Goal: Task Accomplishment & Management: Manage account settings

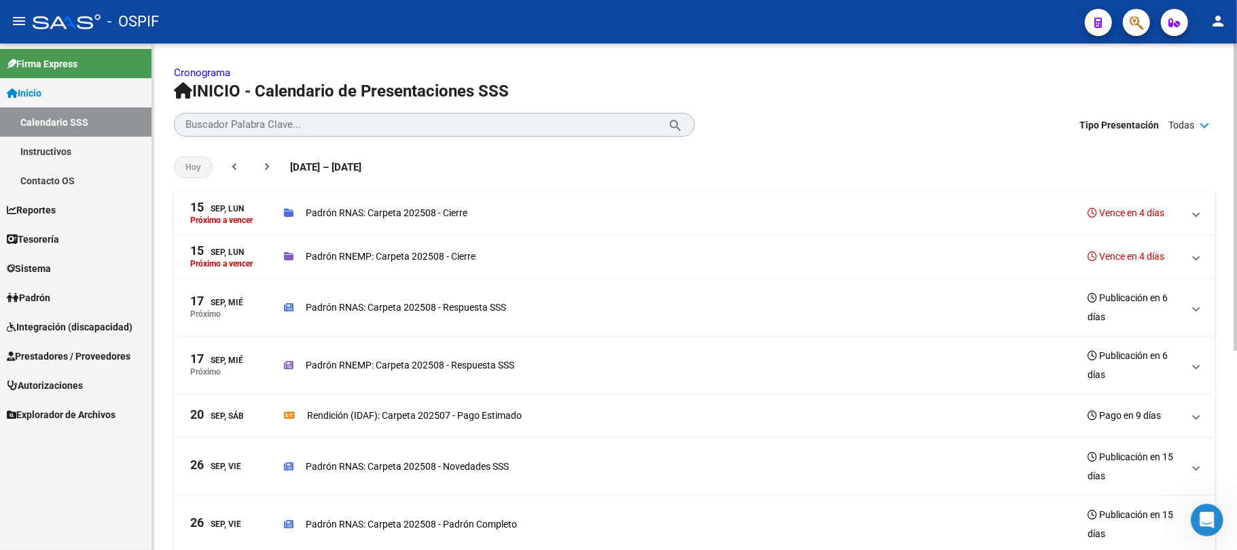
scroll to position [272, 0]
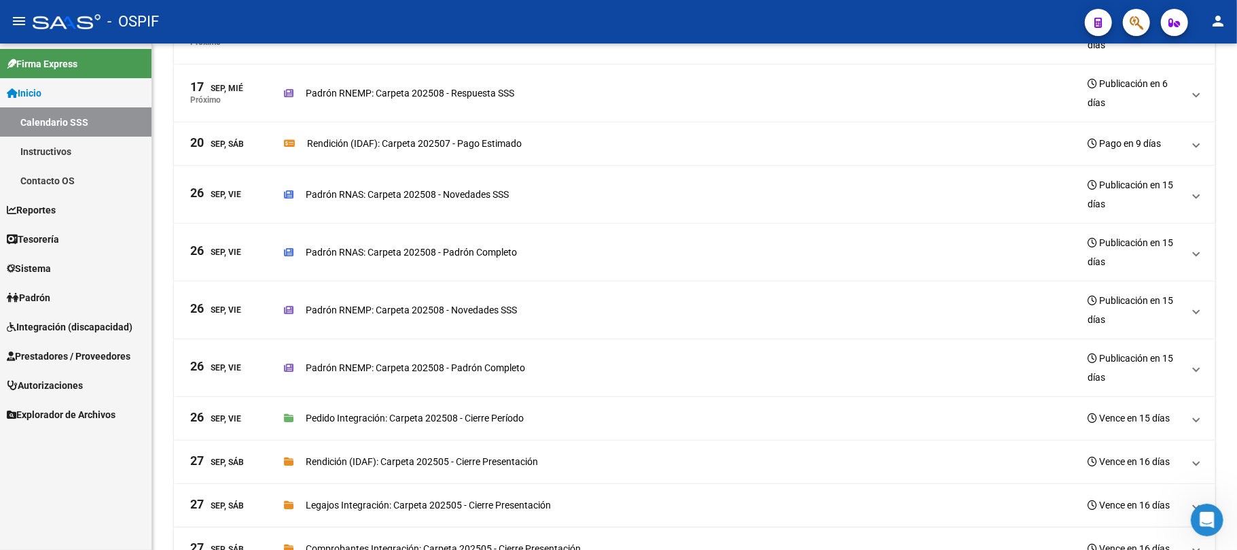
click at [46, 530] on div "Firma Express Inicio Calendario SSS Instructivos Contacto OS Reportes Egresos D…" at bounding box center [76, 296] width 152 height 506
click at [87, 332] on span "Integración (discapacidad)" at bounding box center [70, 326] width 126 height 15
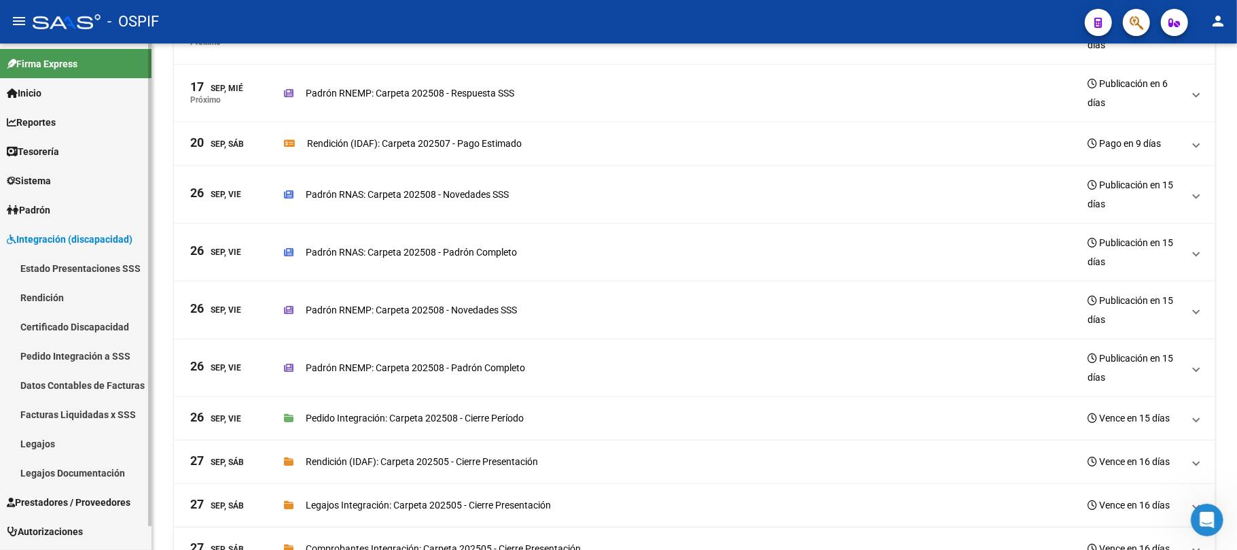
click at [116, 242] on span "Integración (discapacidad)" at bounding box center [70, 239] width 126 height 15
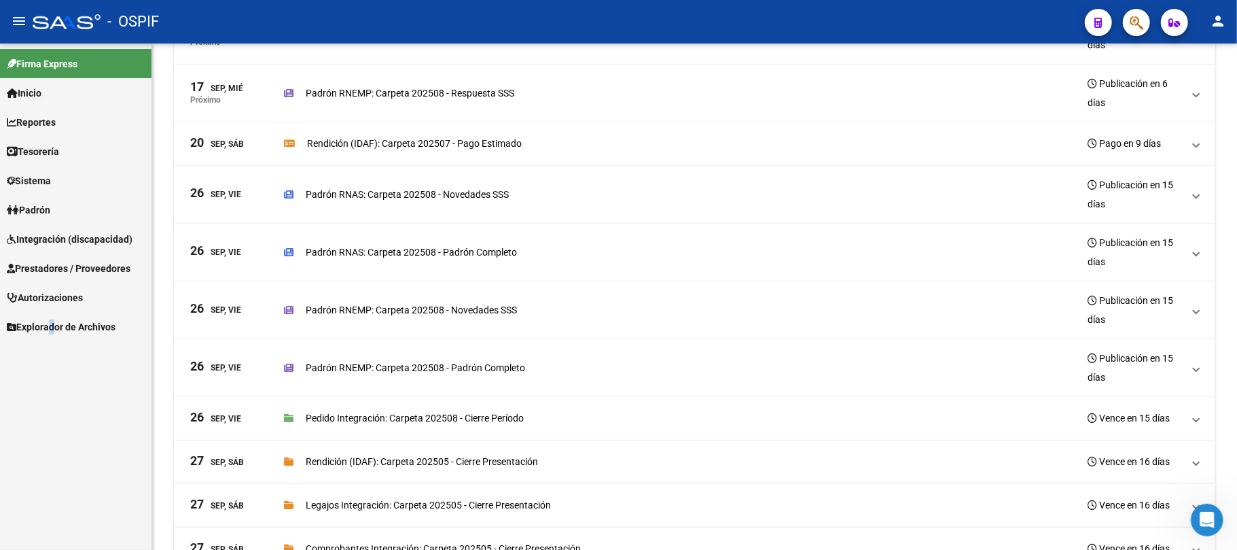
click at [112, 270] on span "Prestadores / Proveedores" at bounding box center [69, 268] width 124 height 15
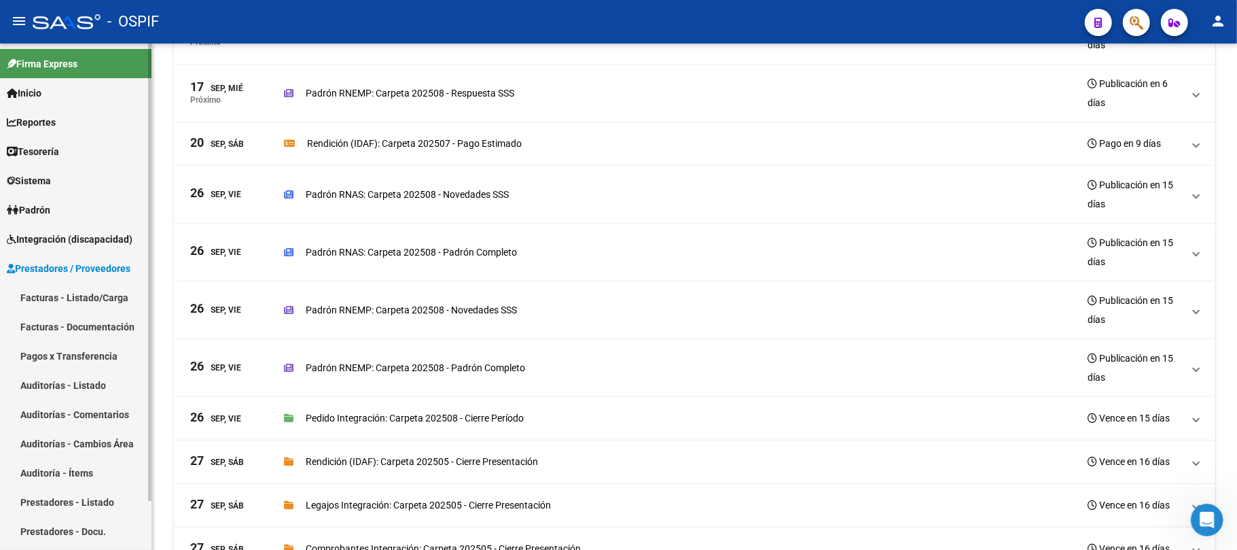
click at [110, 289] on link "Facturas - Listado/Carga" at bounding box center [76, 297] width 152 height 29
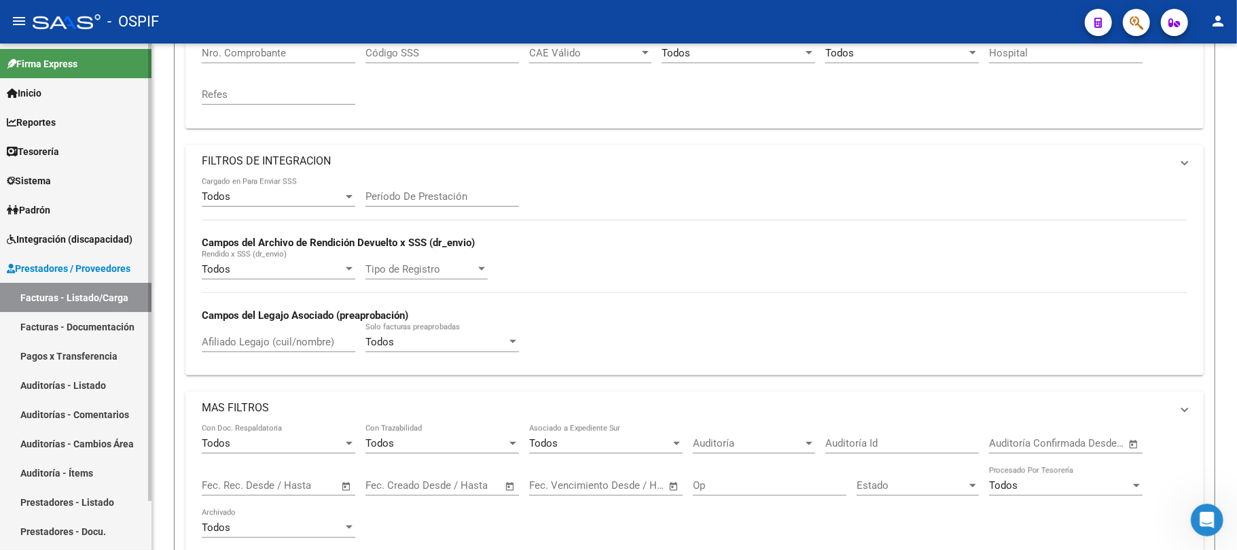
click at [64, 295] on link "Facturas - Listado/Carga" at bounding box center [76, 297] width 152 height 29
click at [168, 325] on div "Video tutorial PRESTADORES -> Listado de CPBTs Emitidos por Prestadores / Prove…" at bounding box center [694, 293] width 1085 height 1043
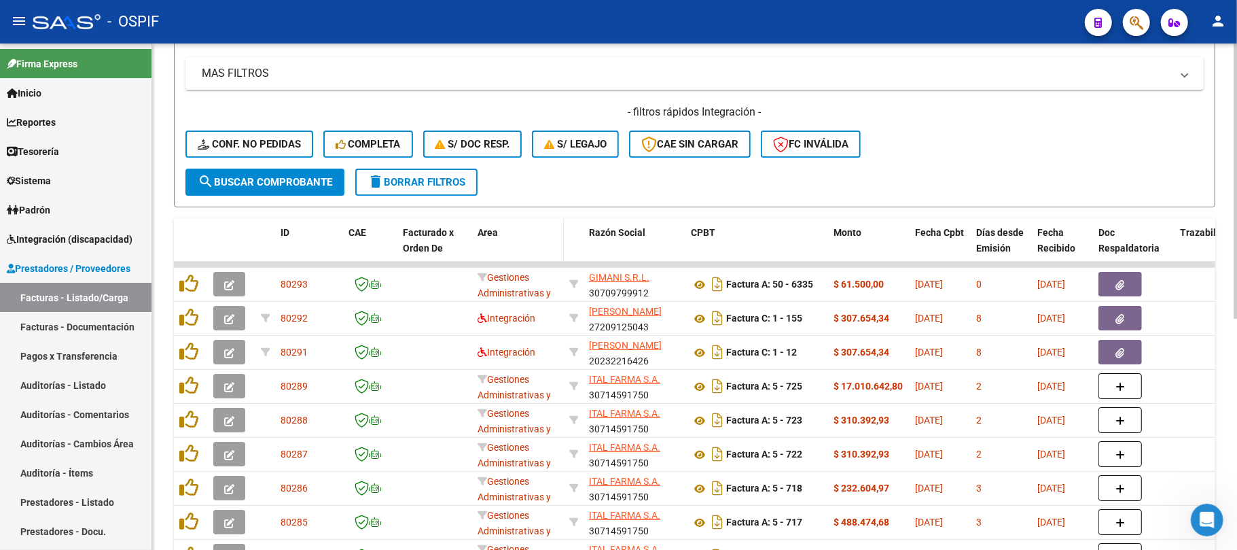
scroll to position [362, 0]
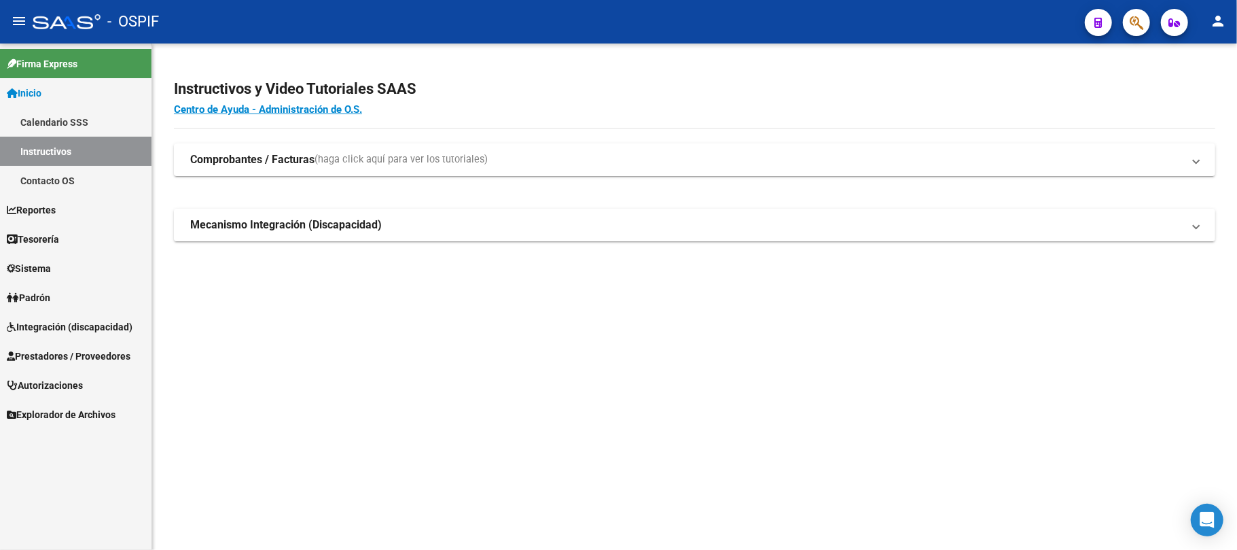
click at [101, 351] on span "Prestadores / Proveedores" at bounding box center [69, 356] width 124 height 15
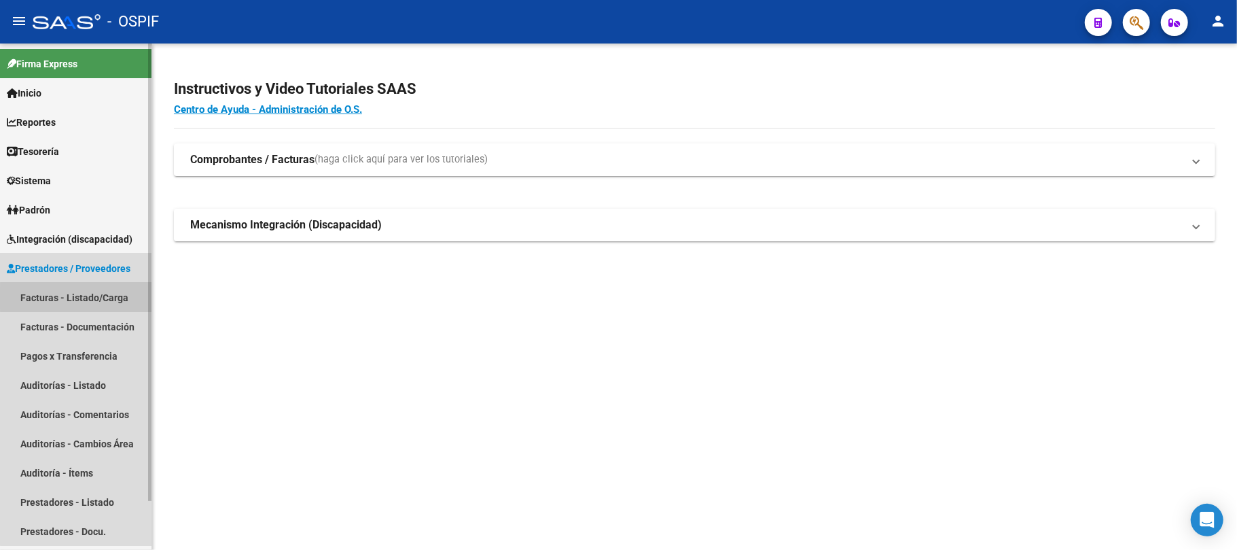
click at [95, 298] on link "Facturas - Listado/Carga" at bounding box center [76, 297] width 152 height 29
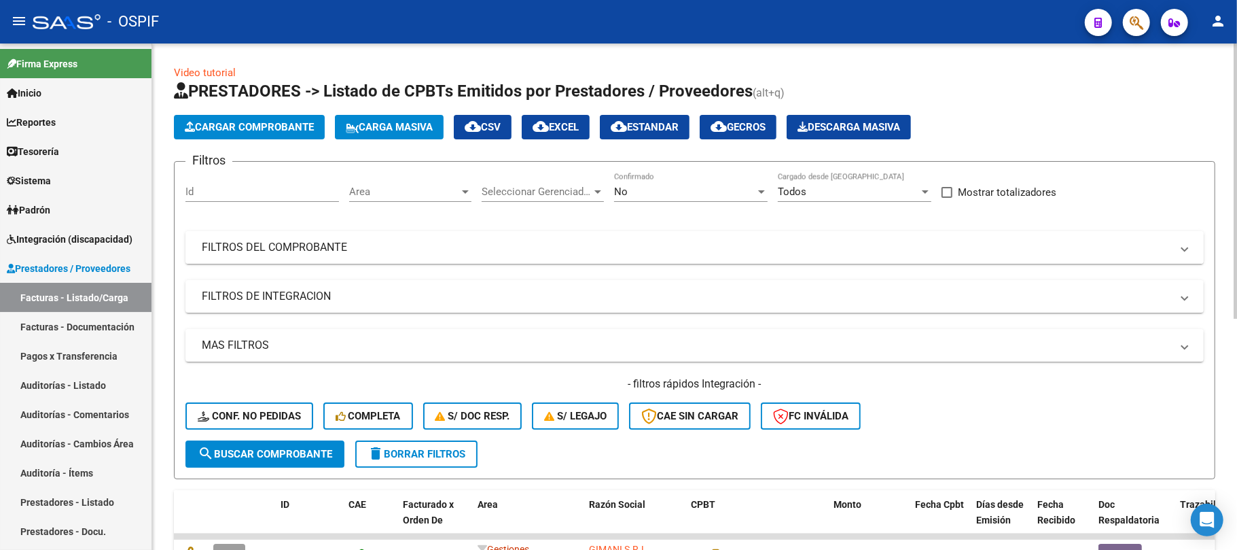
click at [569, 243] on mat-panel-title "FILTROS DEL COMPROBANTE" at bounding box center [687, 247] width 970 height 15
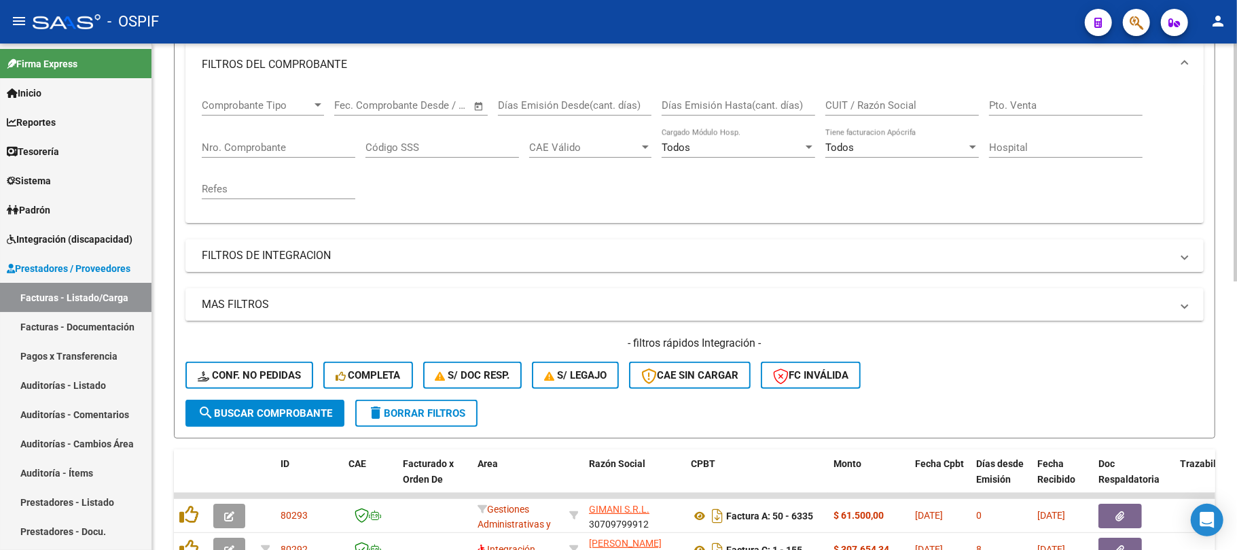
scroll to position [90, 0]
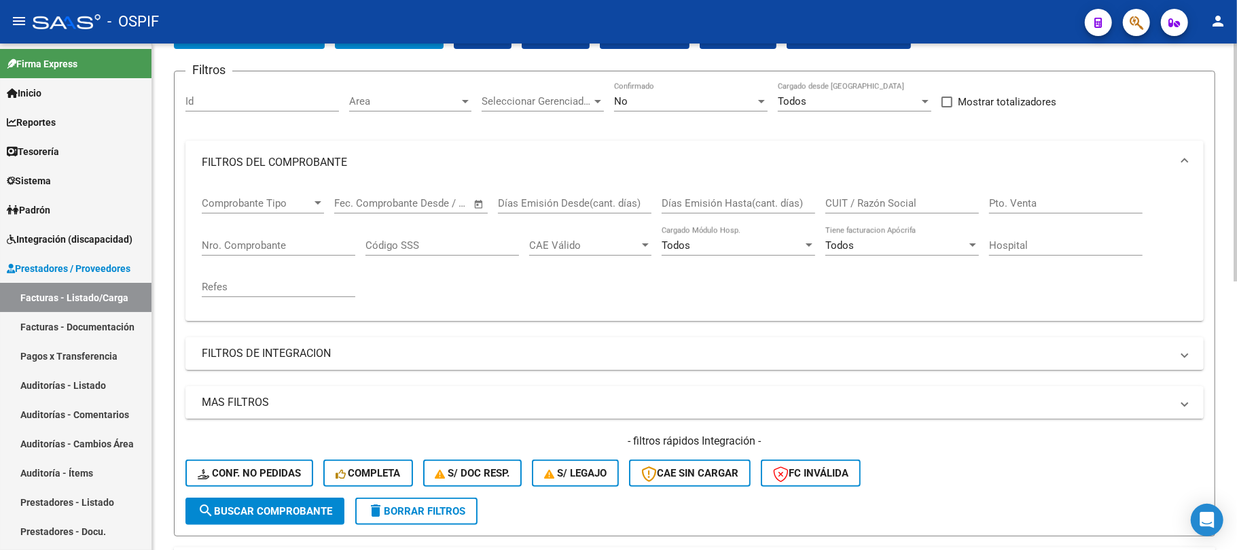
click at [701, 103] on div "No" at bounding box center [684, 101] width 141 height 12
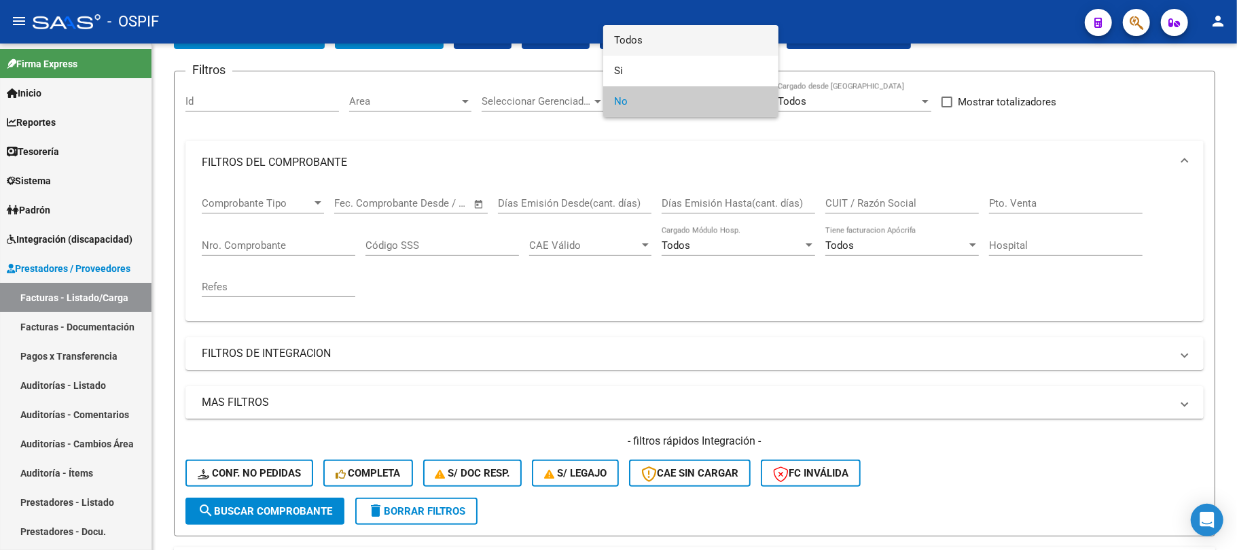
click at [677, 48] on span "Todos" at bounding box center [691, 40] width 154 height 31
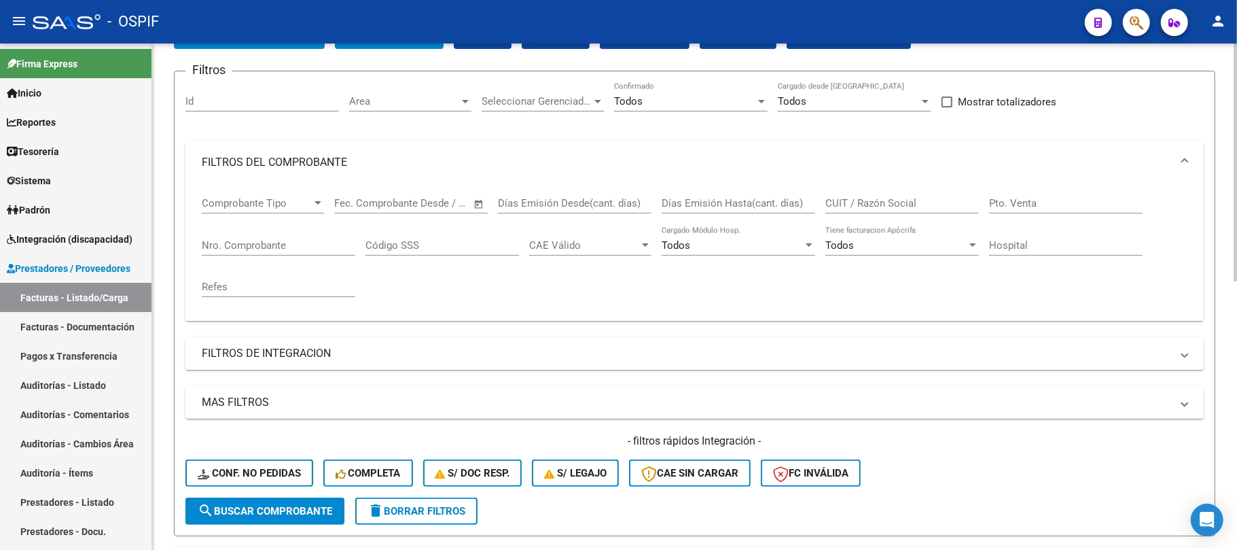
click at [291, 508] on span "search Buscar Comprobante" at bounding box center [265, 511] width 135 height 12
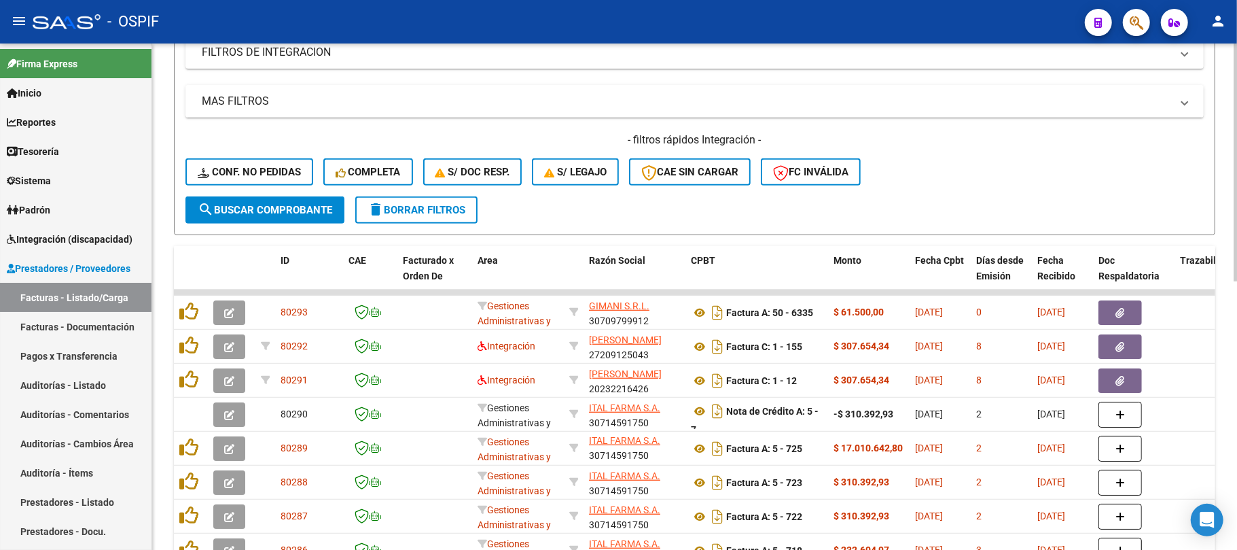
scroll to position [0, 0]
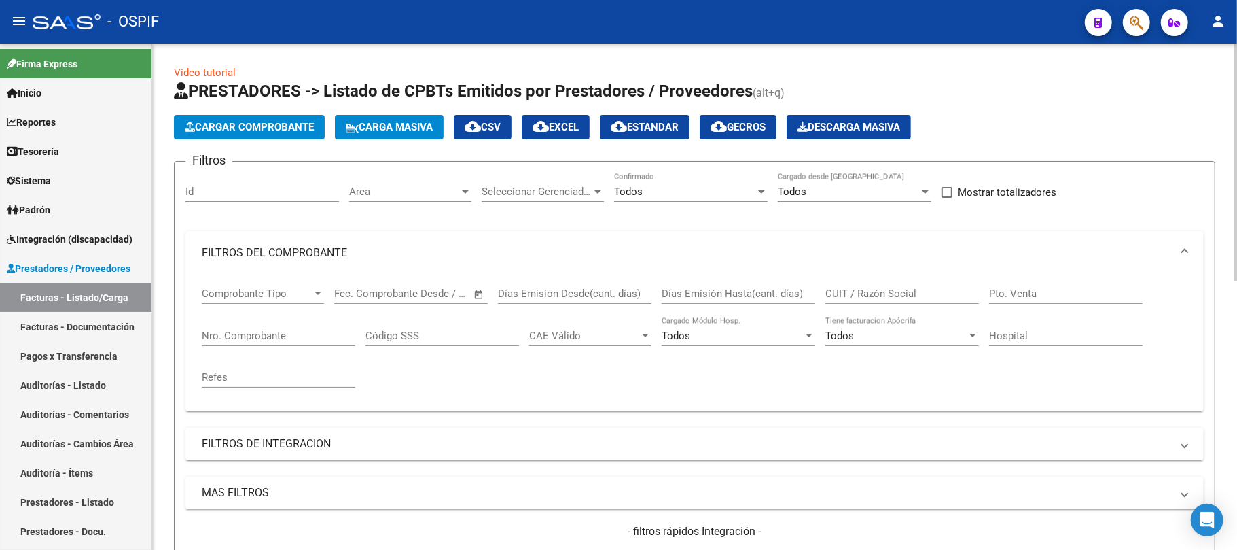
click at [835, 281] on div "CUIT / Razón Social" at bounding box center [902, 288] width 154 height 29
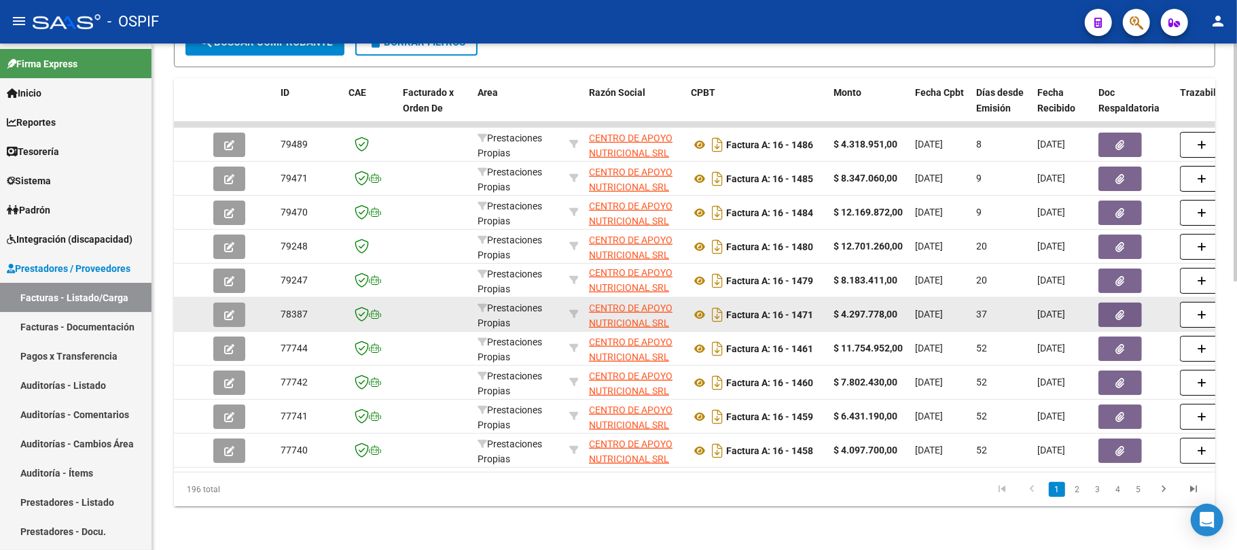
scroll to position [572, 0]
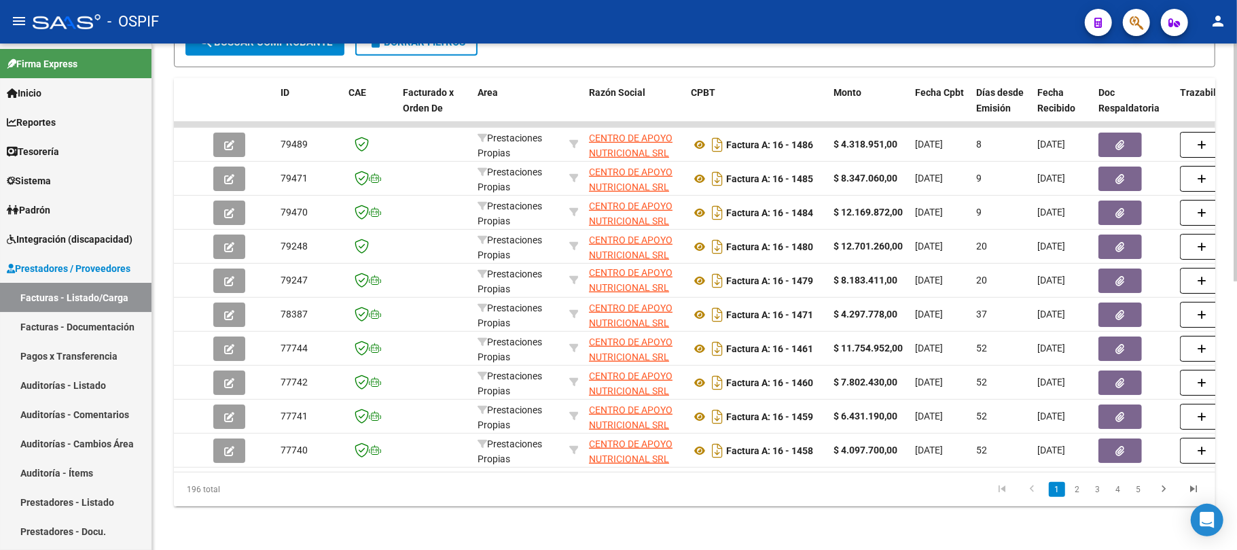
type input "centro de apo"
click at [514, 517] on div "Video tutorial PRESTADORES -> Listado de CPBTs Emitidos por Prestadores / Prove…" at bounding box center [694, 16] width 1085 height 1065
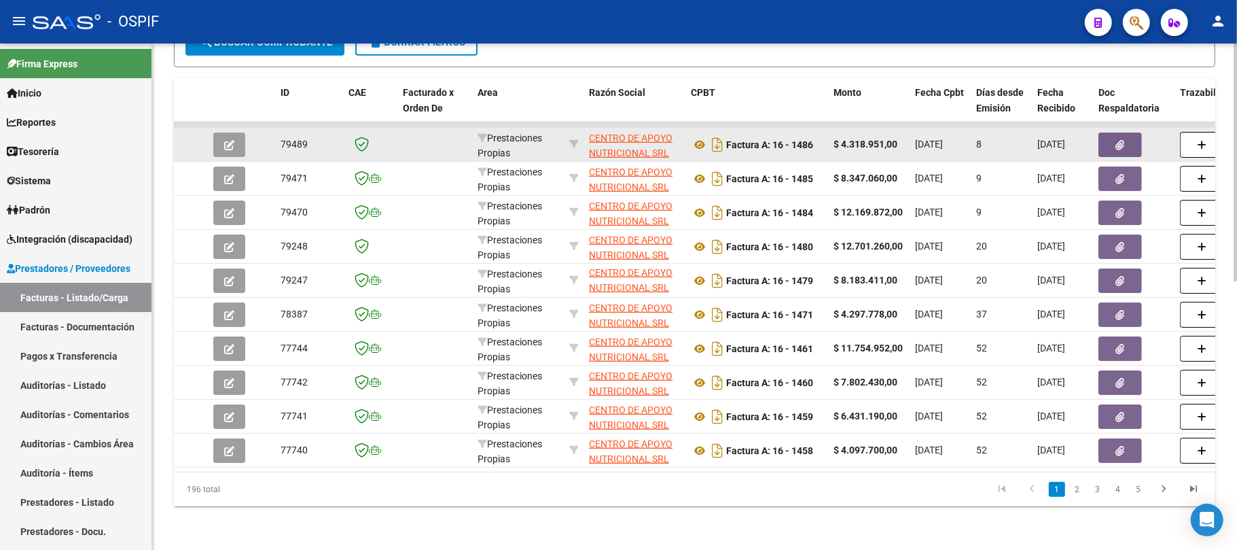
scroll to position [482, 0]
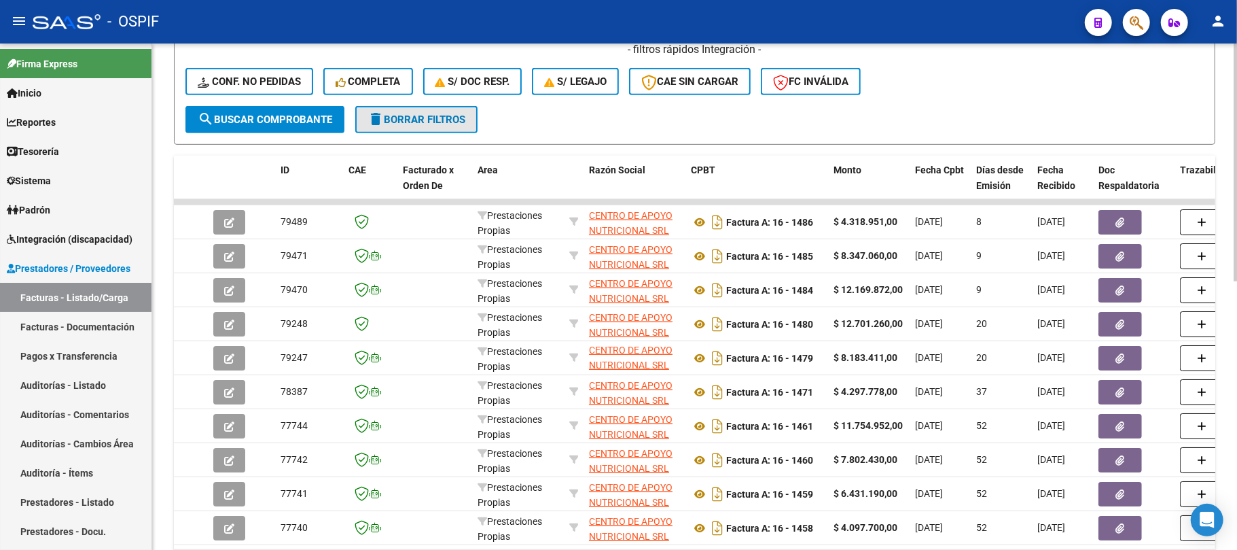
click at [441, 115] on span "delete Borrar Filtros" at bounding box center [417, 119] width 98 height 12
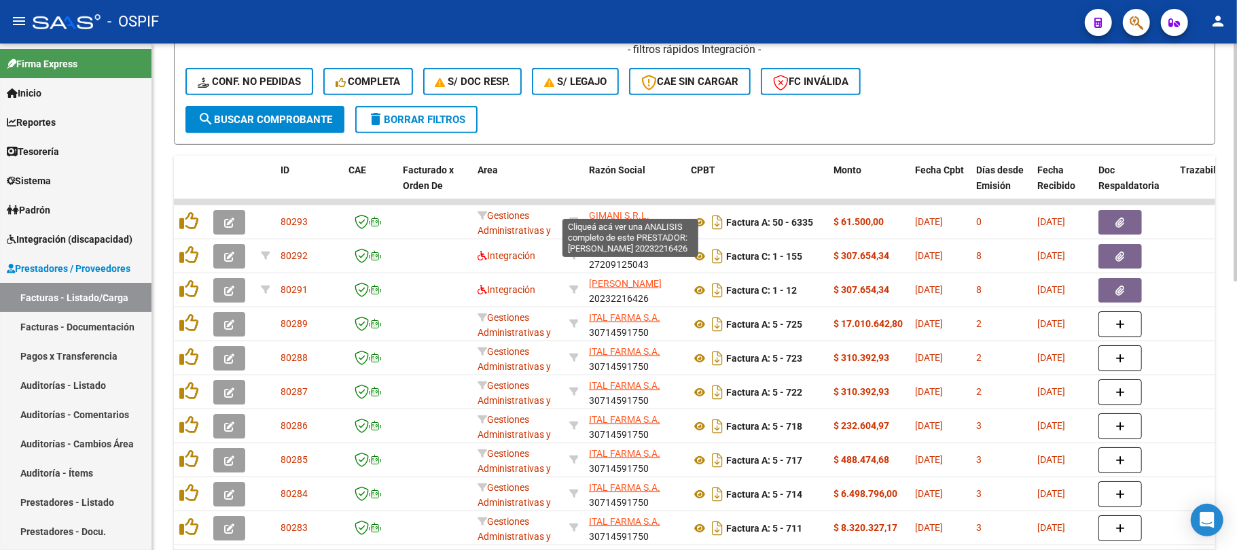
scroll to position [572, 0]
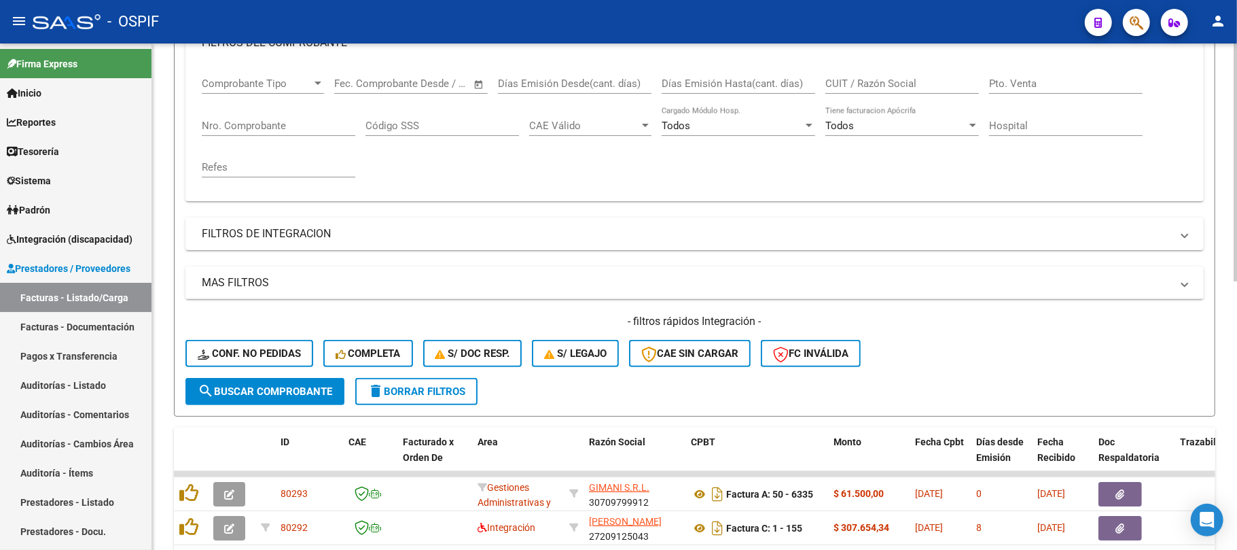
click at [440, 382] on button "delete Borrar Filtros" at bounding box center [416, 391] width 122 height 27
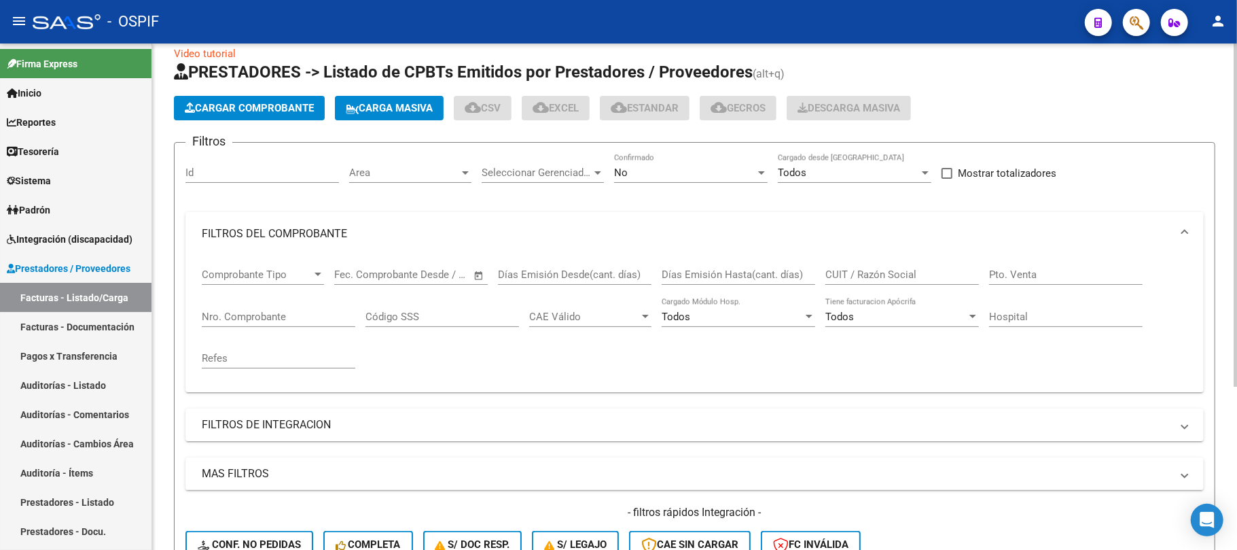
scroll to position [0, 0]
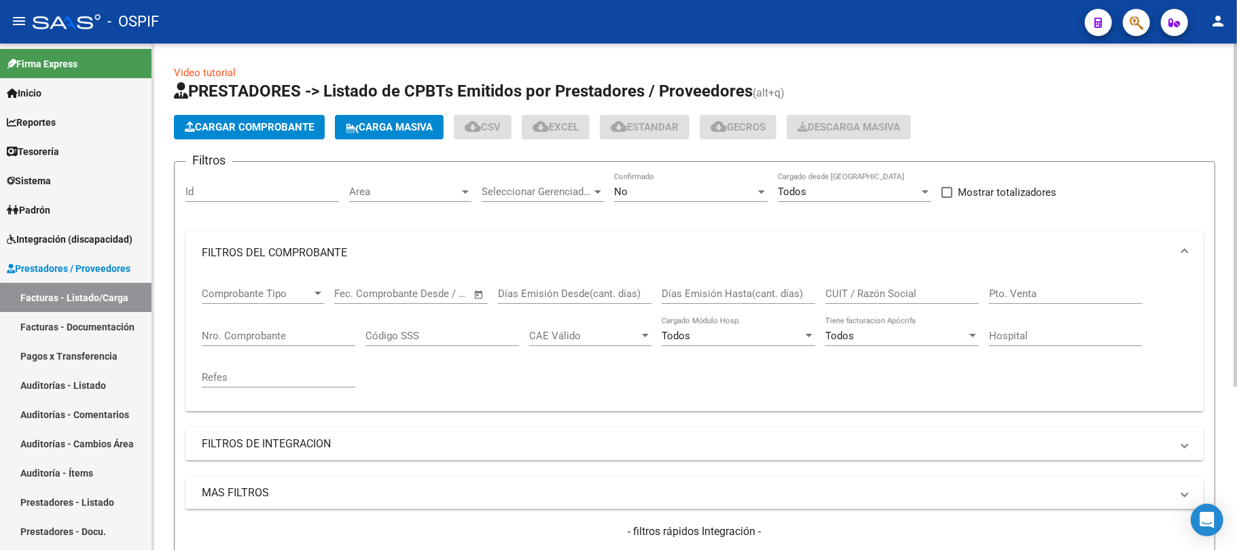
click at [449, 200] on div "Area Area" at bounding box center [410, 187] width 122 height 29
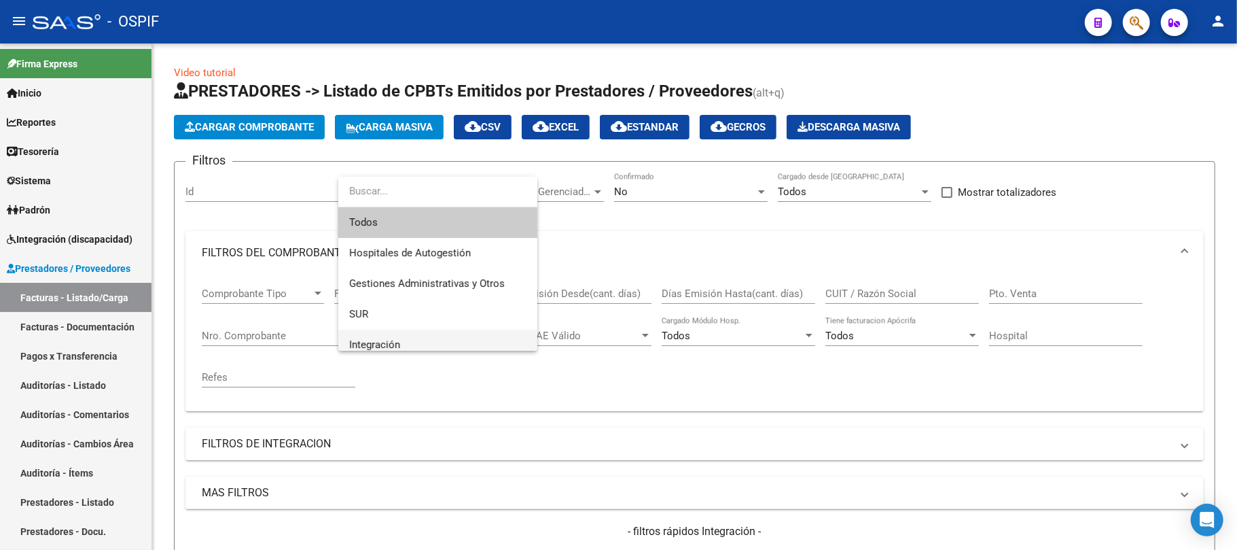
click at [443, 348] on span "Integración" at bounding box center [437, 345] width 177 height 31
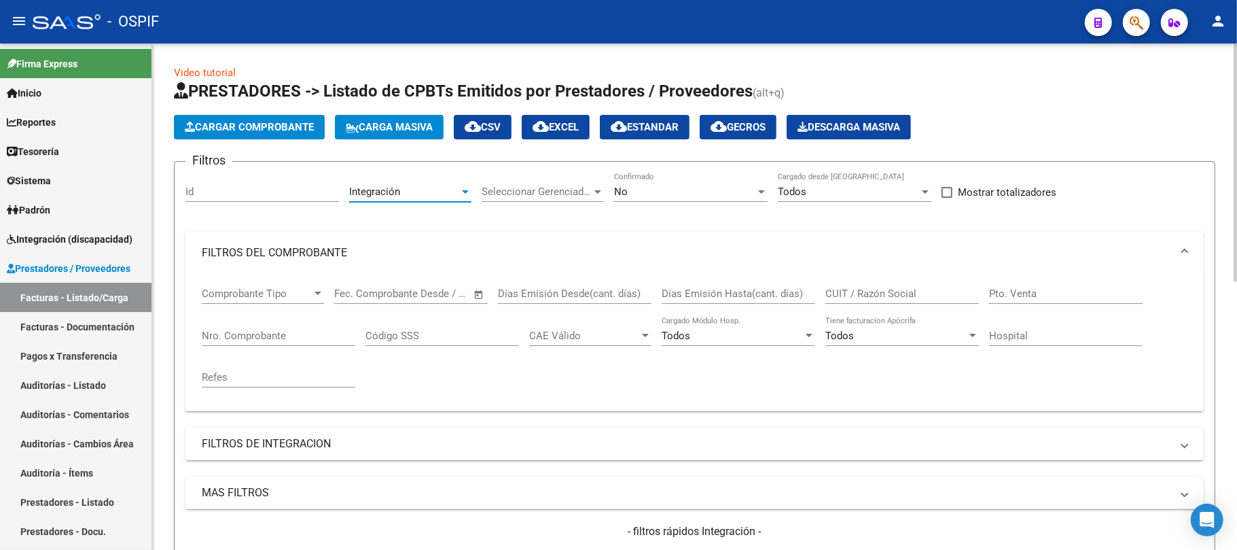
click at [313, 255] on mat-panel-title "FILTROS DEL COMPROBANTE" at bounding box center [687, 252] width 970 height 15
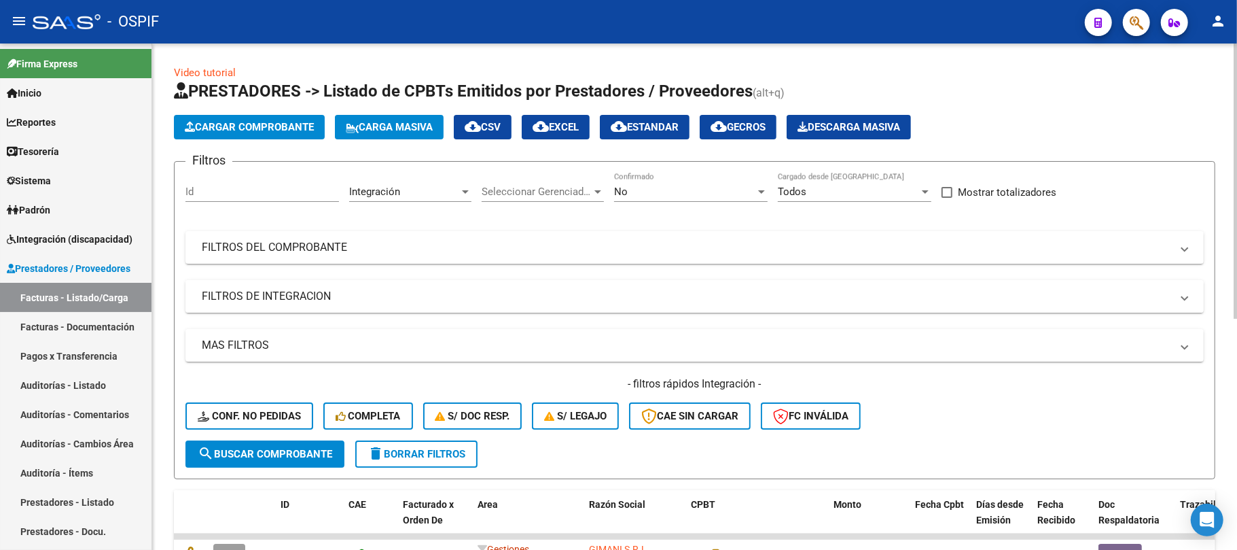
click at [357, 289] on mat-panel-title "FILTROS DE INTEGRACION" at bounding box center [687, 296] width 970 height 15
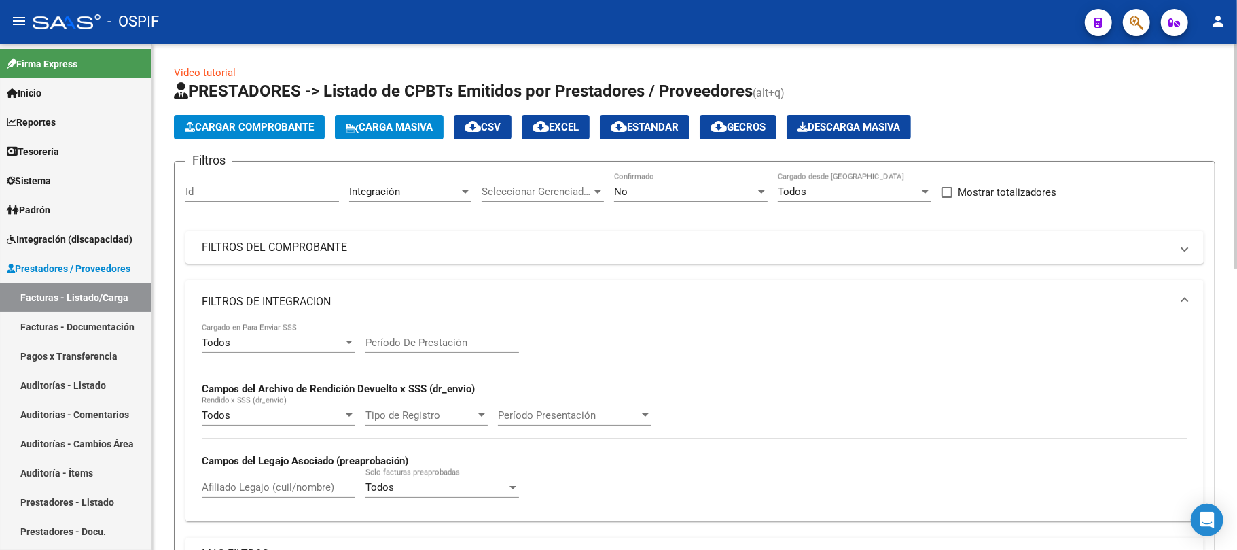
click at [488, 348] on input "Período De Prestación" at bounding box center [443, 342] width 154 height 12
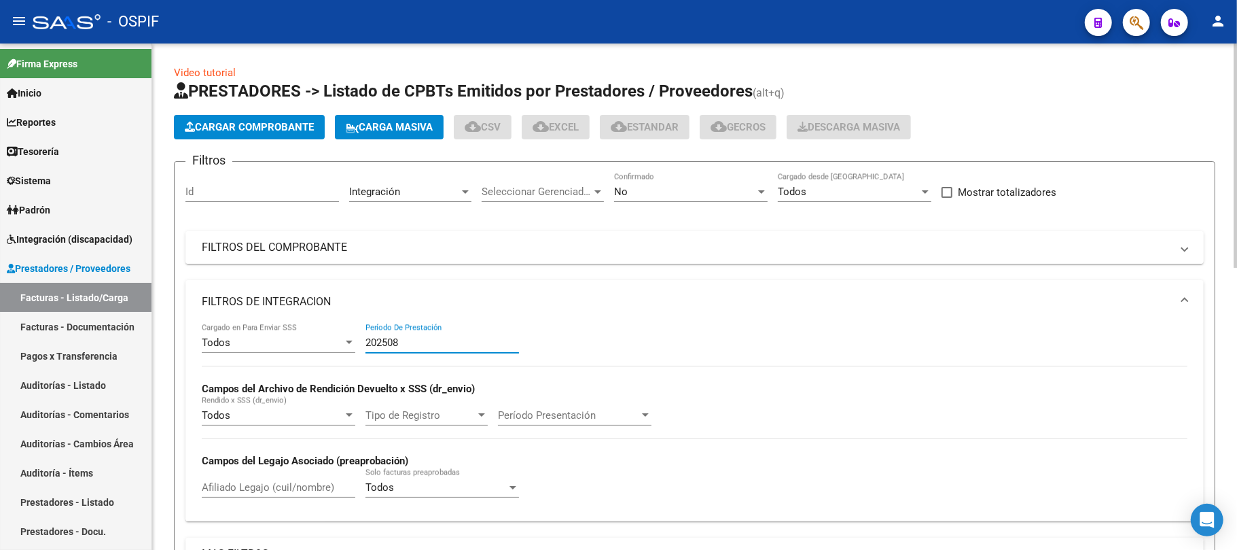
type input "202508"
click at [514, 294] on mat-panel-title "FILTROS DE INTEGRACION" at bounding box center [687, 301] width 970 height 15
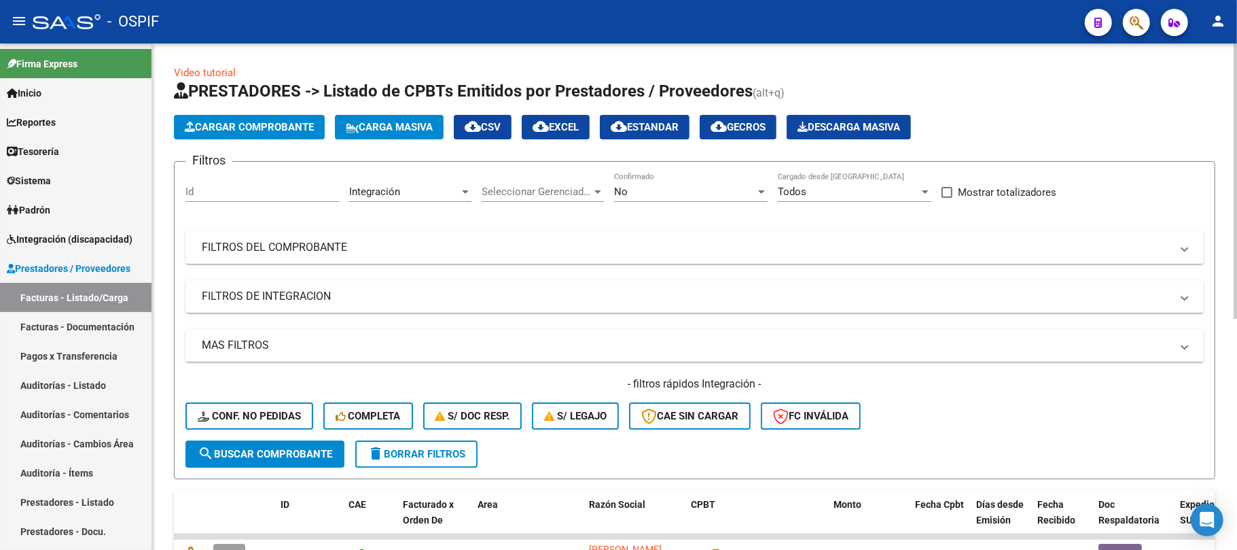
click at [327, 342] on mat-panel-title "MAS FILTROS" at bounding box center [687, 345] width 970 height 15
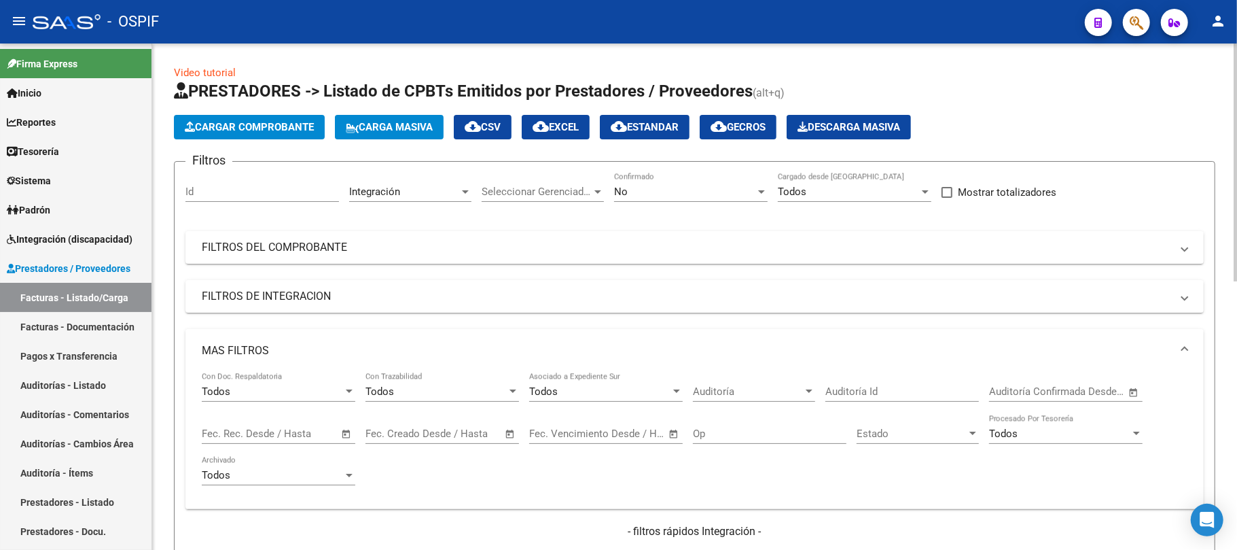
click at [342, 433] on span "Open calendar" at bounding box center [346, 434] width 33 height 33
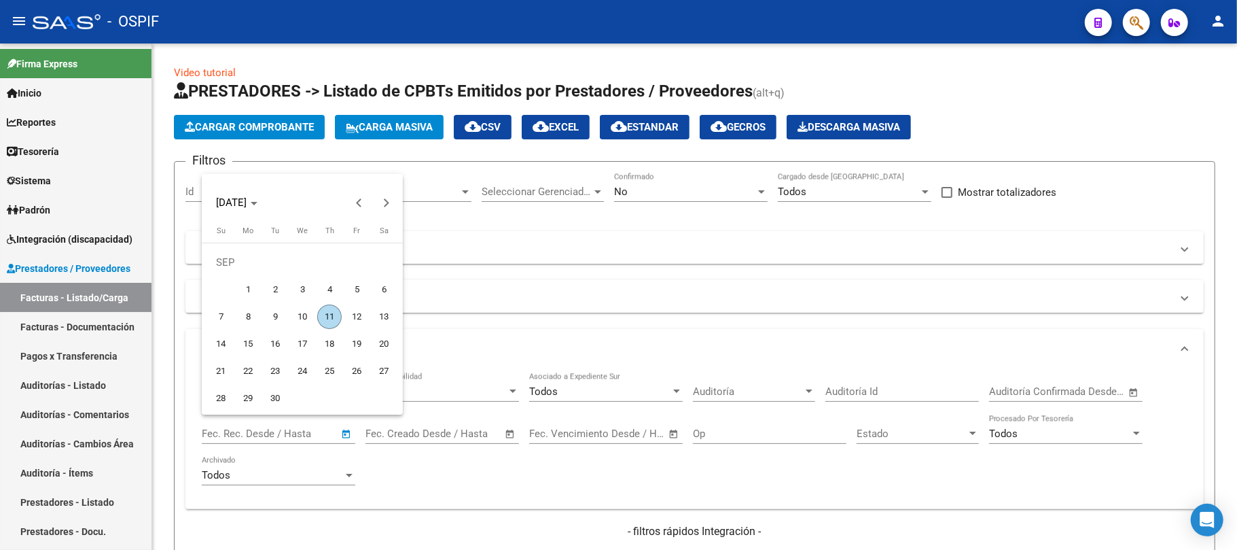
click at [389, 295] on span "6" at bounding box center [384, 289] width 24 height 24
type input "[DATE]"
click at [335, 319] on span "11" at bounding box center [329, 316] width 24 height 24
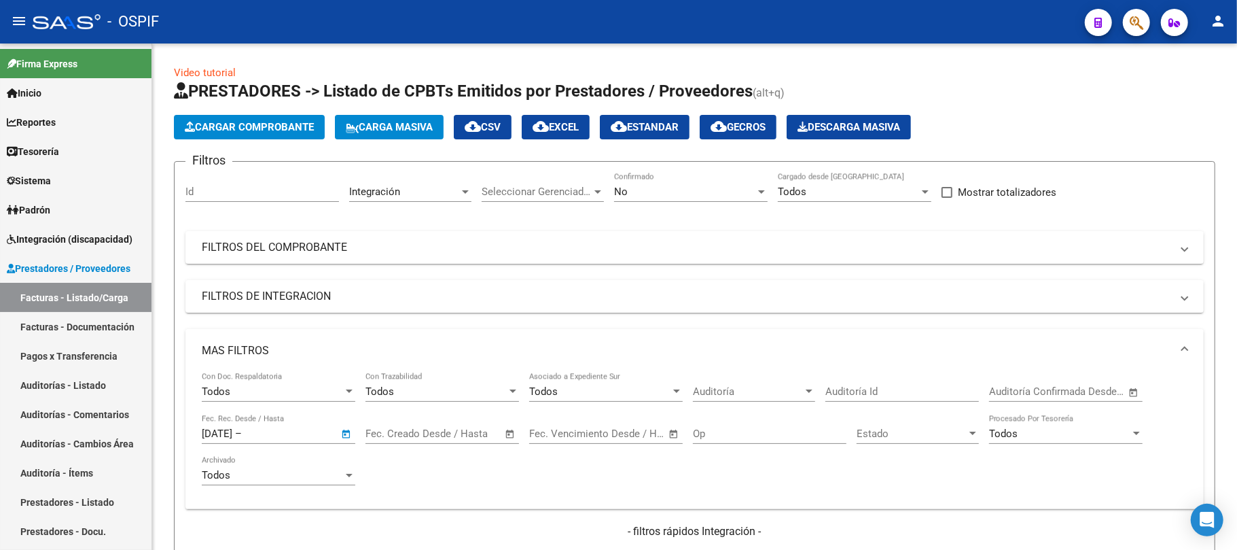
type input "[DATE]"
click at [310, 430] on input "[DATE]" at bounding box center [278, 433] width 66 height 12
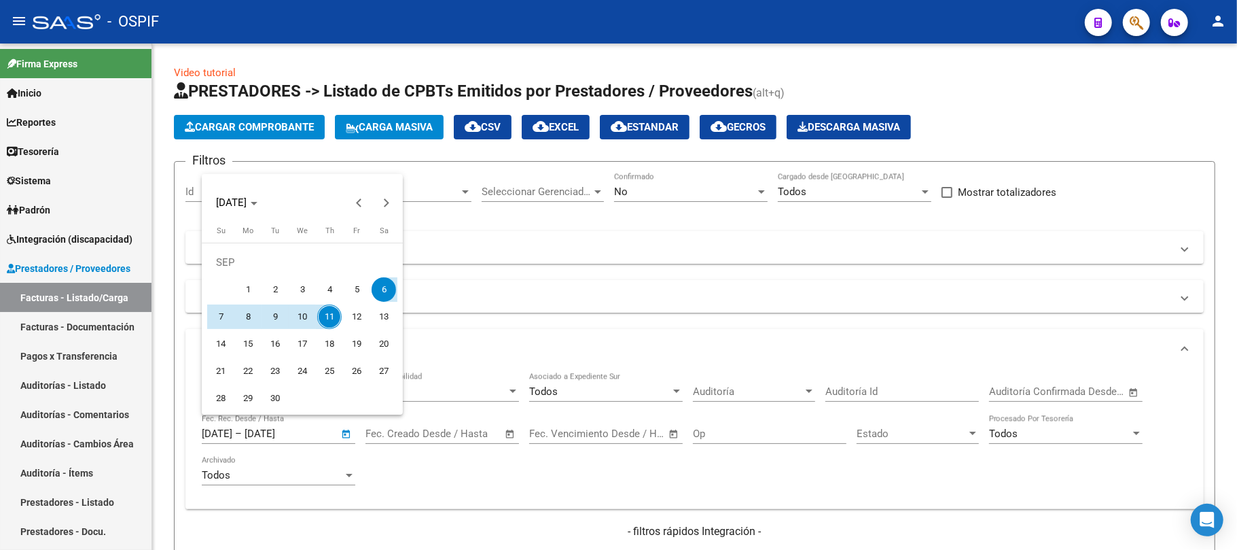
click at [359, 289] on span "5" at bounding box center [356, 289] width 24 height 24
type input "[DATE]"
click at [223, 321] on span "7" at bounding box center [221, 316] width 24 height 24
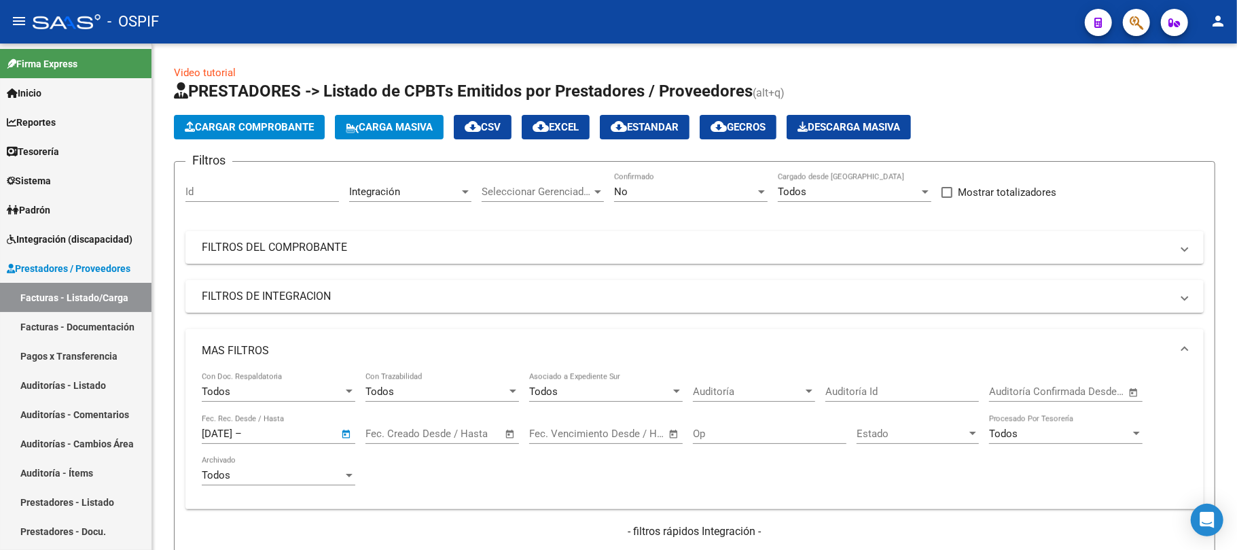
type input "[DATE]"
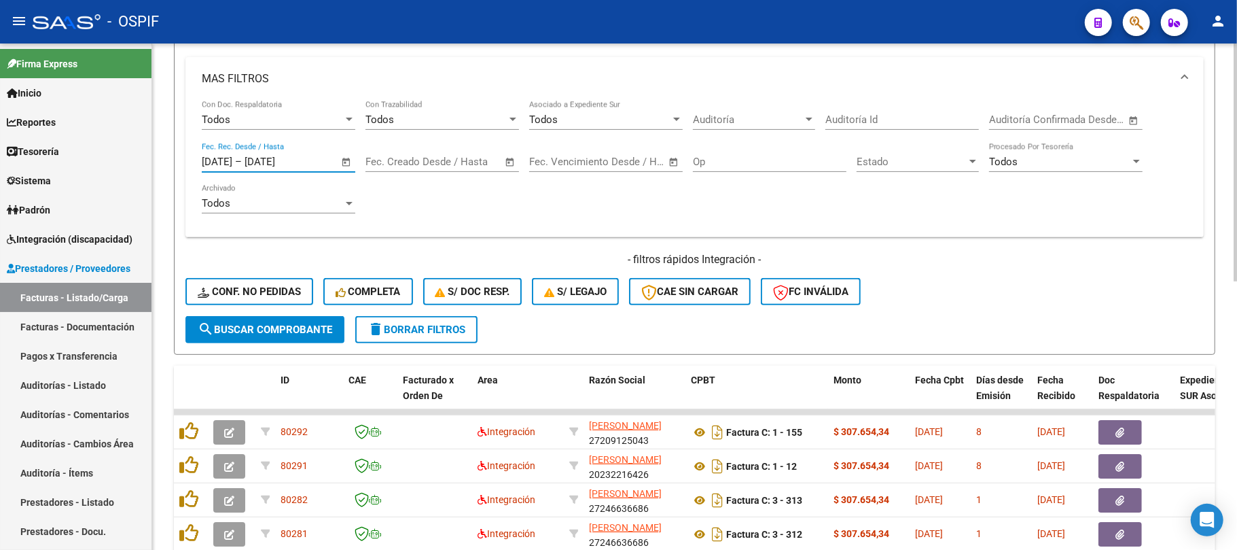
click at [281, 334] on span "search Buscar Comprobante" at bounding box center [265, 329] width 135 height 12
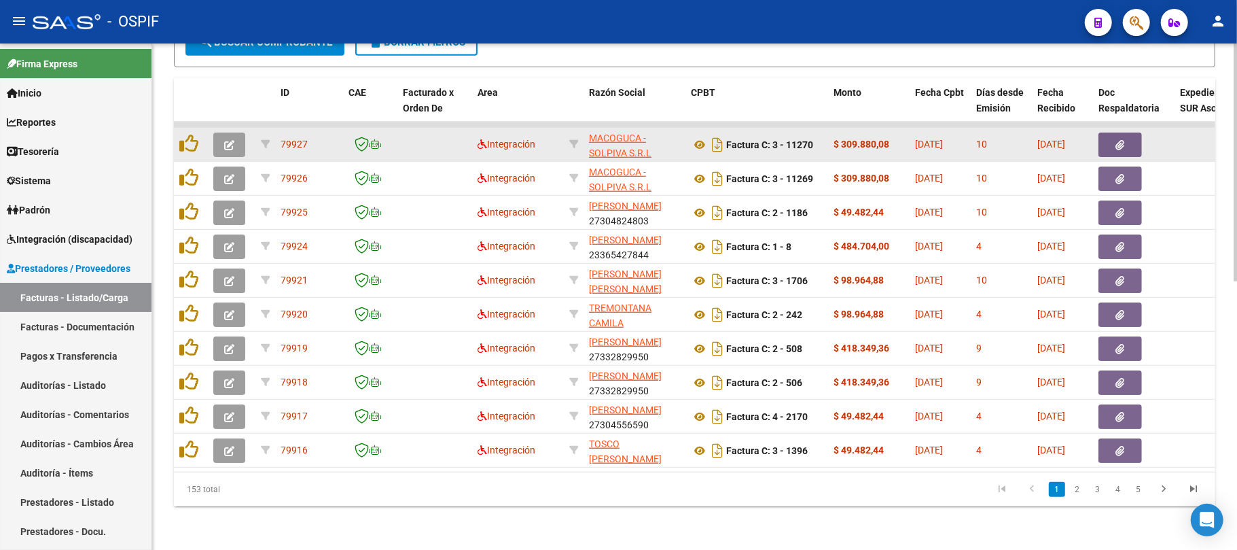
scroll to position [572, 0]
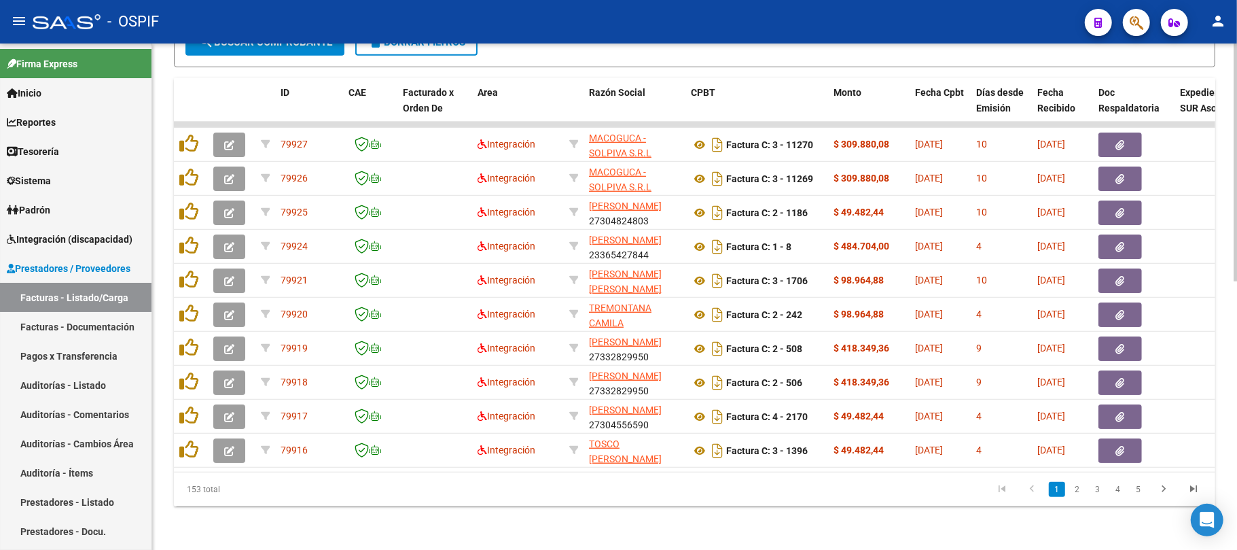
click at [569, 505] on div "153 total 1 2 3 4 5" at bounding box center [695, 489] width 1042 height 34
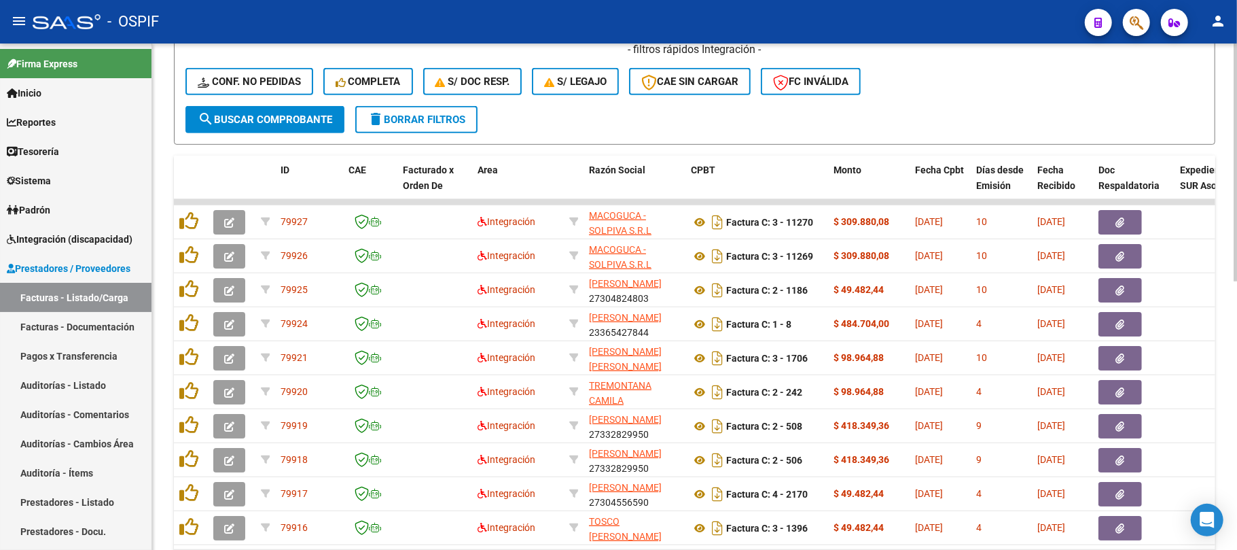
click at [304, 120] on span "search Buscar Comprobante" at bounding box center [265, 119] width 135 height 12
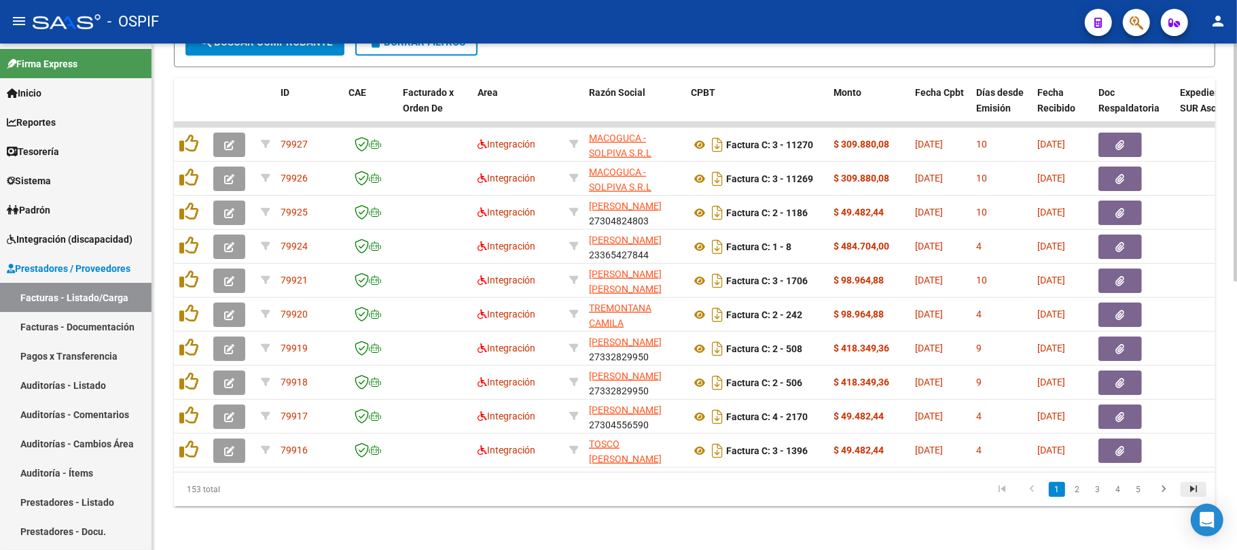
click at [1191, 485] on icon "go to last page" at bounding box center [1194, 490] width 18 height 16
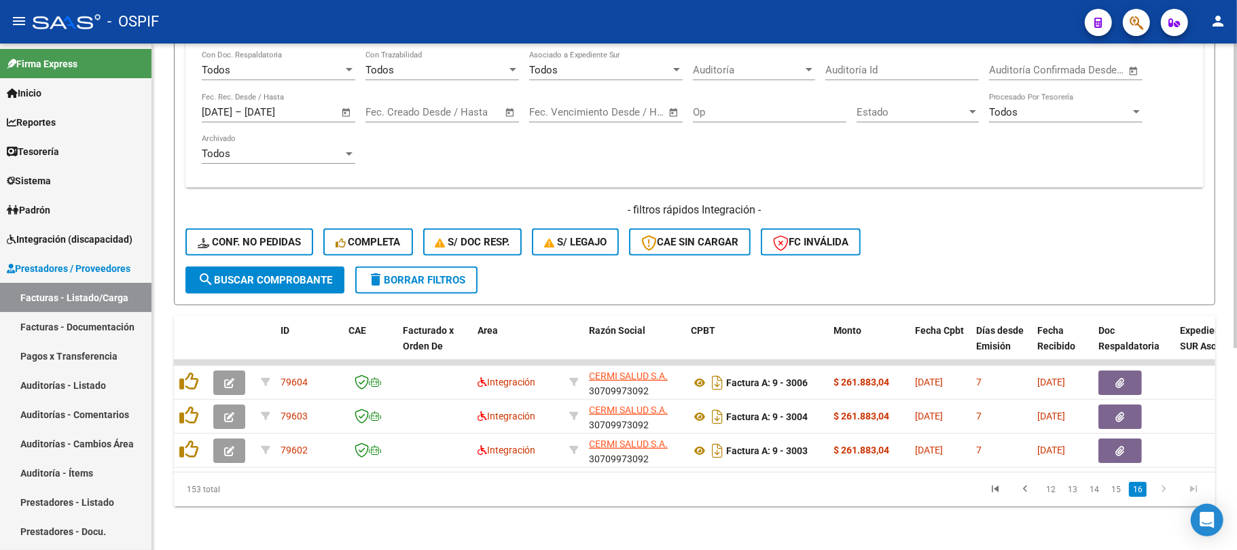
scroll to position [334, 0]
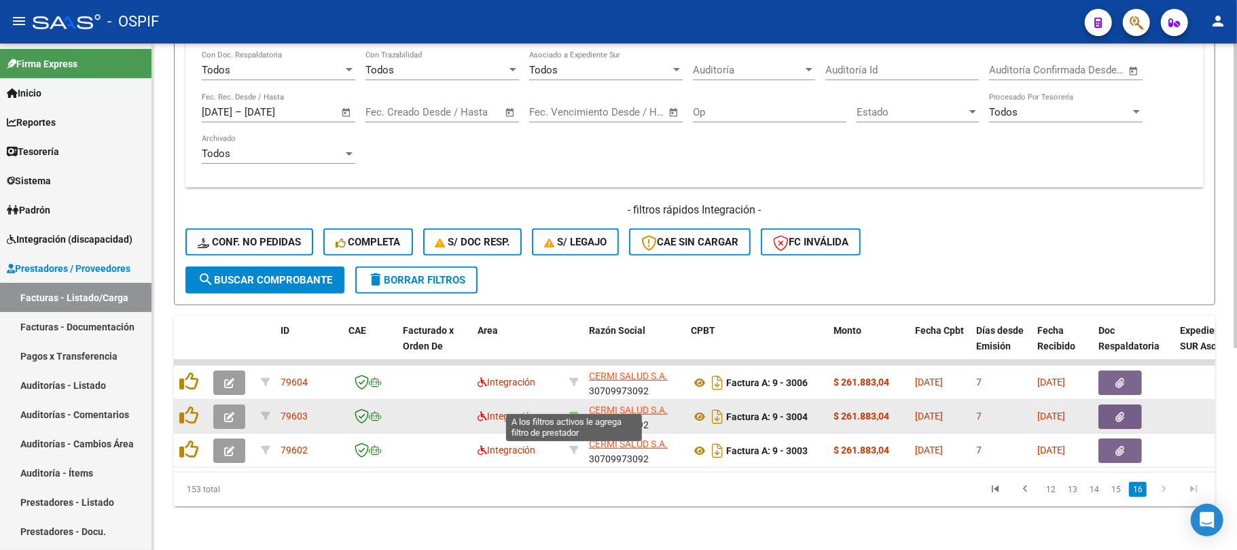
click at [572, 411] on icon at bounding box center [574, 416] width 10 height 10
type input "30709973092"
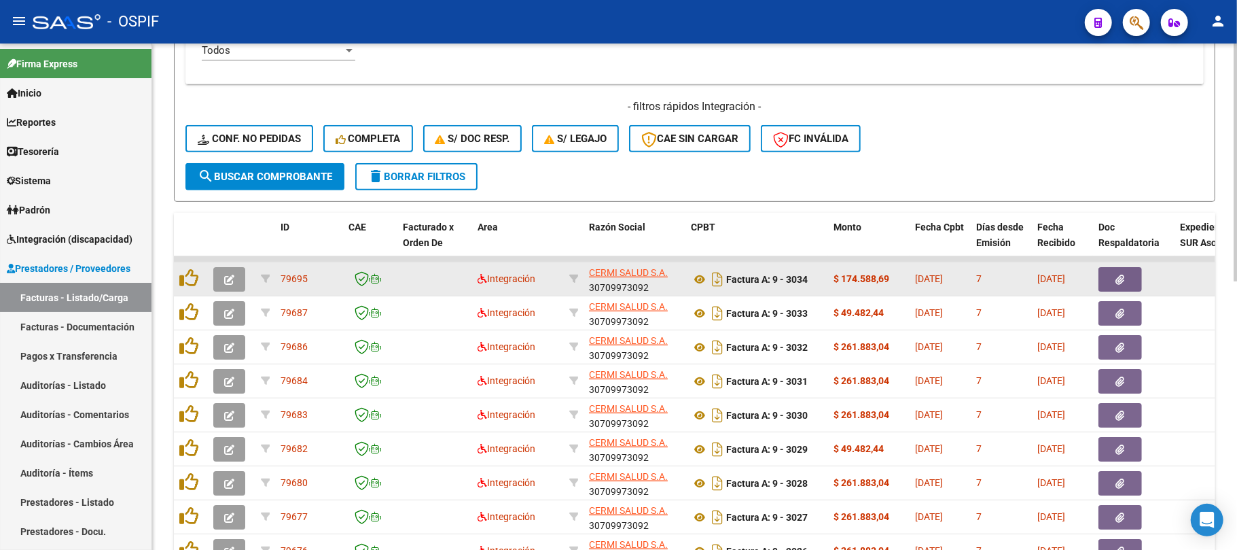
scroll to position [572, 0]
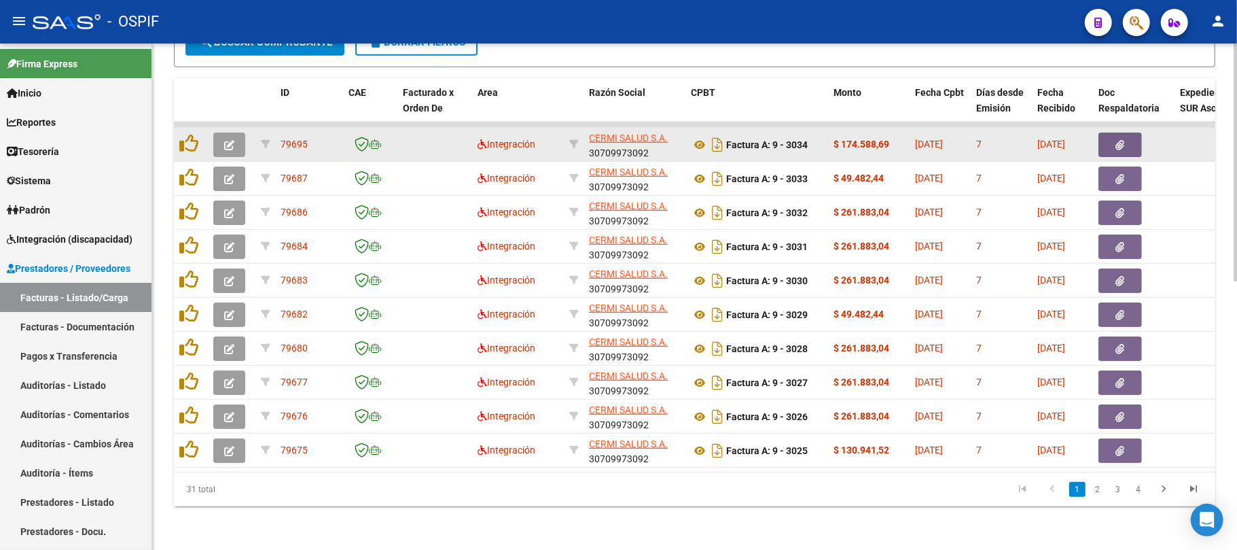
click at [226, 140] on icon "button" at bounding box center [229, 145] width 10 height 10
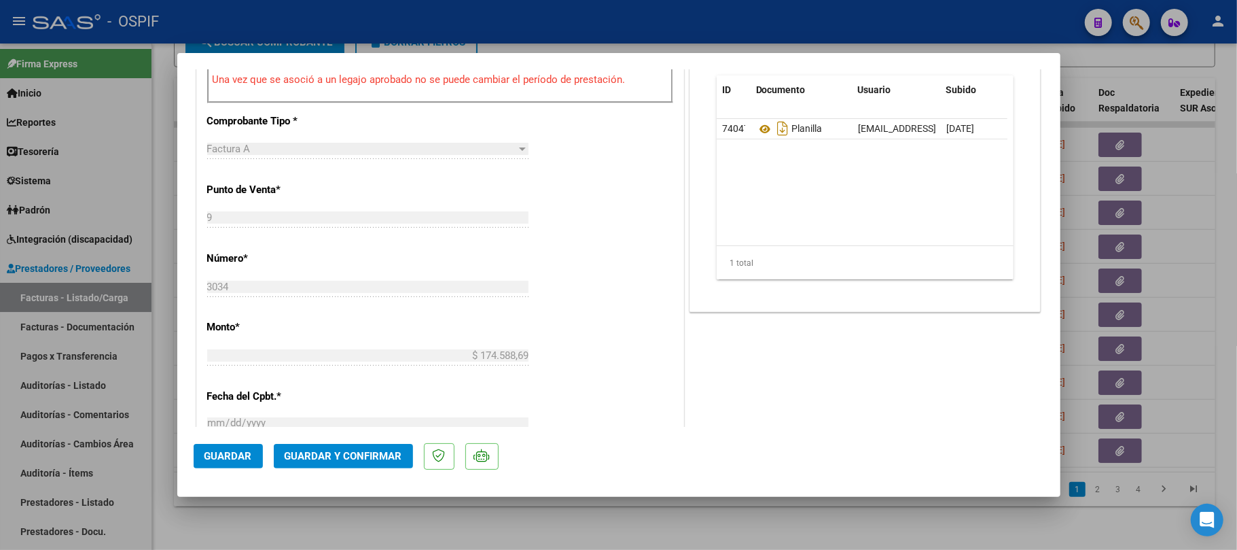
click at [355, 463] on button "Guardar y Confirmar" at bounding box center [343, 456] width 139 height 24
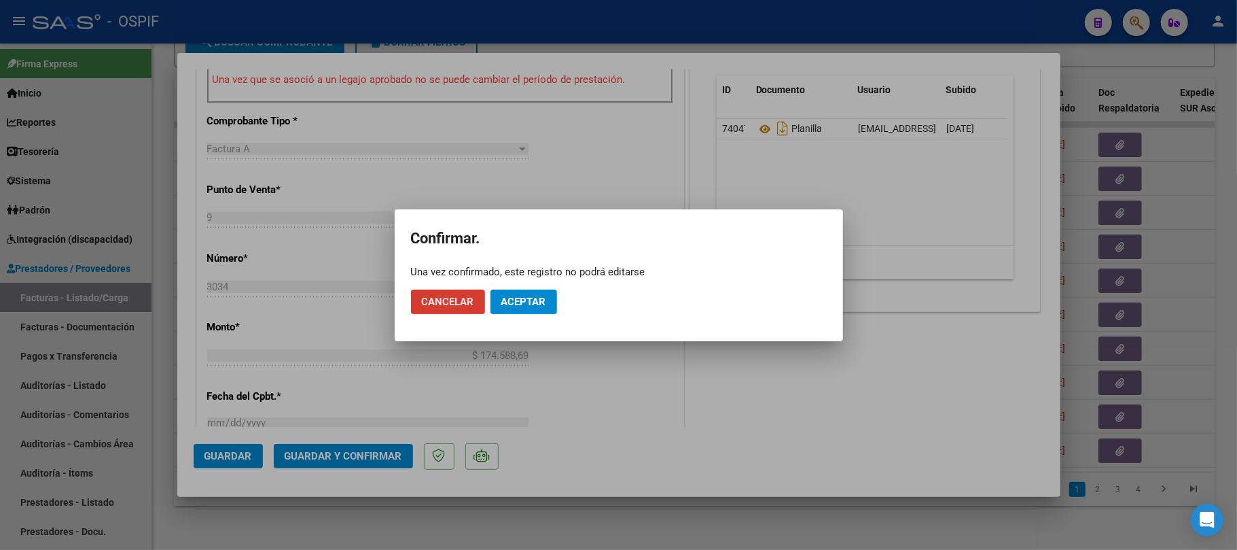
click at [525, 313] on button "Aceptar" at bounding box center [524, 301] width 67 height 24
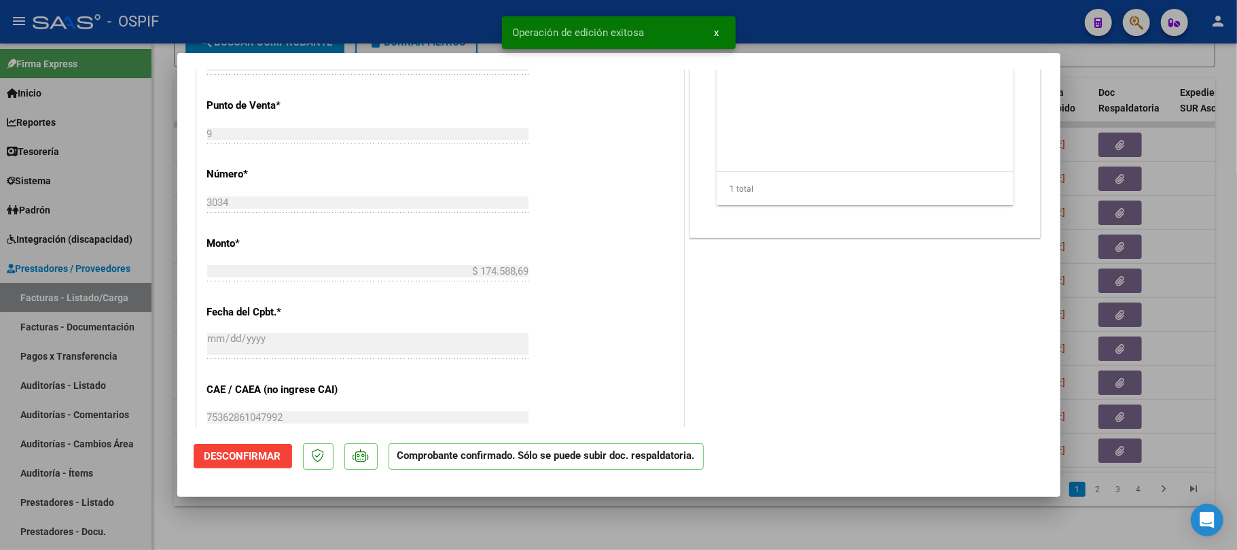
scroll to position [0, 0]
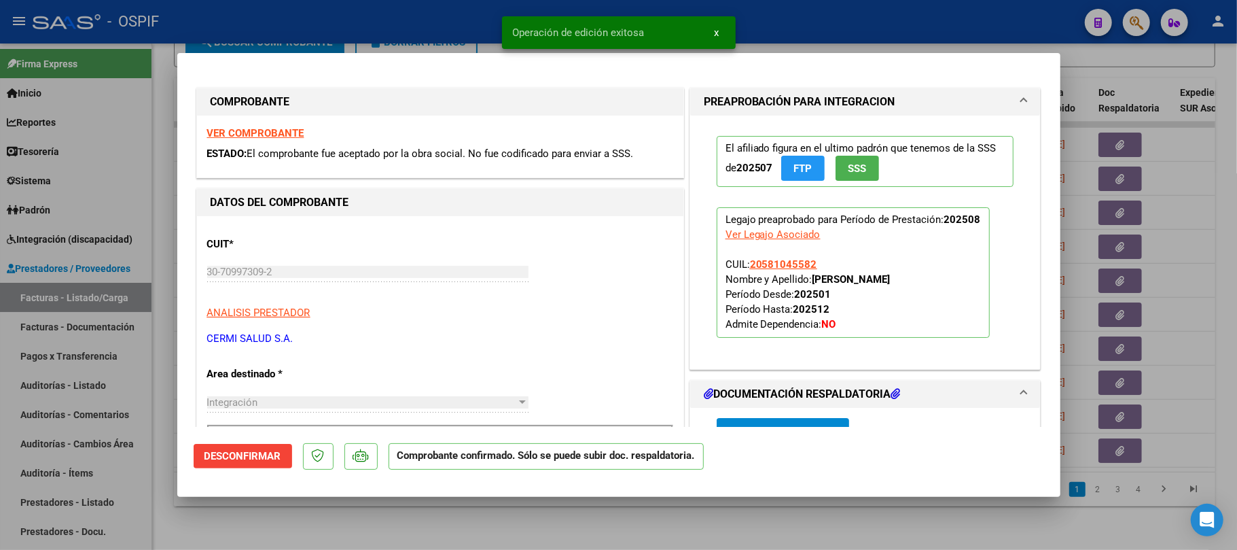
click at [1166, 251] on div at bounding box center [618, 275] width 1237 height 550
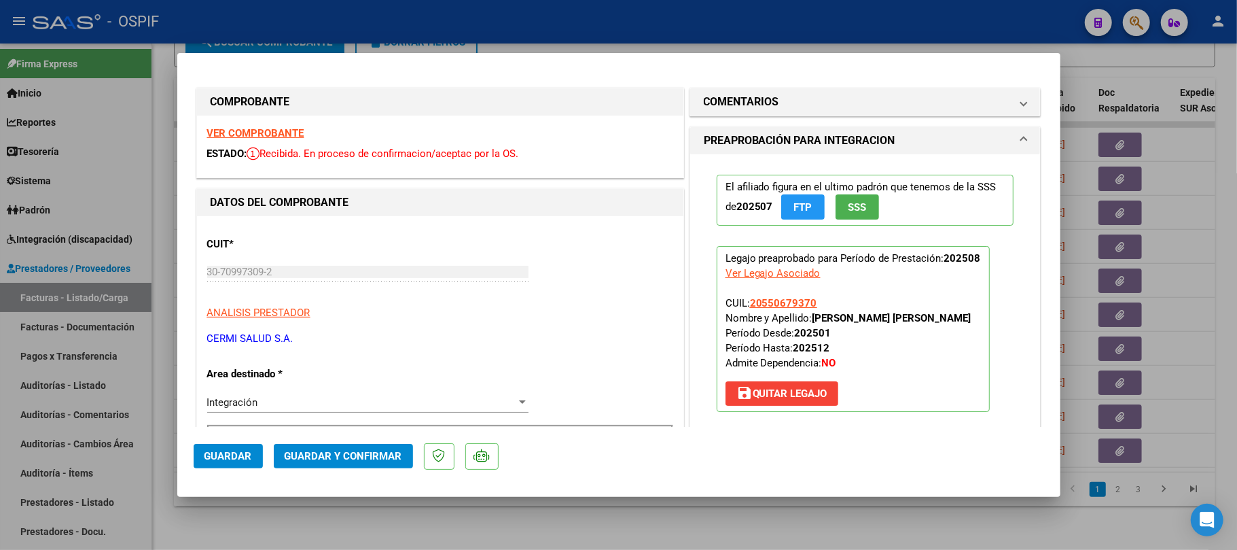
click at [334, 451] on span "Guardar y Confirmar" at bounding box center [344, 456] width 118 height 12
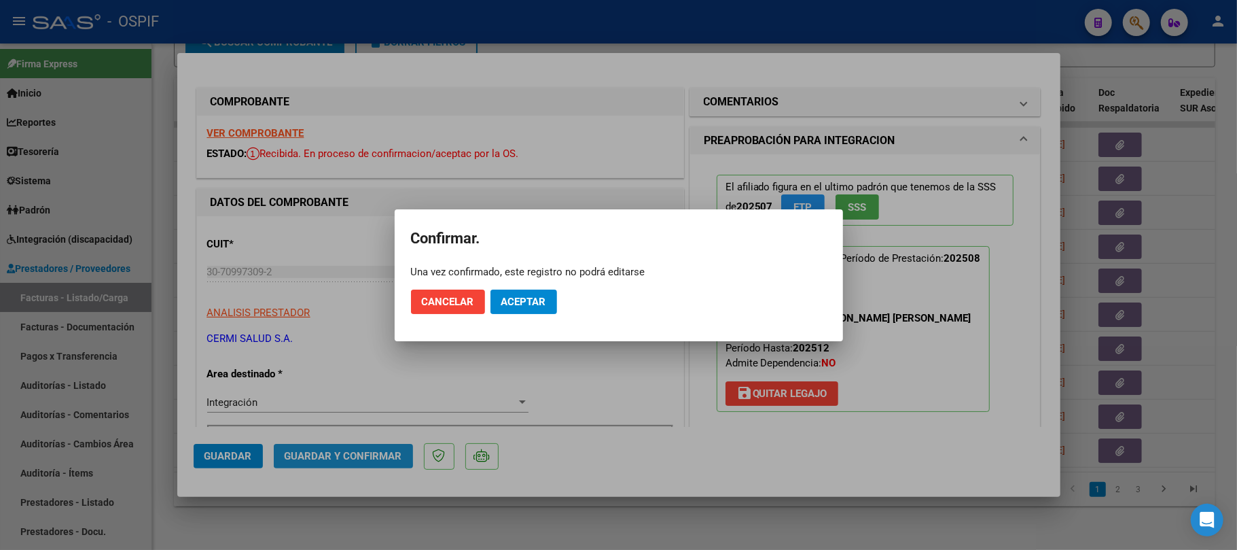
click at [510, 302] on span "Aceptar" at bounding box center [523, 302] width 45 height 12
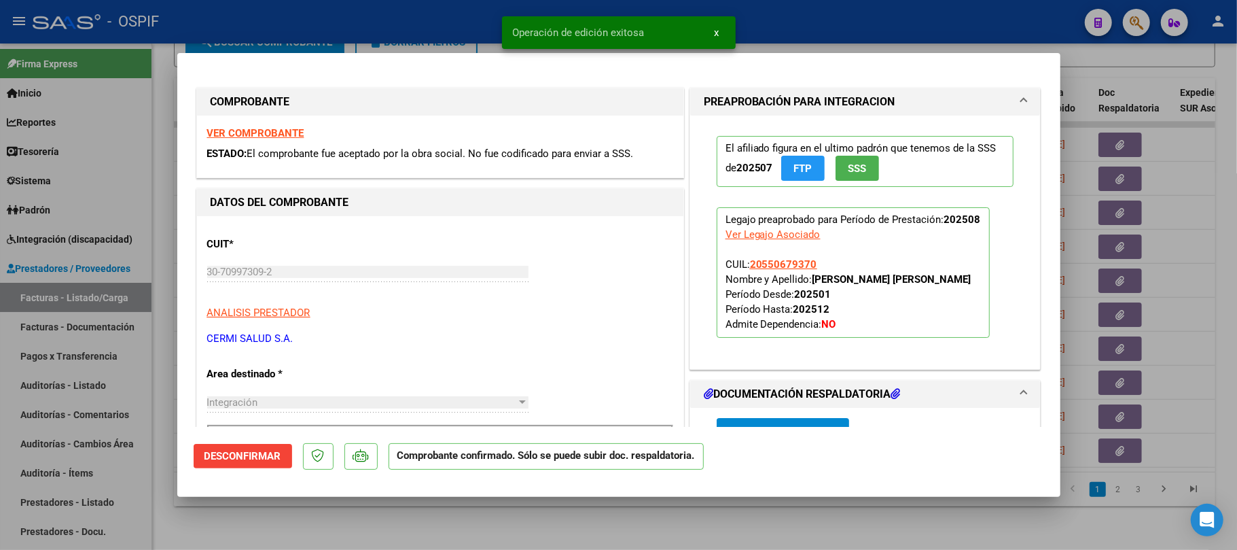
click at [1115, 323] on div at bounding box center [618, 275] width 1237 height 550
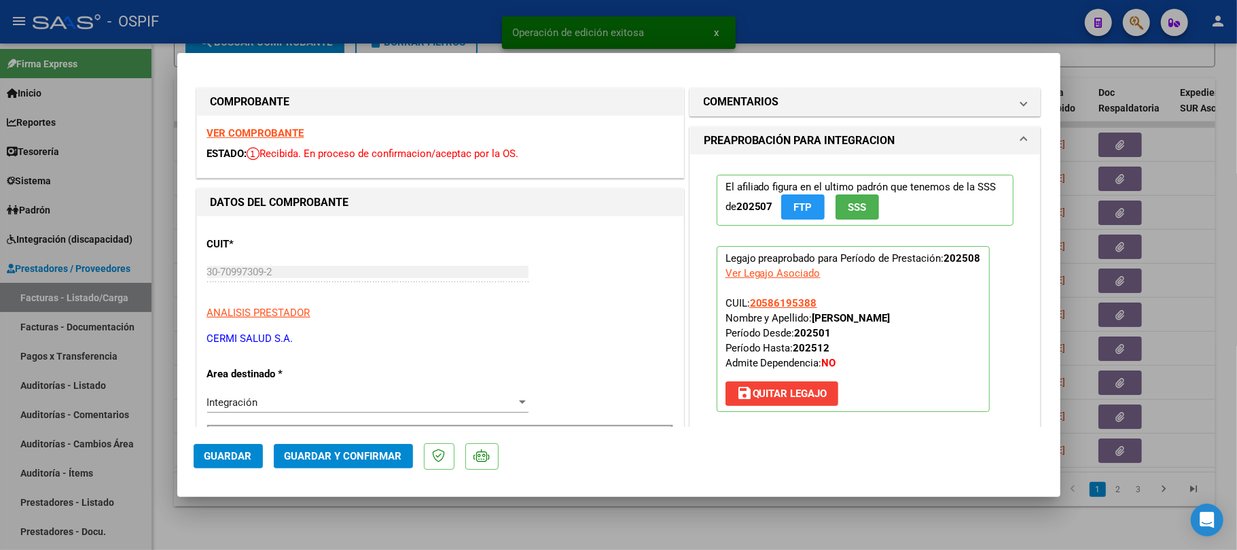
drag, startPoint x: 253, startPoint y: 128, endPoint x: 1147, endPoint y: 307, distance: 911.8
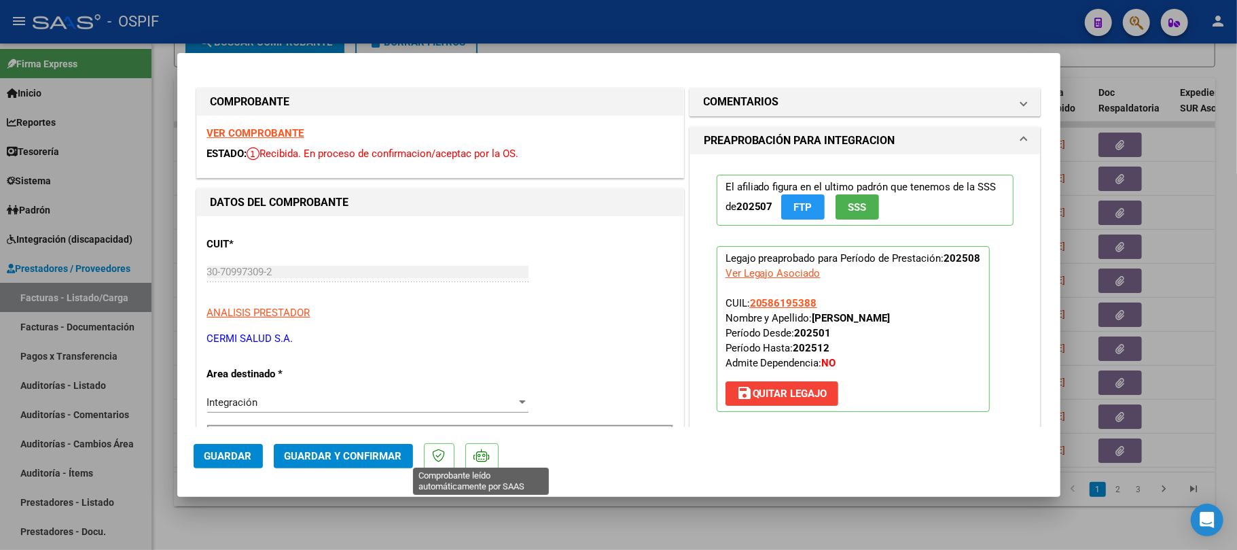
click at [357, 448] on button "Guardar y Confirmar" at bounding box center [343, 456] width 139 height 24
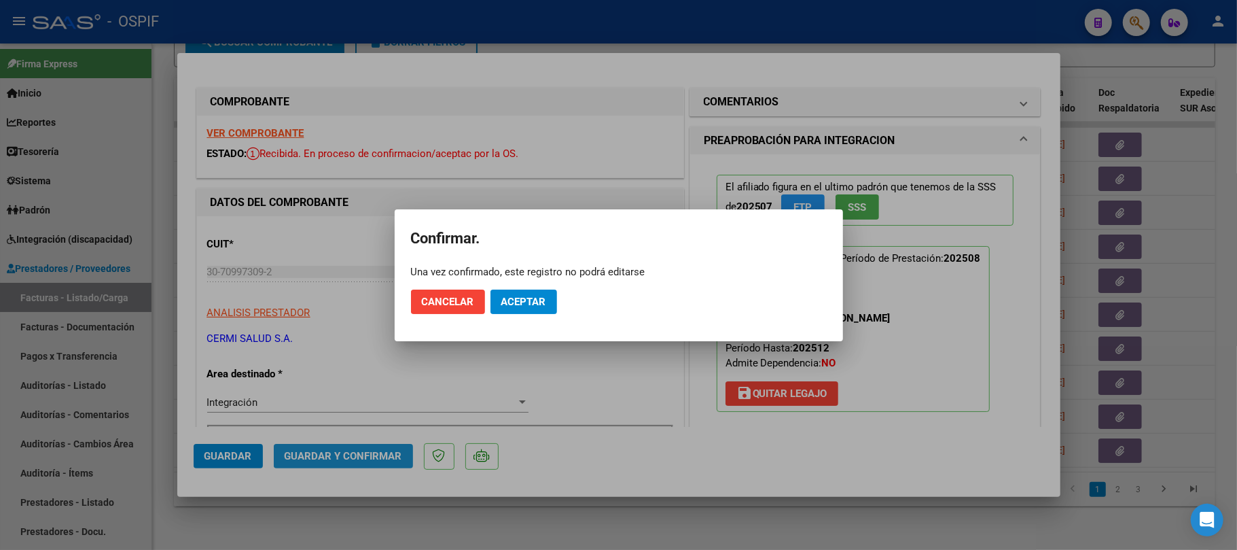
click at [518, 313] on button "Aceptar" at bounding box center [524, 301] width 67 height 24
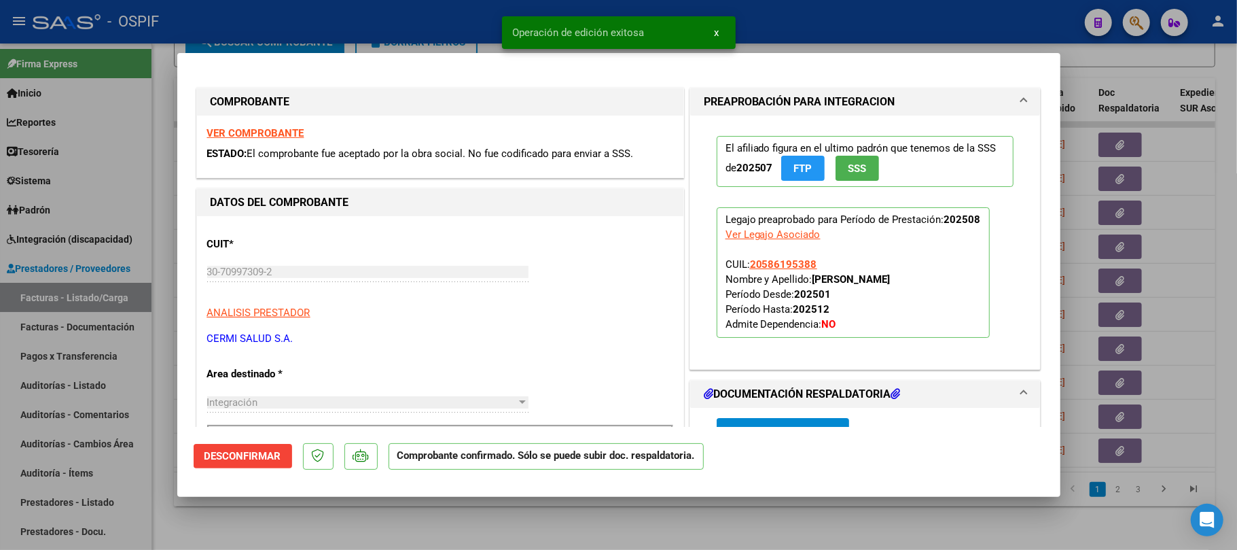
click at [756, 505] on div at bounding box center [618, 275] width 1237 height 550
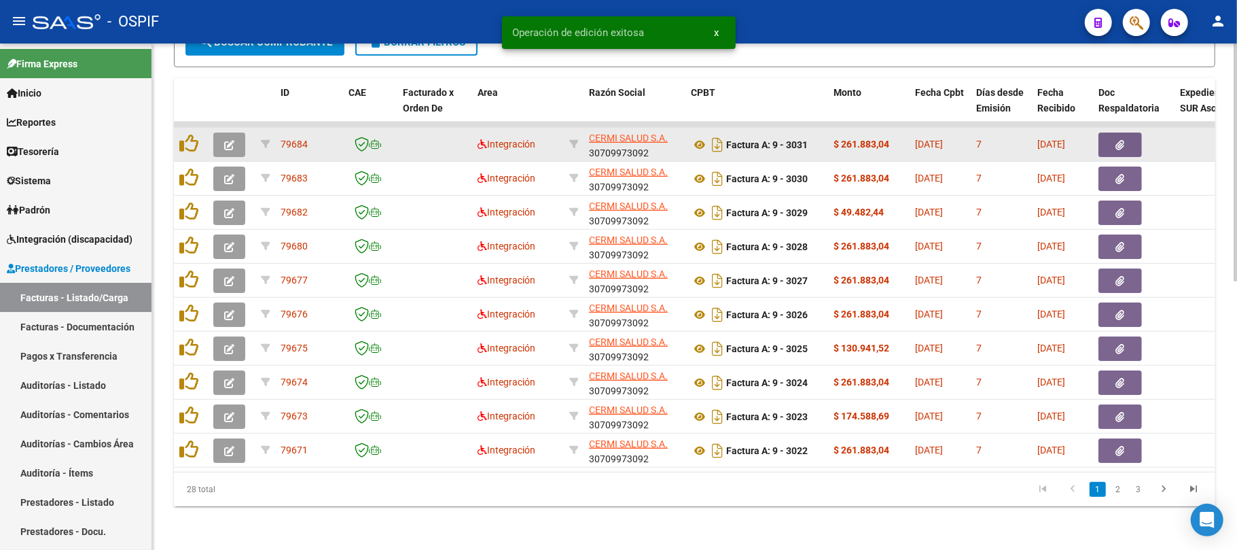
click at [236, 133] on button "button" at bounding box center [229, 144] width 32 height 24
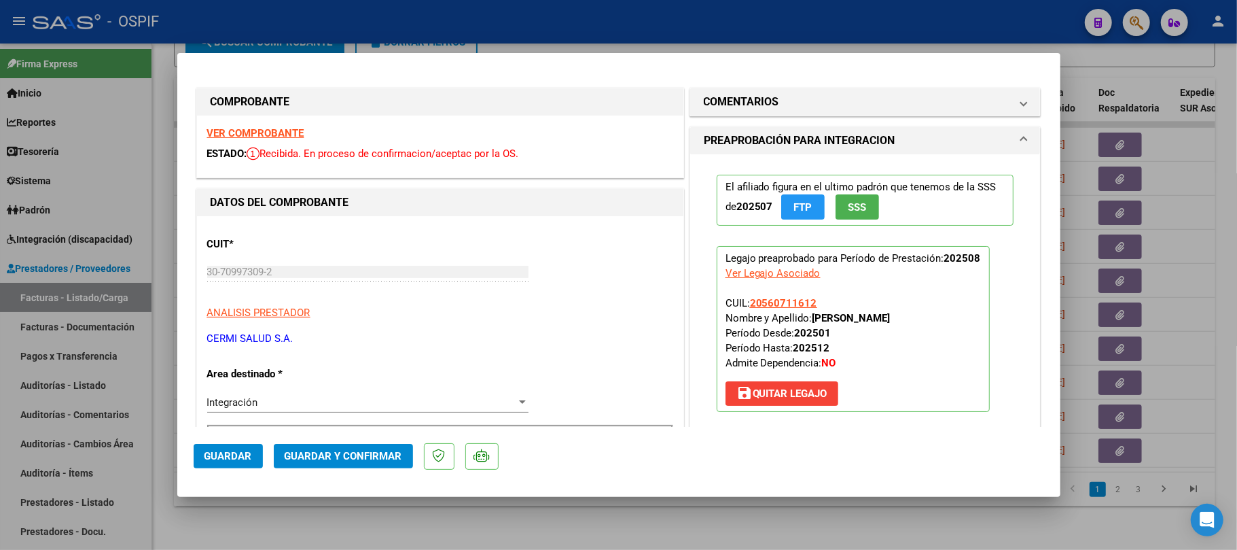
scroll to position [362, 0]
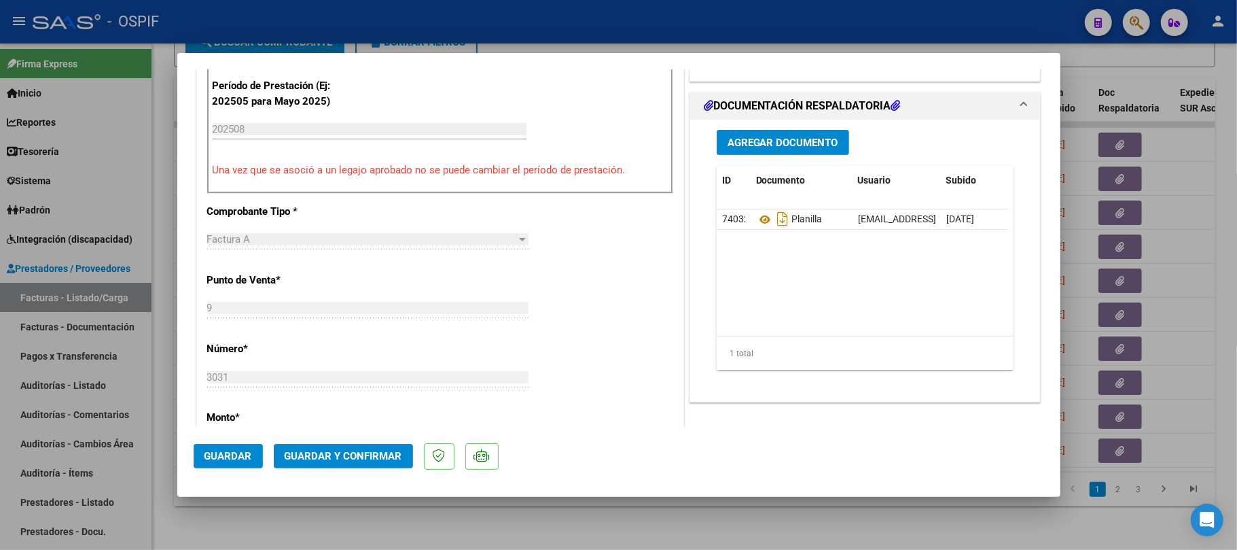
click at [348, 457] on span "Guardar y Confirmar" at bounding box center [344, 456] width 118 height 12
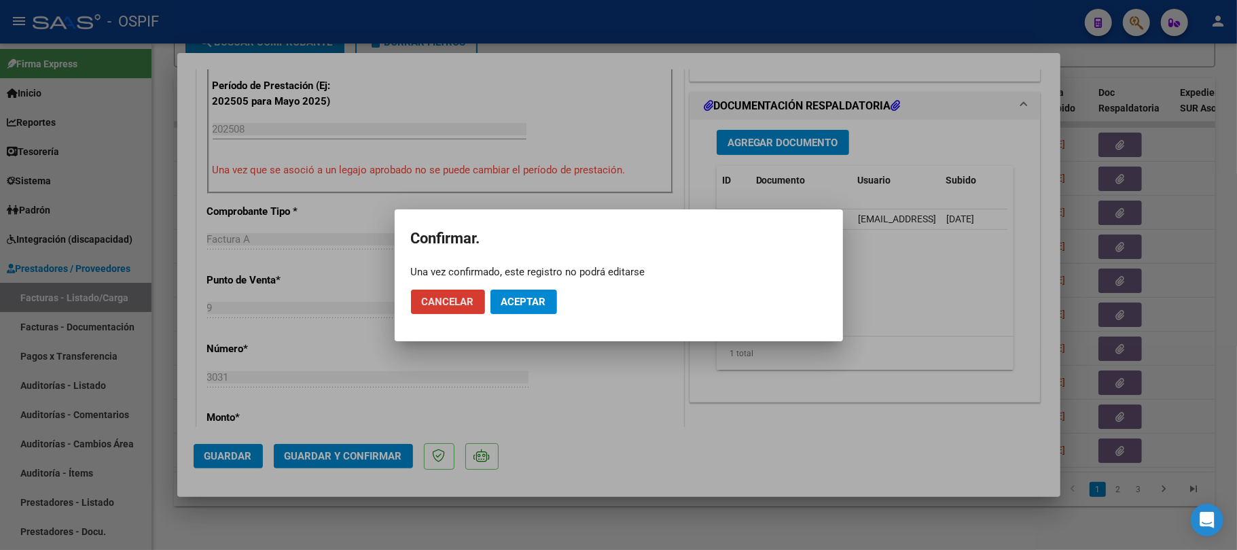
click at [539, 297] on span "Aceptar" at bounding box center [523, 302] width 45 height 12
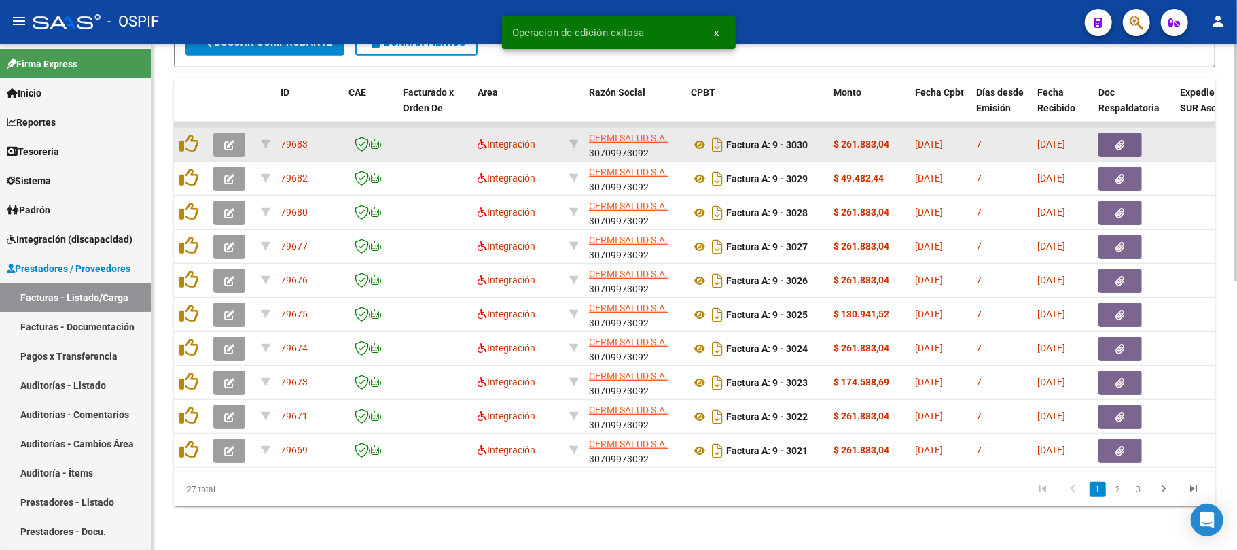
click at [224, 140] on icon "button" at bounding box center [229, 145] width 10 height 10
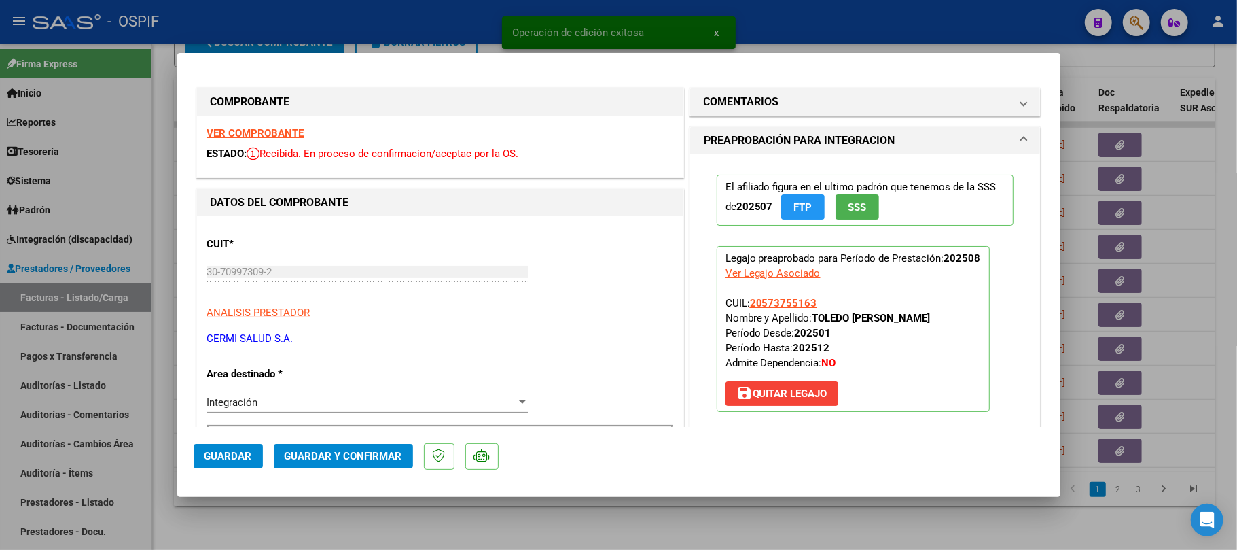
scroll to position [272, 0]
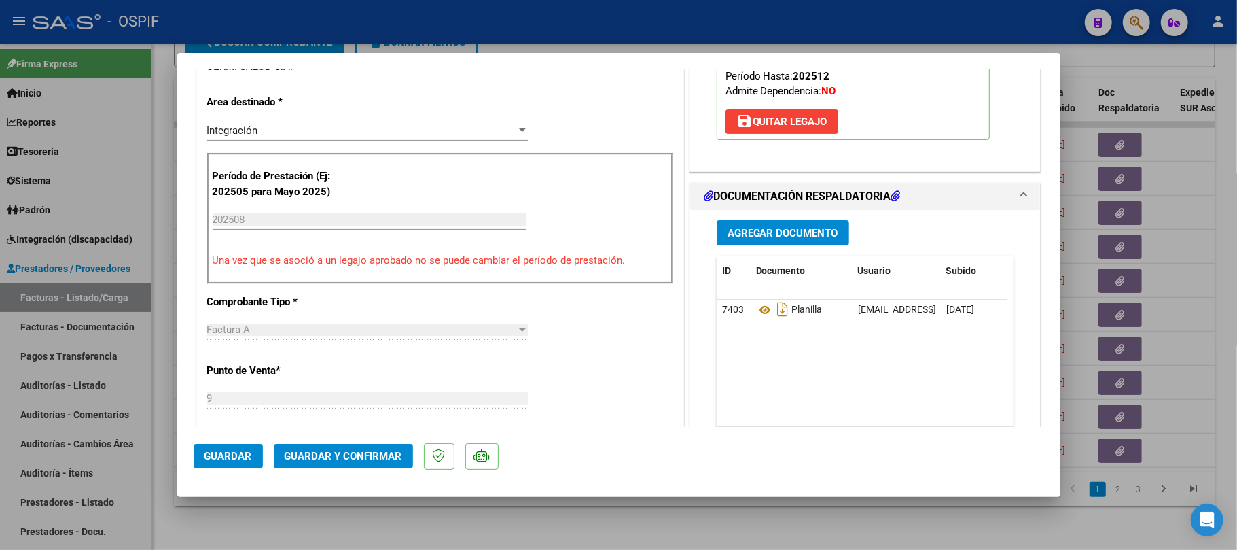
click at [338, 458] on span "Guardar y Confirmar" at bounding box center [344, 456] width 118 height 12
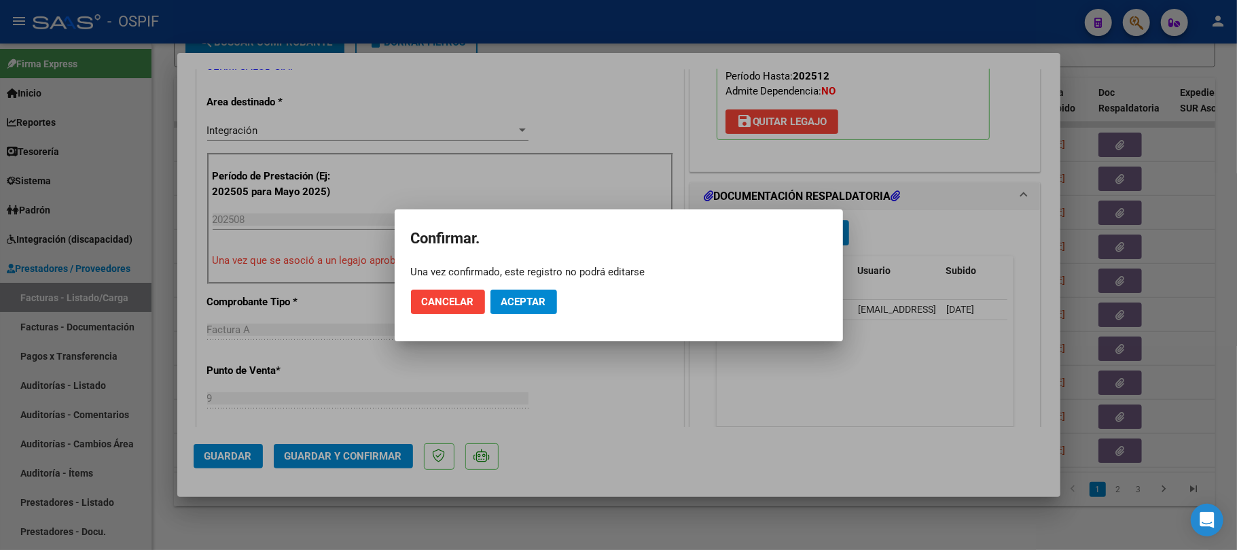
click at [550, 291] on button "Aceptar" at bounding box center [524, 301] width 67 height 24
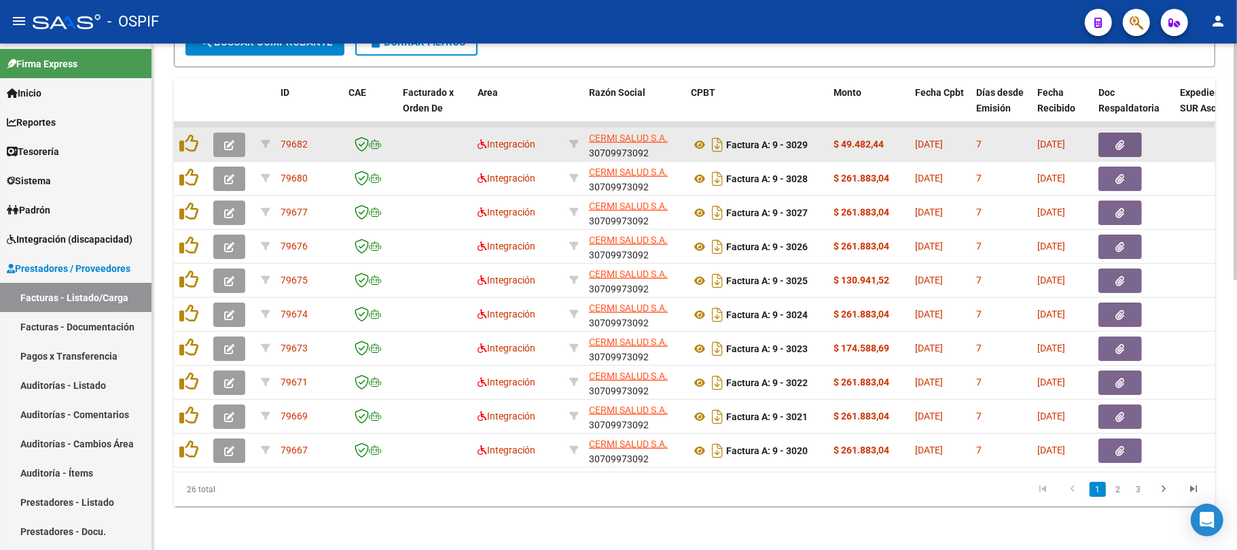
click at [231, 140] on icon "button" at bounding box center [229, 145] width 10 height 10
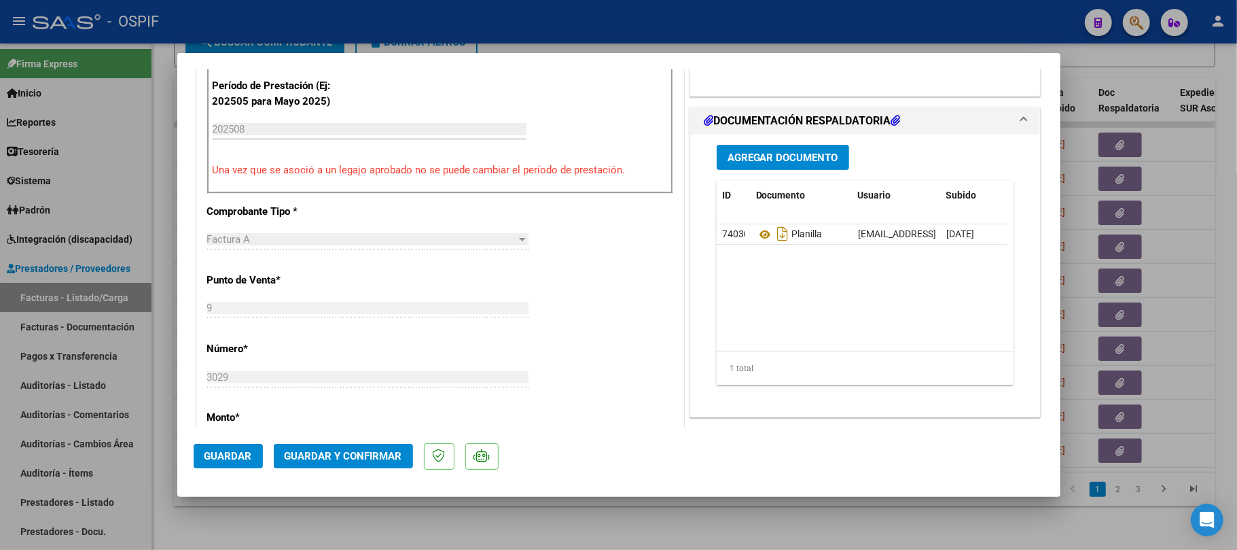
scroll to position [0, 0]
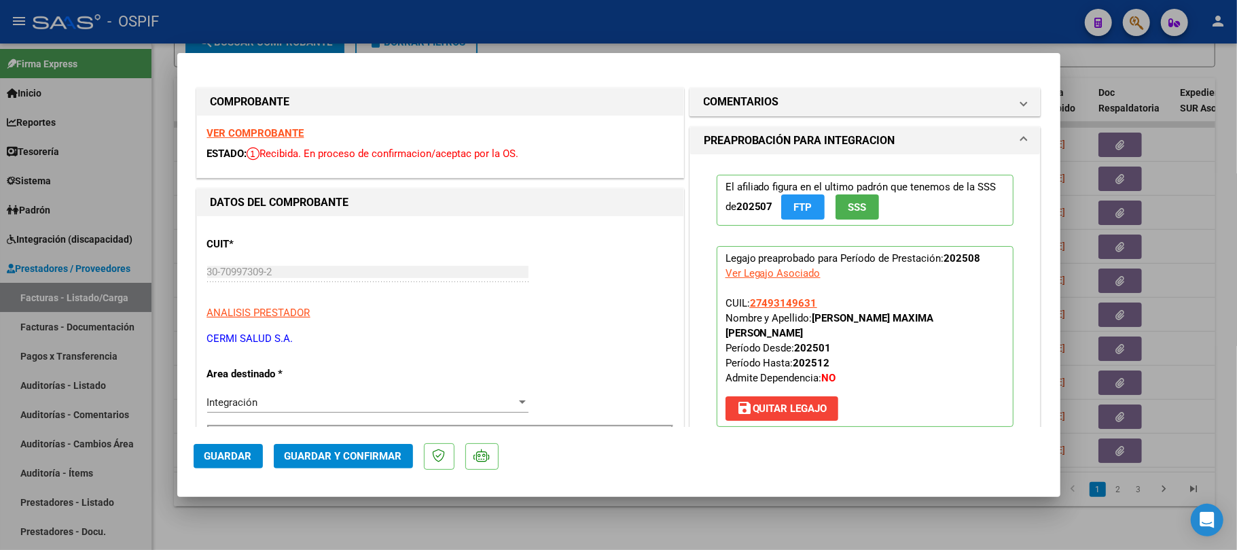
click at [389, 465] on button "Guardar y Confirmar" at bounding box center [343, 456] width 139 height 24
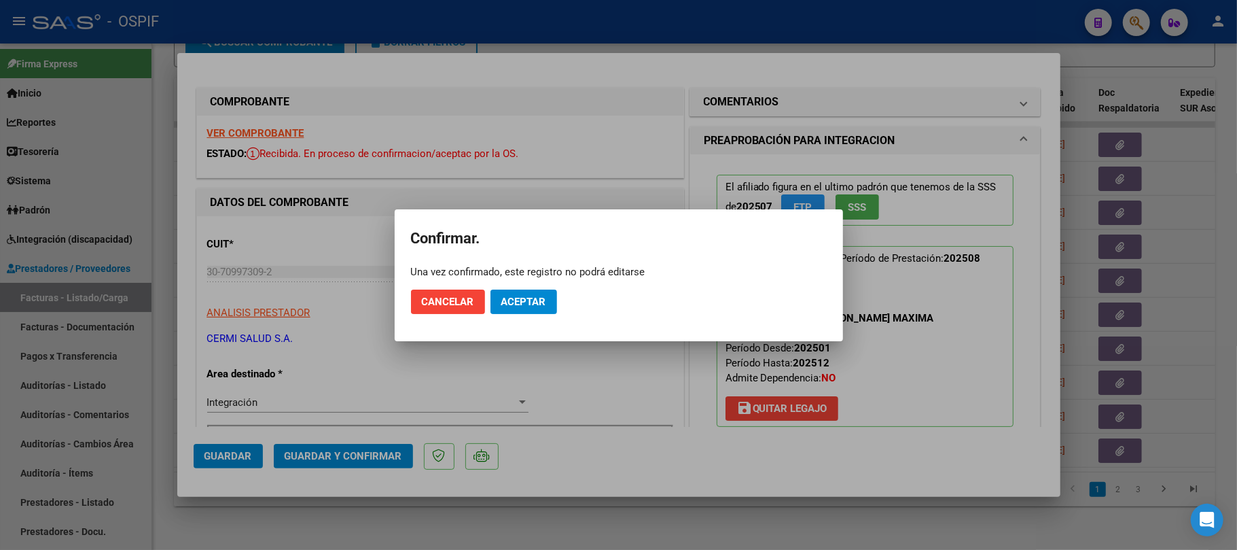
click at [536, 315] on mat-dialog-actions "Cancelar Aceptar" at bounding box center [619, 302] width 416 height 46
click at [541, 308] on button "Aceptar" at bounding box center [524, 301] width 67 height 24
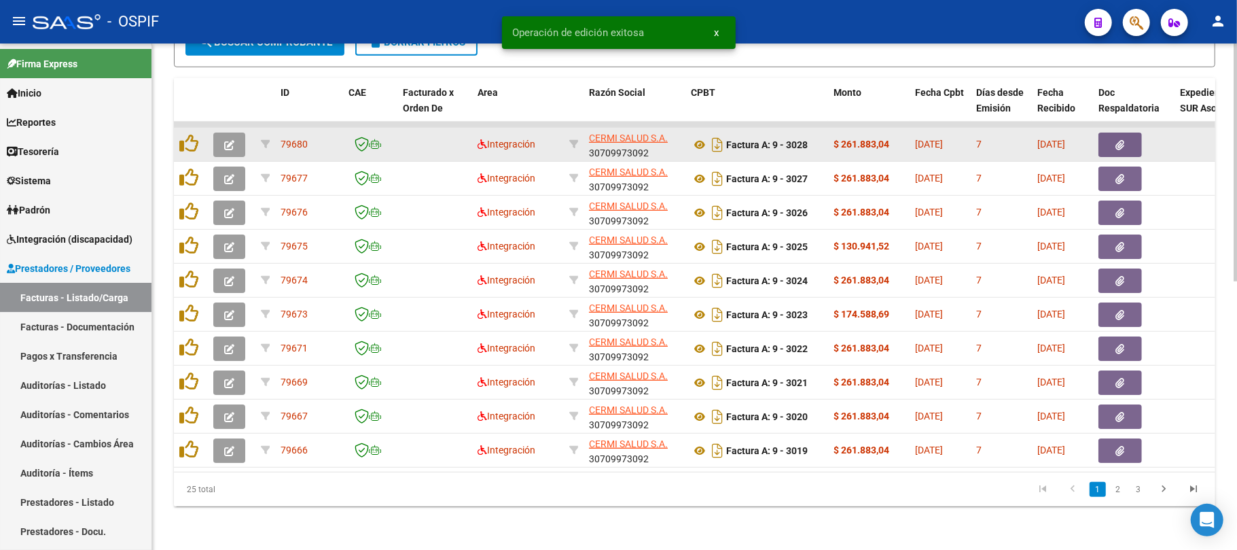
click at [235, 133] on button "button" at bounding box center [229, 144] width 32 height 24
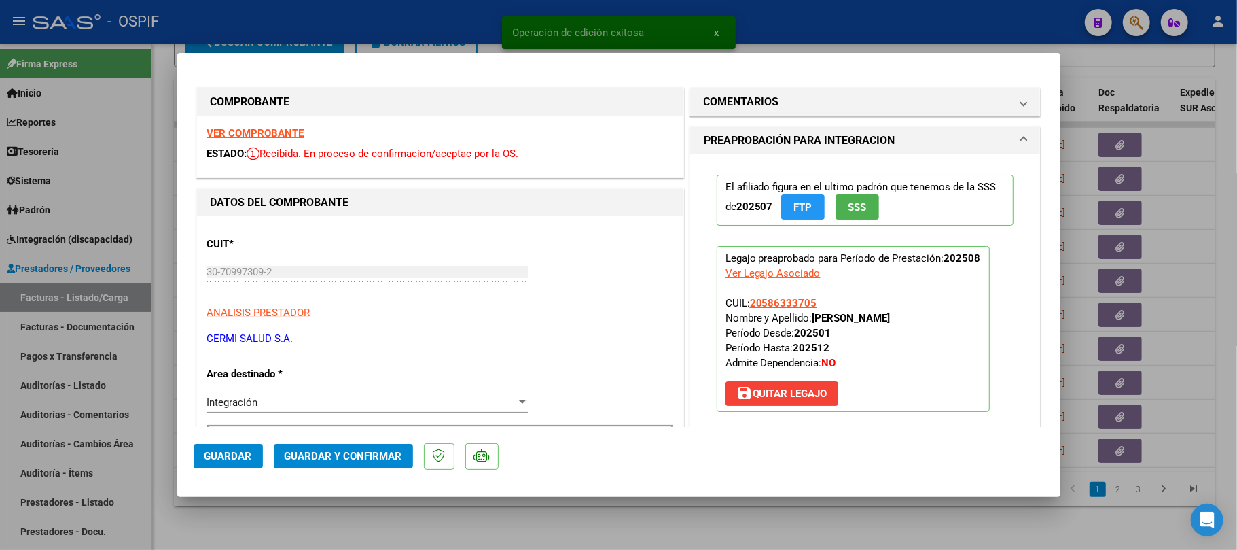
scroll to position [362, 0]
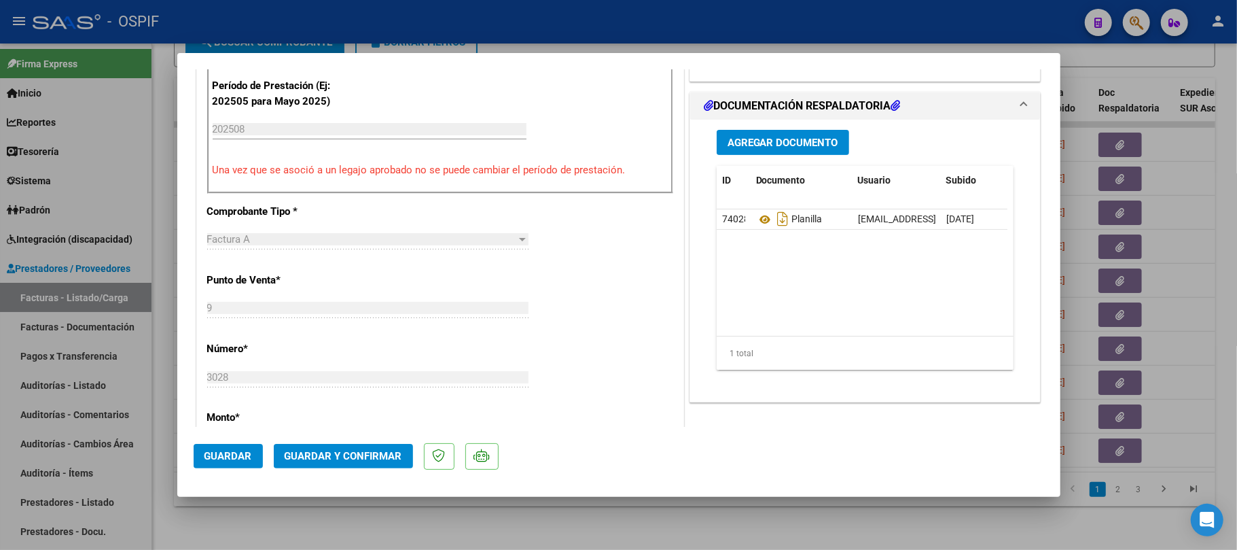
click at [363, 452] on span "Guardar y Confirmar" at bounding box center [344, 456] width 118 height 12
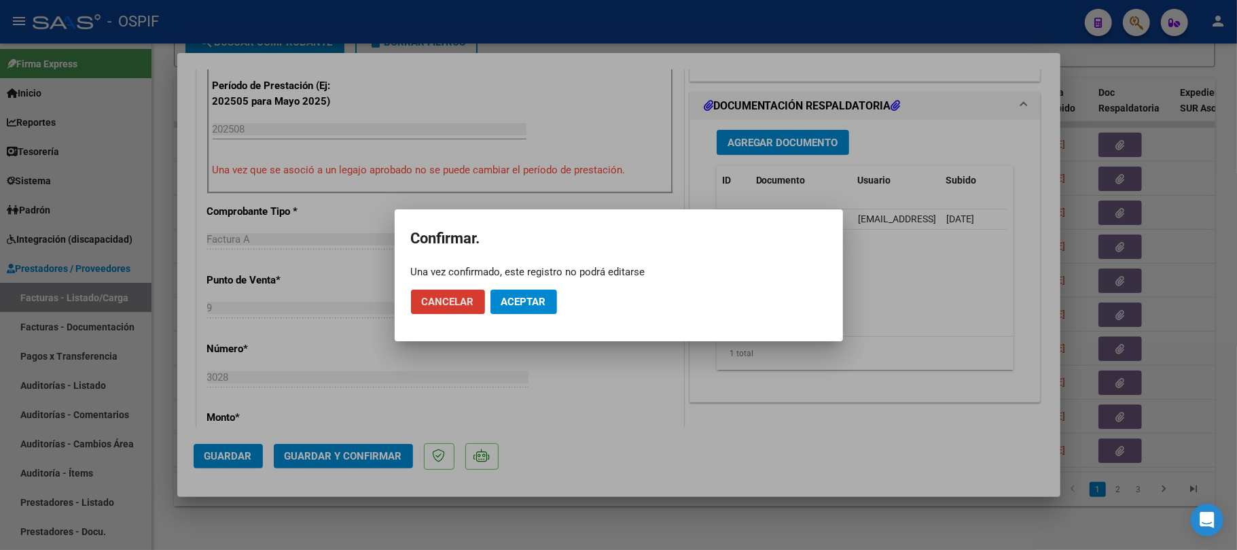
click at [525, 311] on button "Aceptar" at bounding box center [524, 301] width 67 height 24
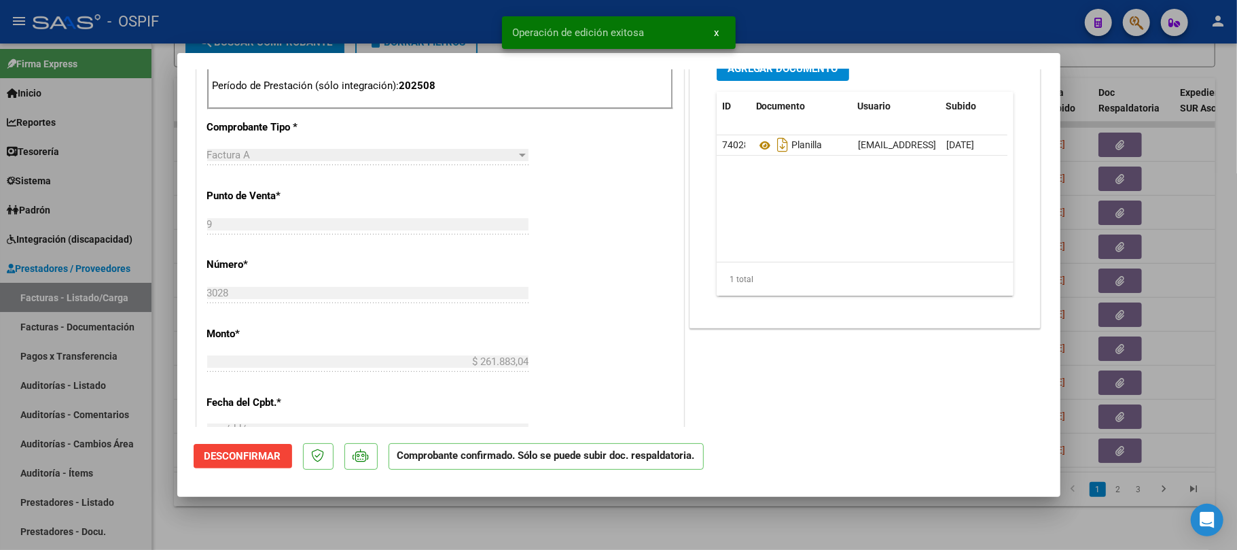
click at [541, 525] on div at bounding box center [618, 275] width 1237 height 550
type input "$ 0,00"
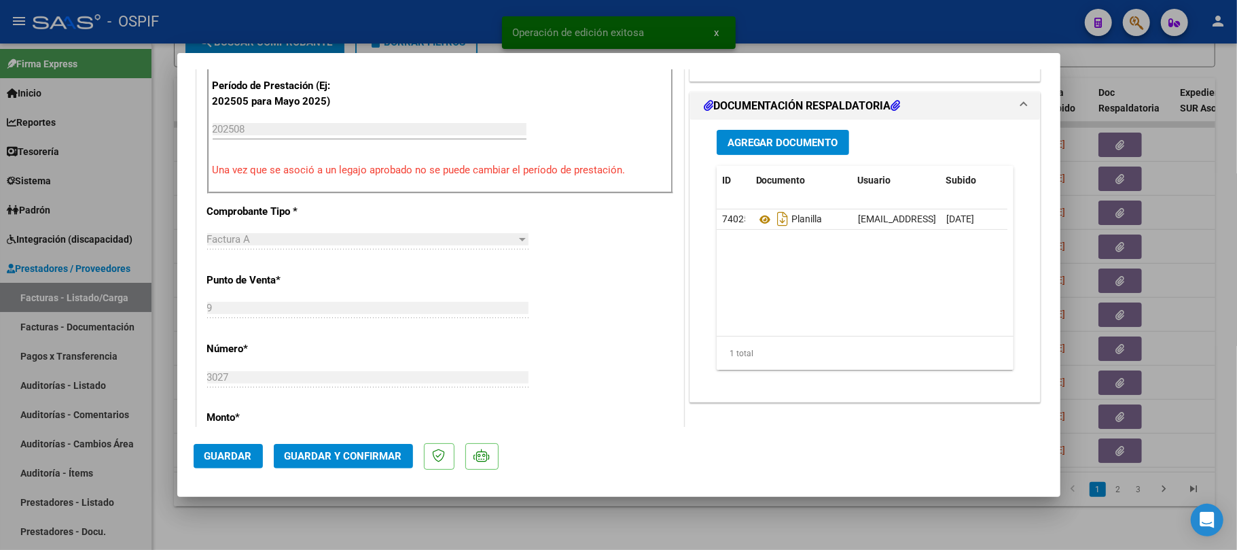
scroll to position [0, 0]
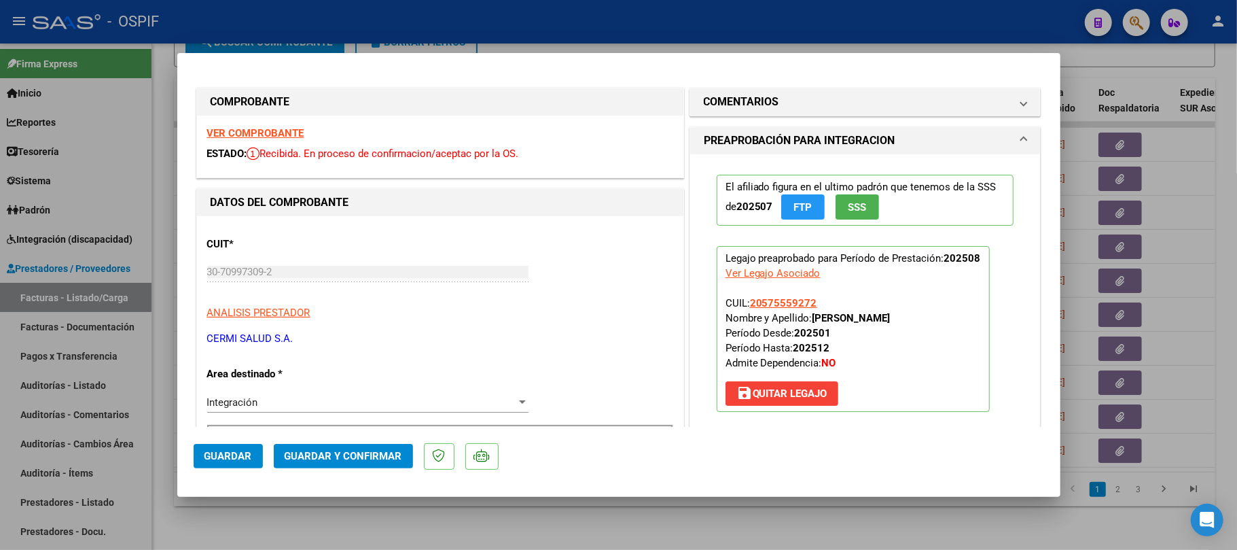
click at [321, 455] on span "Guardar y Confirmar" at bounding box center [344, 456] width 118 height 12
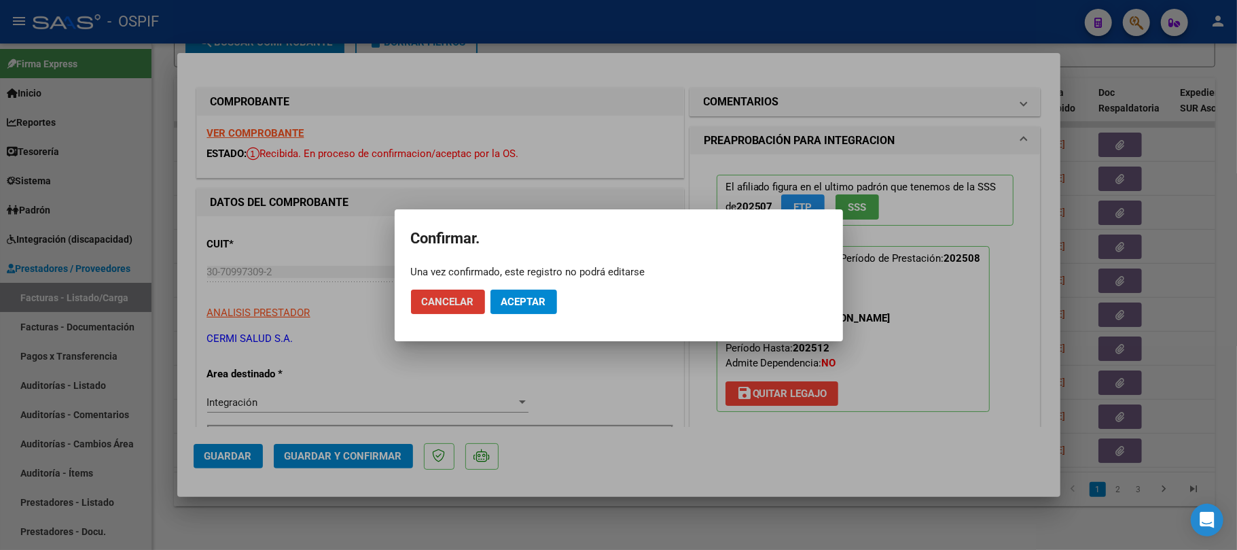
click at [512, 317] on mat-dialog-actions "Cancelar Aceptar" at bounding box center [619, 302] width 416 height 46
click at [528, 307] on span "Aceptar" at bounding box center [523, 302] width 45 height 12
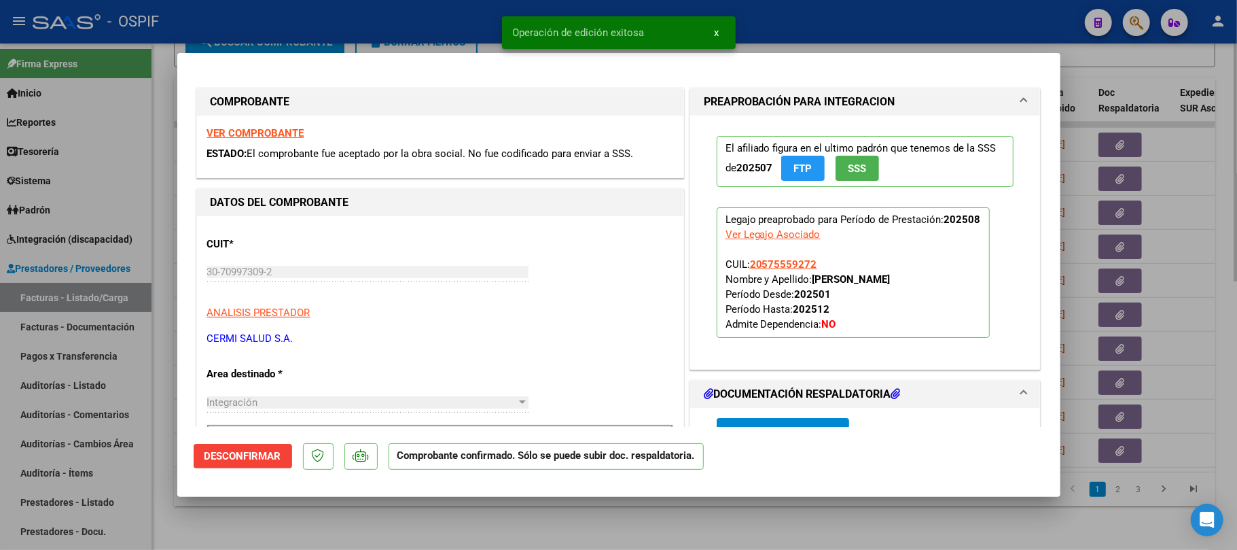
click at [653, 525] on div at bounding box center [618, 275] width 1237 height 550
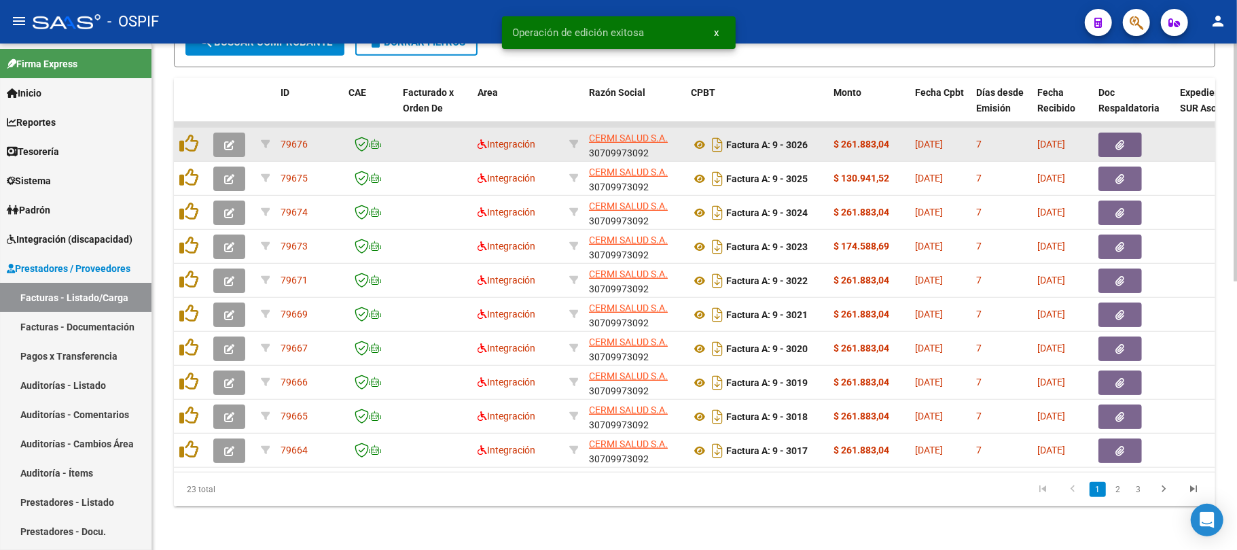
click at [229, 140] on icon "button" at bounding box center [229, 145] width 10 height 10
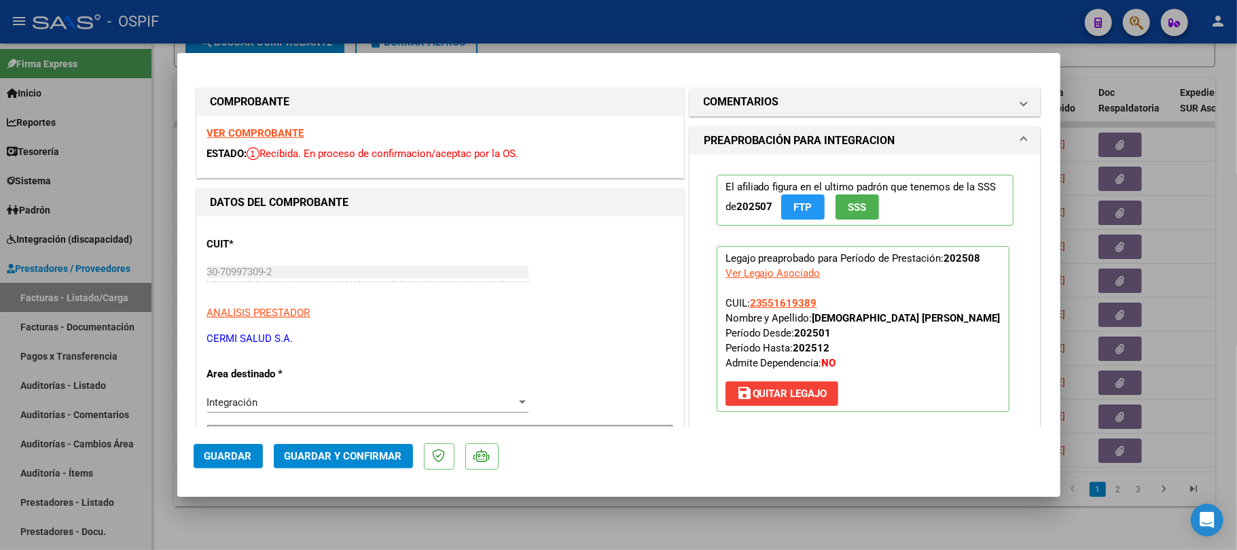
click at [355, 473] on mat-dialog-actions "Guardar Guardar y Confirmar" at bounding box center [619, 454] width 851 height 54
click at [359, 461] on span "Guardar y Confirmar" at bounding box center [344, 456] width 118 height 12
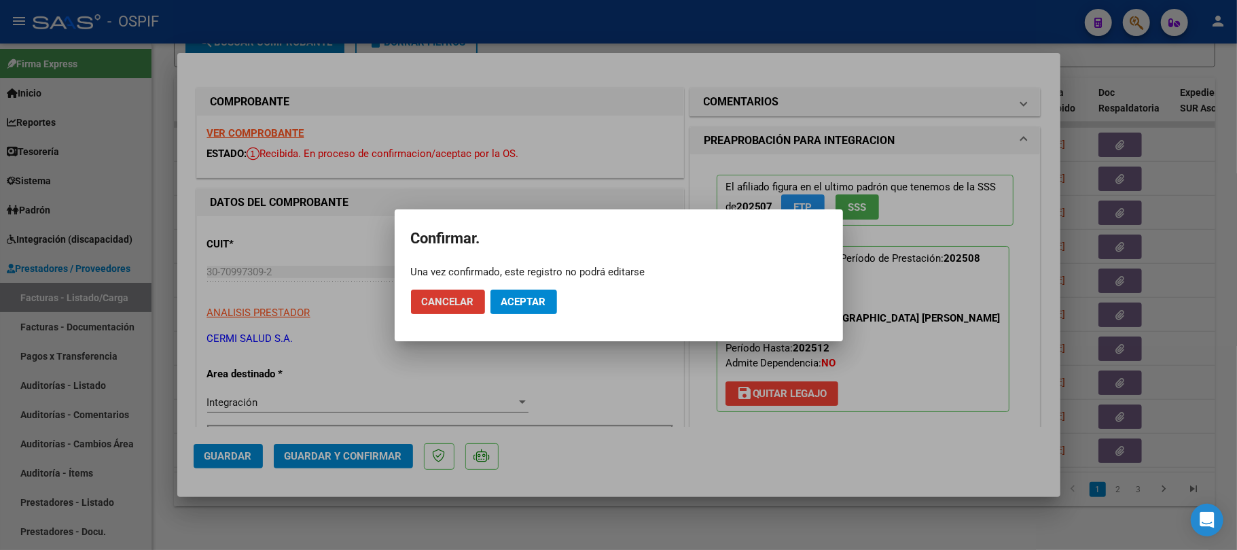
click at [504, 308] on button "Aceptar" at bounding box center [524, 301] width 67 height 24
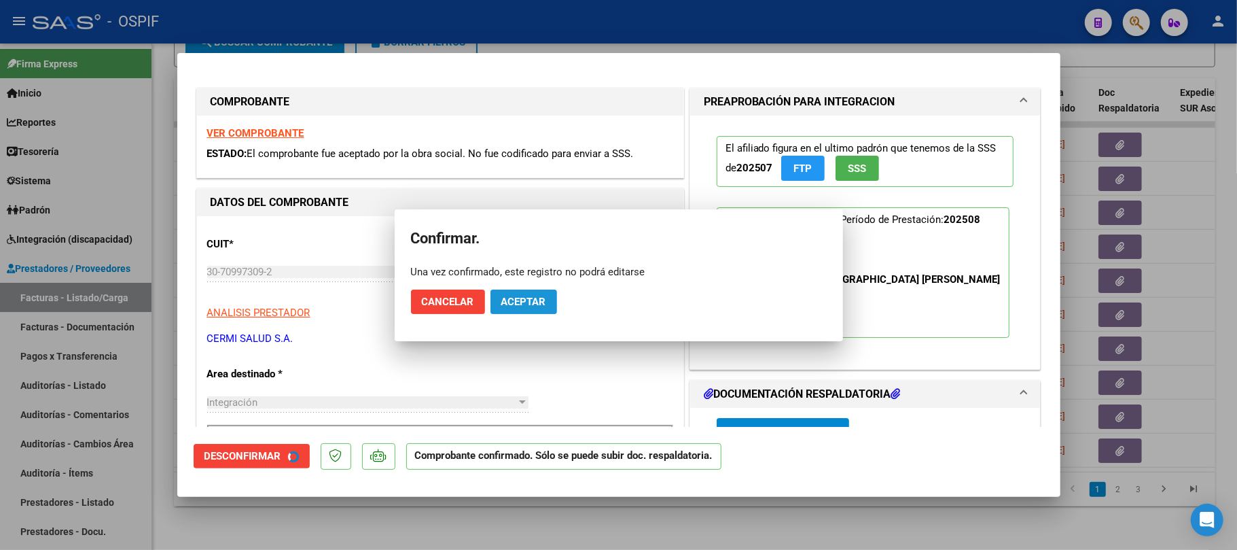
click at [416, 528] on div at bounding box center [618, 275] width 1237 height 550
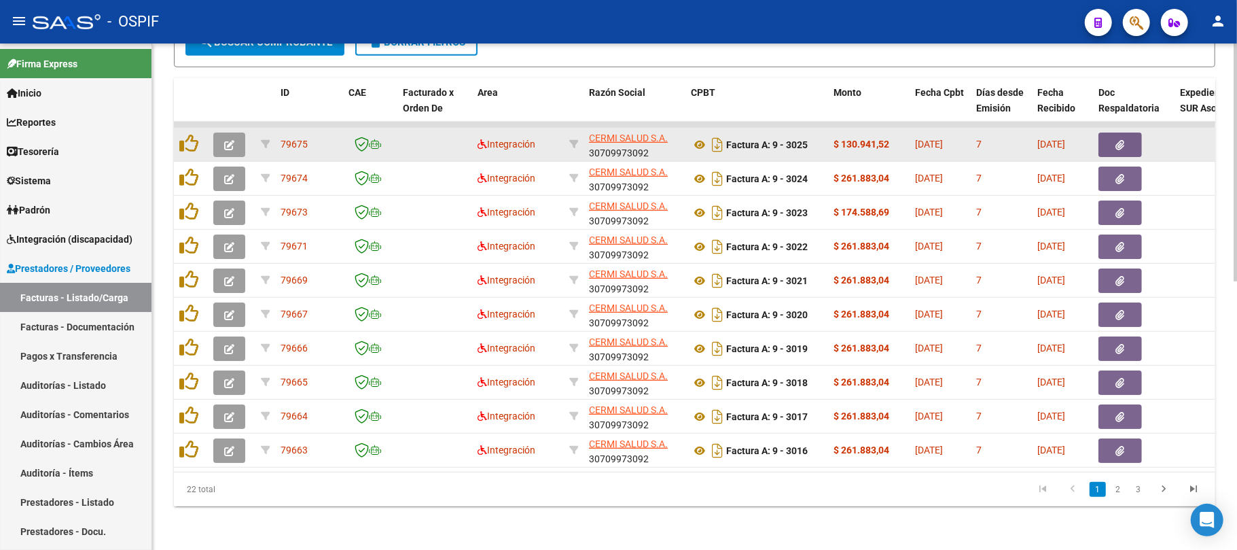
click at [224, 140] on icon "button" at bounding box center [229, 145] width 10 height 10
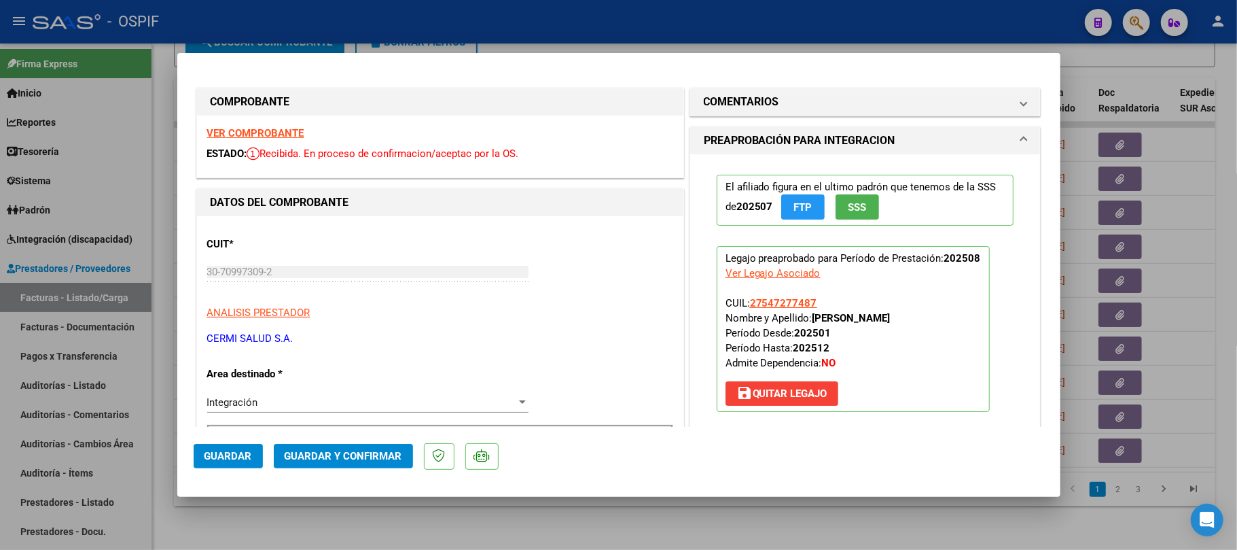
click at [329, 450] on span "Guardar y Confirmar" at bounding box center [344, 456] width 118 height 12
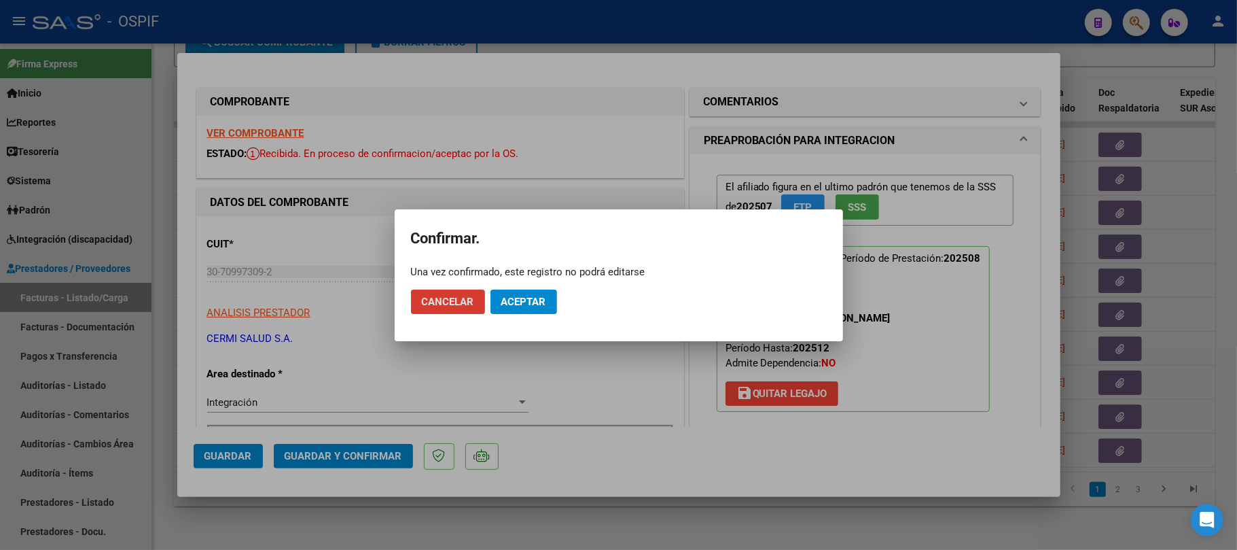
click at [544, 292] on button "Aceptar" at bounding box center [524, 301] width 67 height 24
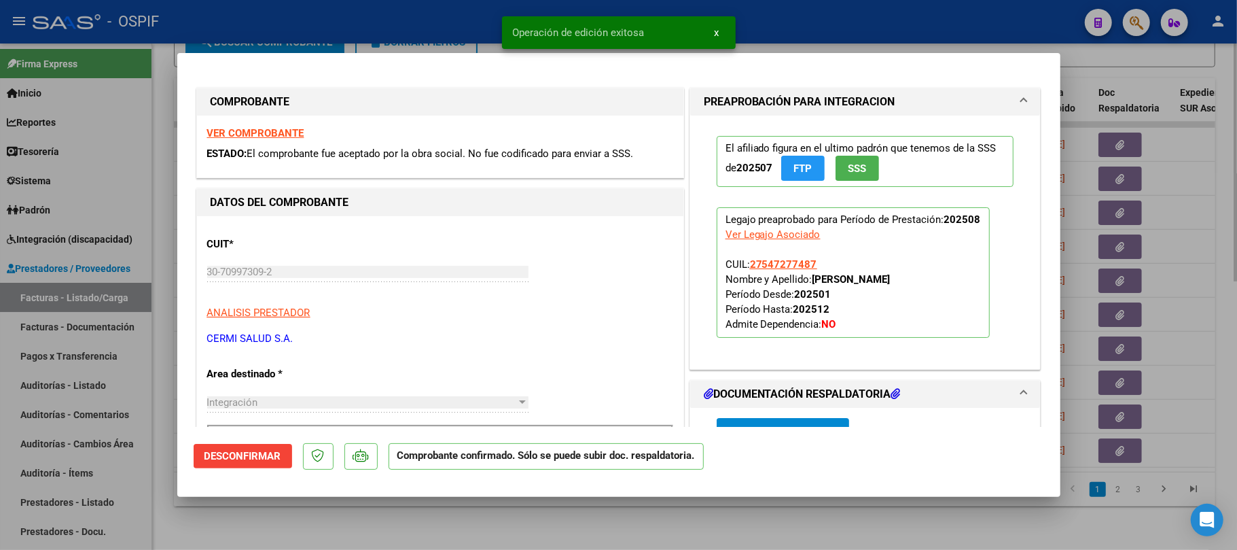
click at [449, 522] on div at bounding box center [618, 275] width 1237 height 550
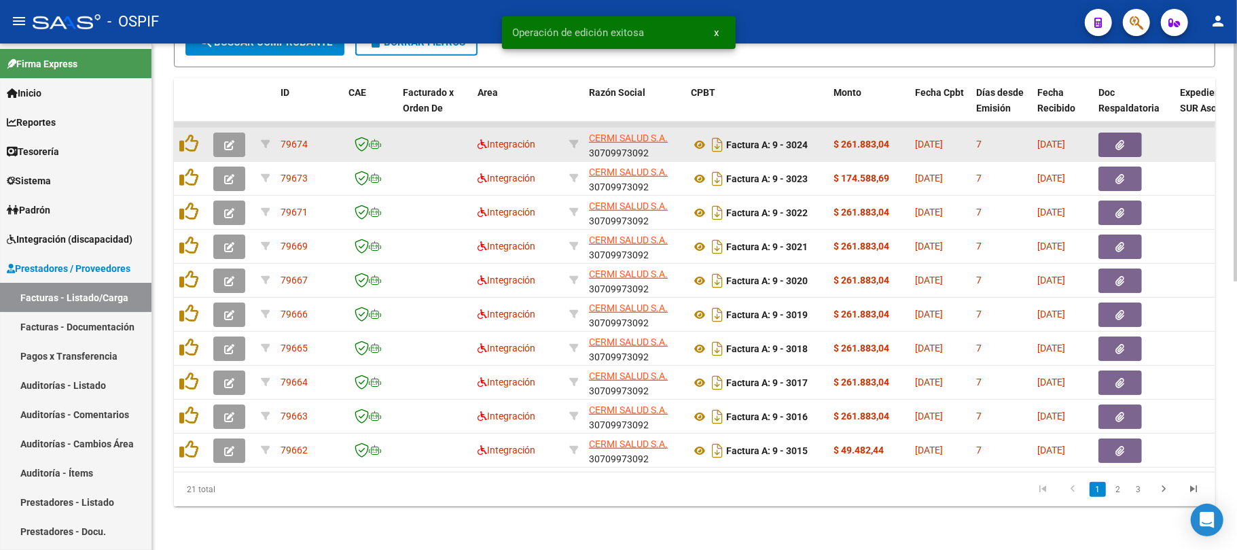
click at [230, 140] on icon "button" at bounding box center [229, 145] width 10 height 10
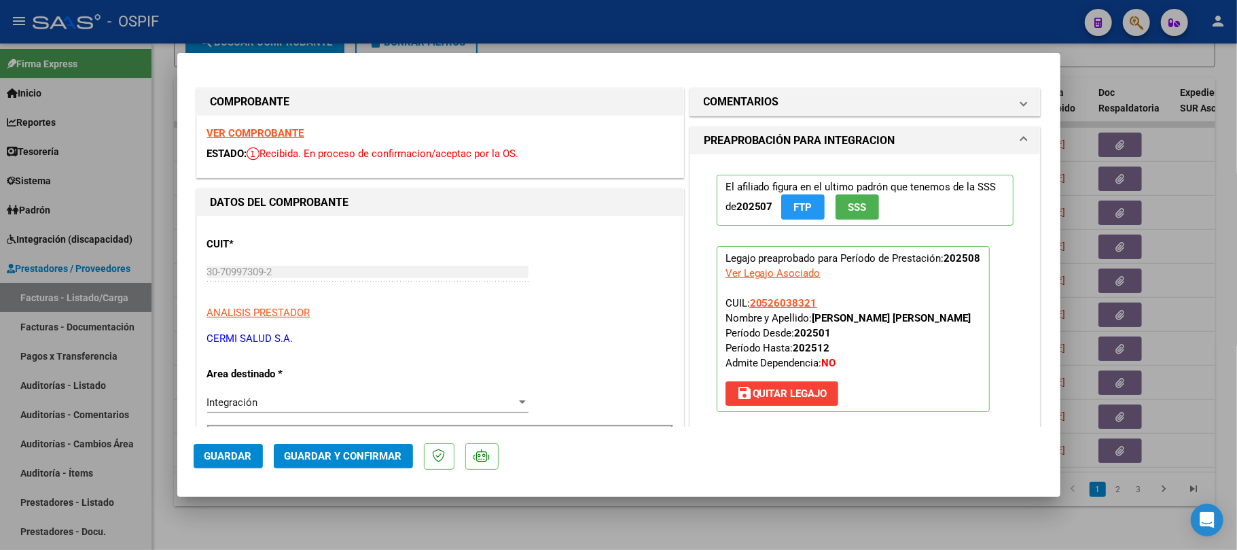
click at [382, 451] on span "Guardar y Confirmar" at bounding box center [344, 456] width 118 height 12
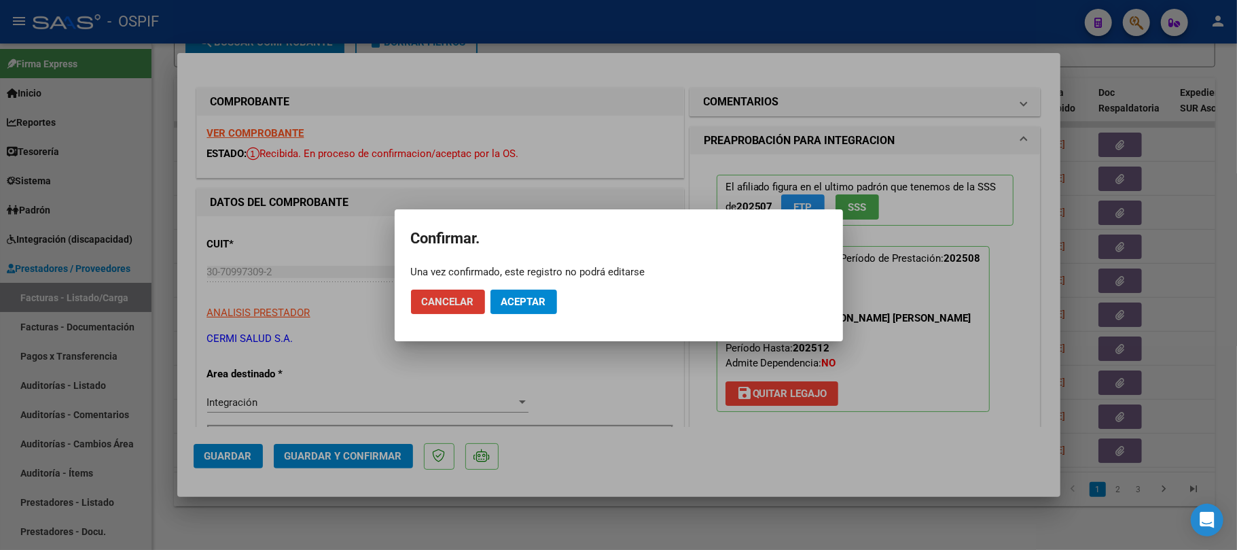
click at [528, 303] on span "Aceptar" at bounding box center [523, 302] width 45 height 12
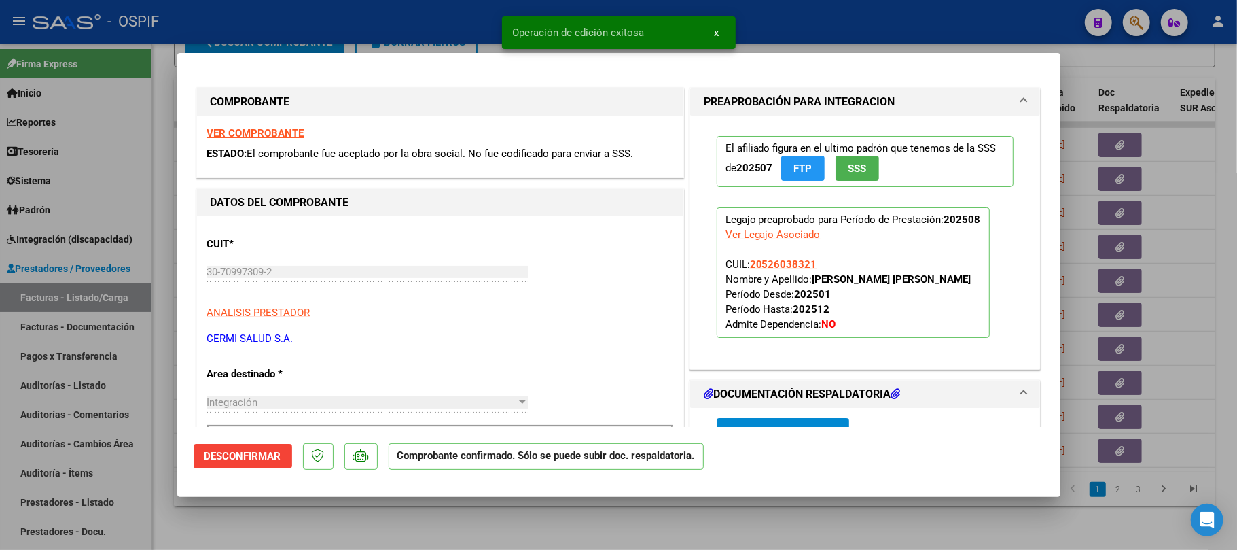
type input "$ 0,00"
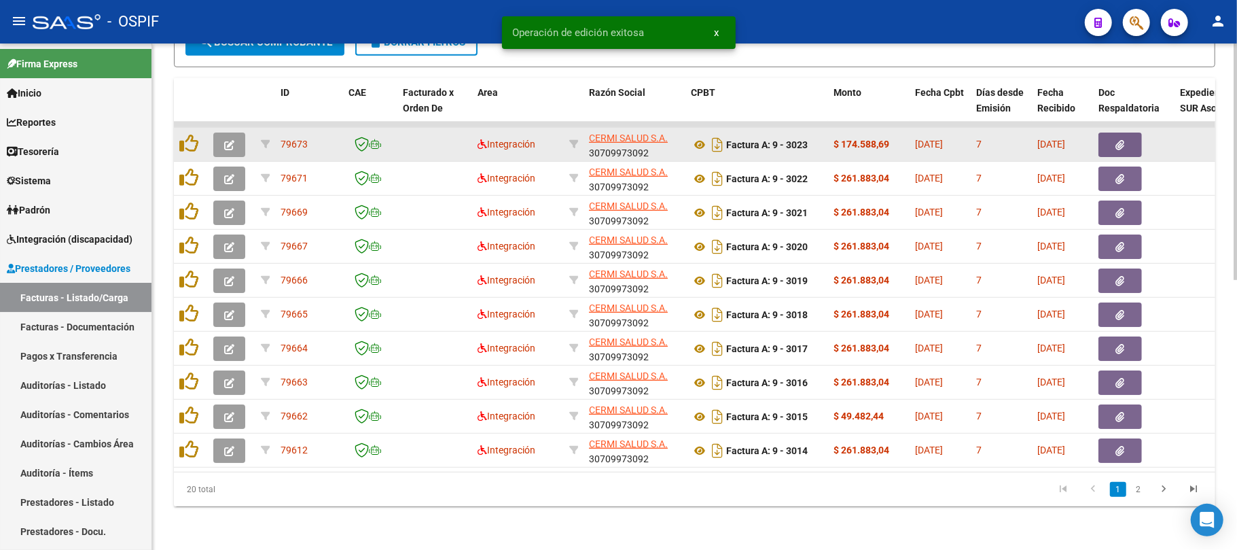
click at [232, 140] on icon "button" at bounding box center [229, 145] width 10 height 10
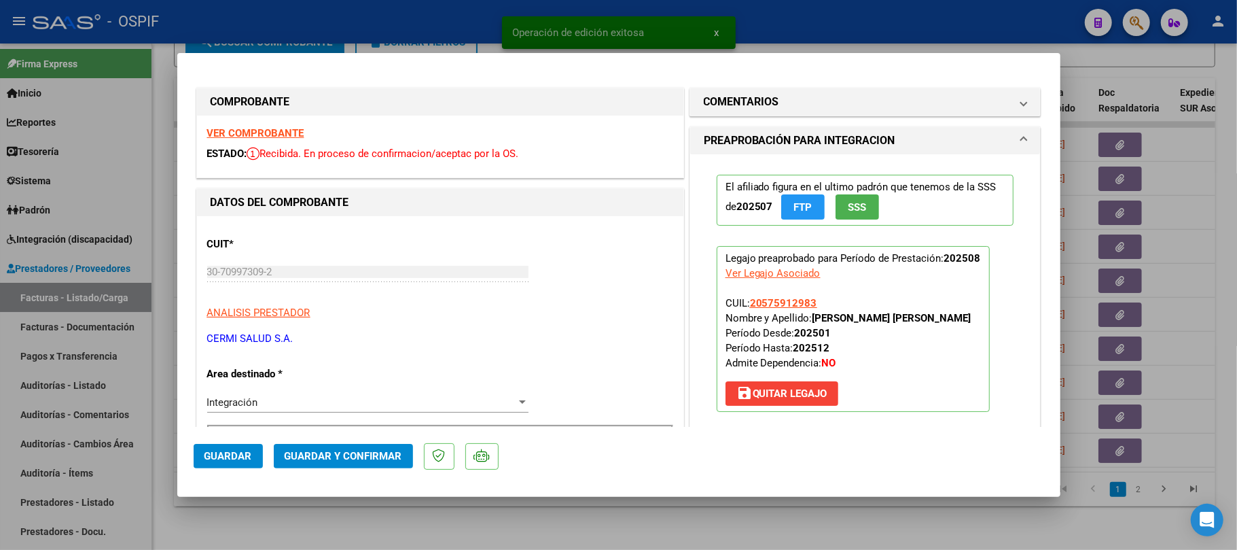
scroll to position [362, 0]
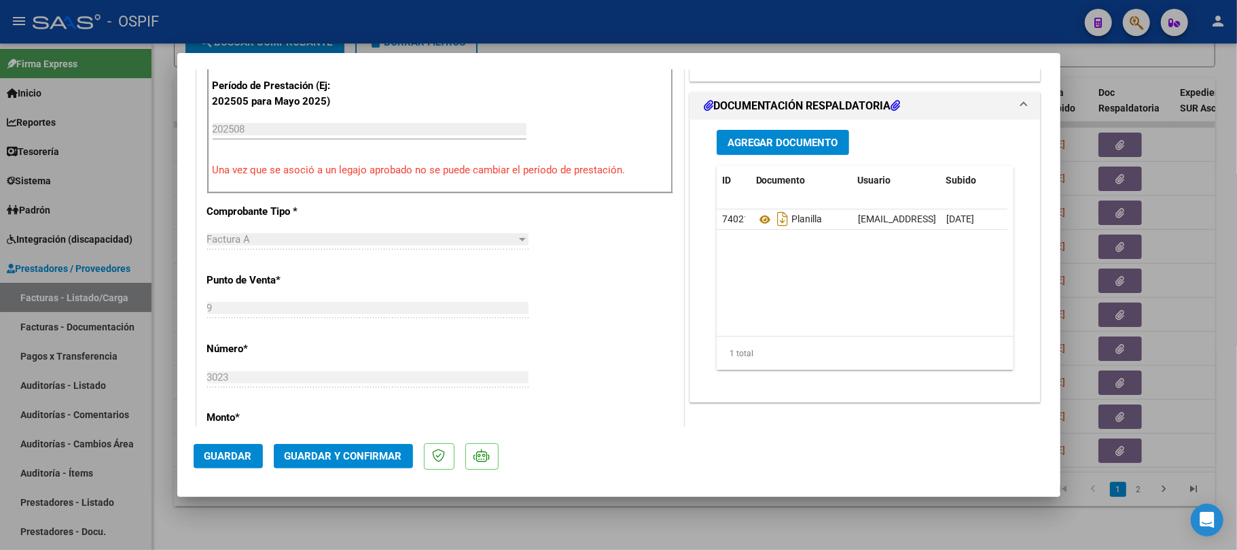
click at [349, 444] on button "Guardar y Confirmar" at bounding box center [343, 456] width 139 height 24
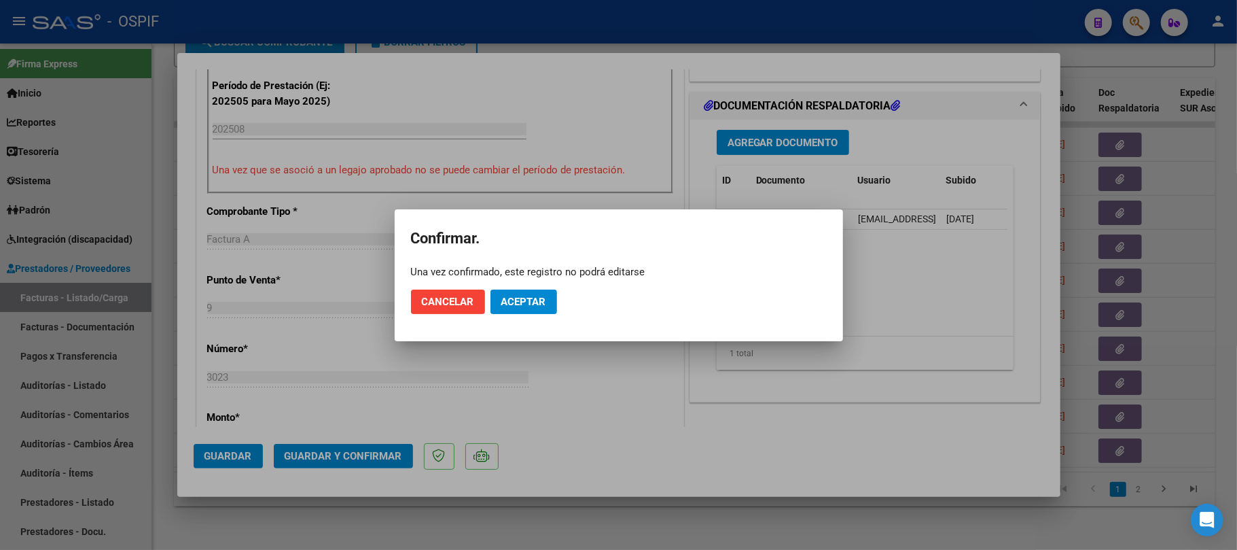
click at [549, 304] on button "Aceptar" at bounding box center [524, 301] width 67 height 24
click at [539, 306] on span "Aceptar" at bounding box center [523, 302] width 45 height 12
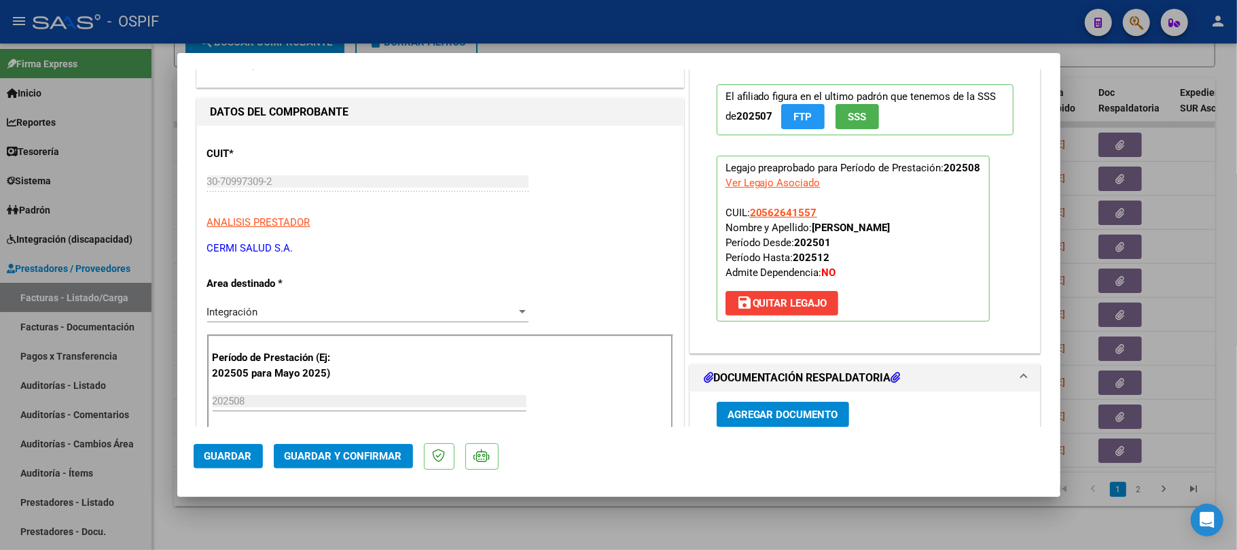
scroll to position [181, 0]
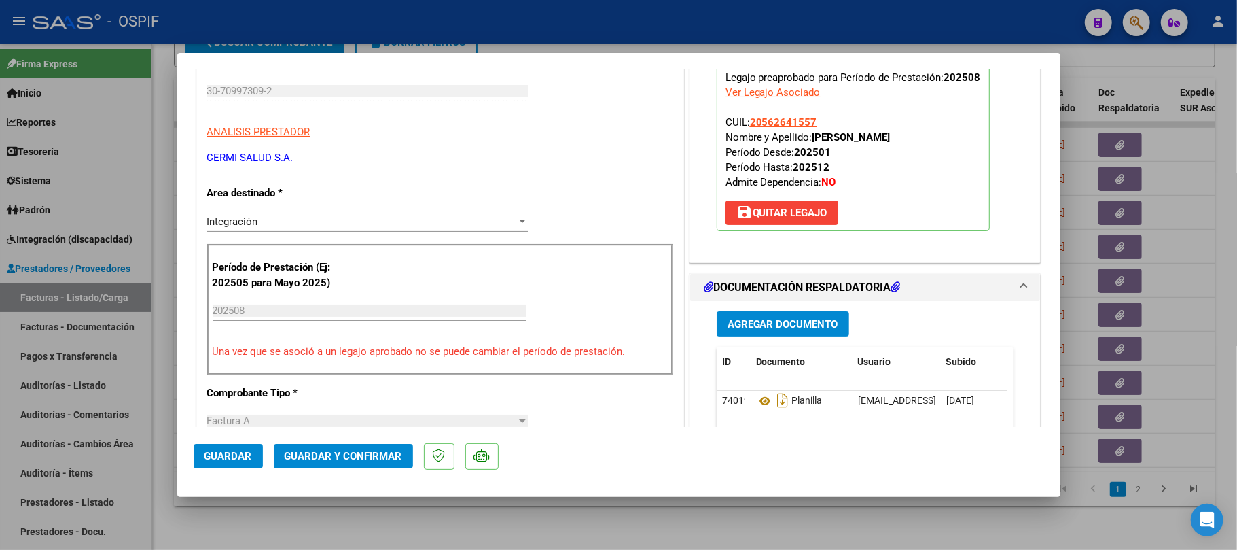
click at [365, 448] on button "Guardar y Confirmar" at bounding box center [343, 456] width 139 height 24
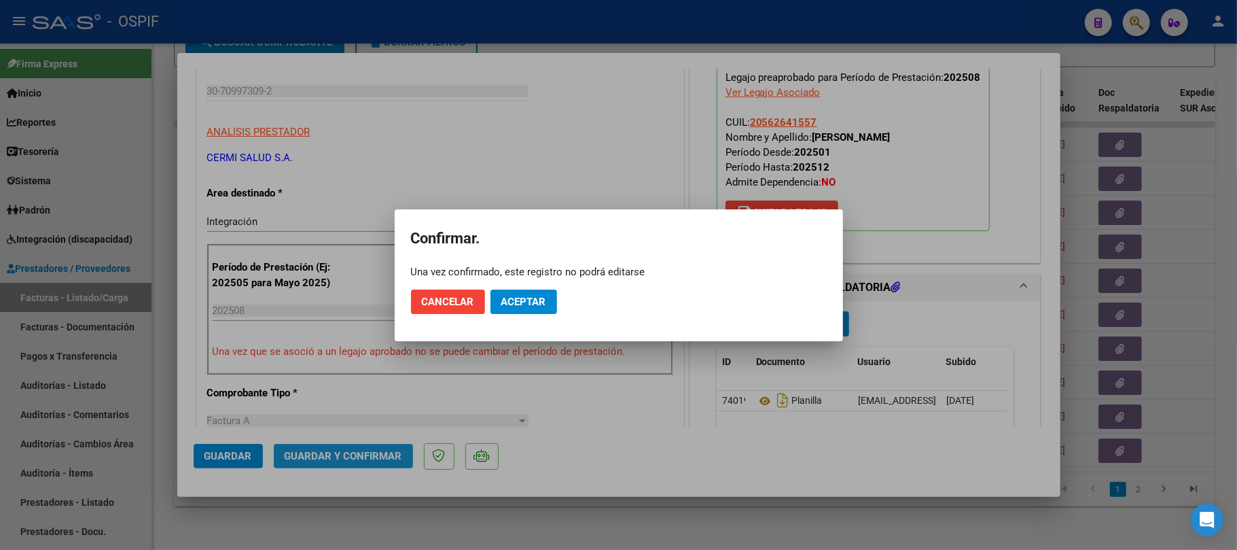
click at [546, 307] on span "Aceptar" at bounding box center [523, 302] width 45 height 12
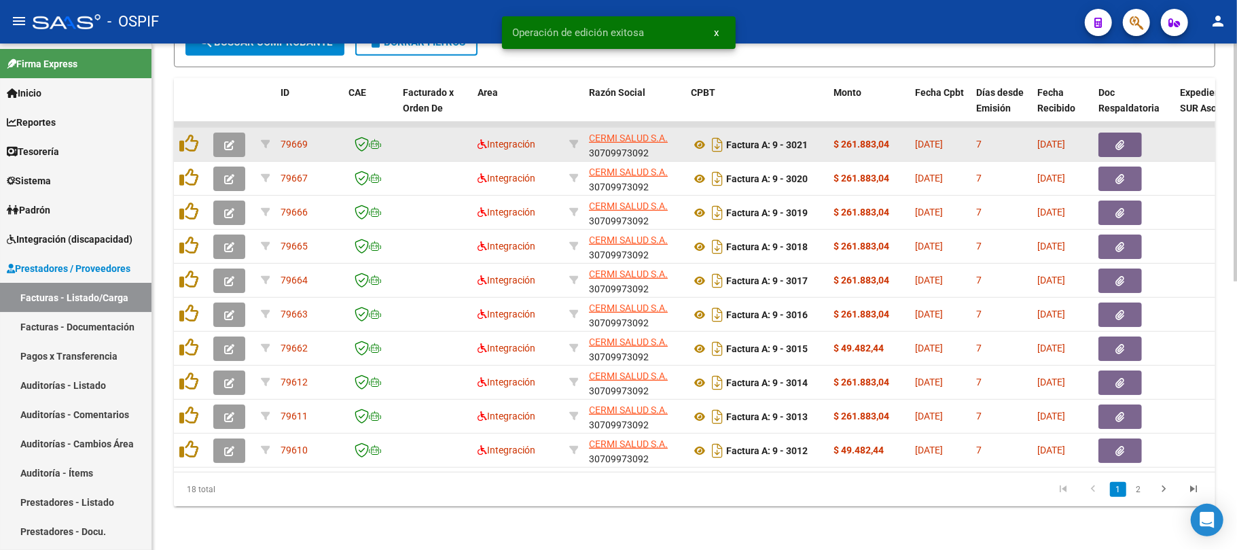
click at [232, 137] on button "button" at bounding box center [229, 144] width 32 height 24
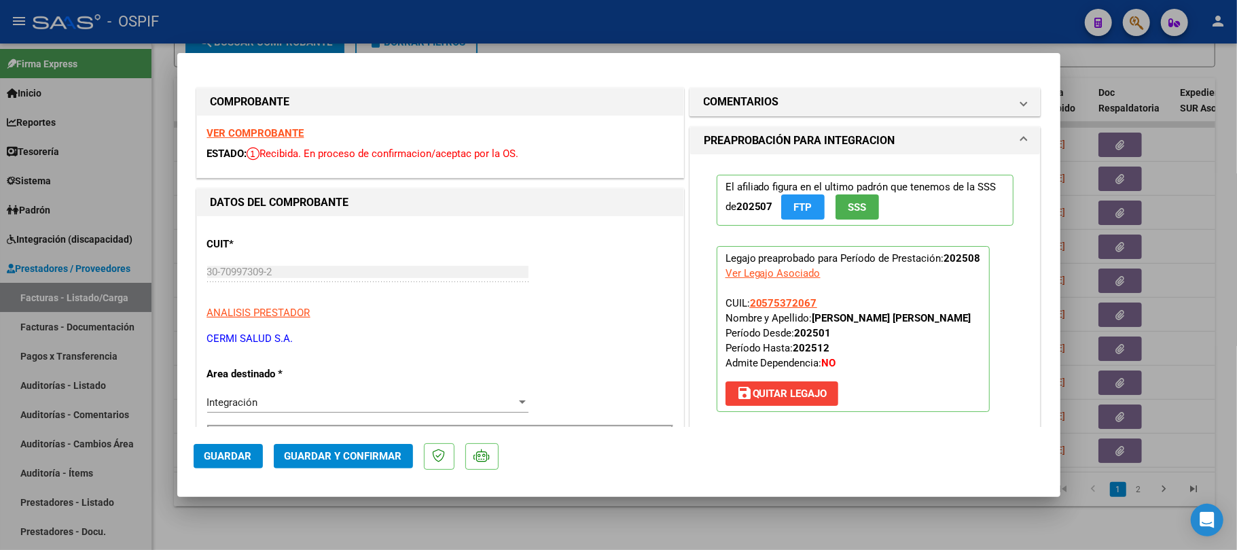
scroll to position [272, 0]
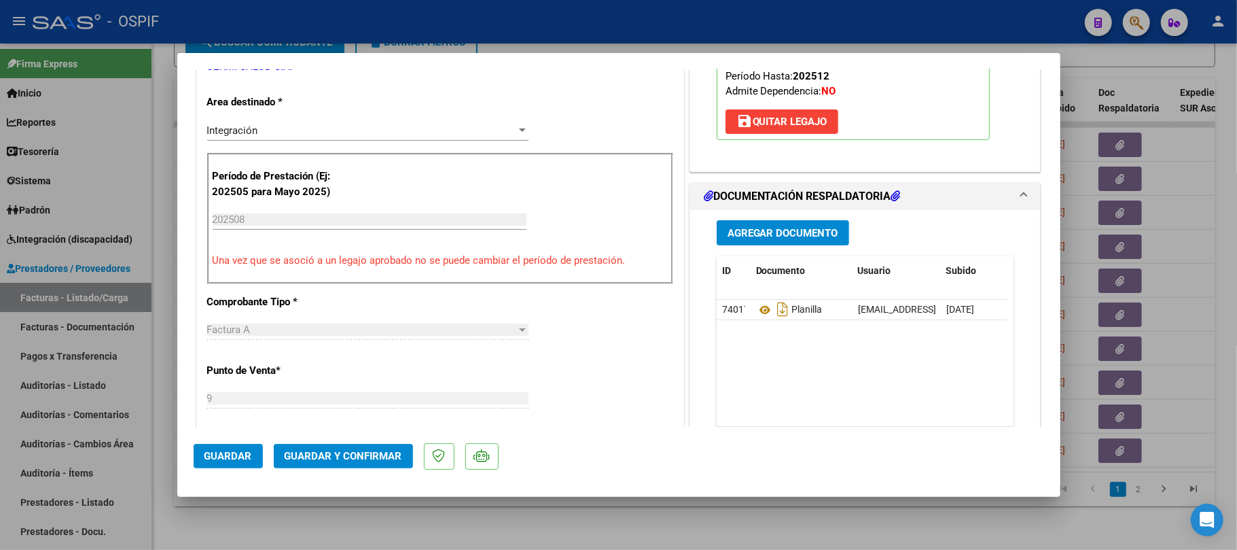
click at [338, 459] on span "Guardar y Confirmar" at bounding box center [344, 456] width 118 height 12
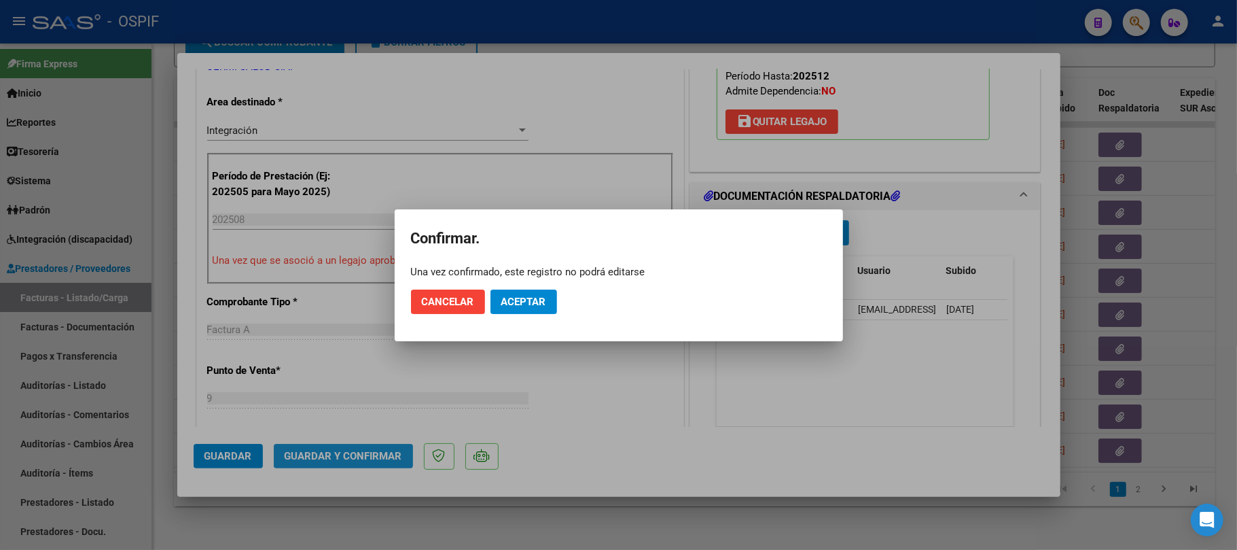
click at [527, 297] on span "Aceptar" at bounding box center [523, 302] width 45 height 12
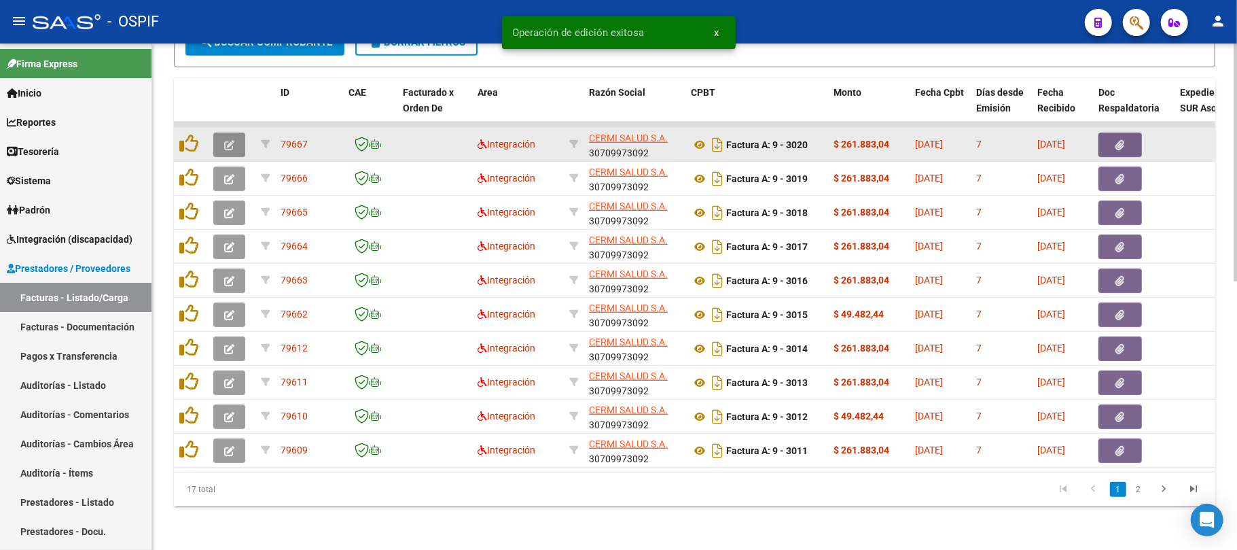
click at [235, 137] on button "button" at bounding box center [229, 144] width 32 height 24
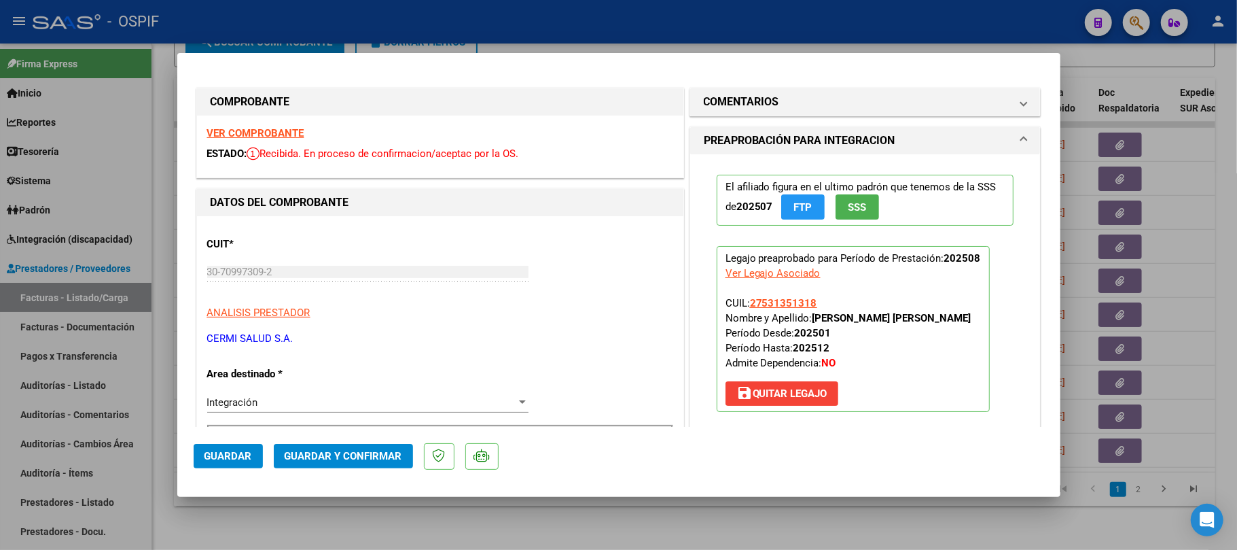
scroll to position [452, 0]
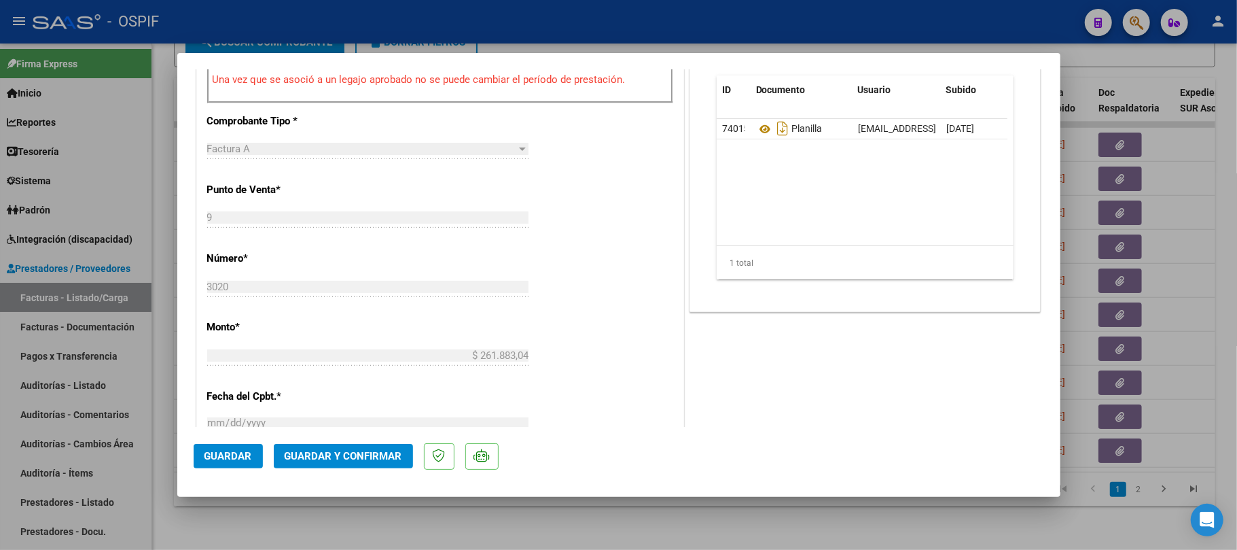
click at [378, 443] on mat-dialog-actions "Guardar Guardar y Confirmar" at bounding box center [619, 454] width 851 height 54
drag, startPoint x: 390, startPoint y: 472, endPoint x: 389, endPoint y: 455, distance: 16.3
click at [389, 472] on mat-dialog-actions "Guardar Guardar y Confirmar" at bounding box center [619, 454] width 851 height 54
click at [389, 455] on span "Guardar y Confirmar" at bounding box center [344, 456] width 118 height 12
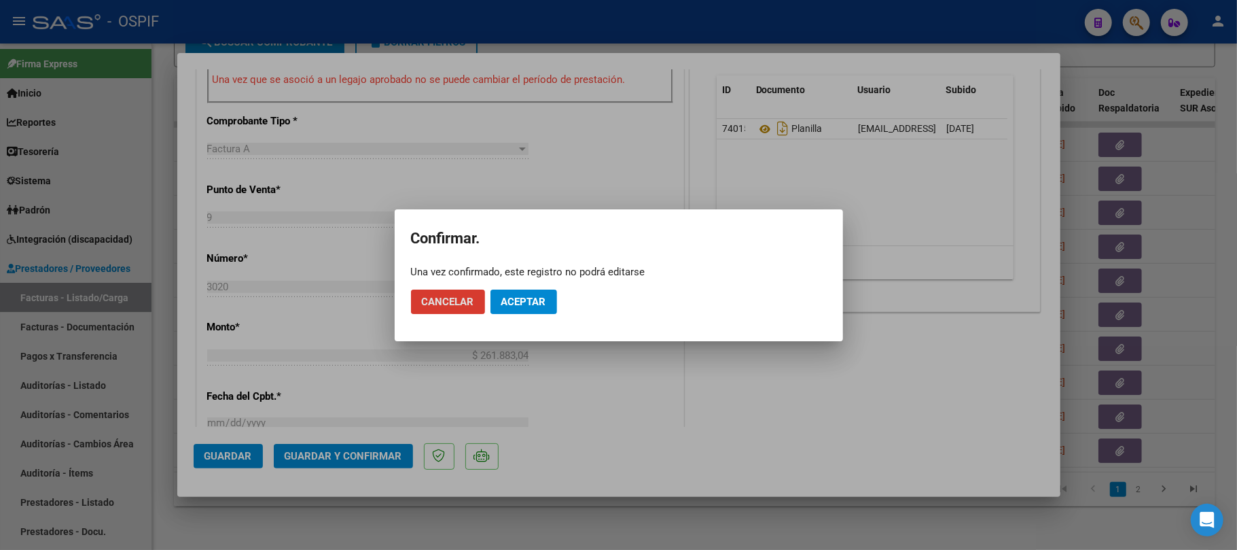
click at [510, 304] on span "Aceptar" at bounding box center [523, 302] width 45 height 12
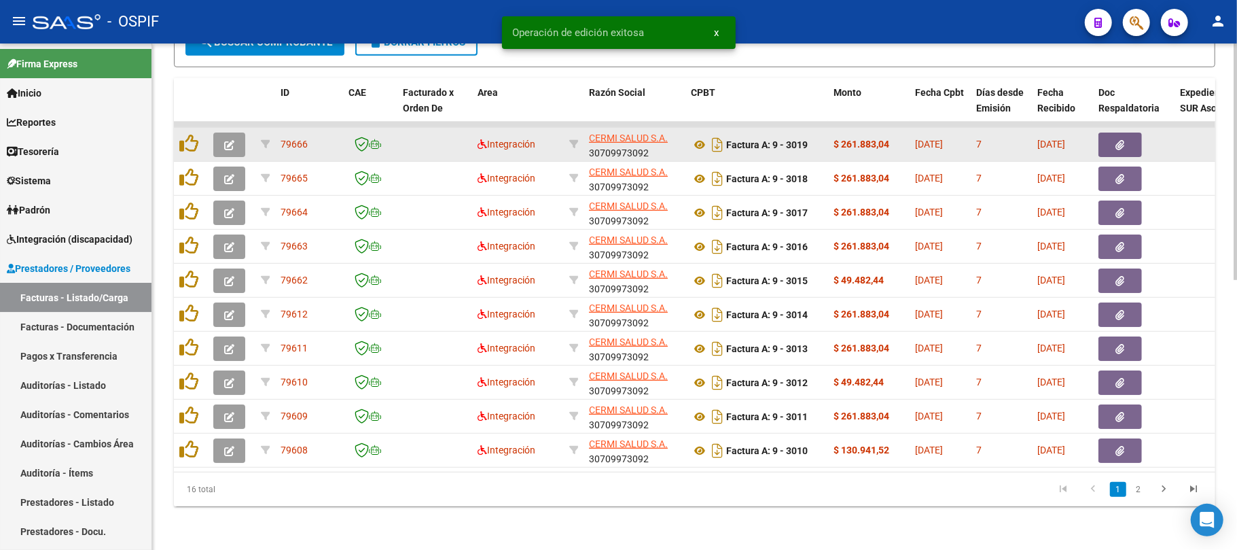
click at [224, 140] on icon "button" at bounding box center [229, 145] width 10 height 10
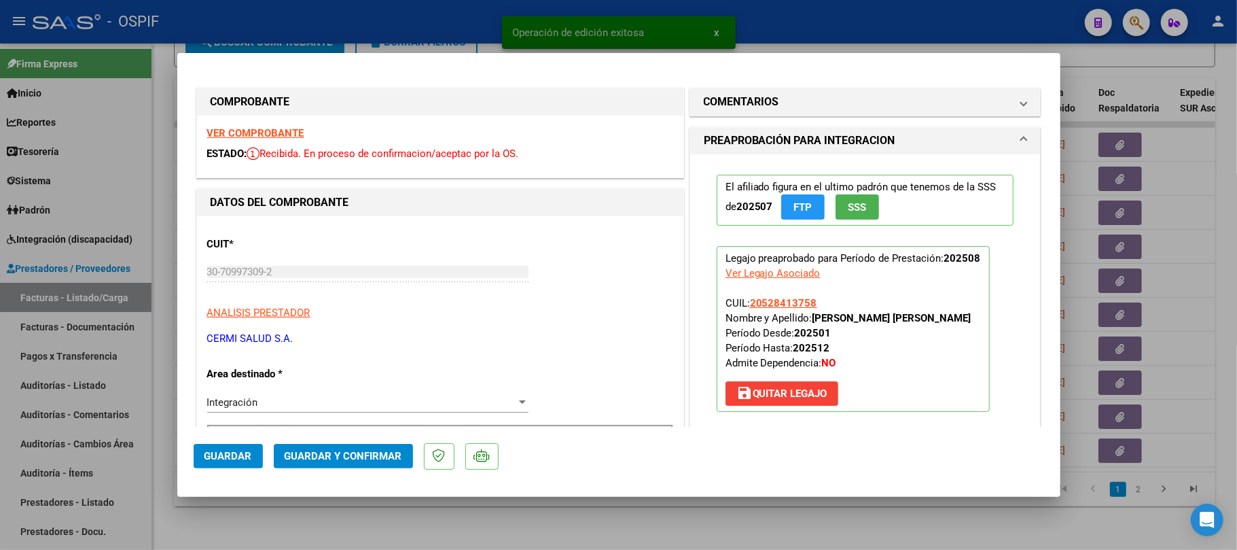
drag, startPoint x: 238, startPoint y: 130, endPoint x: 313, endPoint y: 139, distance: 75.9
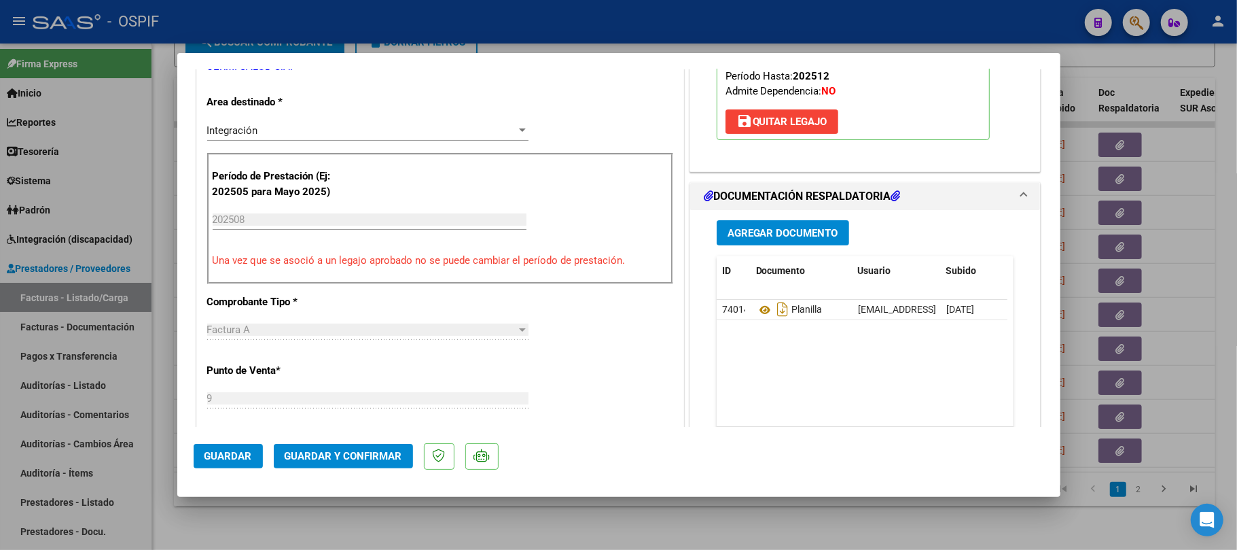
drag, startPoint x: 352, startPoint y: 473, endPoint x: 351, endPoint y: 465, distance: 7.6
click at [351, 471] on mat-dialog-actions "Guardar Guardar y Confirmar" at bounding box center [619, 454] width 851 height 54
click at [351, 465] on button "Guardar y Confirmar" at bounding box center [343, 456] width 139 height 24
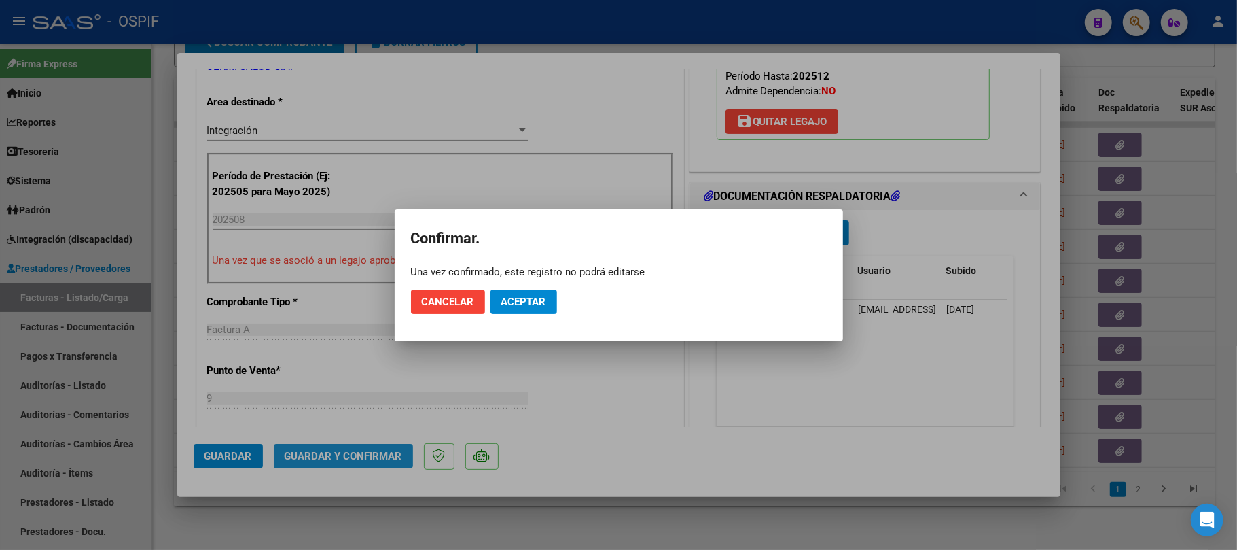
click at [522, 277] on div "Una vez confirmado, este registro no podrá editarse" at bounding box center [619, 272] width 416 height 14
click at [525, 300] on span "Aceptar" at bounding box center [523, 302] width 45 height 12
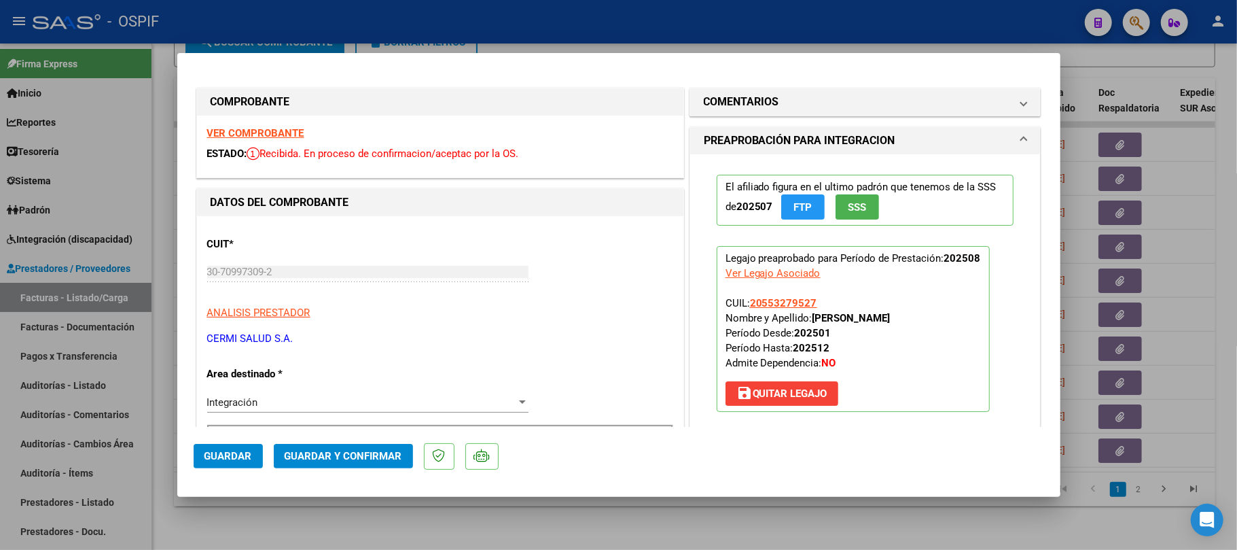
drag, startPoint x: 264, startPoint y: 139, endPoint x: 274, endPoint y: 137, distance: 10.4
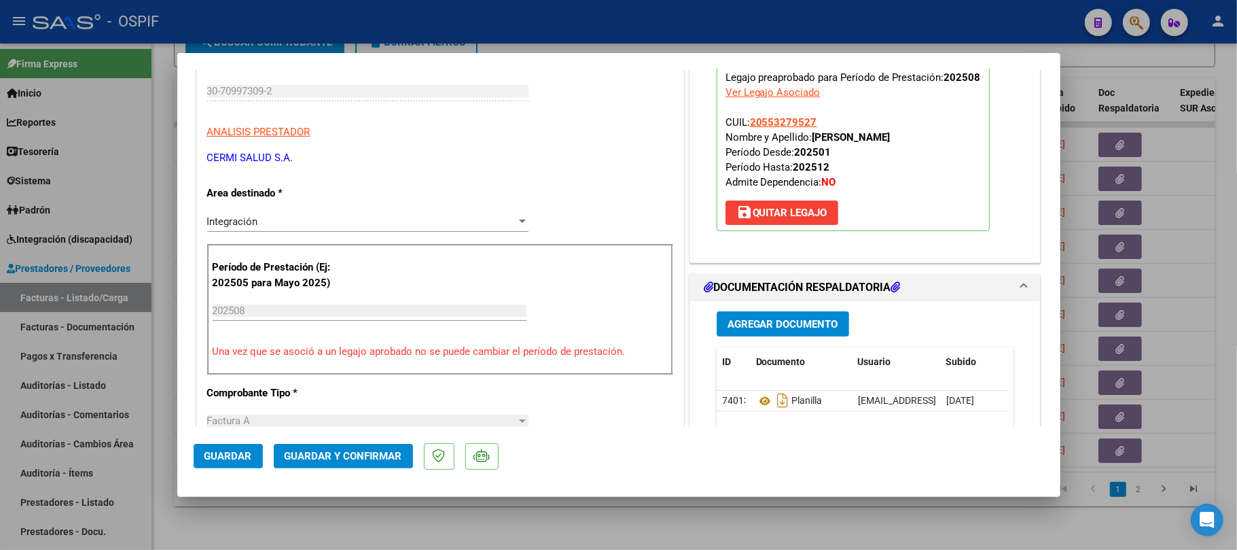
scroll to position [0, 0]
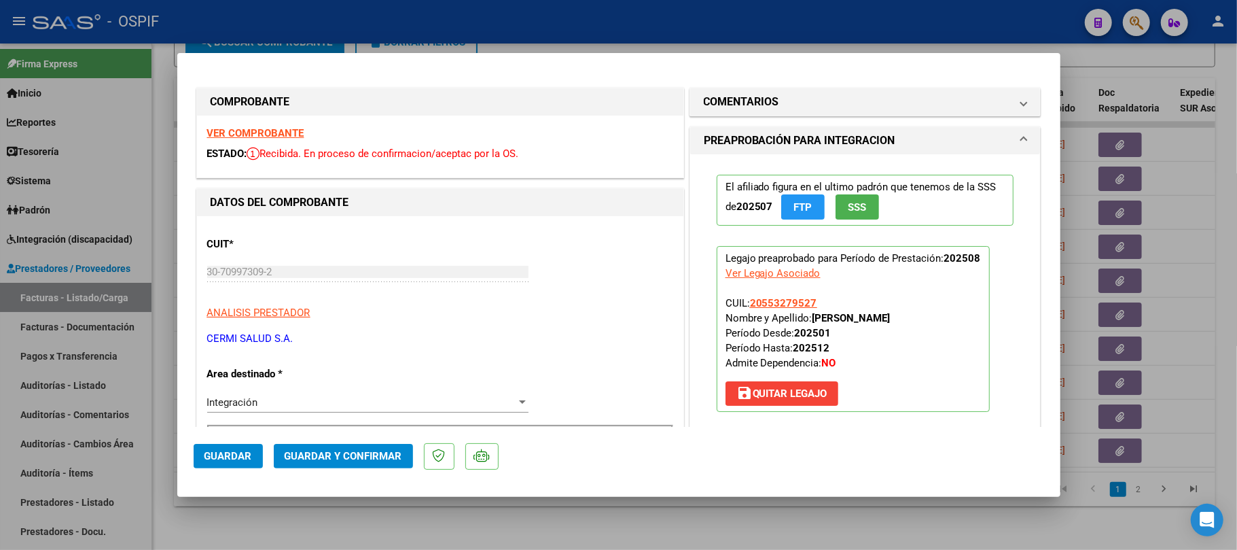
click at [364, 462] on span "Guardar y Confirmar" at bounding box center [344, 456] width 118 height 12
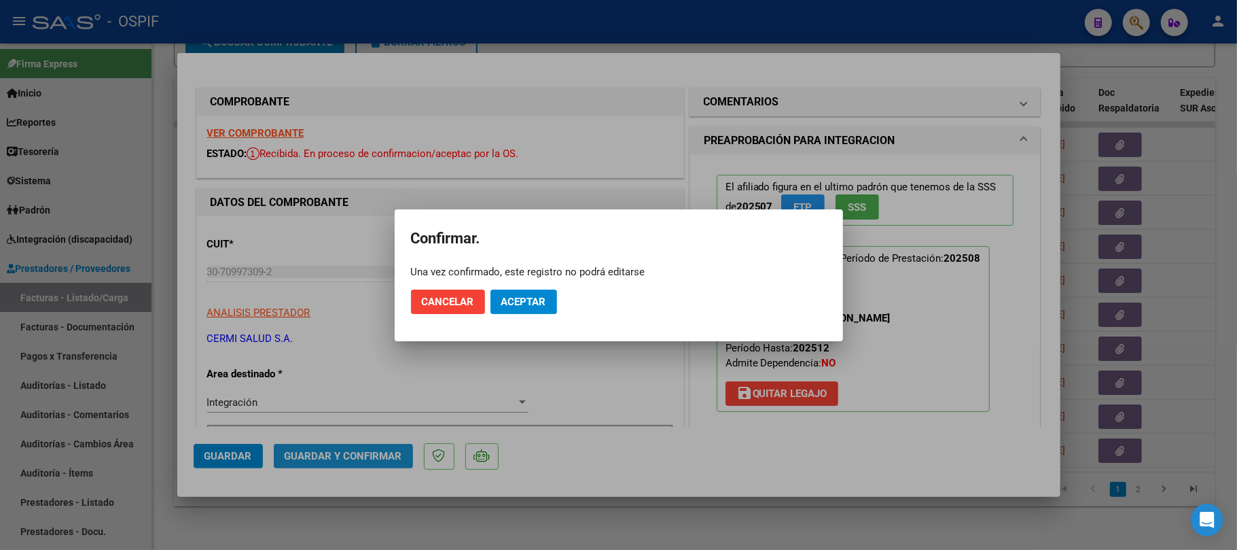
click at [519, 304] on span "Aceptar" at bounding box center [523, 302] width 45 height 12
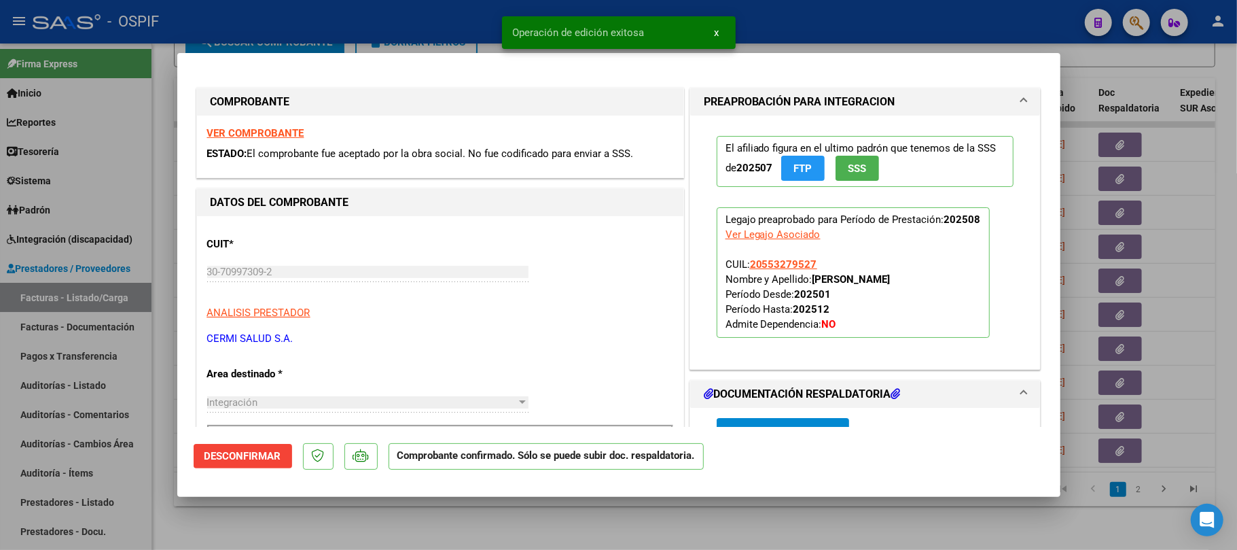
click at [403, 510] on div at bounding box center [618, 275] width 1237 height 550
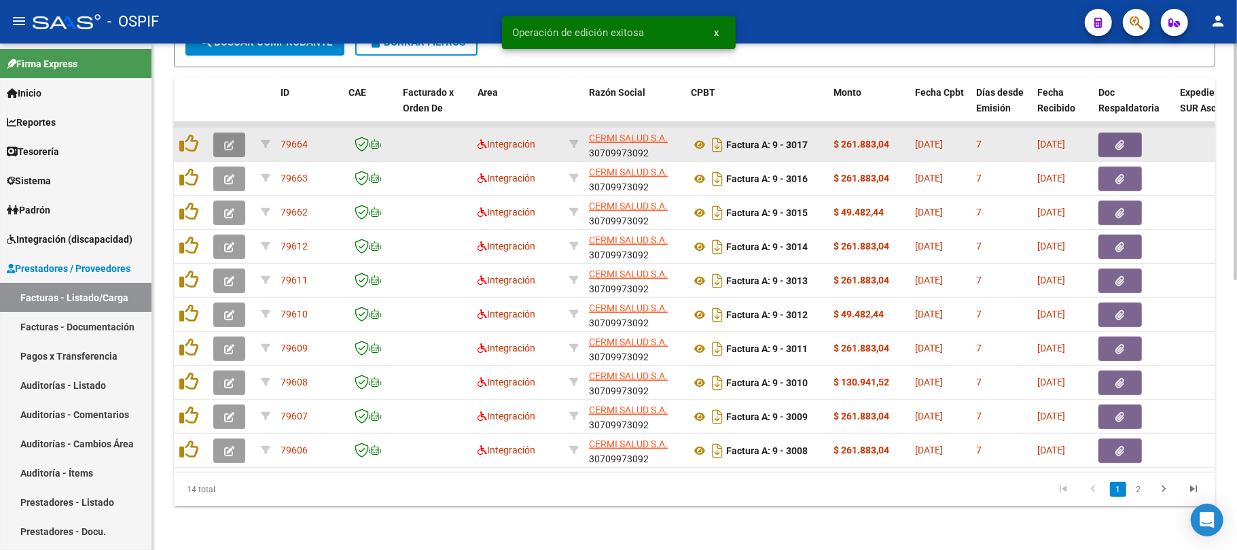
click at [232, 140] on icon "button" at bounding box center [229, 145] width 10 height 10
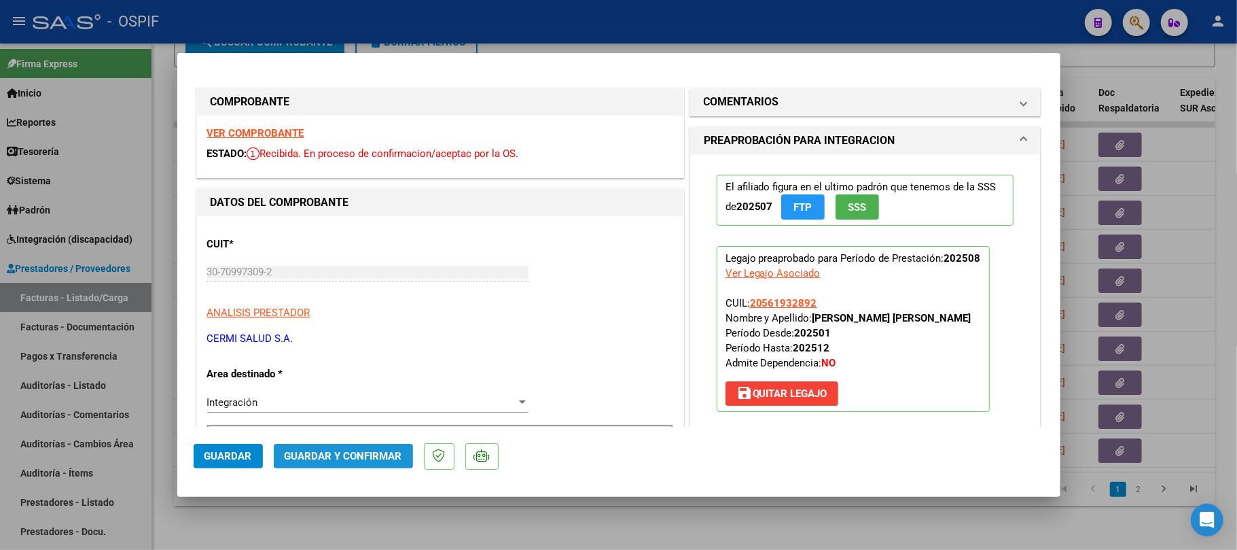
click at [356, 451] on span "Guardar y Confirmar" at bounding box center [344, 456] width 118 height 12
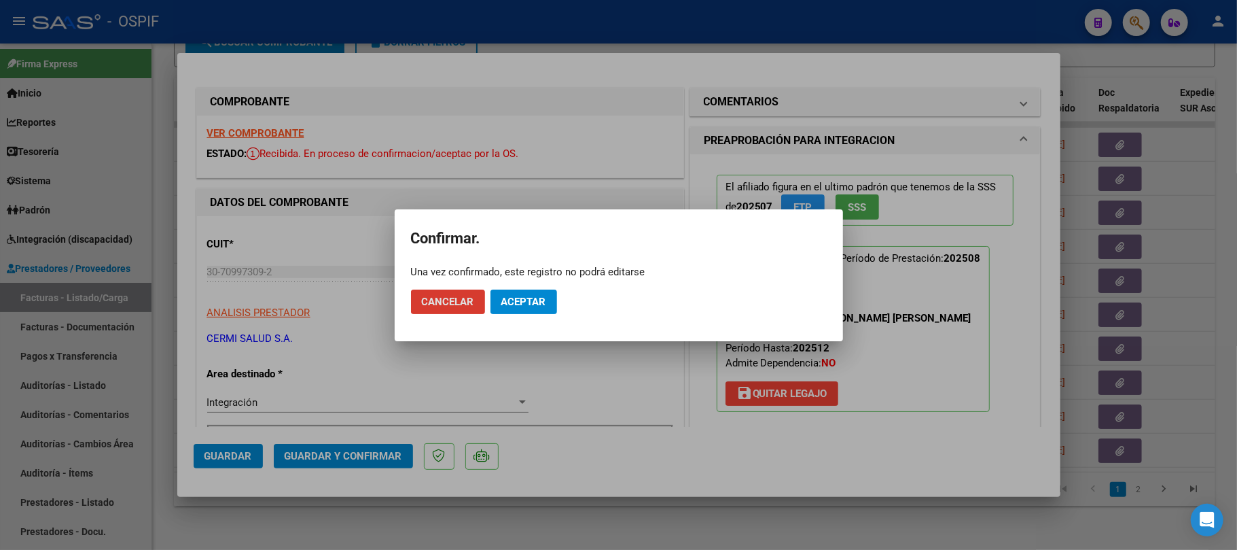
click at [536, 297] on span "Aceptar" at bounding box center [523, 302] width 45 height 12
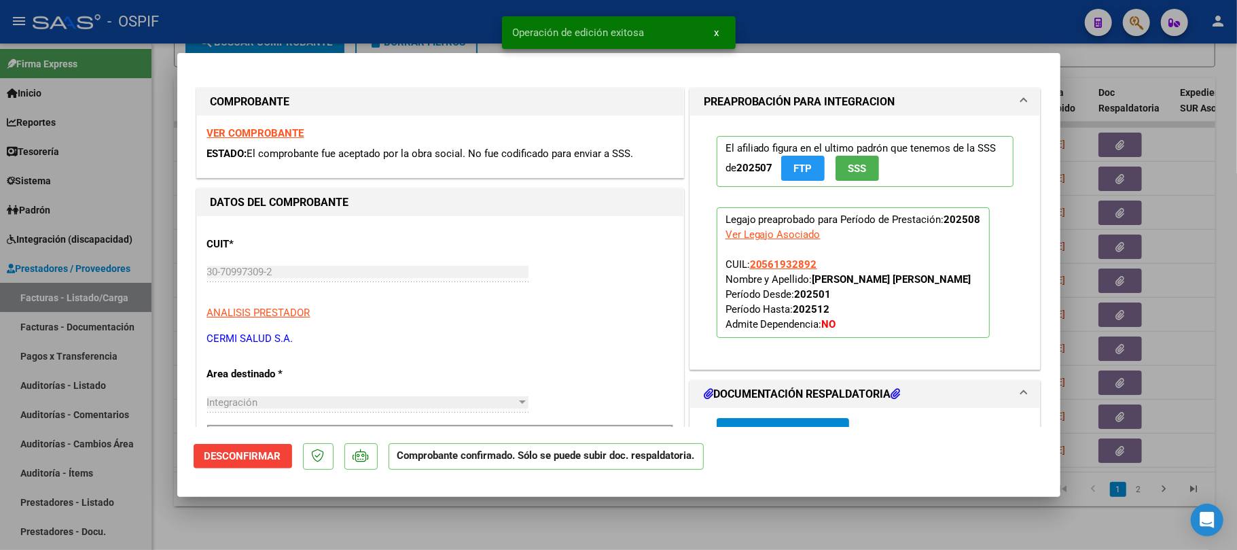
click at [452, 514] on div at bounding box center [618, 275] width 1237 height 550
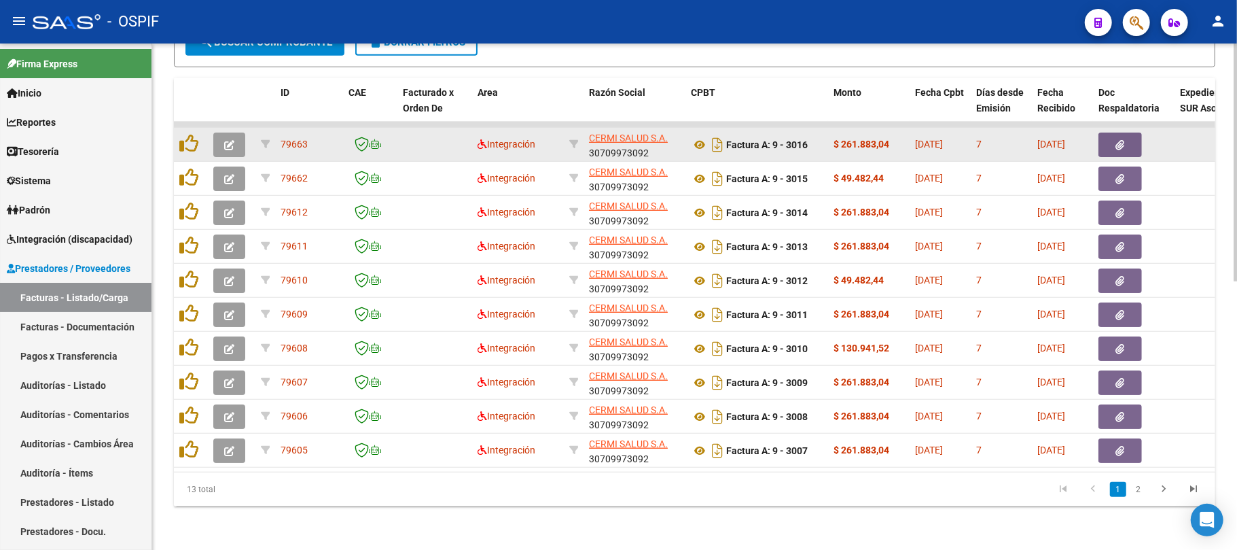
click at [230, 140] on icon "button" at bounding box center [229, 145] width 10 height 10
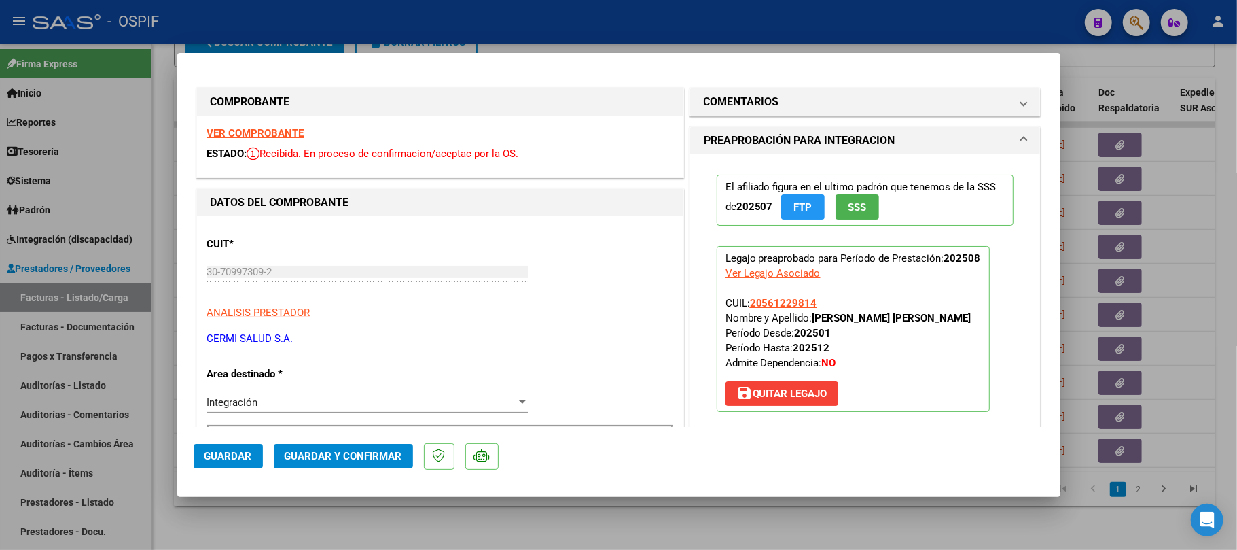
scroll to position [362, 0]
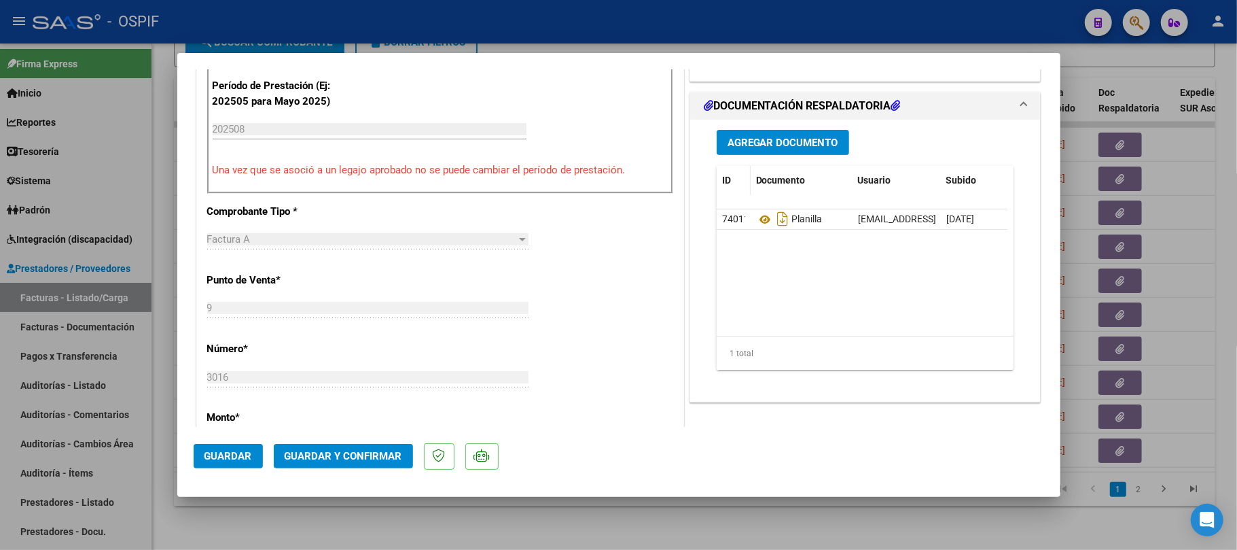
drag, startPoint x: 757, startPoint y: 217, endPoint x: 724, endPoint y: 170, distance: 57.7
click at [352, 447] on button "Guardar y Confirmar" at bounding box center [343, 456] width 139 height 24
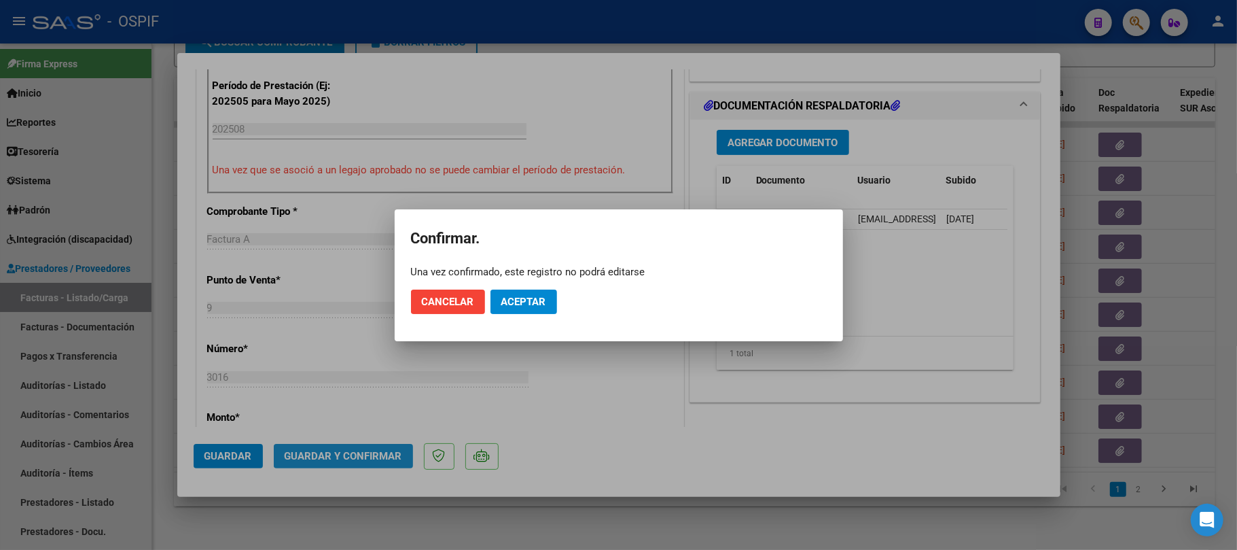
click at [522, 319] on mat-dialog-actions "Cancelar Aceptar" at bounding box center [619, 302] width 416 height 46
click at [533, 308] on button "Aceptar" at bounding box center [524, 301] width 67 height 24
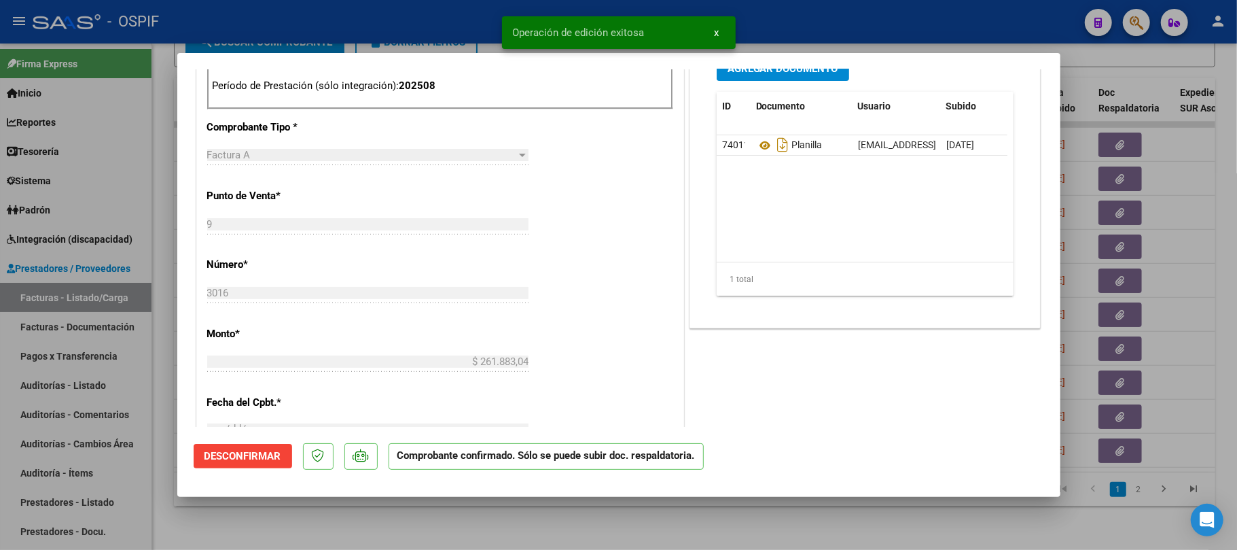
scroll to position [0, 0]
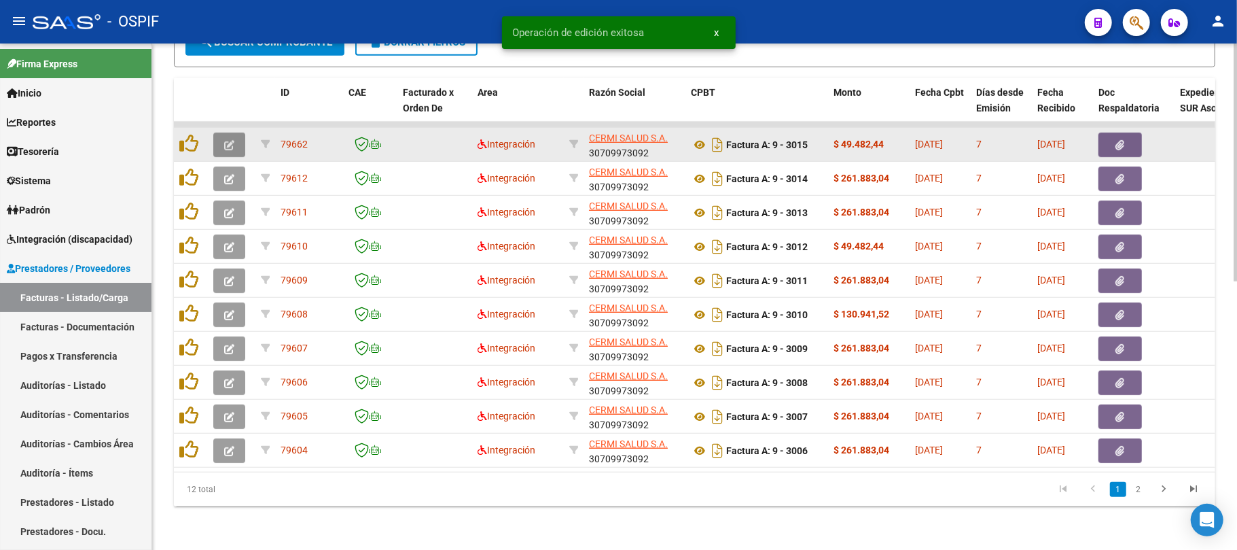
click at [234, 140] on icon "button" at bounding box center [229, 145] width 10 height 10
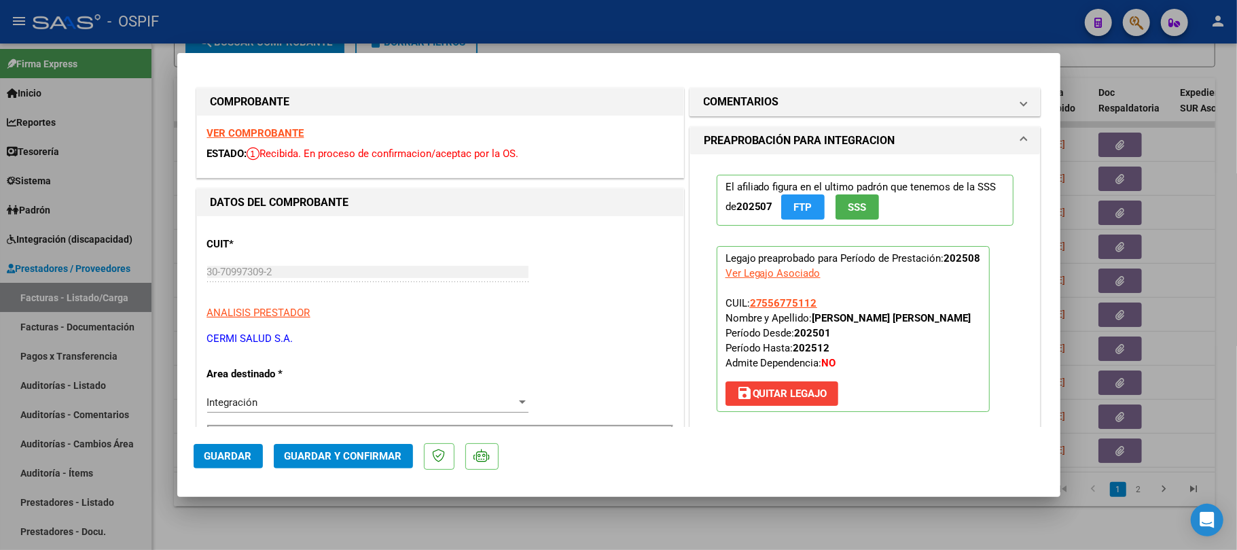
click at [357, 446] on button "Guardar y Confirmar" at bounding box center [343, 456] width 139 height 24
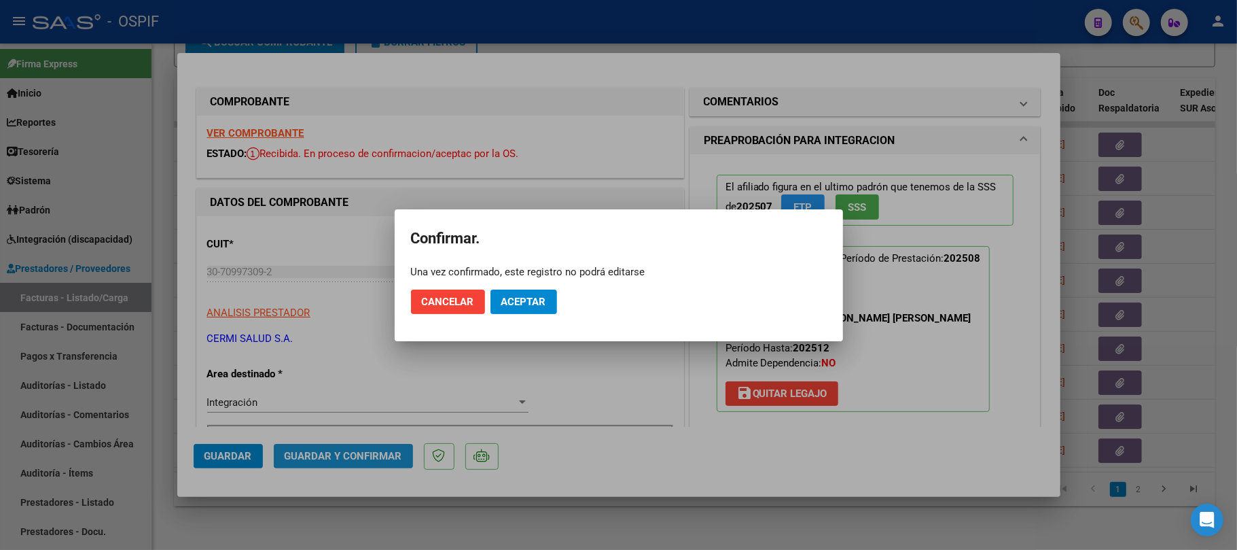
click at [544, 296] on span "Aceptar" at bounding box center [523, 302] width 45 height 12
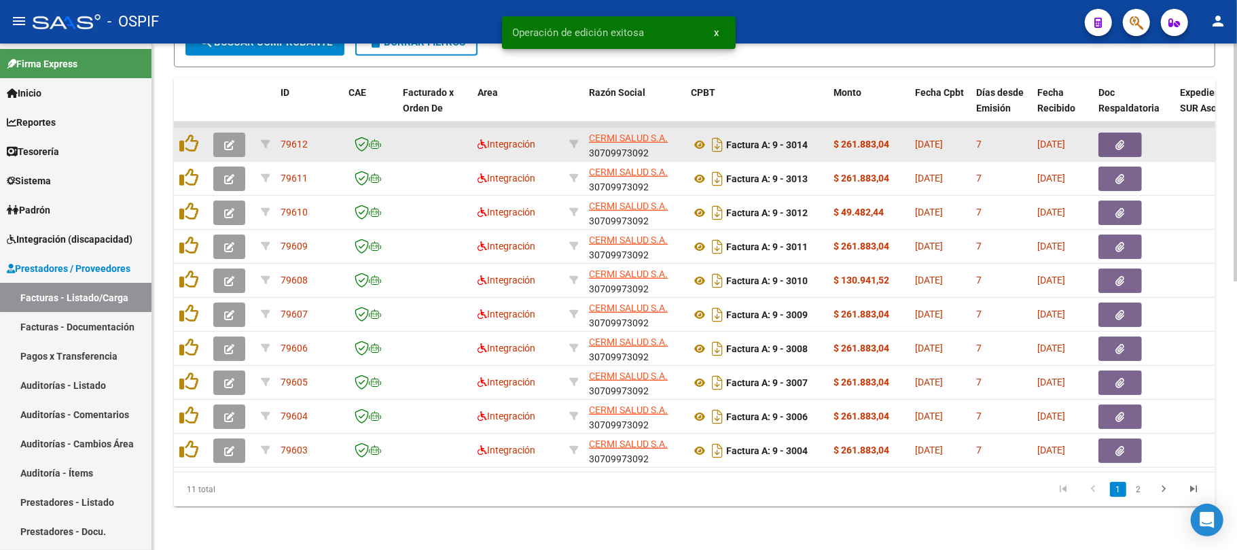
click at [235, 136] on button "button" at bounding box center [229, 144] width 32 height 24
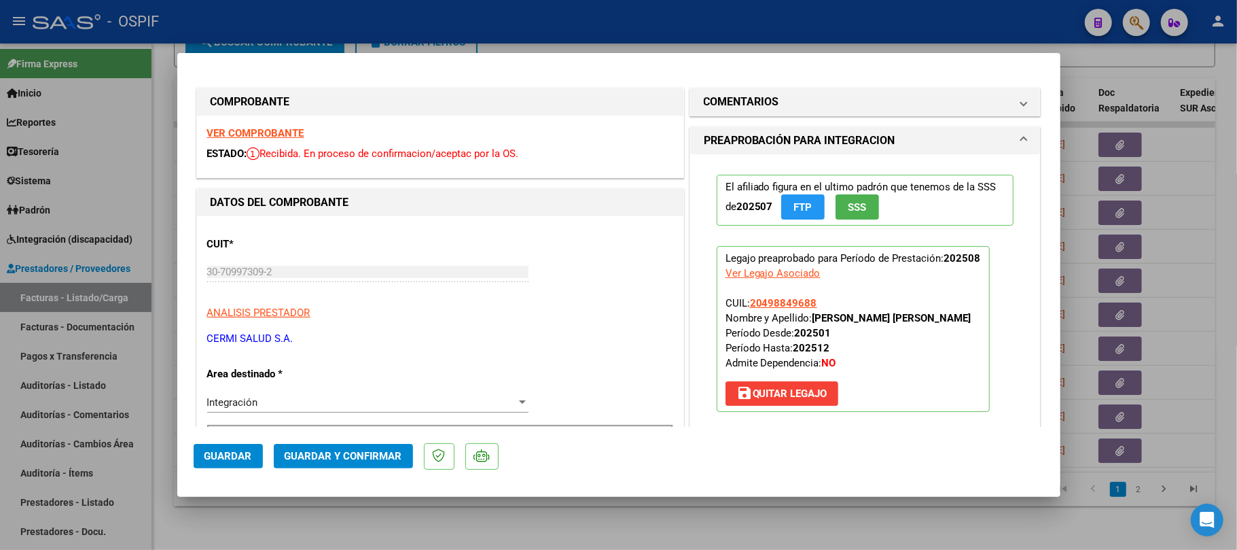
scroll to position [452, 0]
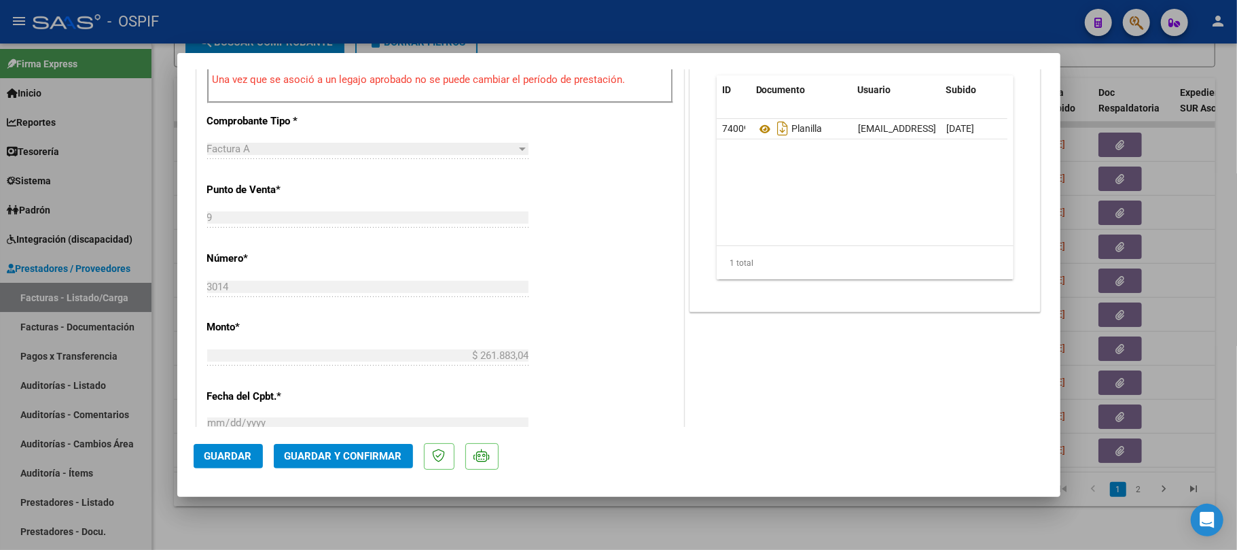
click at [359, 455] on span "Guardar y Confirmar" at bounding box center [344, 456] width 118 height 12
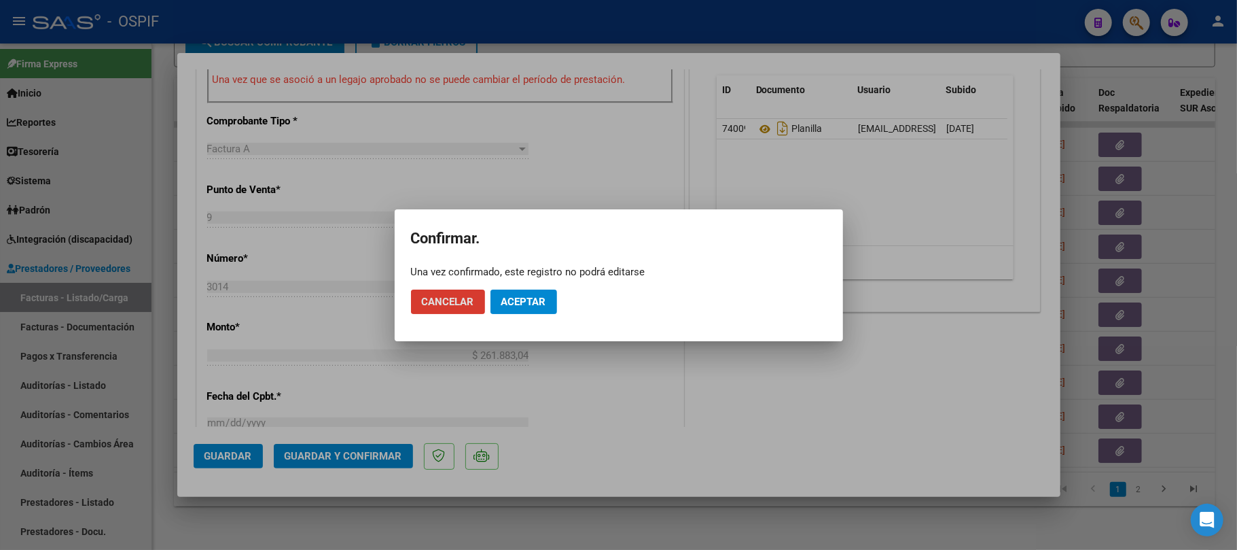
click at [504, 308] on button "Aceptar" at bounding box center [524, 301] width 67 height 24
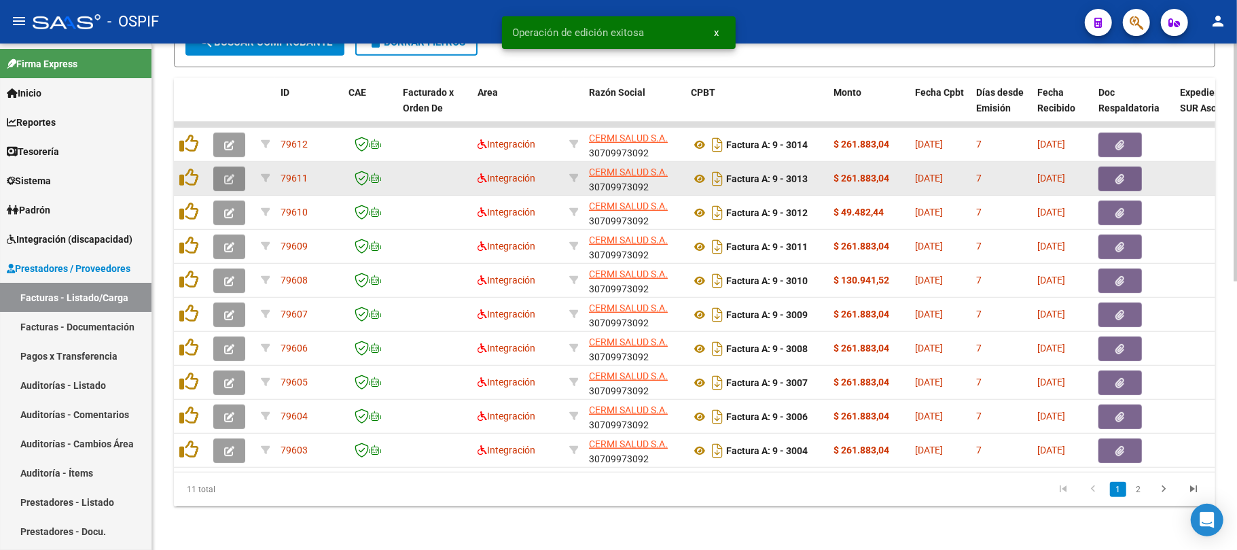
click at [231, 174] on icon "button" at bounding box center [229, 179] width 10 height 10
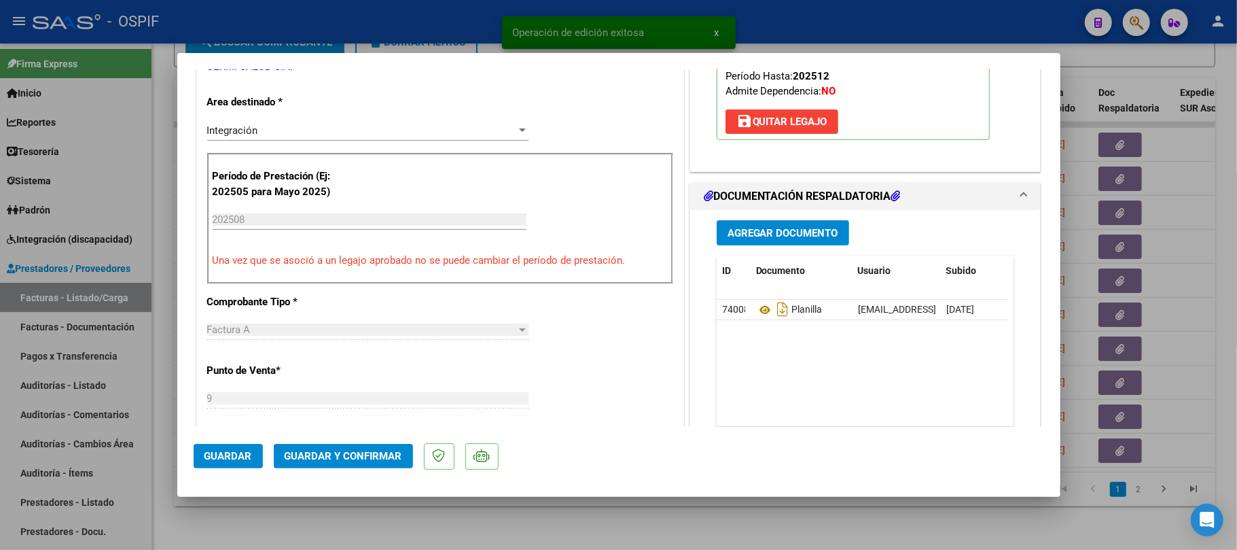
scroll to position [0, 0]
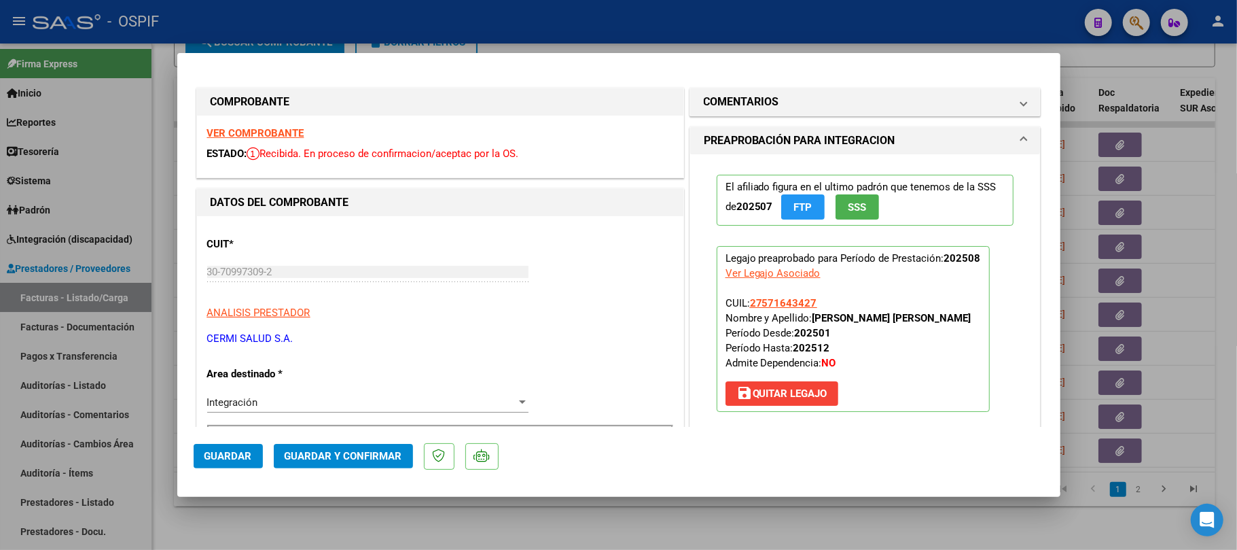
click at [317, 451] on span "Guardar y Confirmar" at bounding box center [344, 456] width 118 height 12
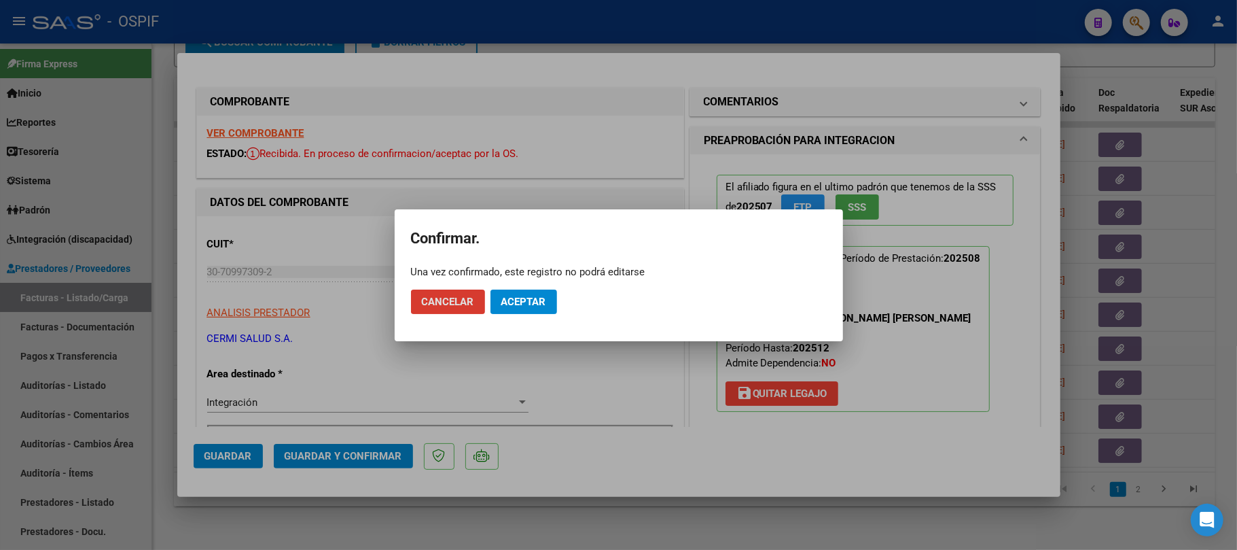
click at [520, 291] on button "Aceptar" at bounding box center [524, 301] width 67 height 24
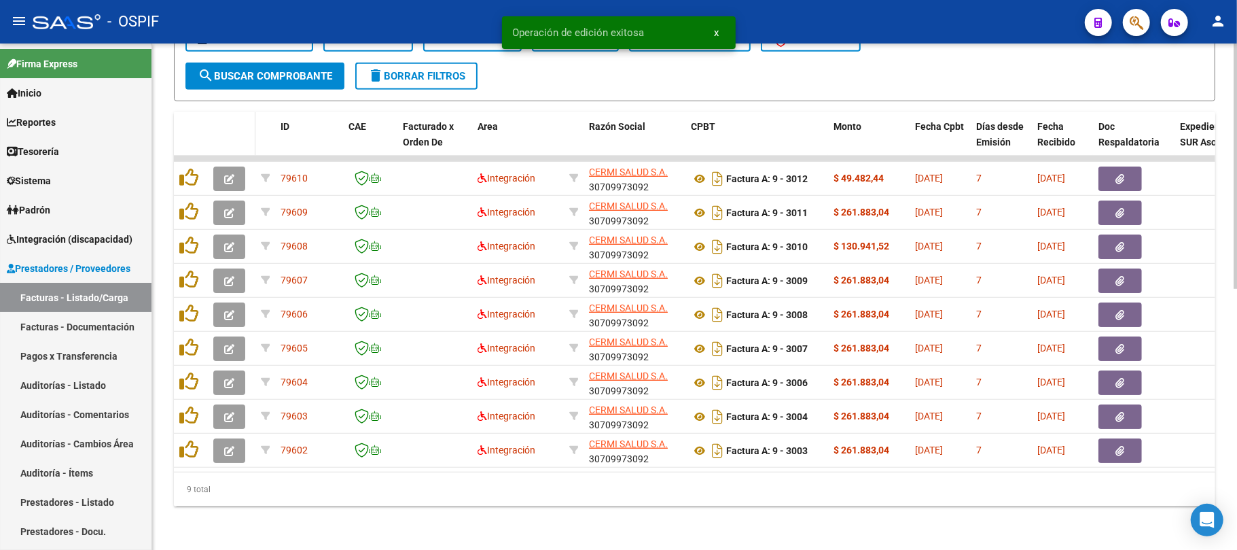
scroll to position [538, 0]
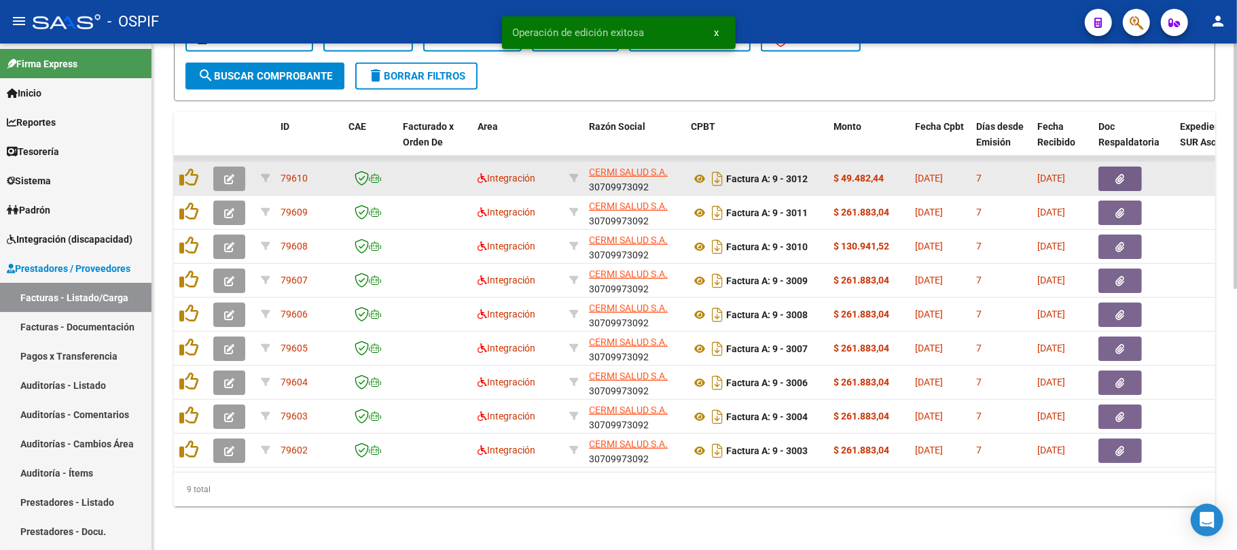
click at [218, 175] on button "button" at bounding box center [229, 178] width 32 height 24
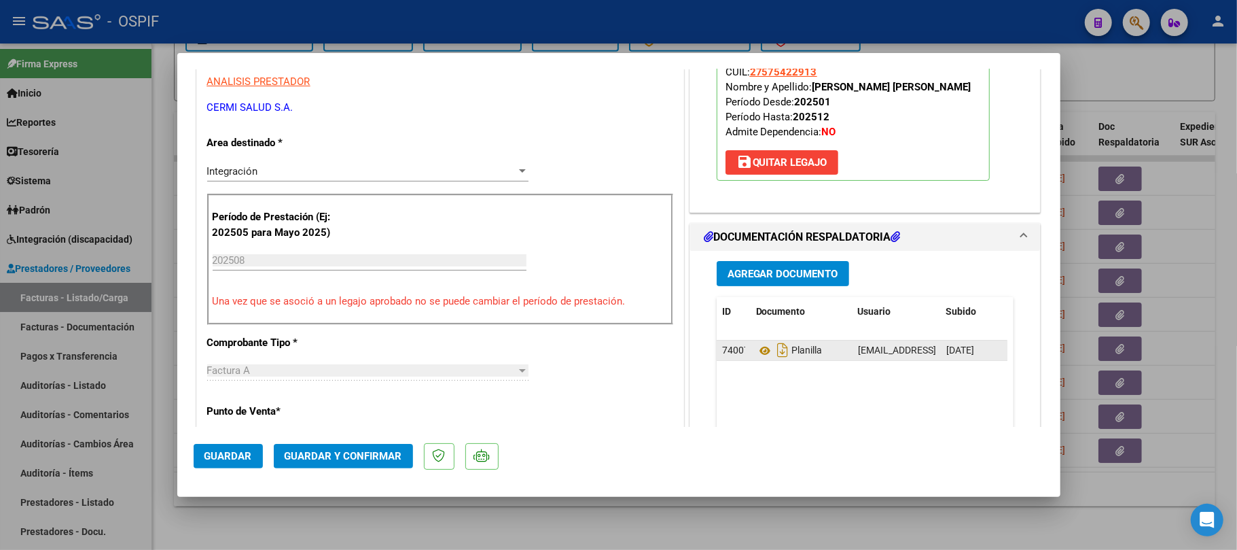
scroll to position [272, 0]
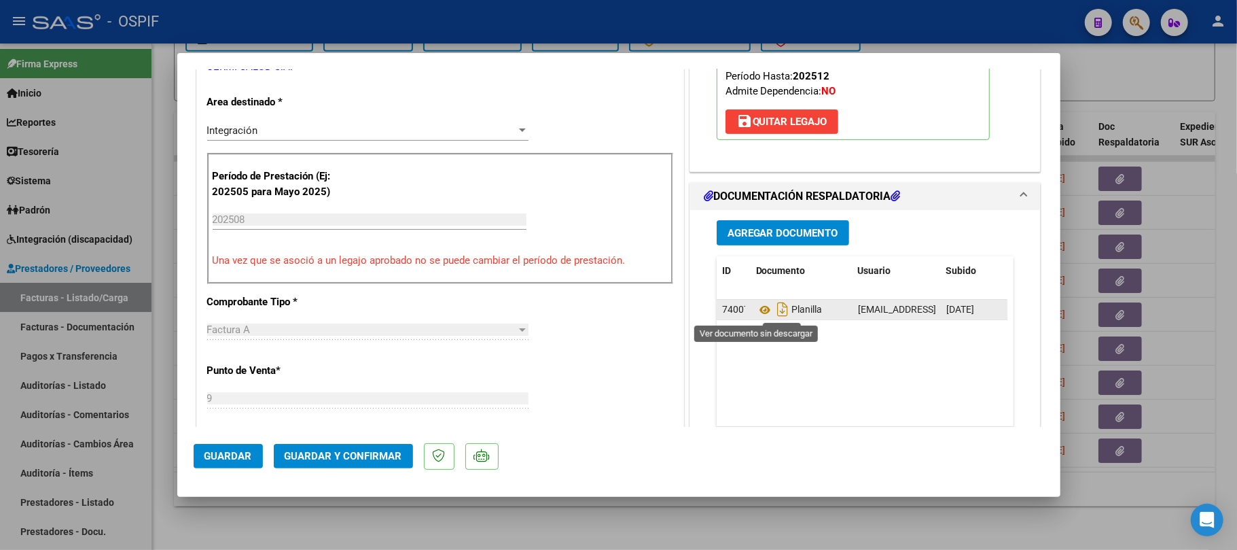
drag, startPoint x: 756, startPoint y: 316, endPoint x: 750, endPoint y: 321, distance: 7.7
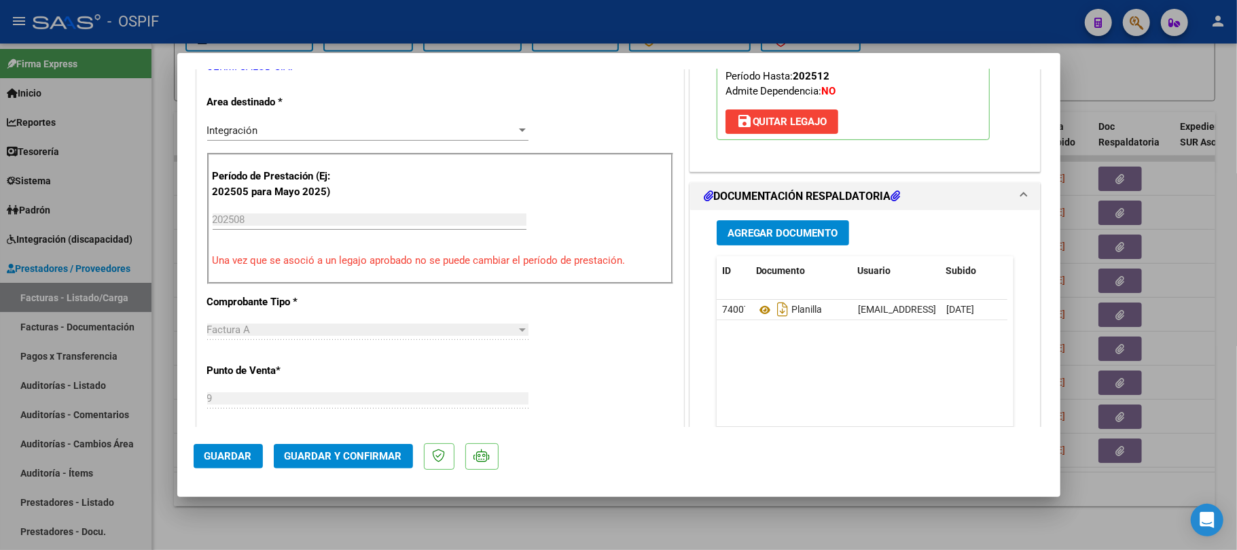
scroll to position [0, 0]
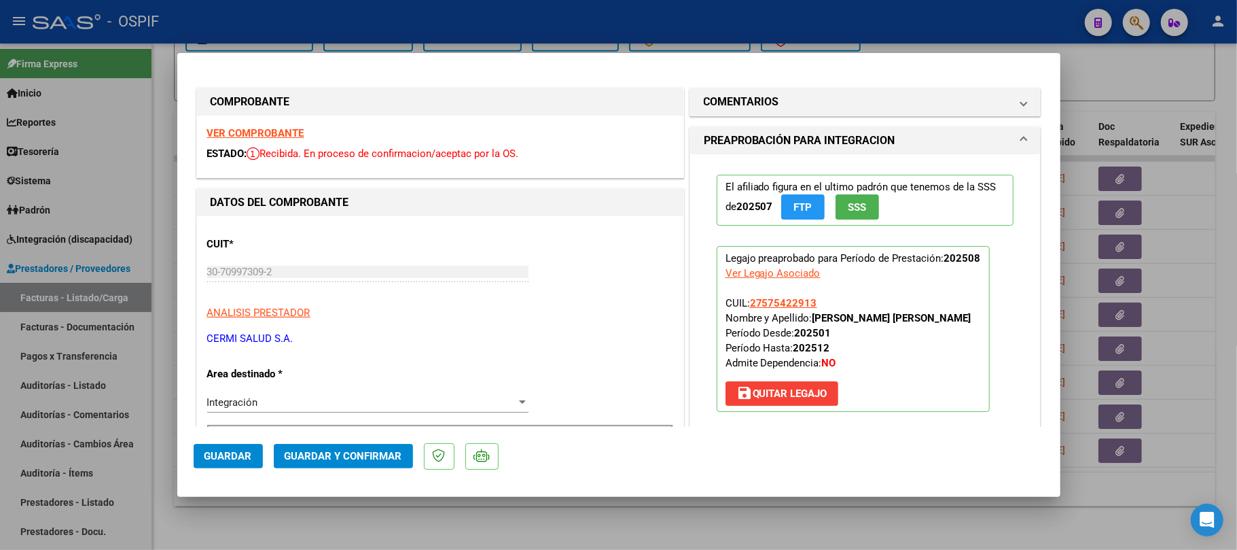
click at [338, 451] on span "Guardar y Confirmar" at bounding box center [344, 456] width 118 height 12
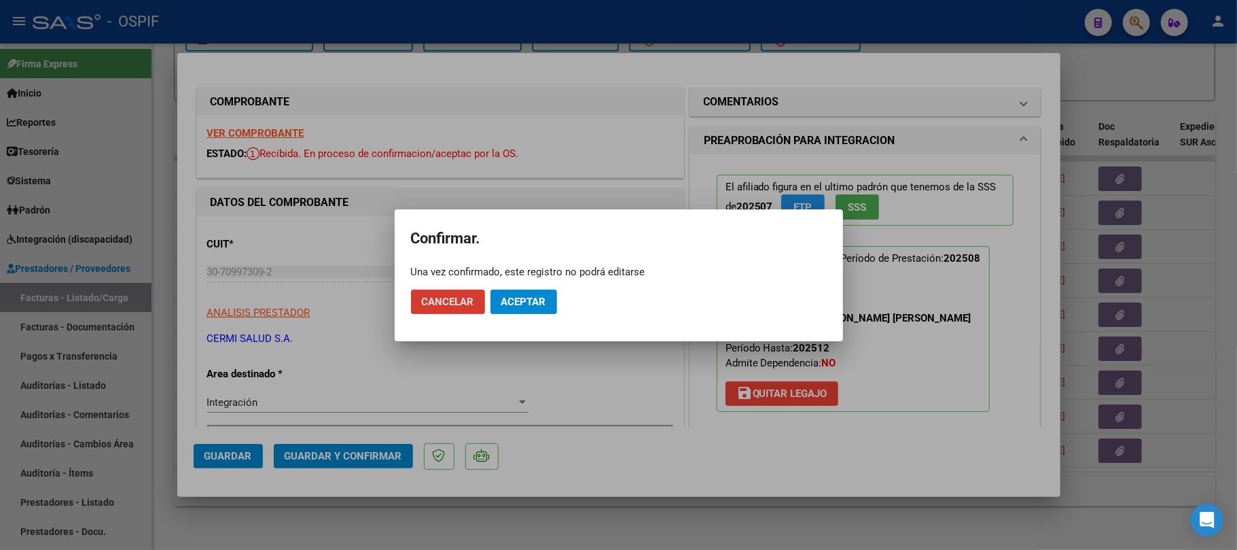
click at [533, 297] on span "Aceptar" at bounding box center [523, 302] width 45 height 12
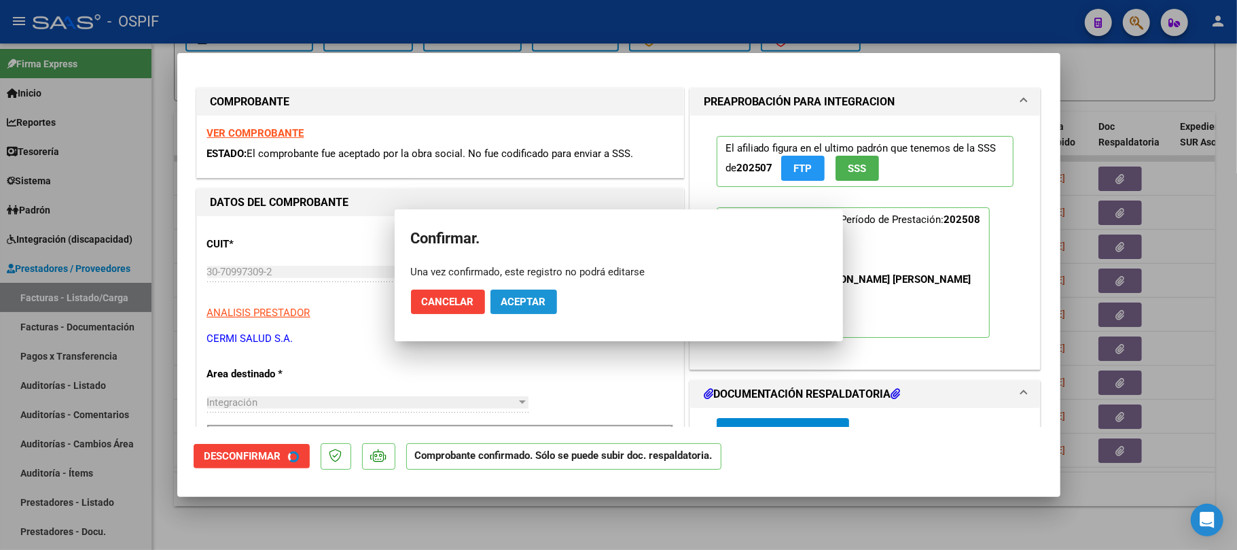
click at [313, 519] on div at bounding box center [618, 275] width 1237 height 550
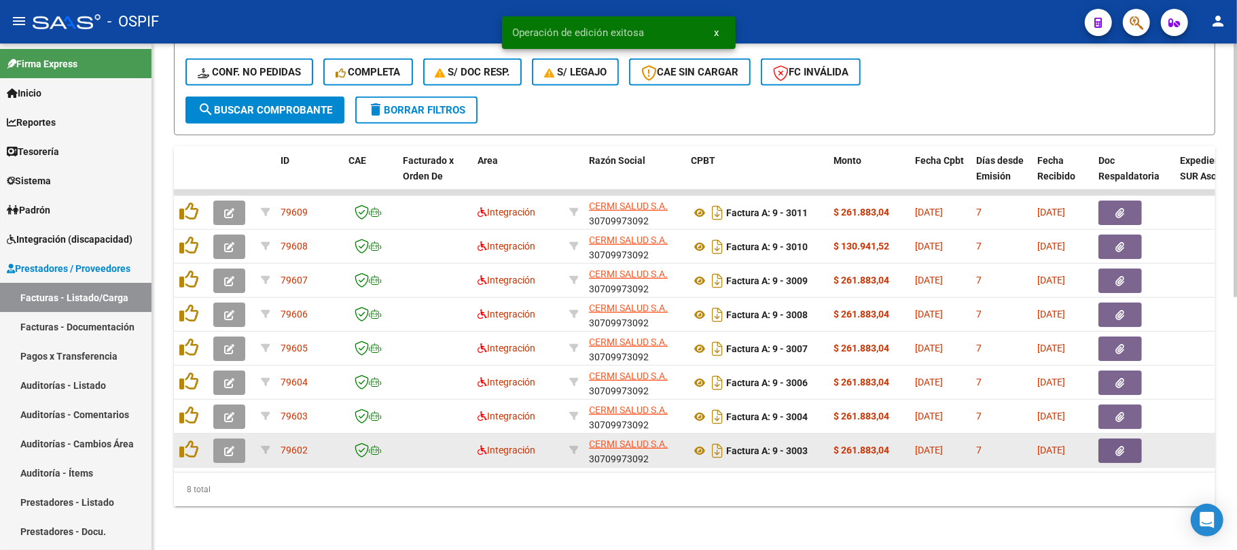
scroll to position [504, 0]
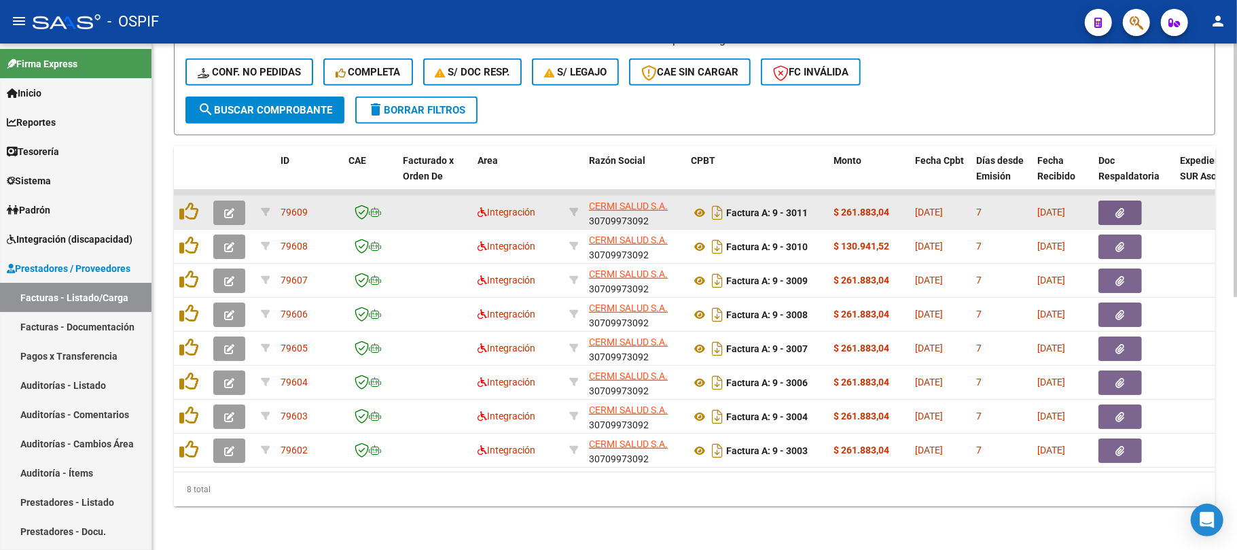
click at [229, 208] on icon "button" at bounding box center [229, 213] width 10 height 10
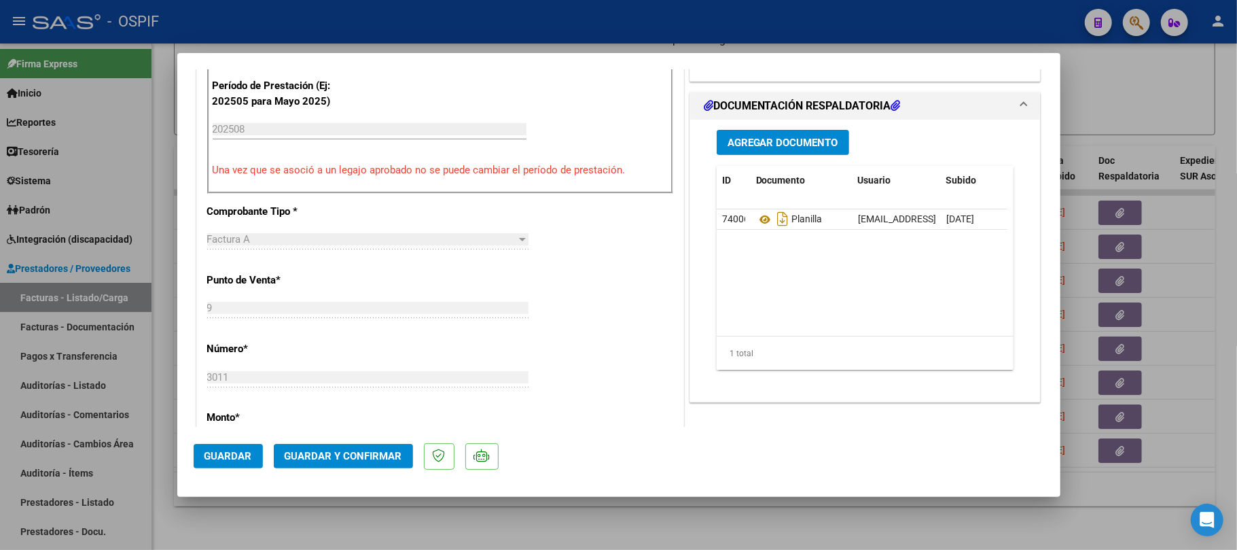
scroll to position [0, 0]
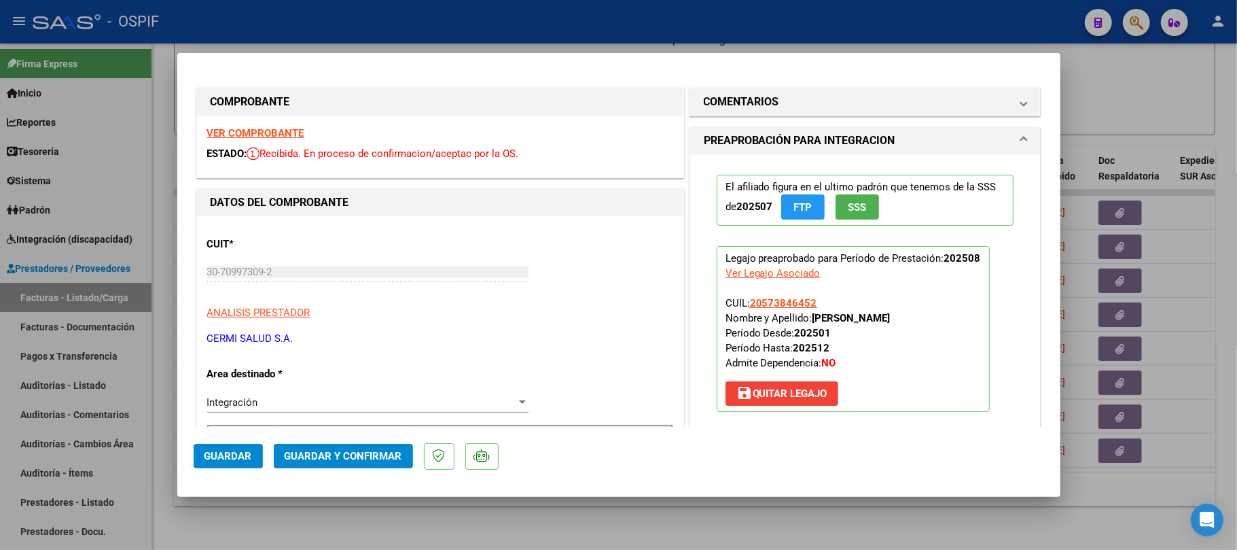
click at [378, 448] on button "Guardar y Confirmar" at bounding box center [343, 456] width 139 height 24
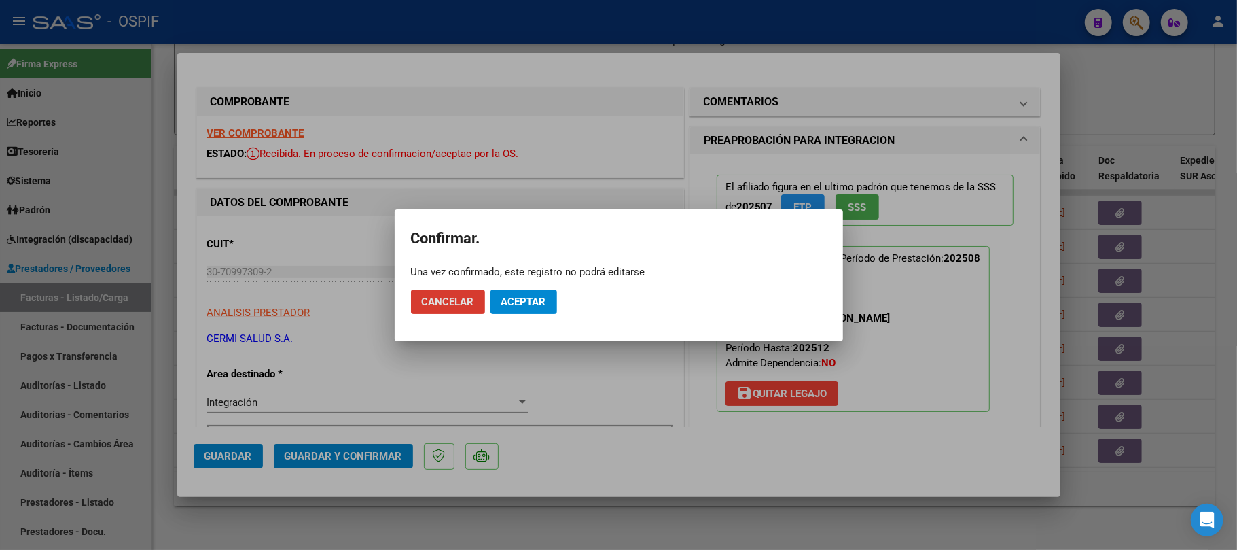
click at [508, 299] on span "Aceptar" at bounding box center [523, 302] width 45 height 12
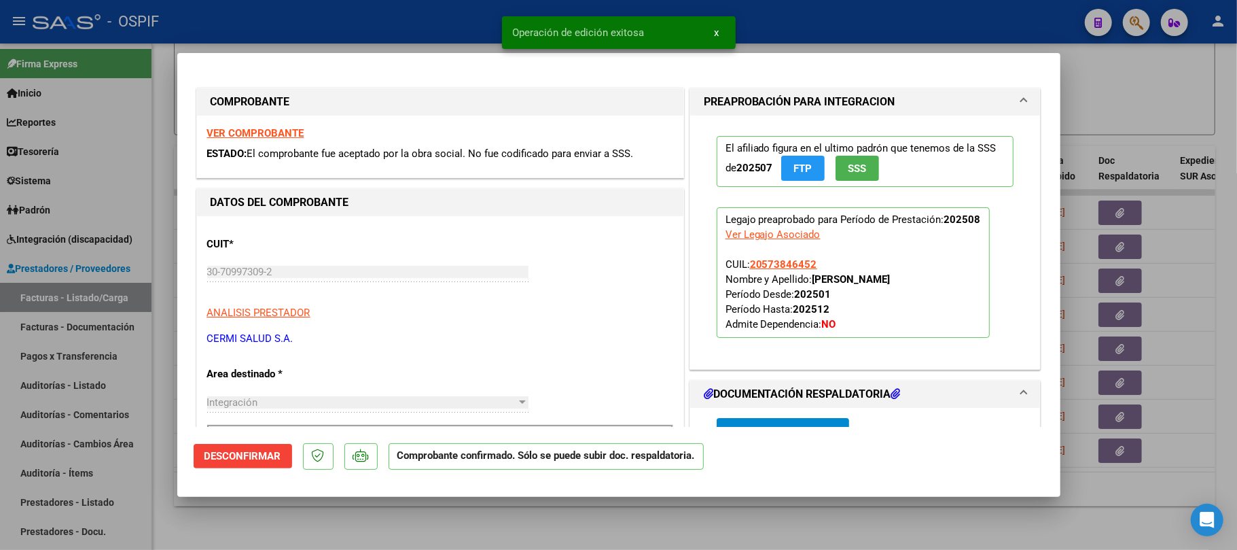
click at [527, 531] on div at bounding box center [618, 275] width 1237 height 550
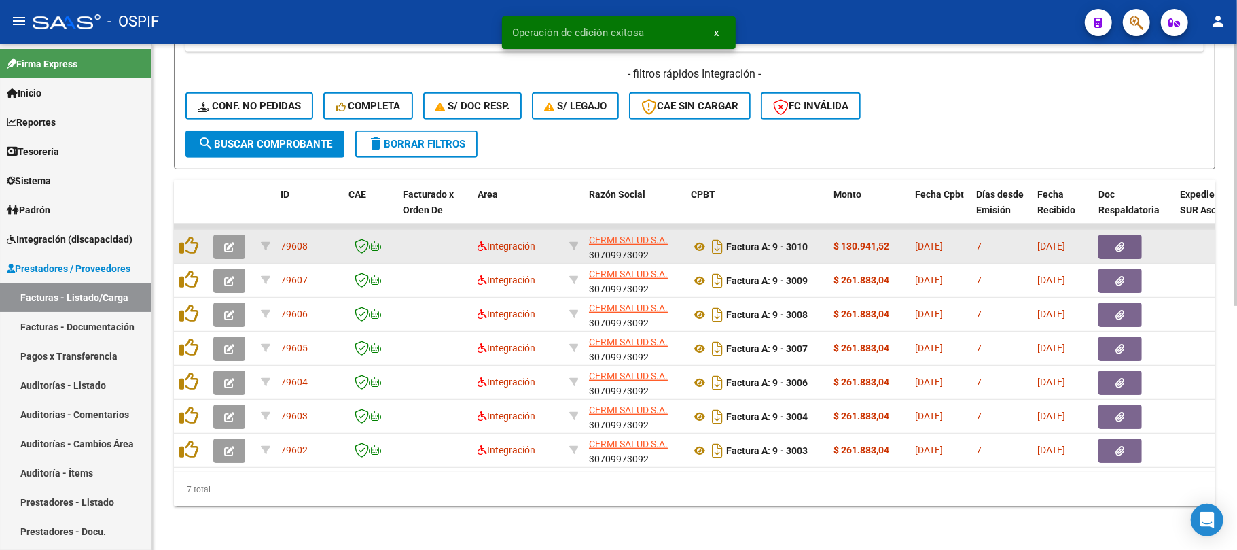
scroll to position [470, 0]
click at [221, 234] on button "button" at bounding box center [229, 246] width 32 height 24
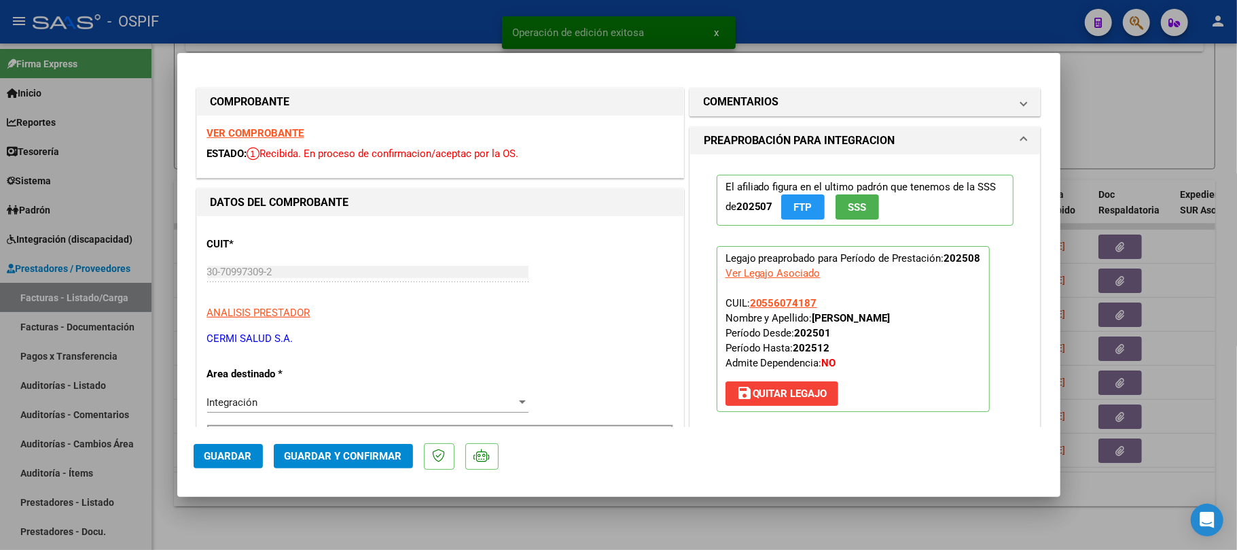
scroll to position [362, 0]
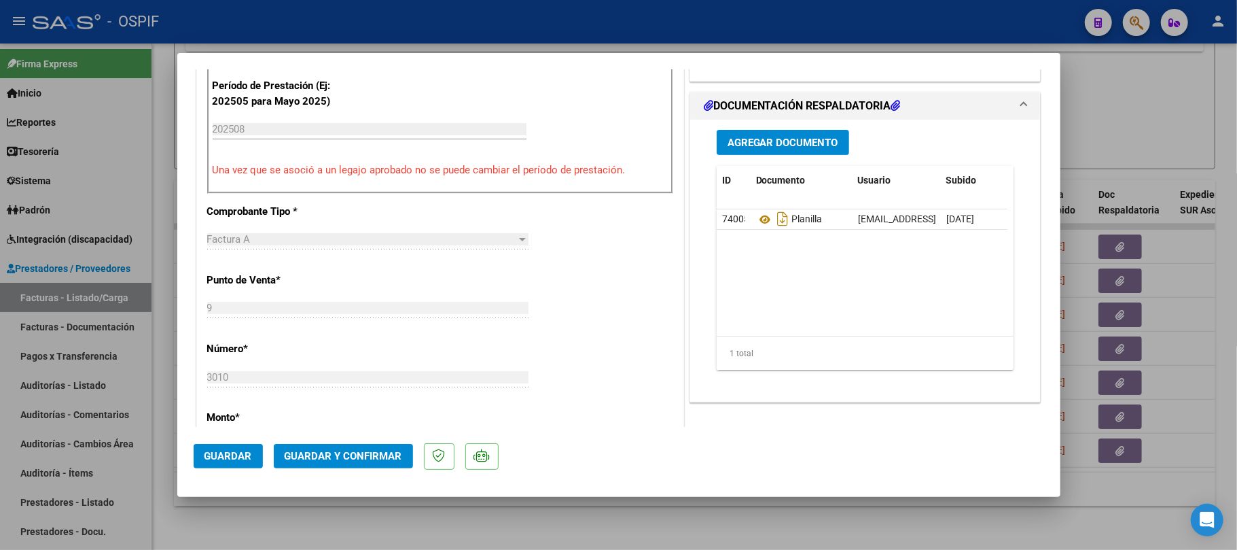
click at [332, 452] on span "Guardar y Confirmar" at bounding box center [344, 456] width 118 height 12
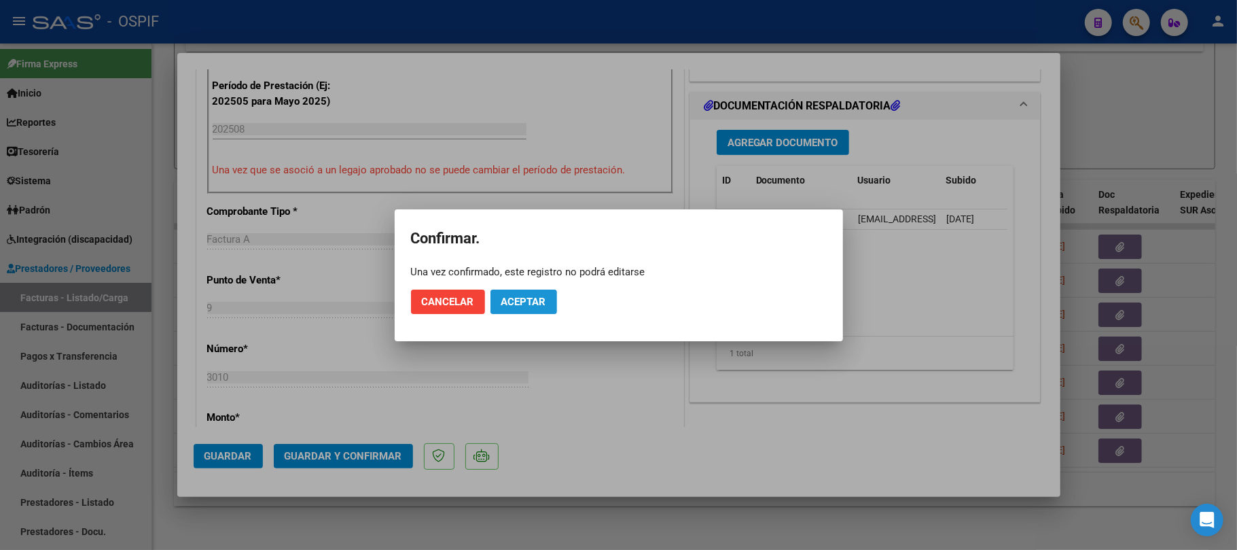
click at [514, 307] on span "Aceptar" at bounding box center [523, 302] width 45 height 12
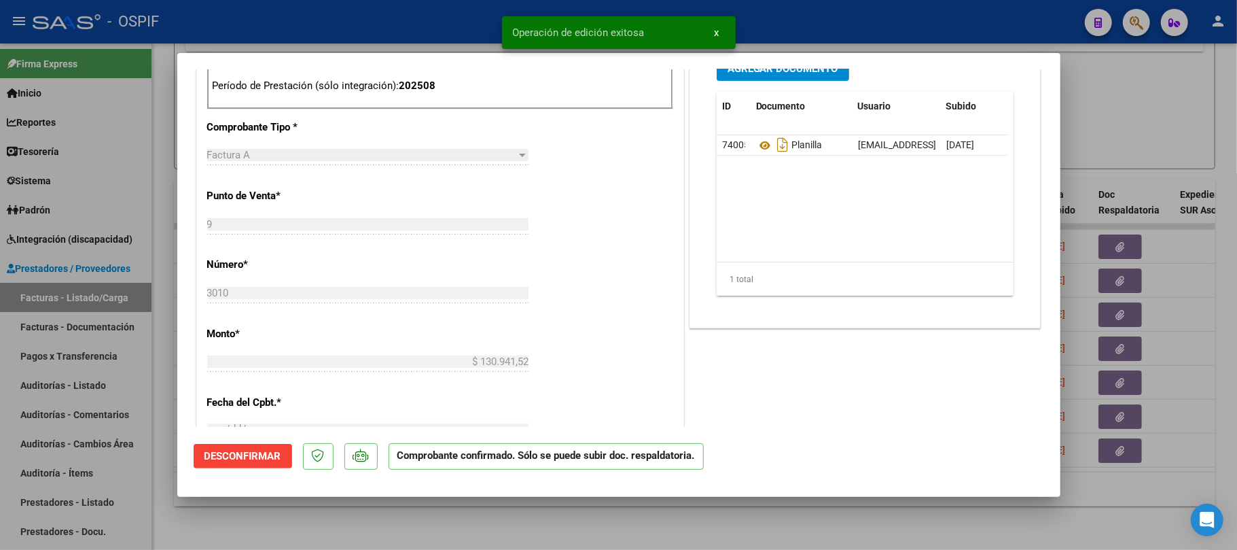
click at [558, 525] on div at bounding box center [618, 275] width 1237 height 550
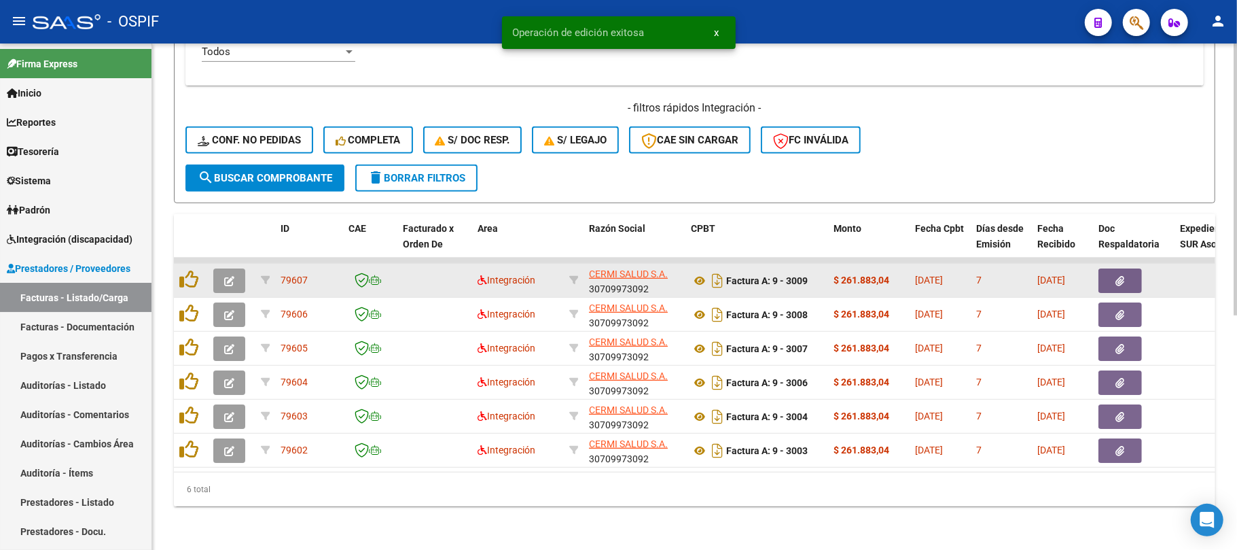
scroll to position [436, 0]
click at [234, 276] on icon "button" at bounding box center [229, 281] width 10 height 10
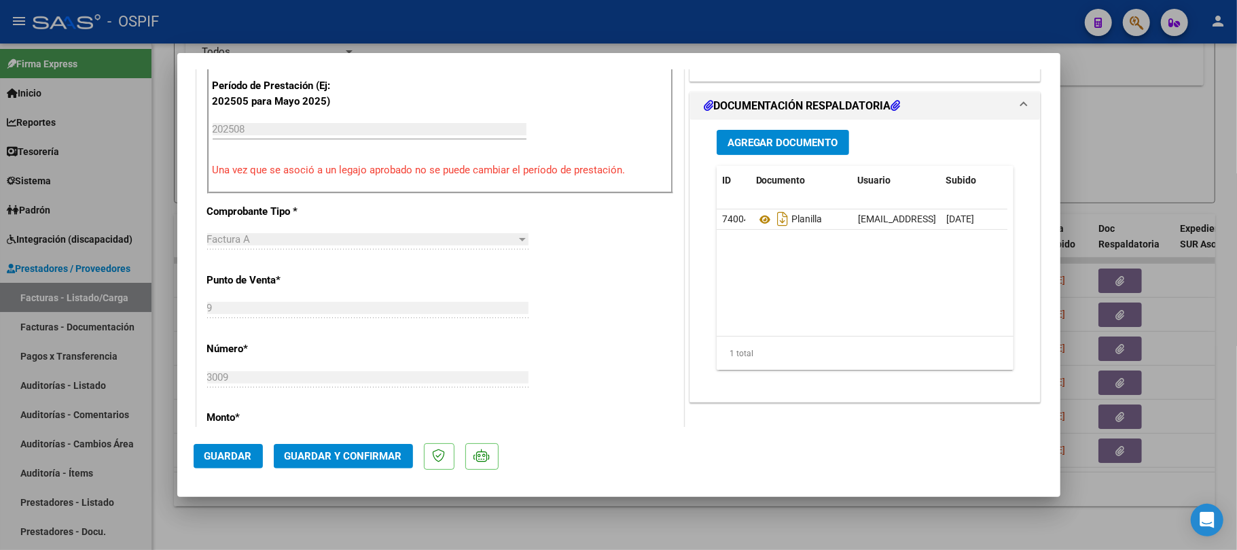
scroll to position [0, 0]
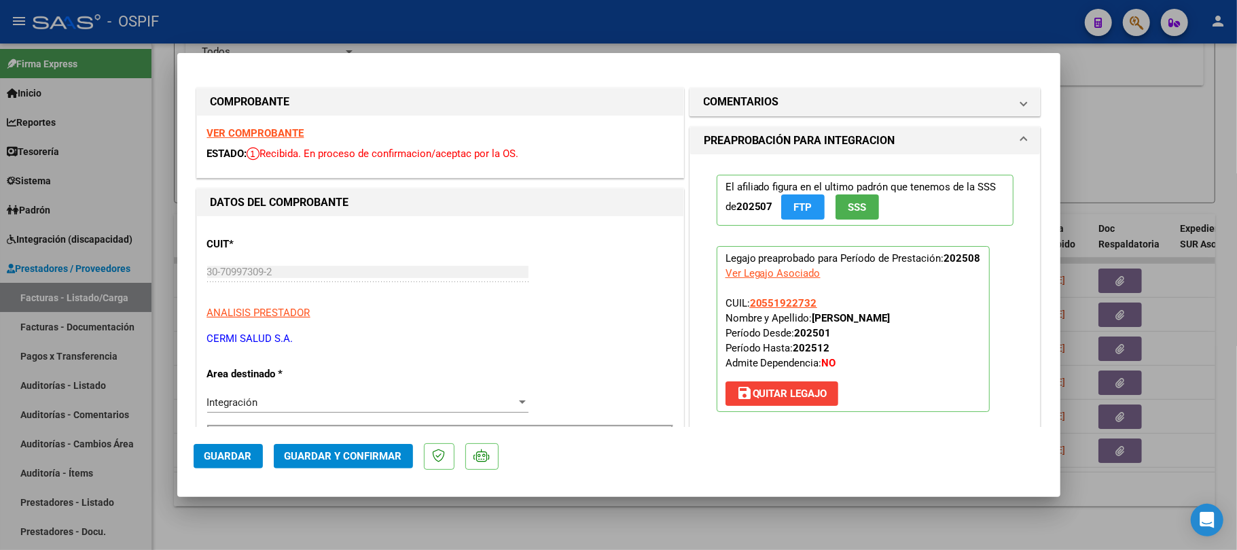
click at [310, 462] on span "Guardar y Confirmar" at bounding box center [344, 456] width 118 height 12
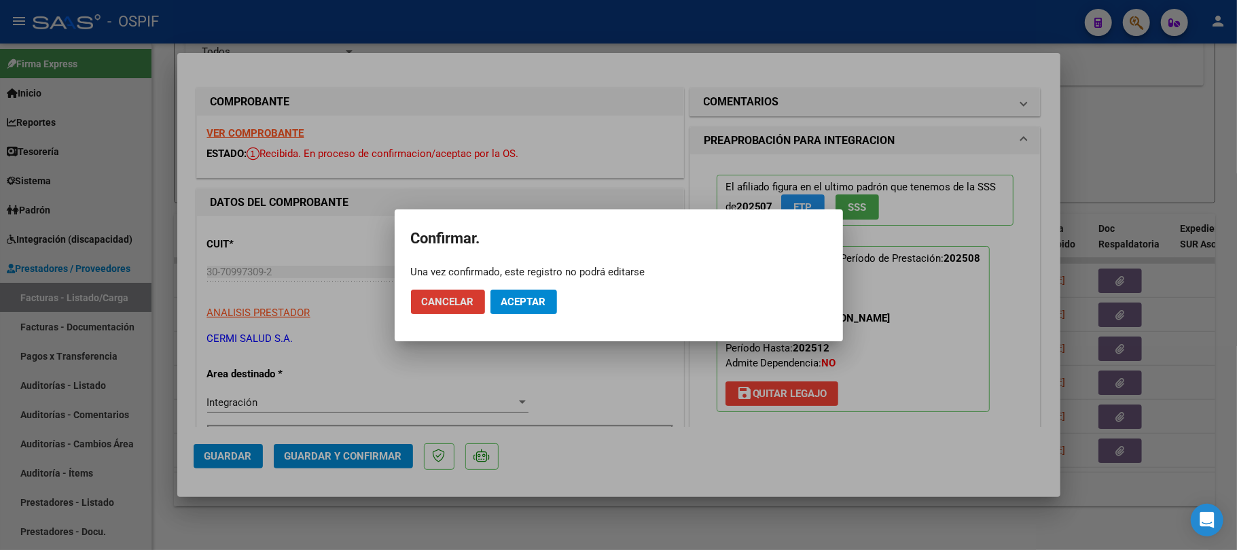
click at [541, 299] on span "Aceptar" at bounding box center [523, 302] width 45 height 12
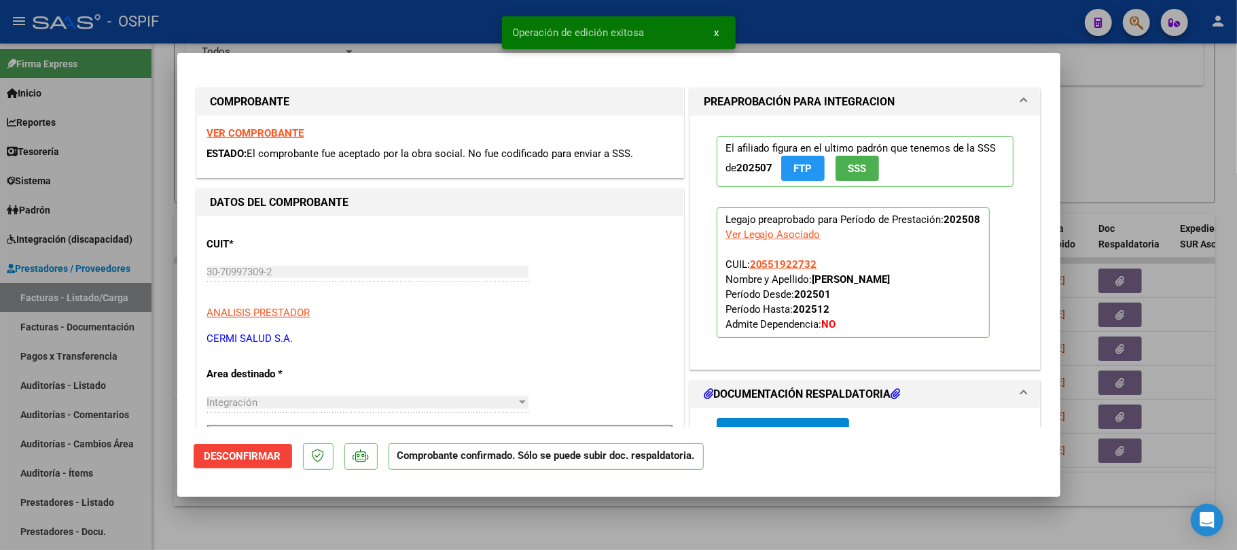
click at [620, 510] on div at bounding box center [618, 275] width 1237 height 550
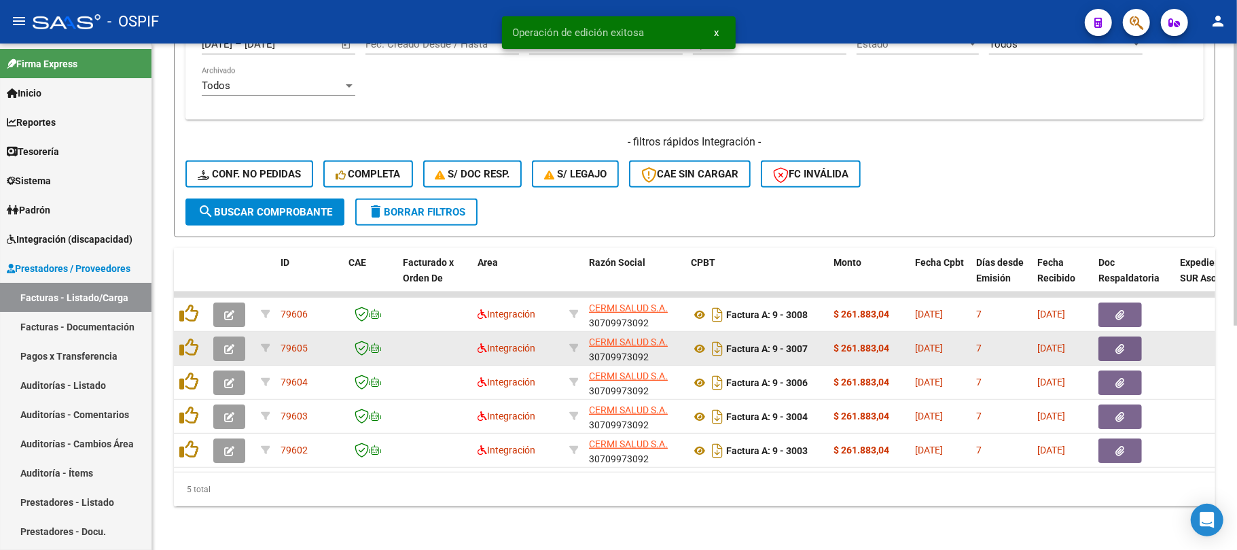
scroll to position [402, 0]
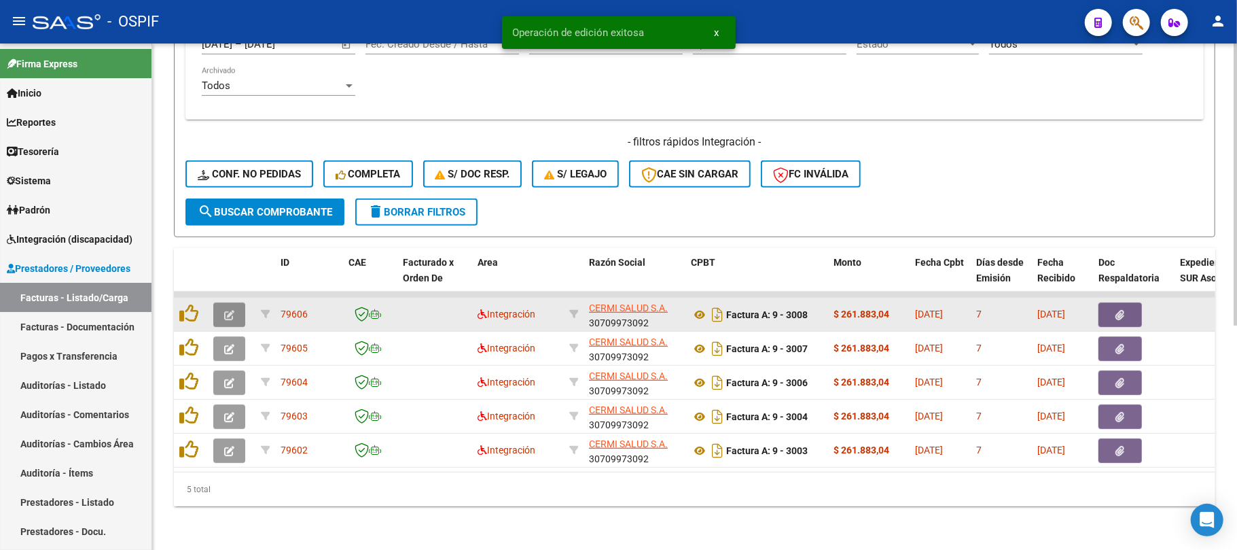
click at [237, 308] on button "button" at bounding box center [229, 314] width 32 height 24
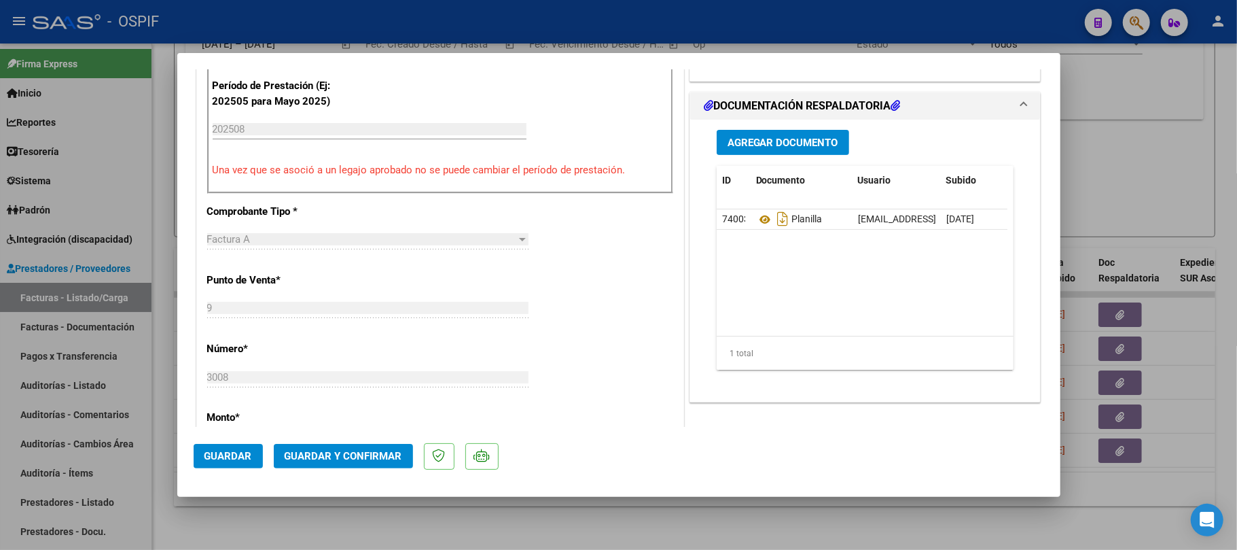
scroll to position [0, 0]
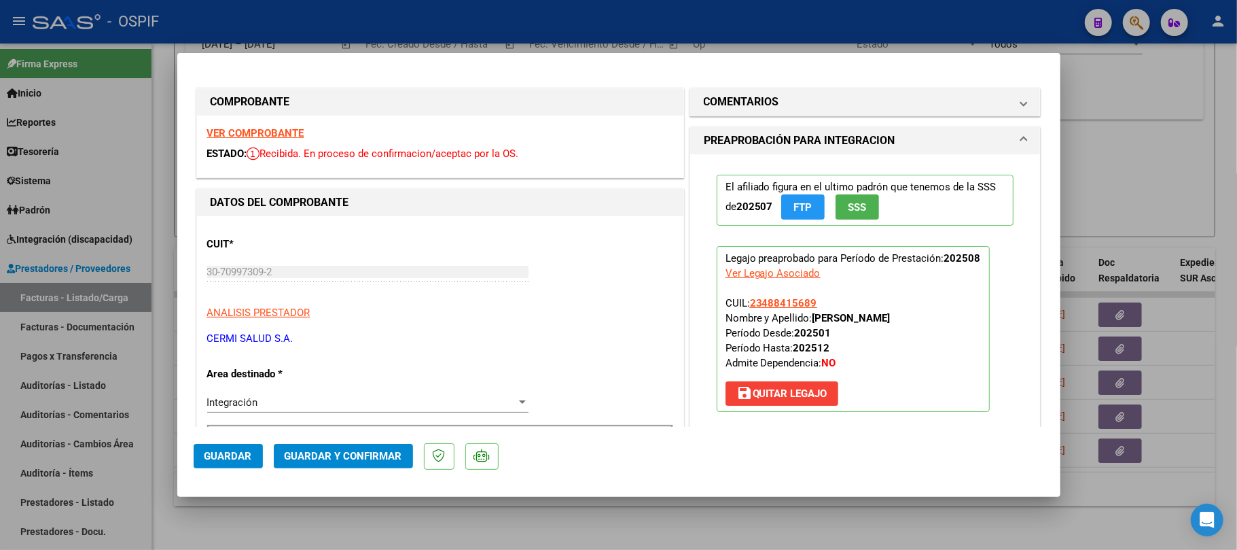
click at [327, 439] on mat-dialog-actions "Guardar Guardar y Confirmar" at bounding box center [619, 454] width 851 height 54
click at [327, 450] on span "Guardar y Confirmar" at bounding box center [344, 456] width 118 height 12
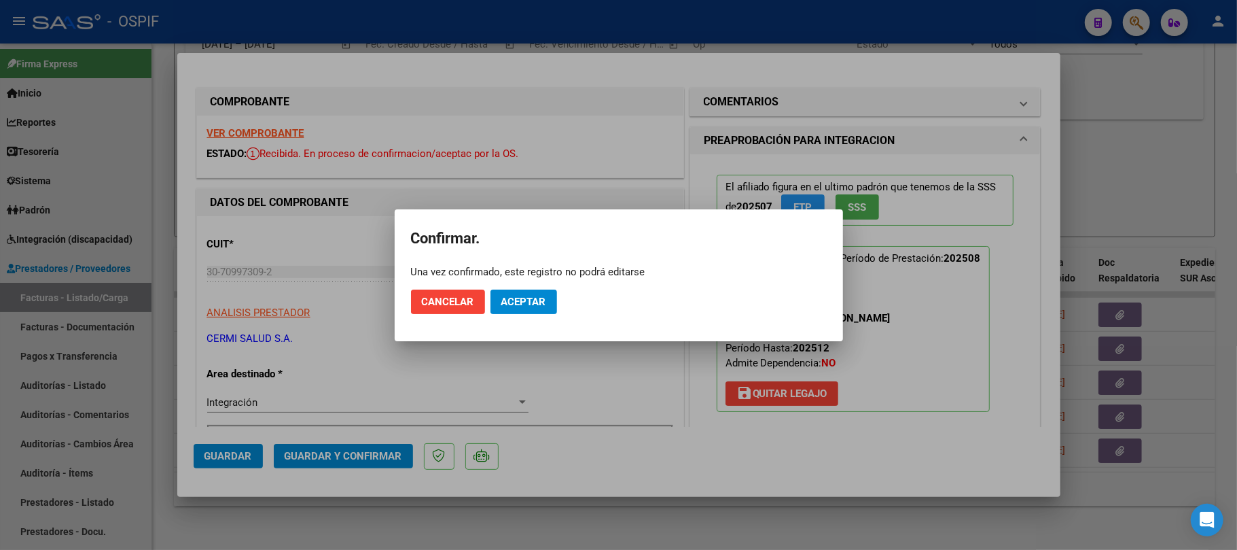
click at [510, 316] on mat-dialog-actions "Cancelar Aceptar" at bounding box center [619, 302] width 416 height 46
click at [517, 305] on span "Aceptar" at bounding box center [523, 302] width 45 height 12
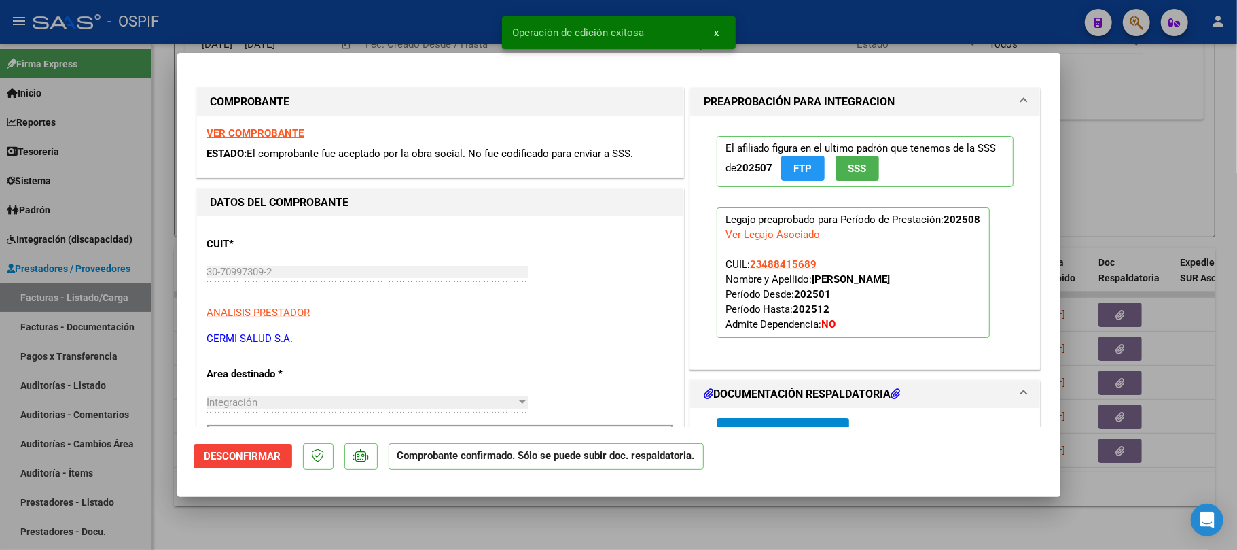
click at [1139, 321] on div at bounding box center [618, 275] width 1237 height 550
type input "$ 0,00"
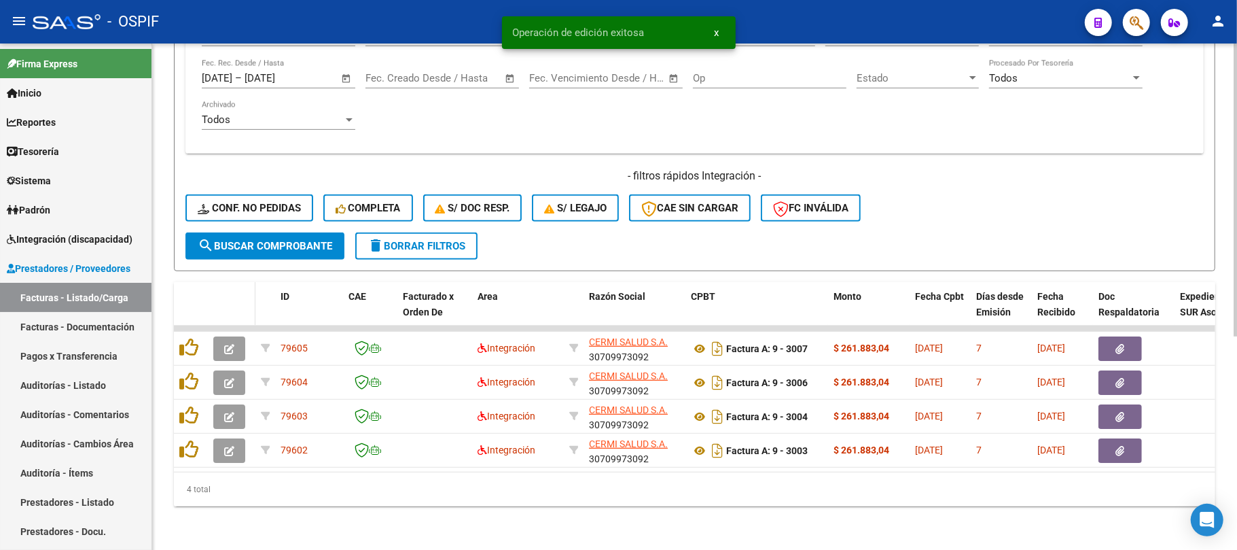
scroll to position [368, 0]
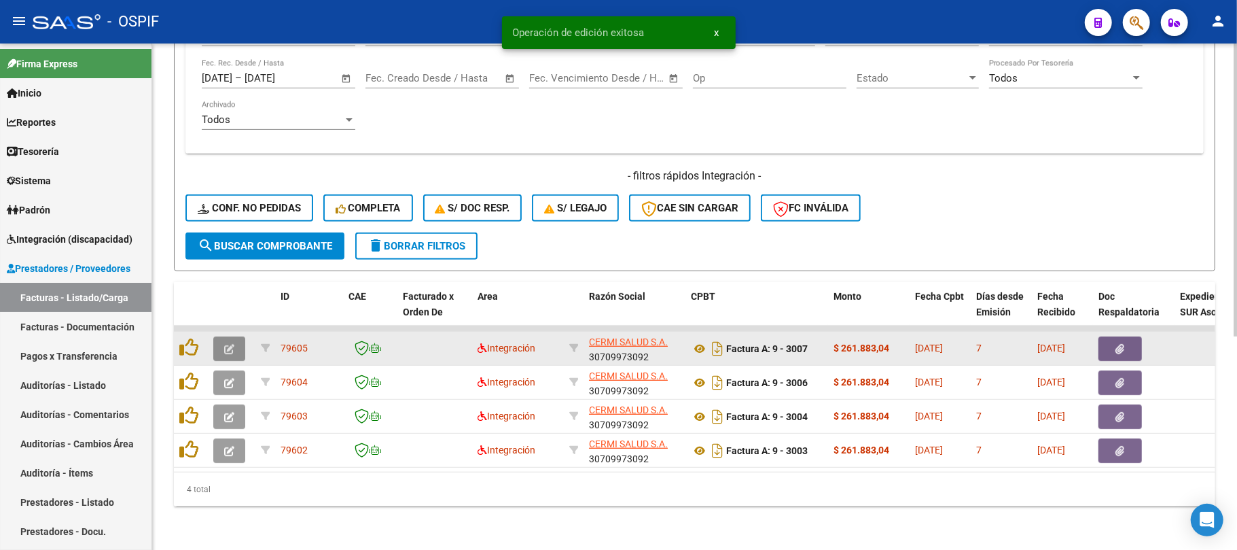
click at [227, 344] on icon "button" at bounding box center [229, 349] width 10 height 10
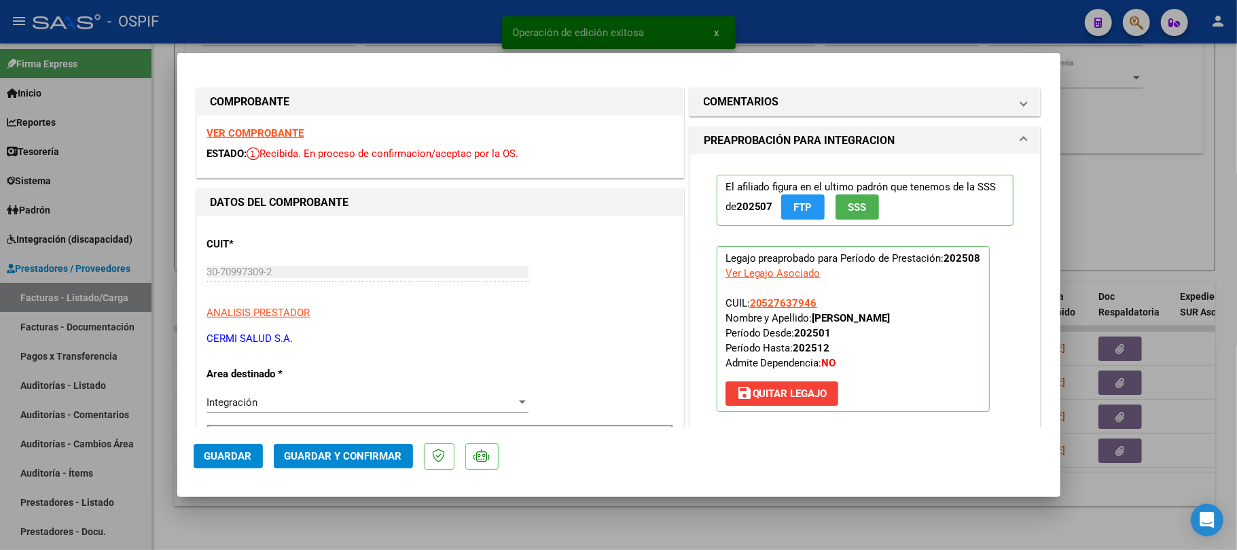
drag, startPoint x: 283, startPoint y: 134, endPoint x: 866, endPoint y: 261, distance: 596.6
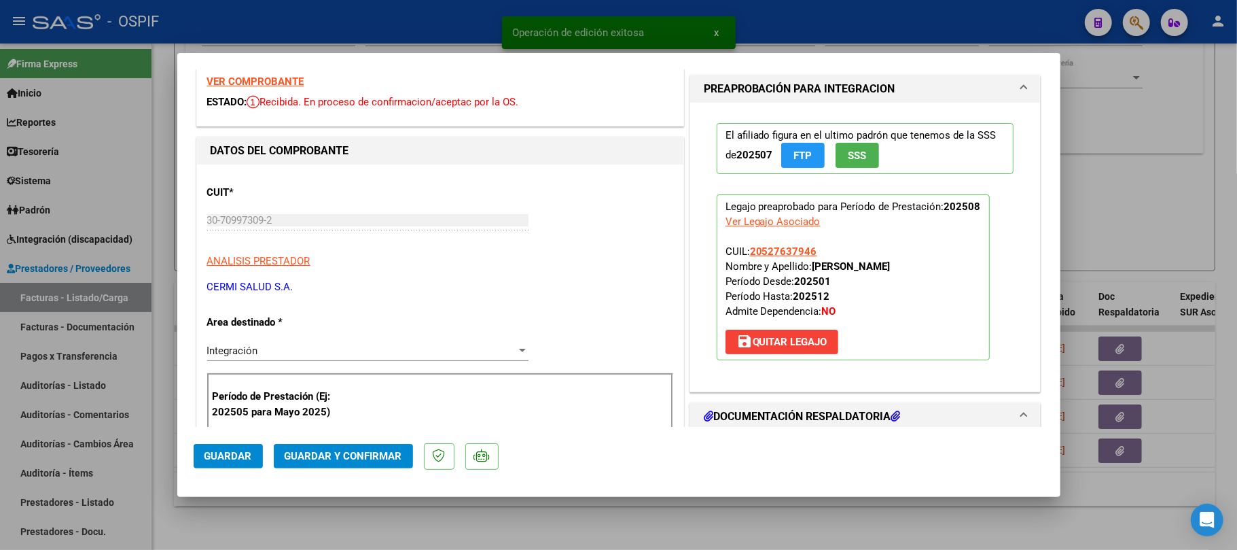
scroll to position [452, 0]
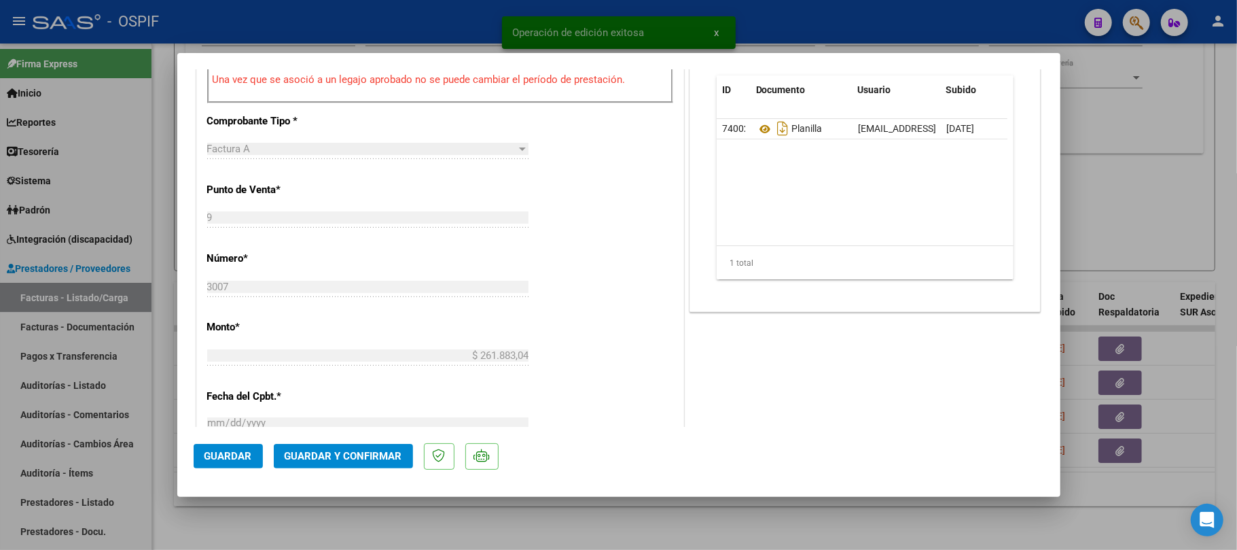
click at [346, 452] on span "Guardar y Confirmar" at bounding box center [344, 456] width 118 height 12
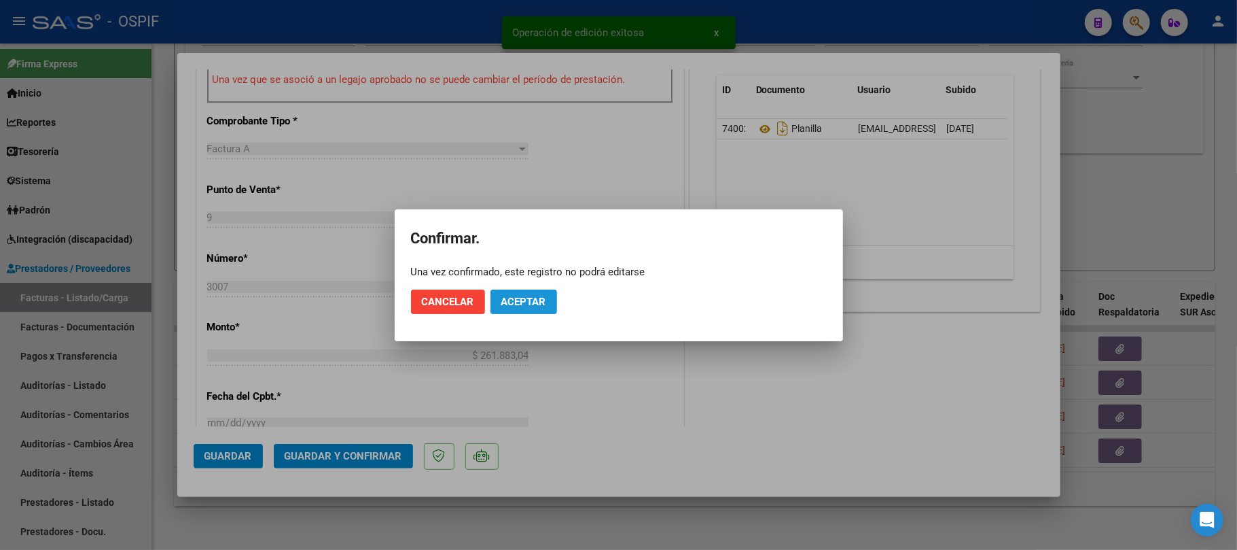
click at [535, 307] on span "Aceptar" at bounding box center [523, 302] width 45 height 12
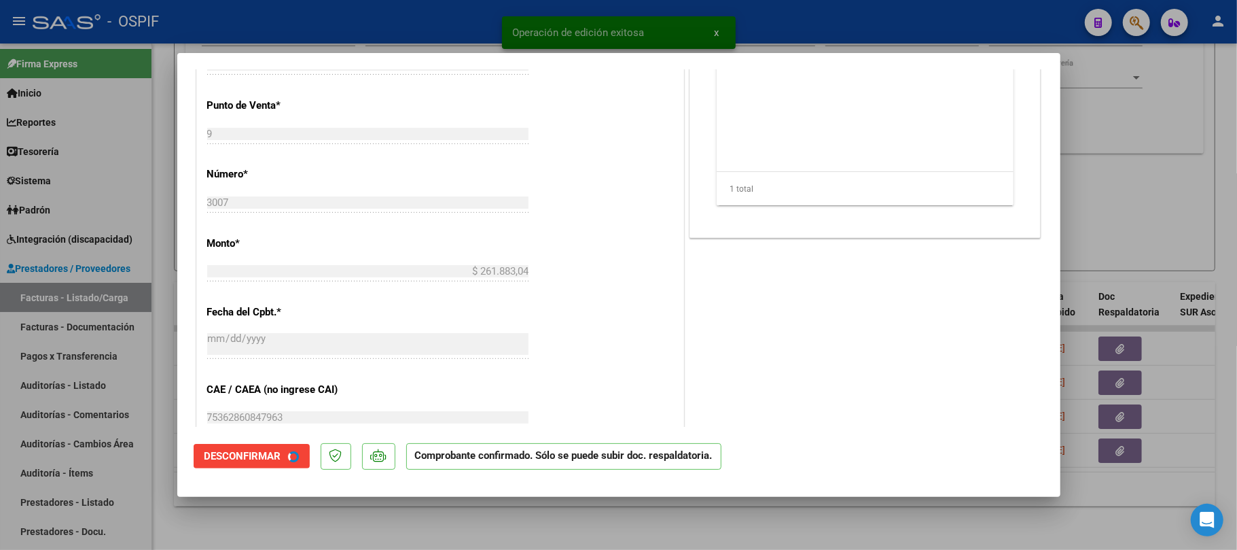
click at [628, 531] on div at bounding box center [618, 275] width 1237 height 550
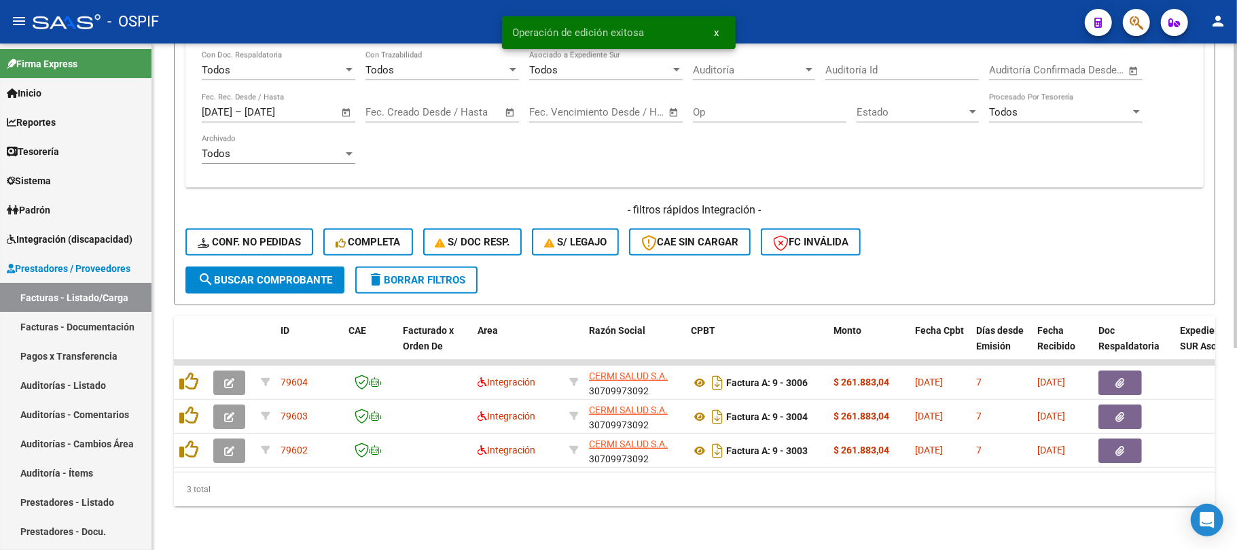
scroll to position [334, 0]
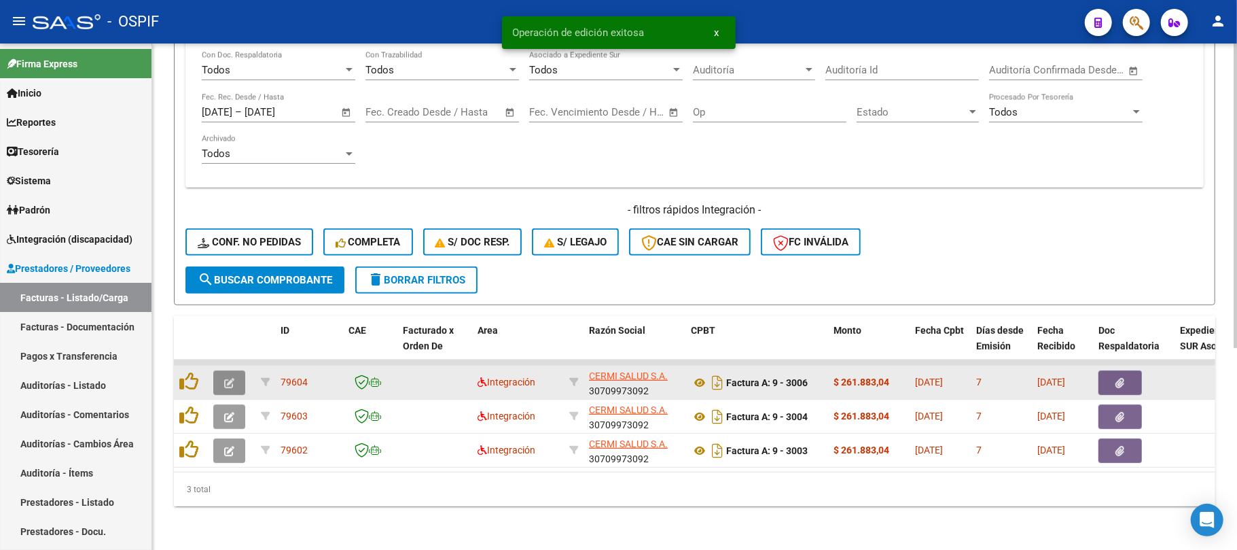
click at [229, 378] on icon "button" at bounding box center [229, 383] width 10 height 10
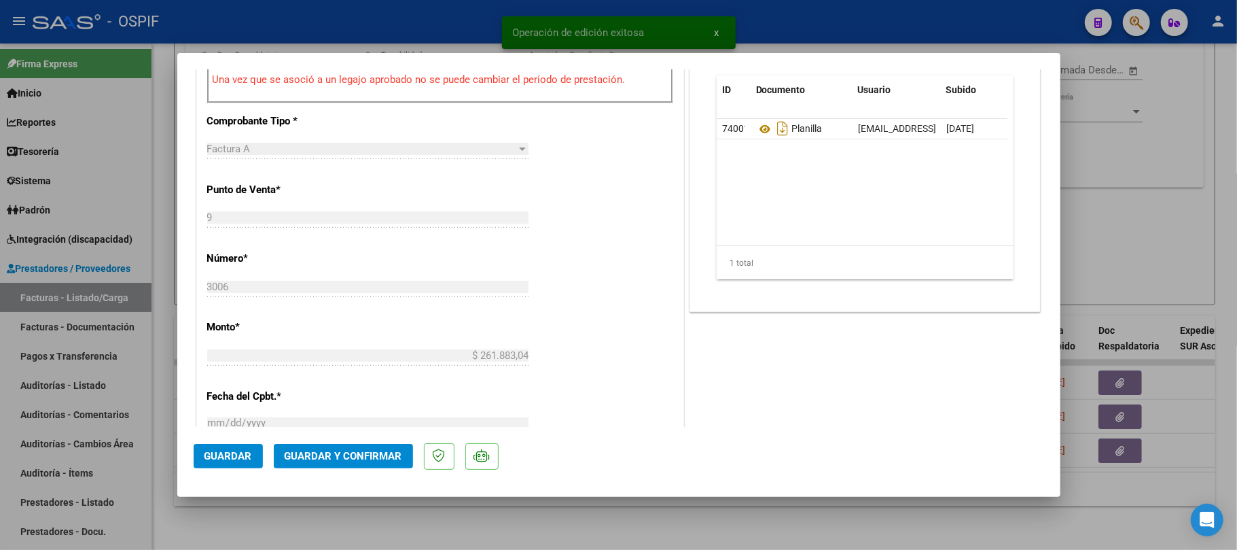
scroll to position [0, 0]
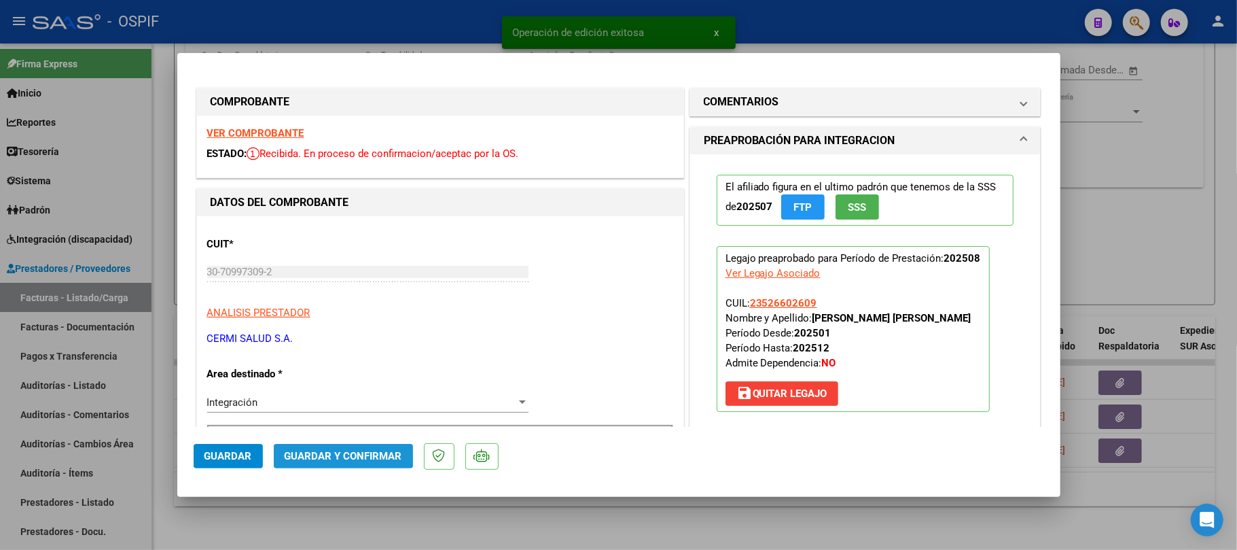
click at [338, 455] on span "Guardar y Confirmar" at bounding box center [344, 456] width 118 height 12
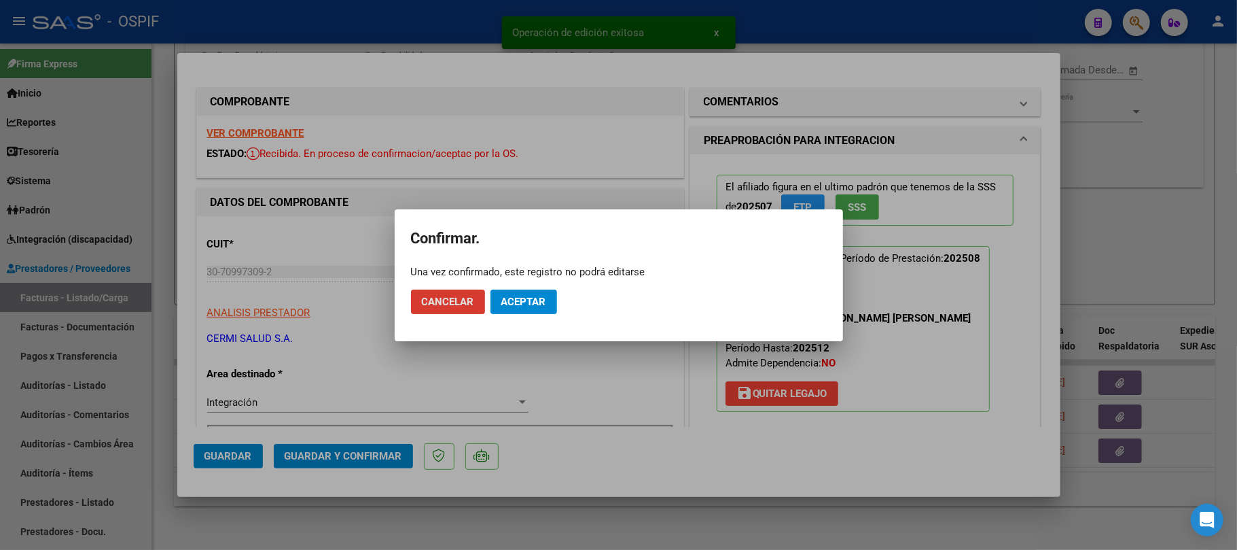
click at [495, 300] on button "Aceptar" at bounding box center [524, 301] width 67 height 24
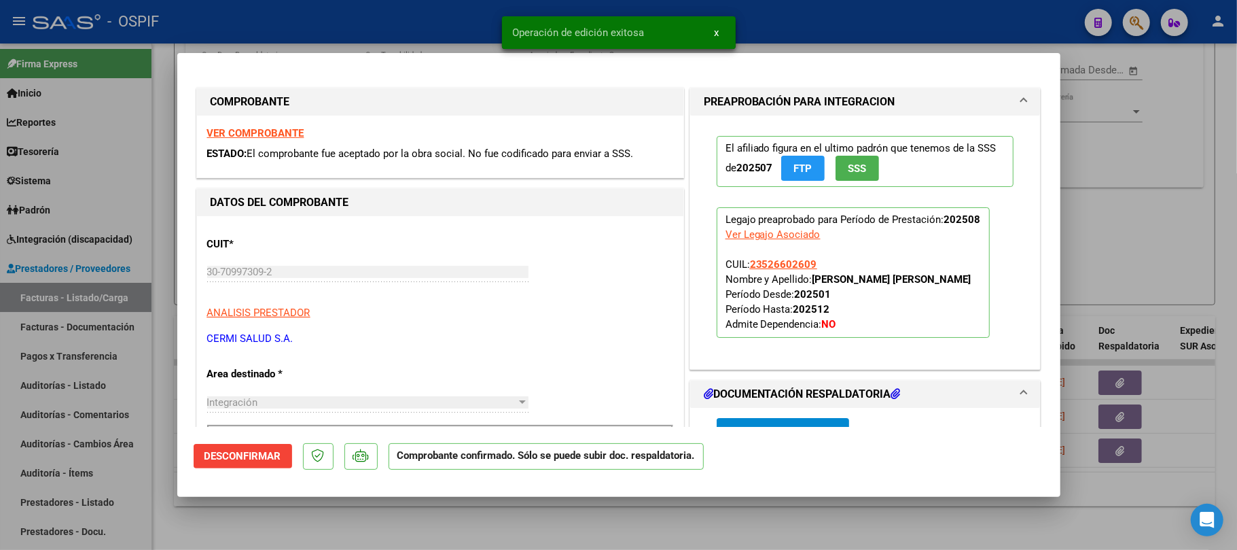
click at [547, 544] on div at bounding box center [618, 275] width 1237 height 550
type input "$ 0,00"
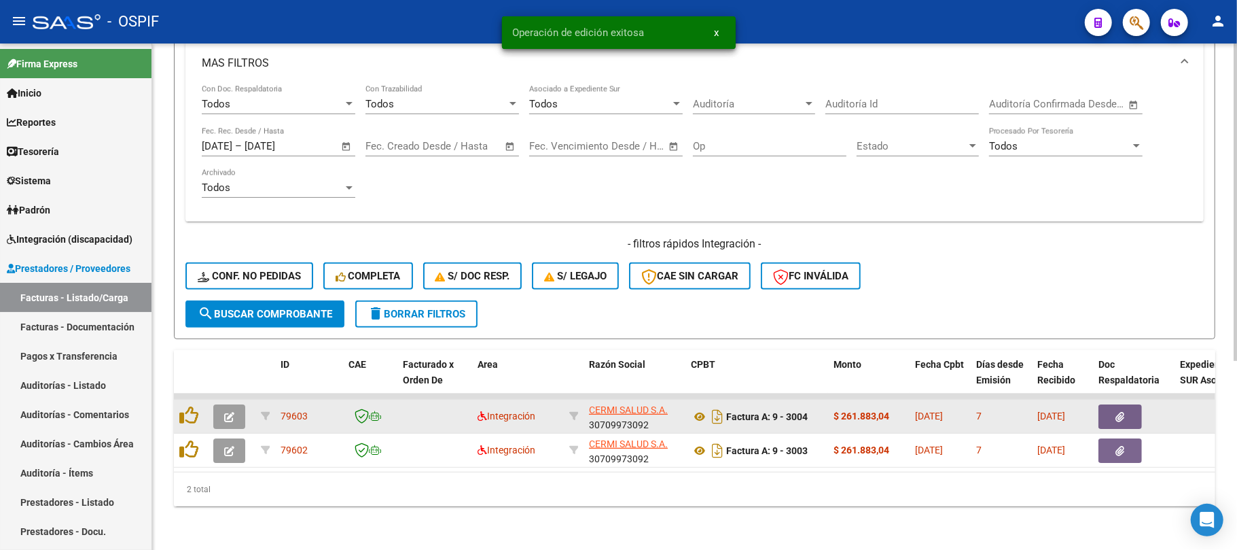
scroll to position [300, 0]
click at [234, 412] on icon "button" at bounding box center [229, 417] width 10 height 10
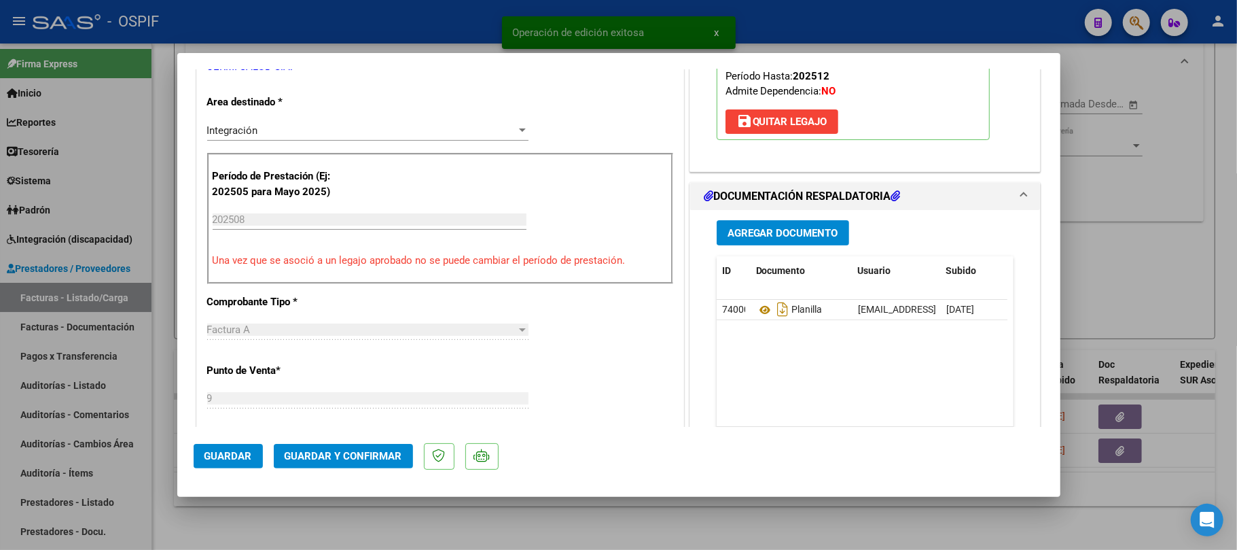
scroll to position [0, 0]
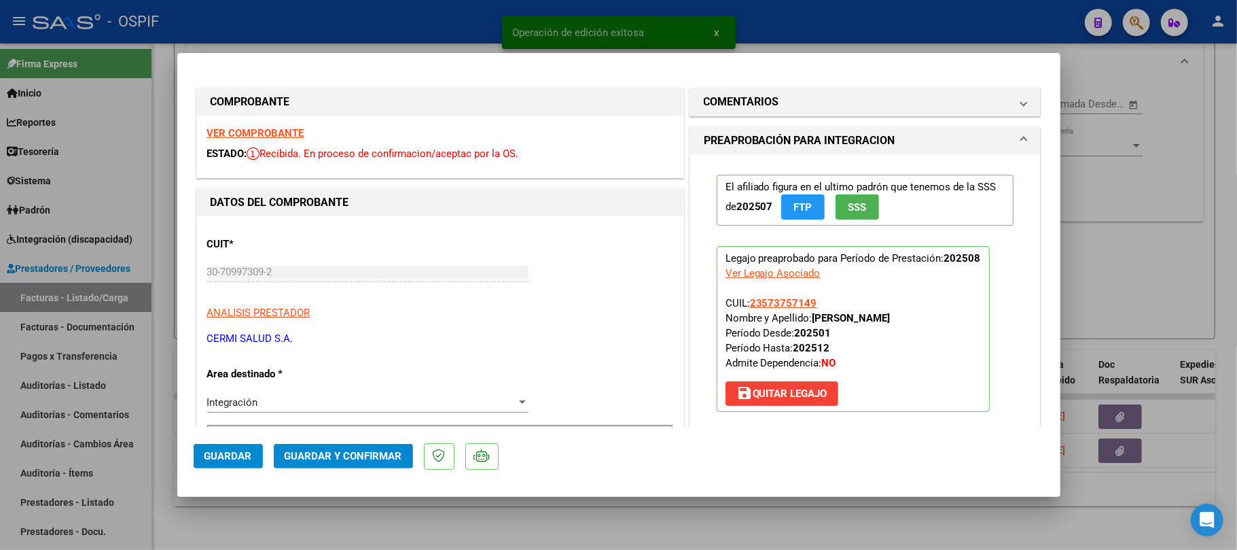
click at [360, 455] on span "Guardar y Confirmar" at bounding box center [344, 456] width 118 height 12
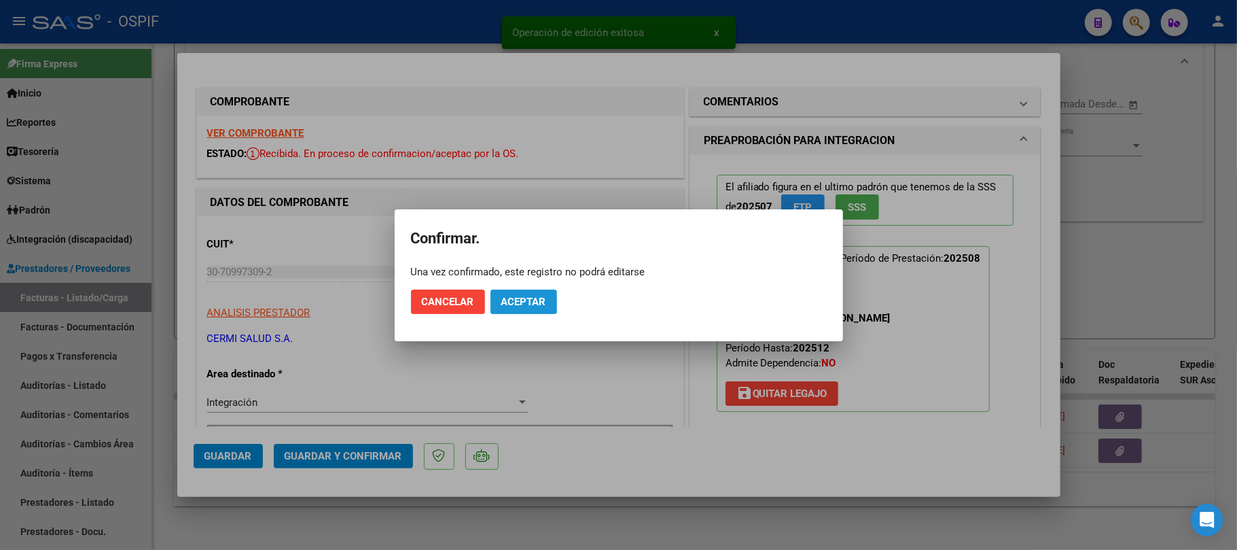
click at [511, 310] on button "Aceptar" at bounding box center [524, 301] width 67 height 24
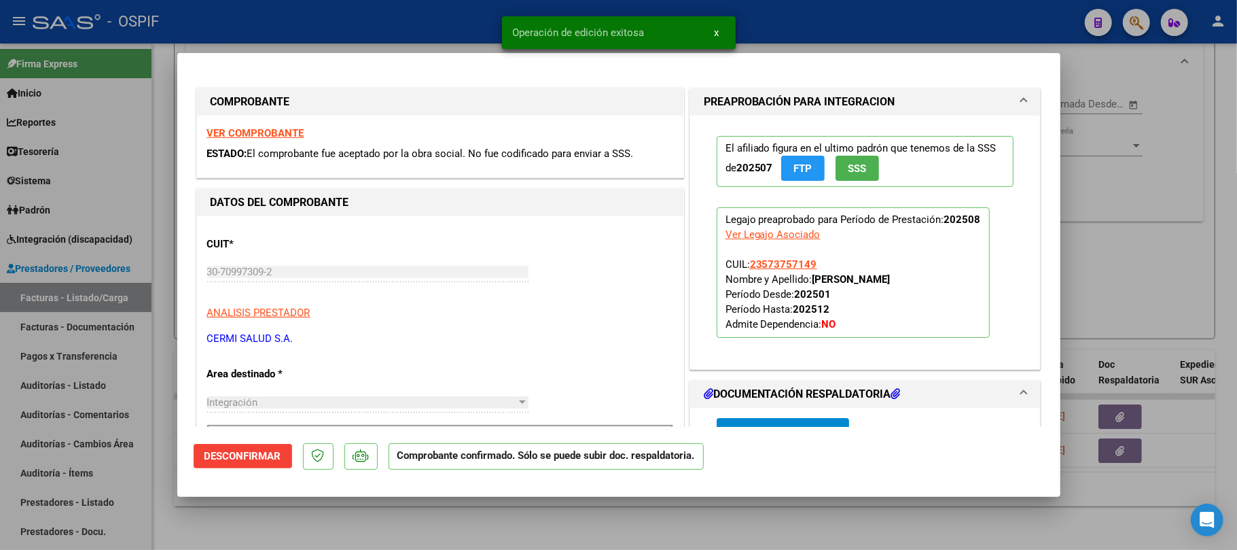
click at [556, 544] on div at bounding box center [618, 275] width 1237 height 550
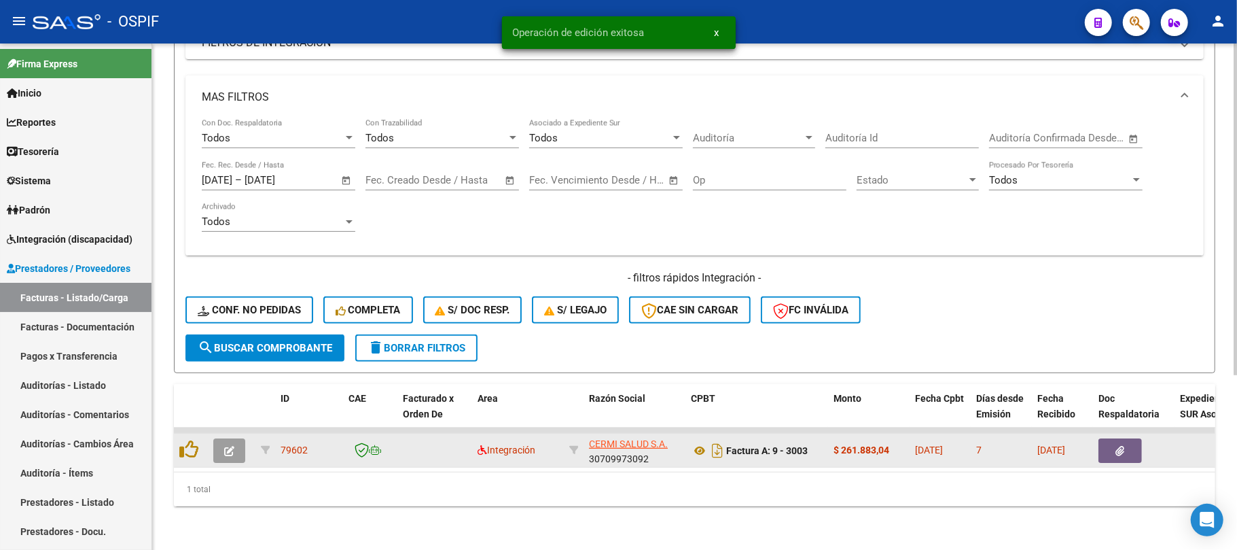
scroll to position [266, 0]
click at [243, 438] on button "button" at bounding box center [229, 450] width 32 height 24
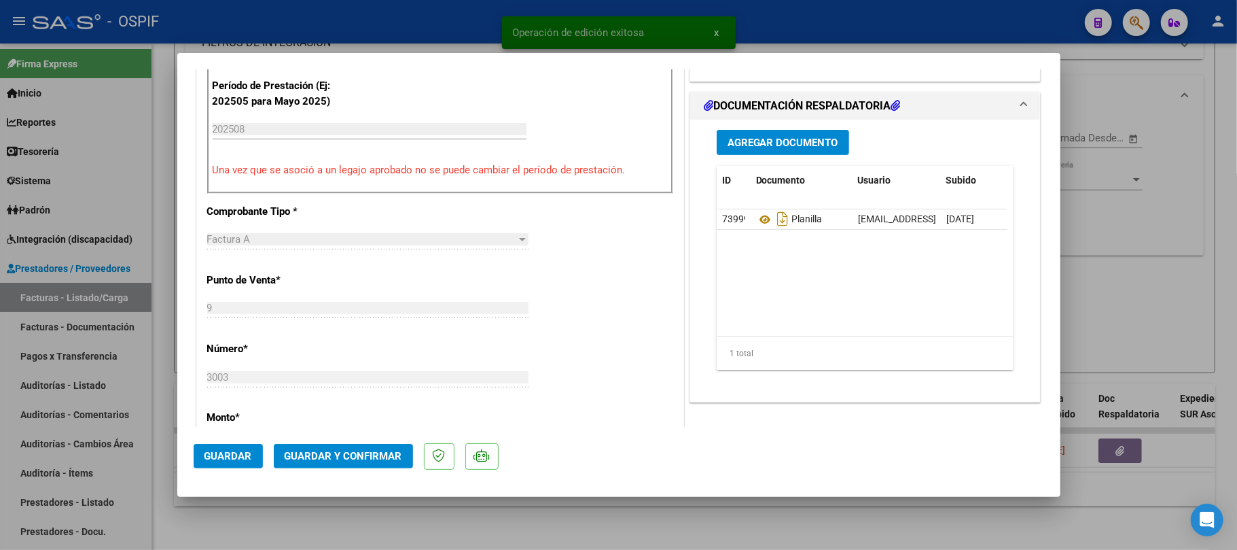
scroll to position [0, 0]
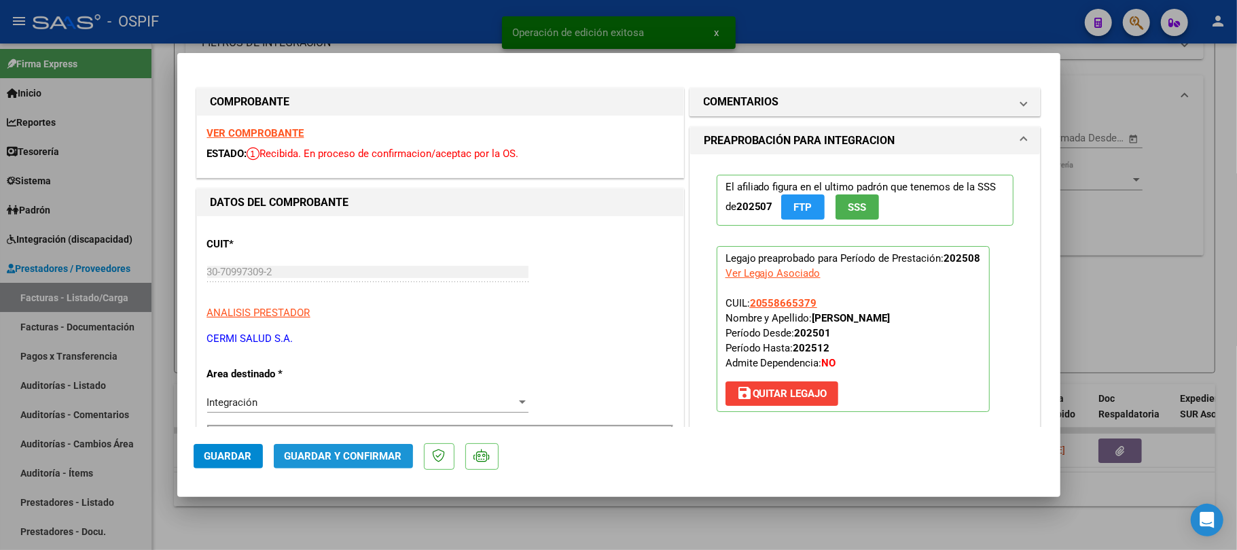
click at [313, 467] on button "Guardar y Confirmar" at bounding box center [343, 456] width 139 height 24
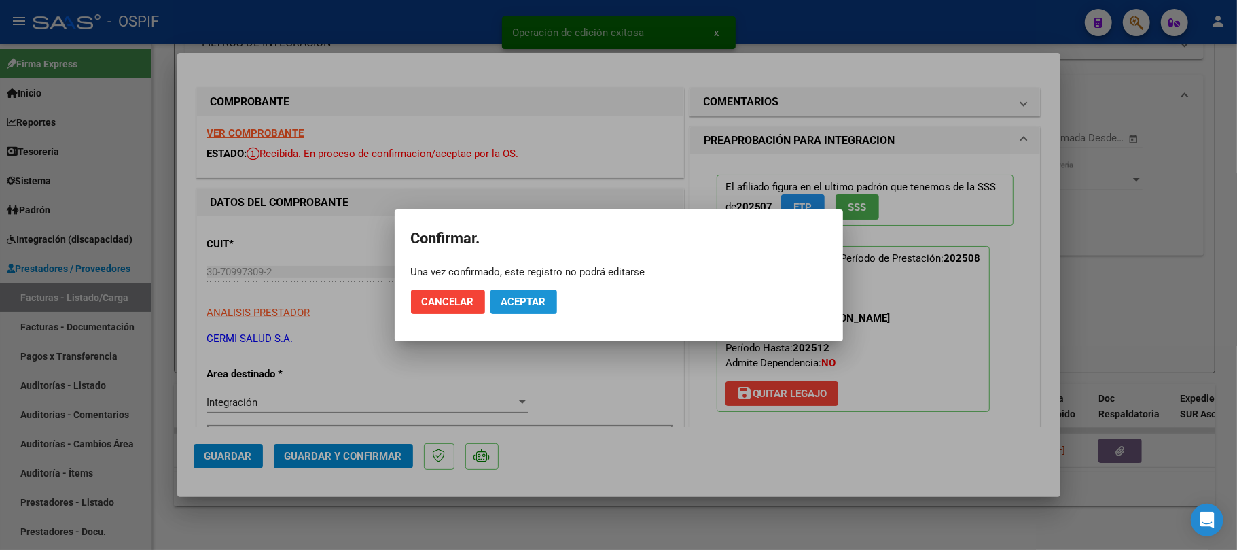
click at [519, 311] on button "Aceptar" at bounding box center [524, 301] width 67 height 24
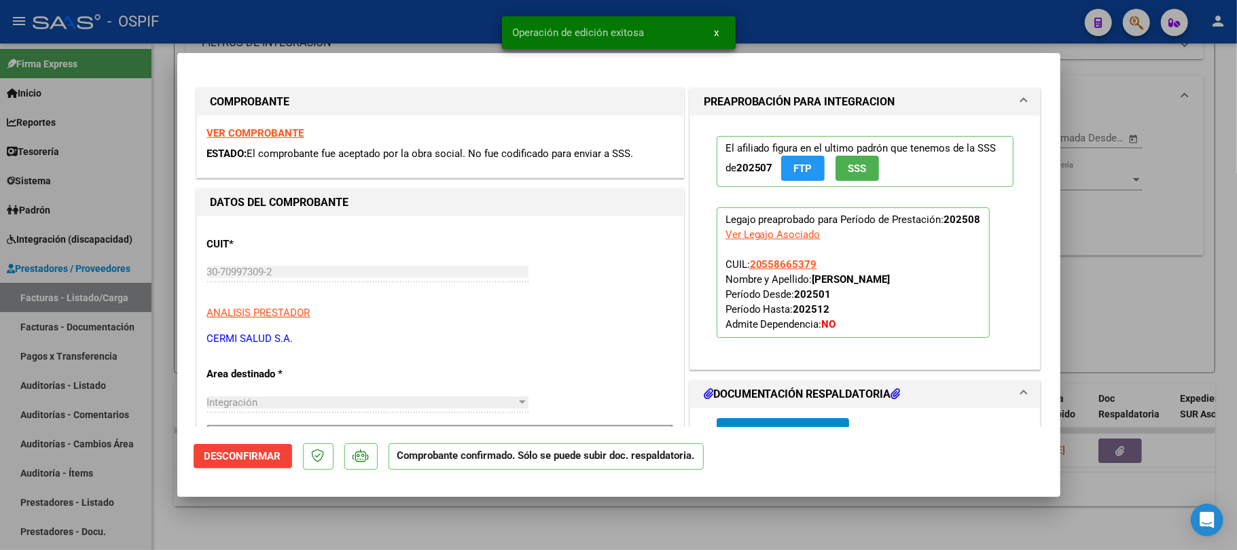
click at [573, 533] on div at bounding box center [618, 275] width 1237 height 550
type input "$ 0,00"
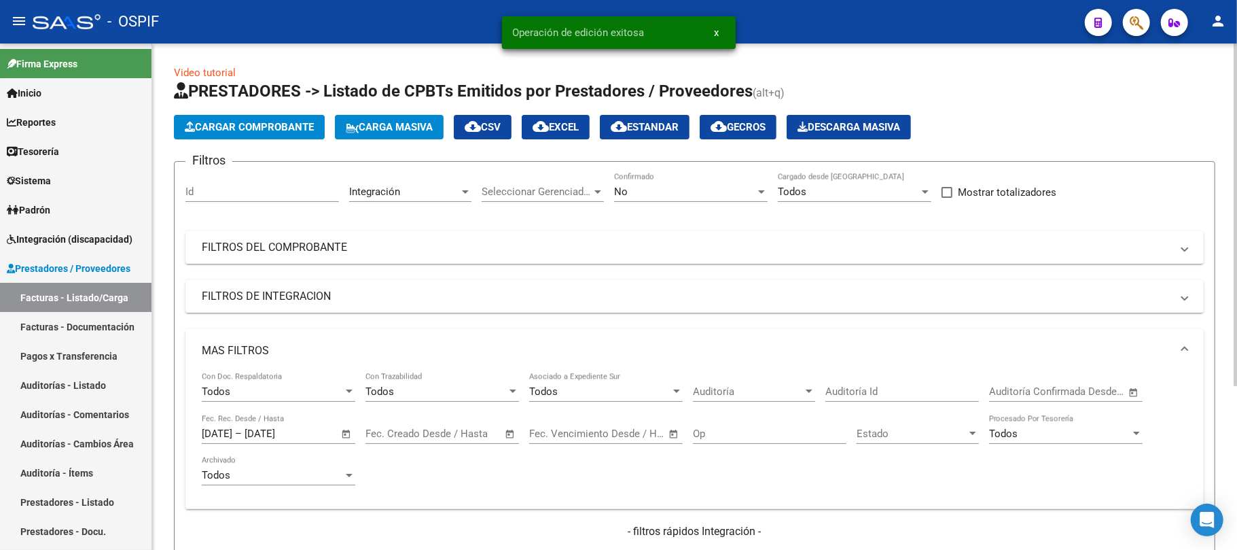
click at [425, 340] on mat-expansion-panel-header "MAS FILTROS" at bounding box center [694, 350] width 1018 height 43
click at [511, 232] on mat-expansion-panel-header "FILTROS DEL COMPROBANTE" at bounding box center [694, 247] width 1018 height 33
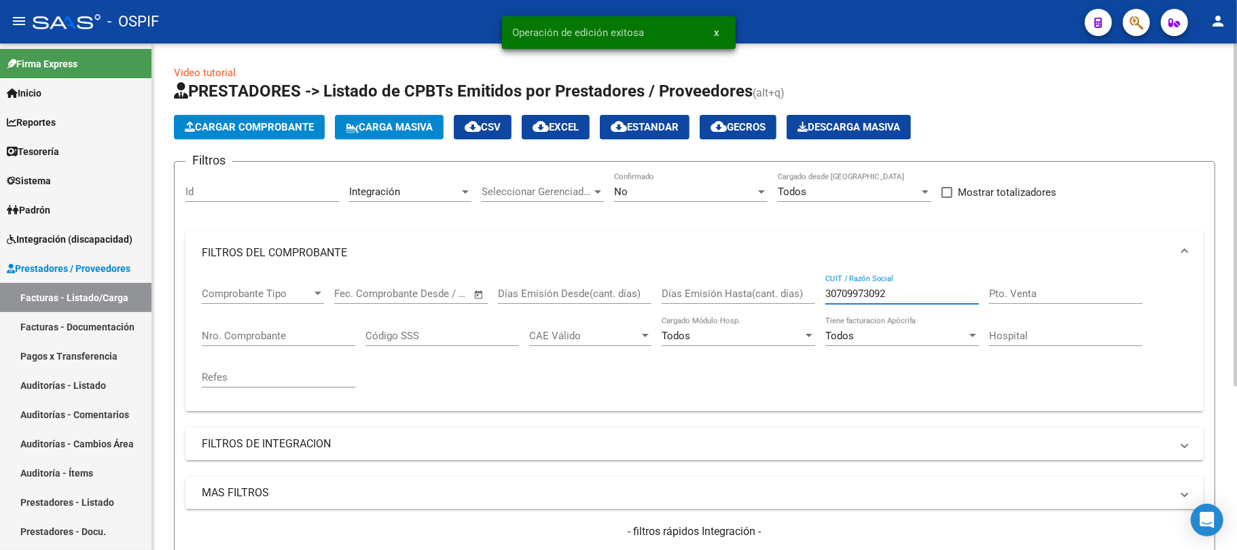
click at [894, 287] on input "30709973092" at bounding box center [902, 293] width 154 height 12
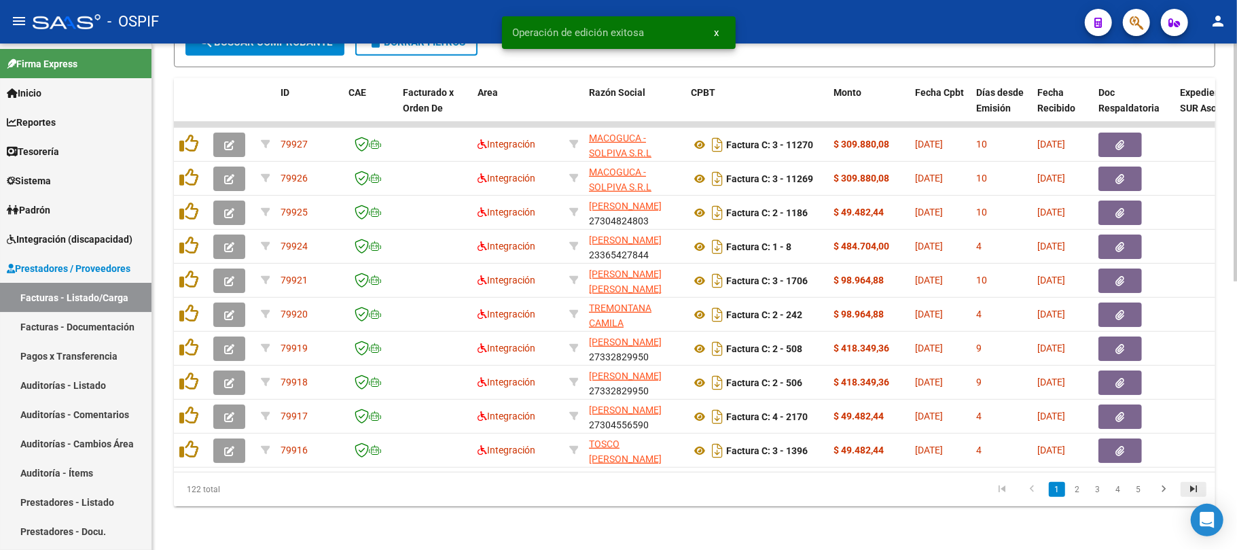
click at [1188, 489] on icon "go to last page" at bounding box center [1194, 490] width 18 height 16
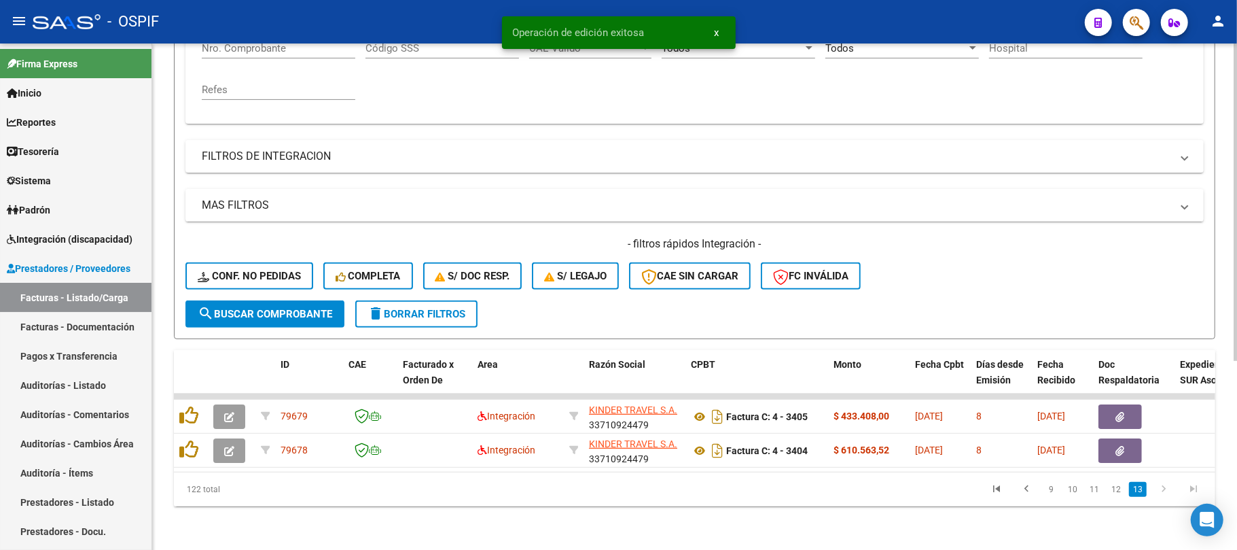
scroll to position [300, 0]
click at [1117, 490] on link "12" at bounding box center [1116, 489] width 18 height 15
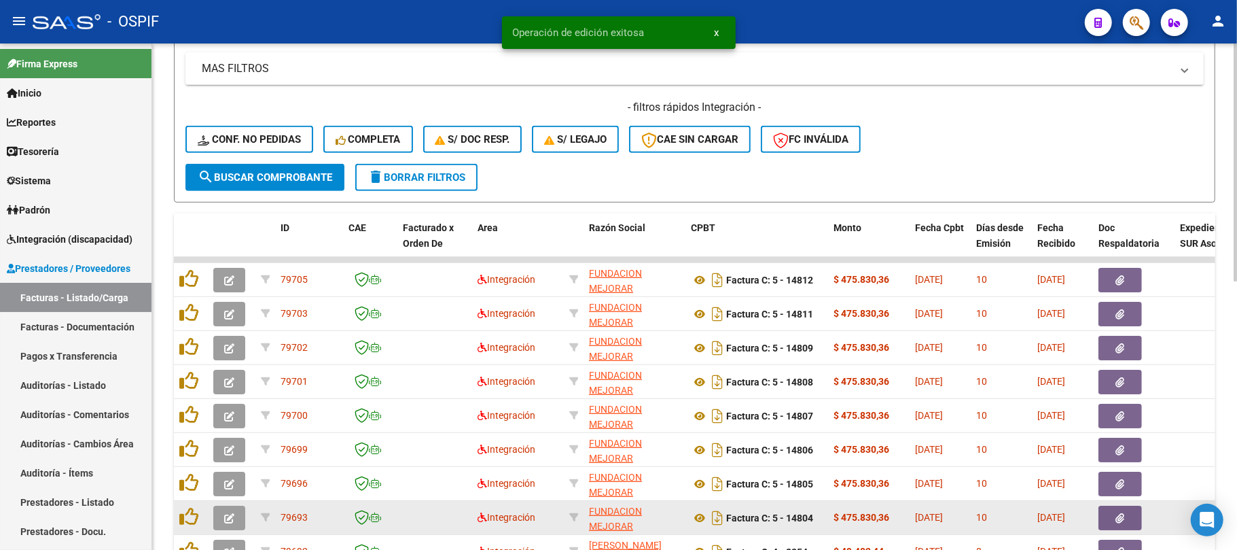
scroll to position [572, 0]
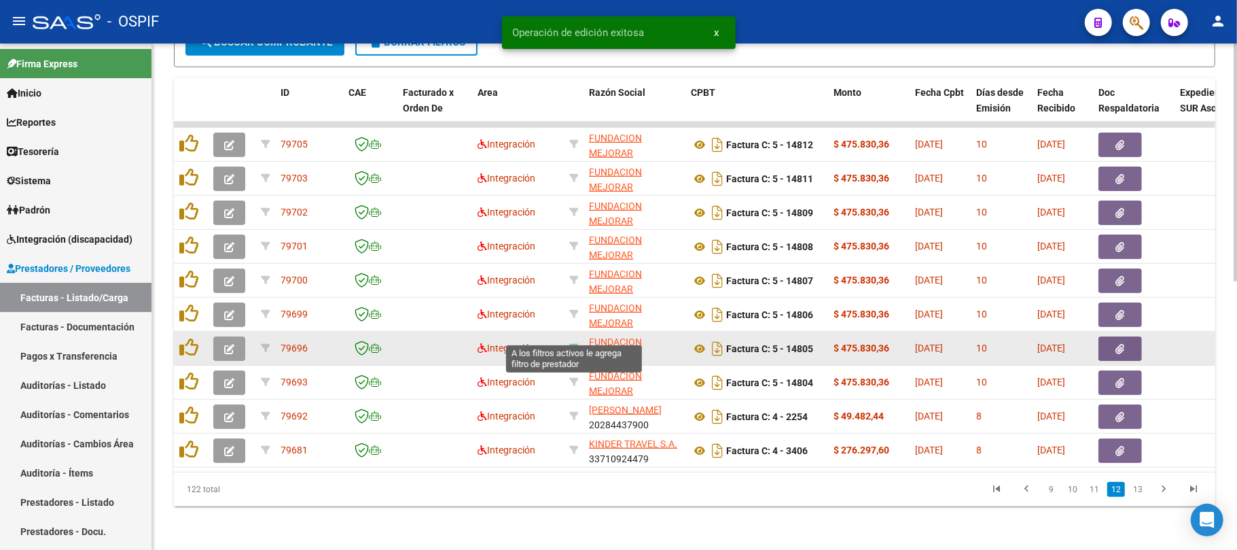
click at [571, 343] on icon at bounding box center [574, 348] width 10 height 10
type input "30711058504"
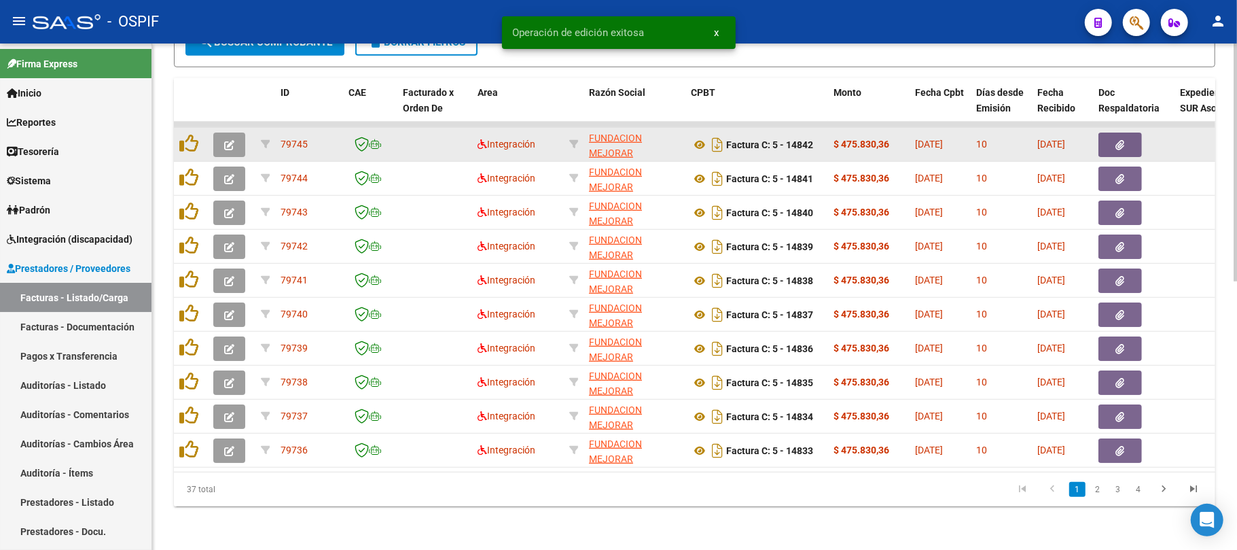
click at [242, 132] on button "button" at bounding box center [229, 144] width 32 height 24
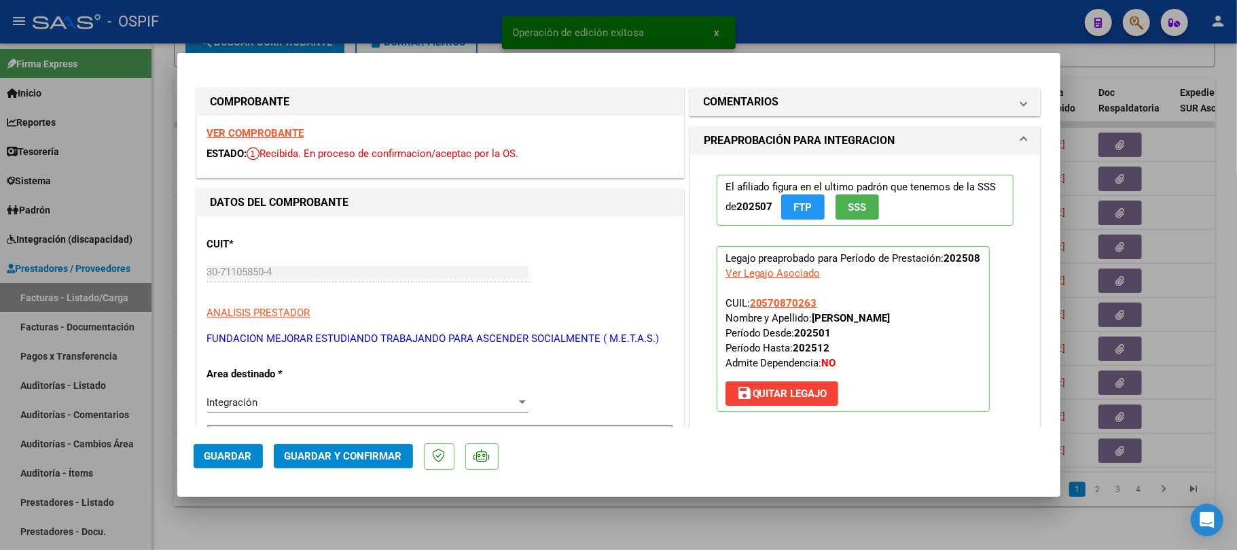
scroll to position [362, 0]
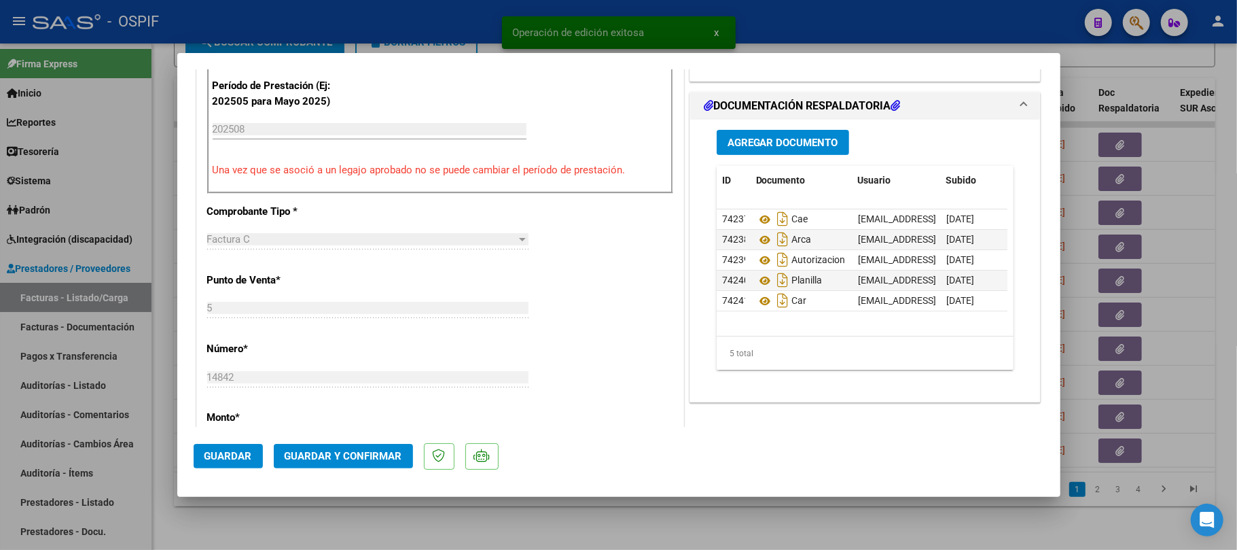
click at [352, 451] on span "Guardar y Confirmar" at bounding box center [344, 456] width 118 height 12
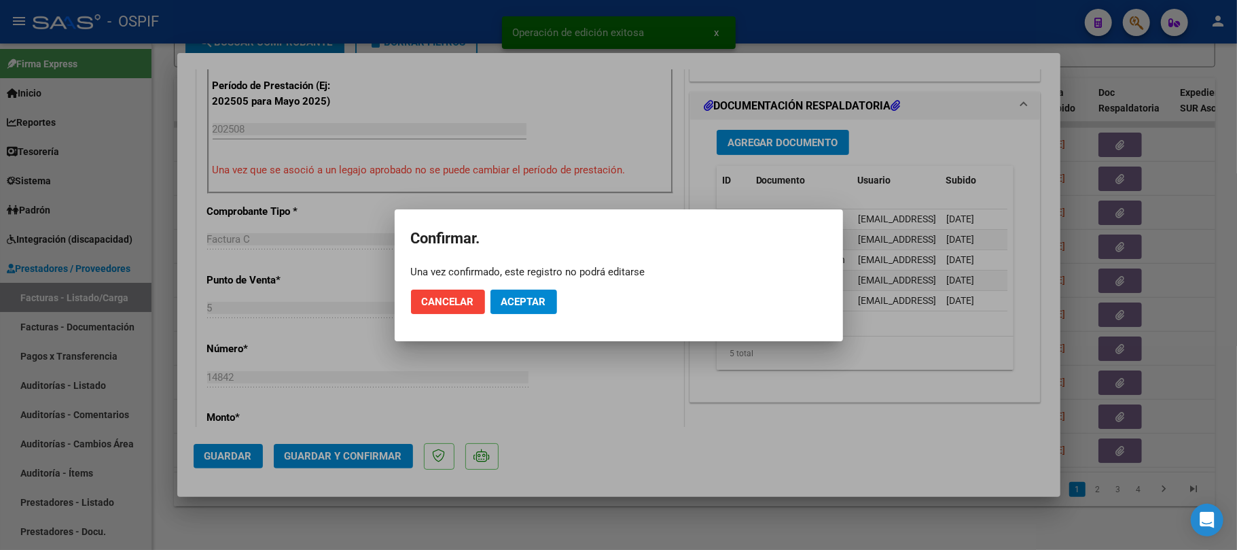
click at [533, 304] on span "Aceptar" at bounding box center [523, 302] width 45 height 12
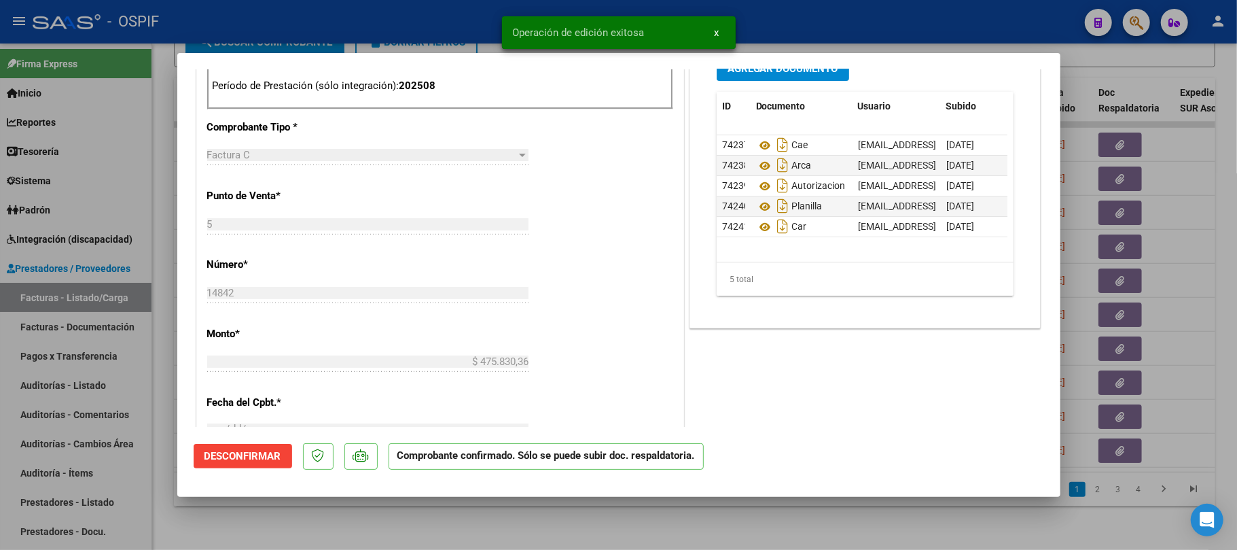
click at [425, 544] on div at bounding box center [618, 275] width 1237 height 550
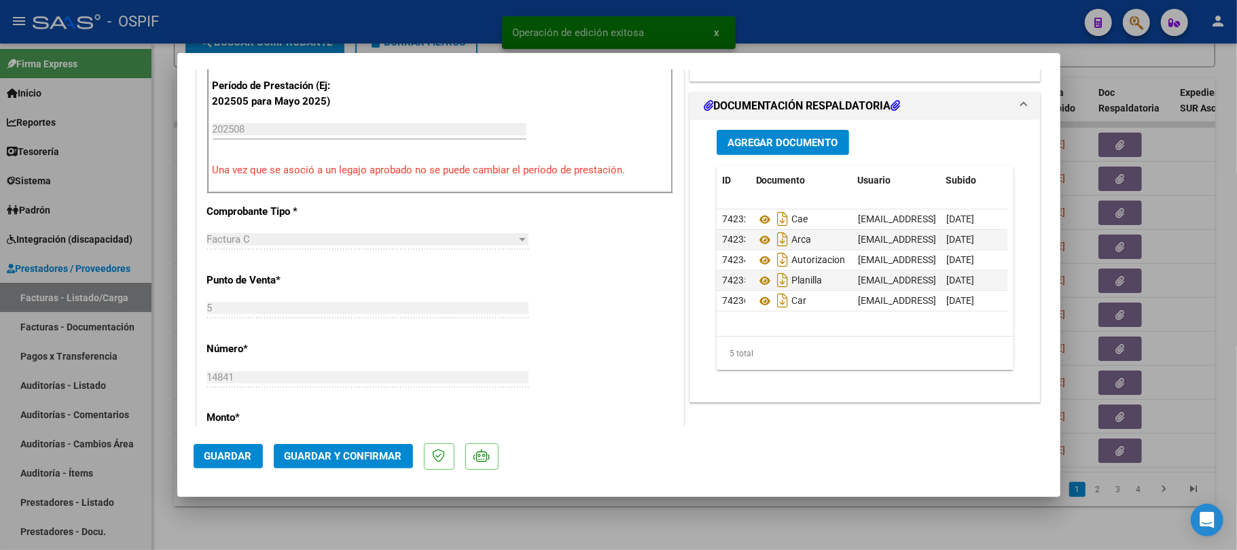
scroll to position [0, 0]
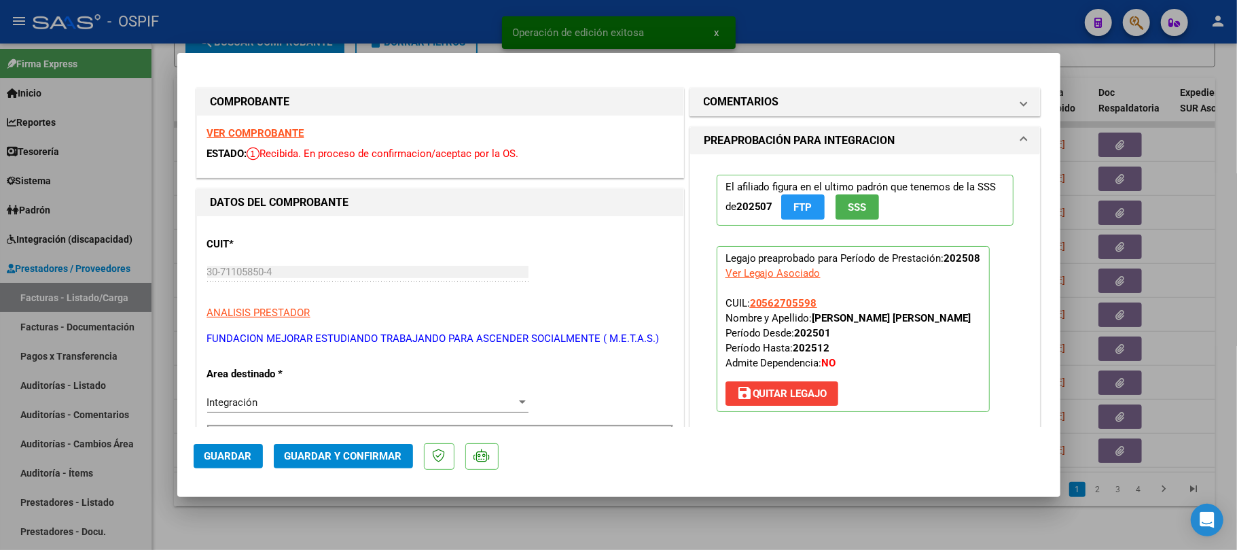
click at [349, 450] on span "Guardar y Confirmar" at bounding box center [344, 456] width 118 height 12
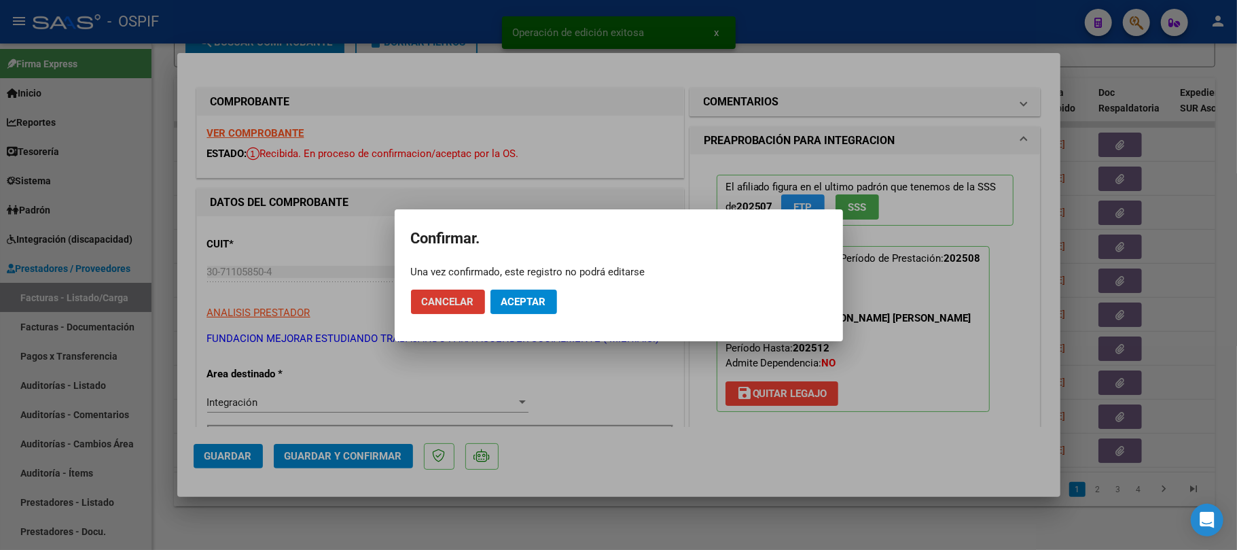
click at [541, 302] on span "Aceptar" at bounding box center [523, 302] width 45 height 12
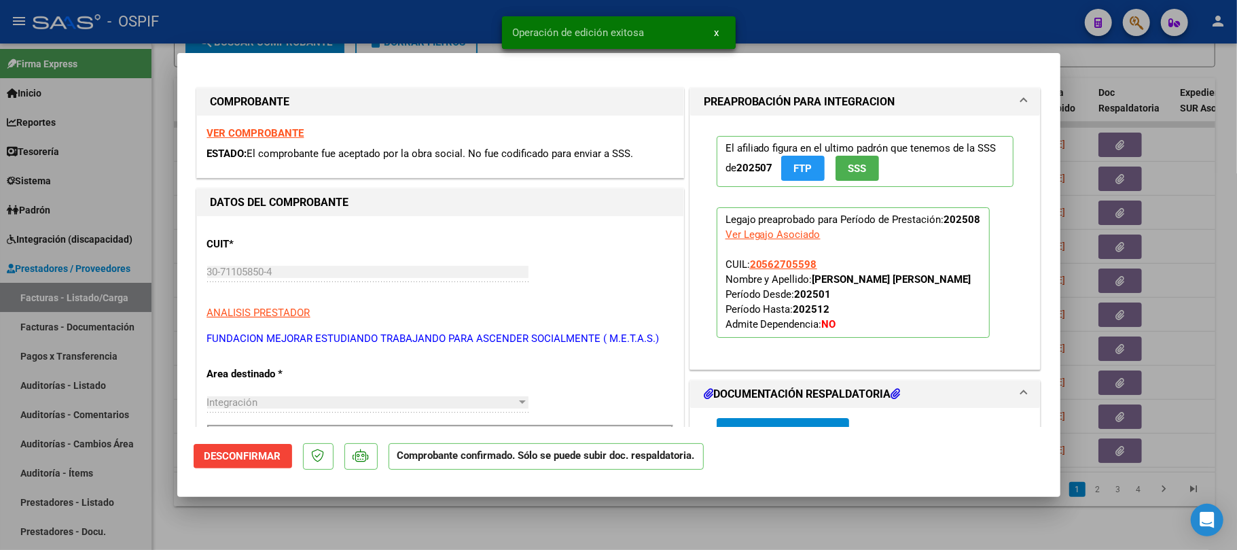
click at [628, 535] on div at bounding box center [618, 275] width 1237 height 550
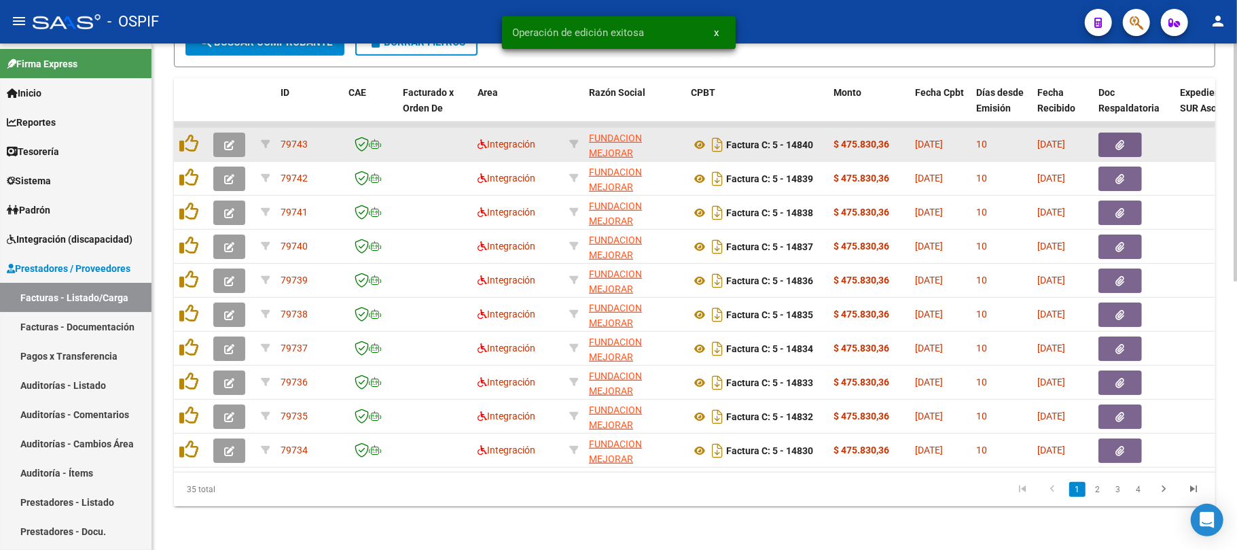
click at [229, 140] on icon "button" at bounding box center [229, 145] width 10 height 10
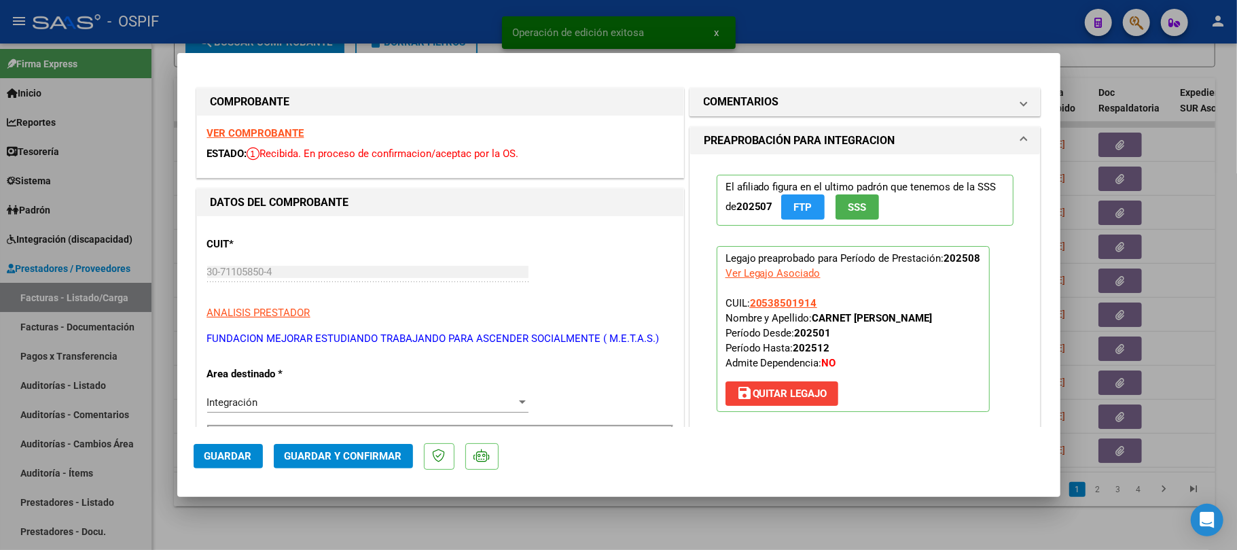
click at [336, 457] on span "Guardar y Confirmar" at bounding box center [344, 456] width 118 height 12
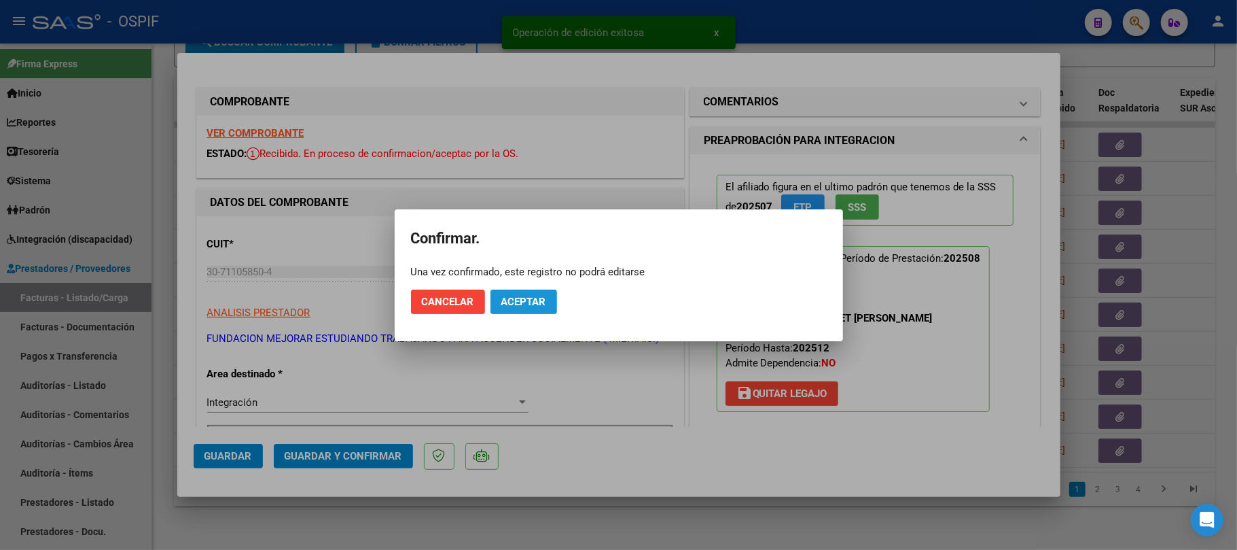
click at [533, 291] on button "Aceptar" at bounding box center [524, 301] width 67 height 24
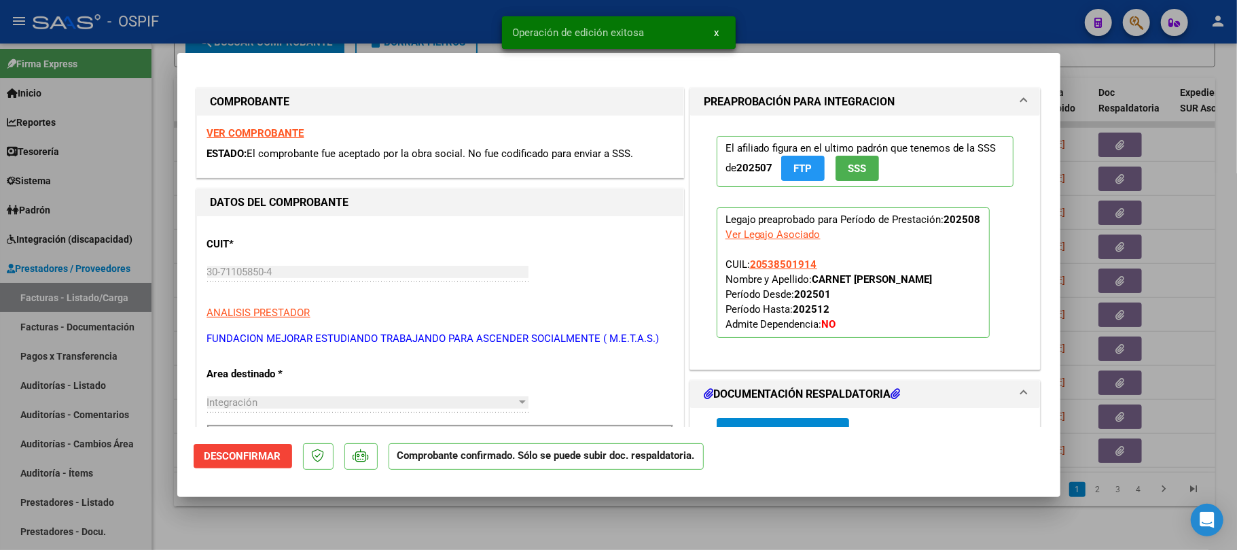
click at [469, 522] on div at bounding box center [618, 275] width 1237 height 550
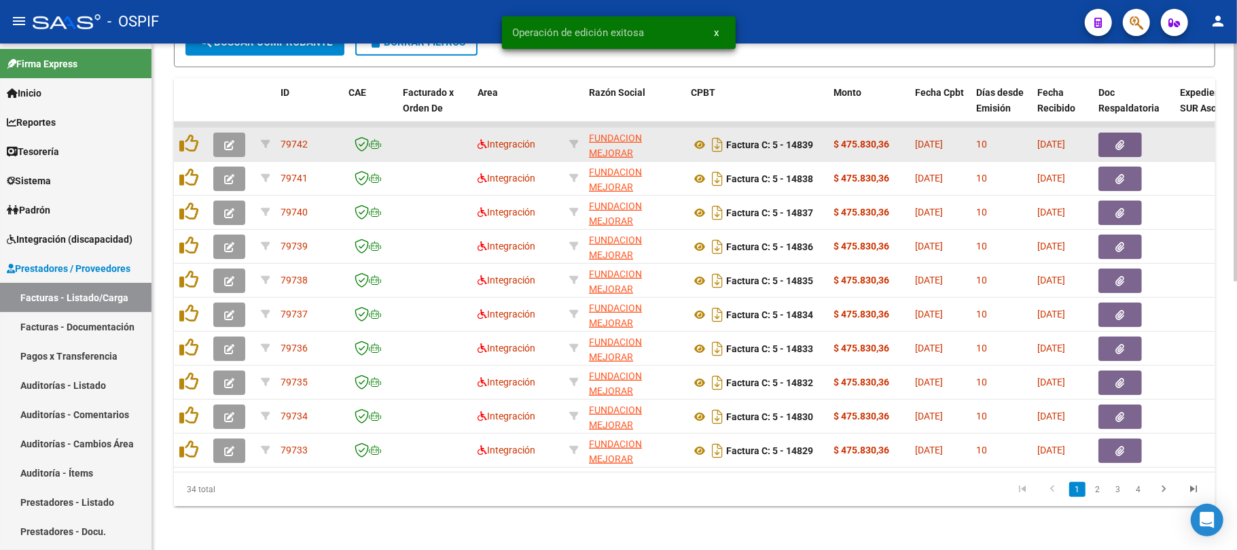
click at [230, 140] on icon "button" at bounding box center [229, 145] width 10 height 10
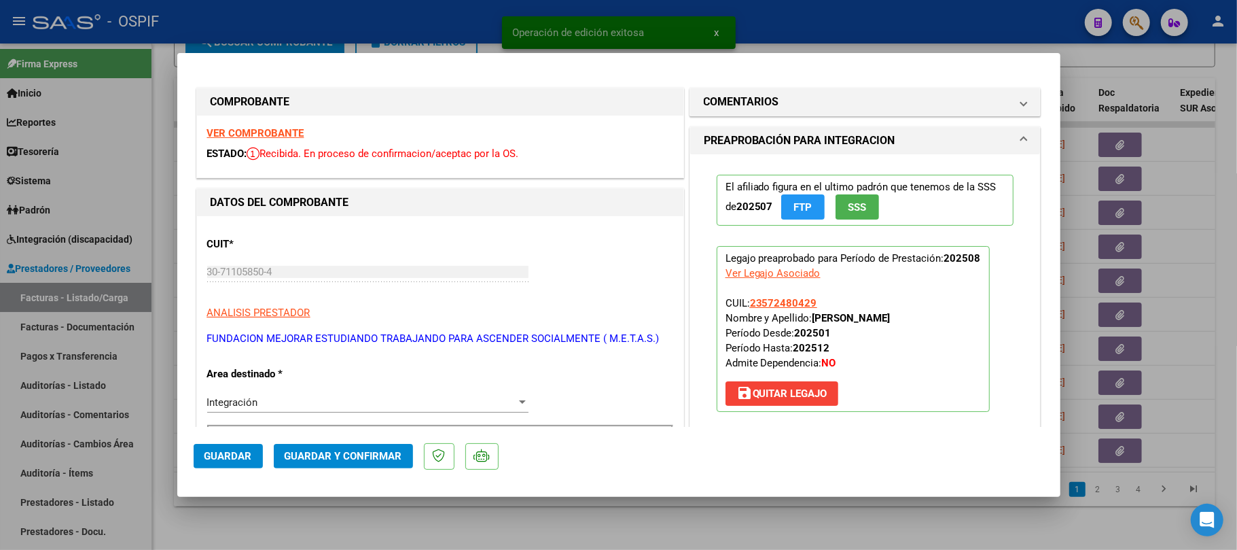
click at [349, 452] on span "Guardar y Confirmar" at bounding box center [344, 456] width 118 height 12
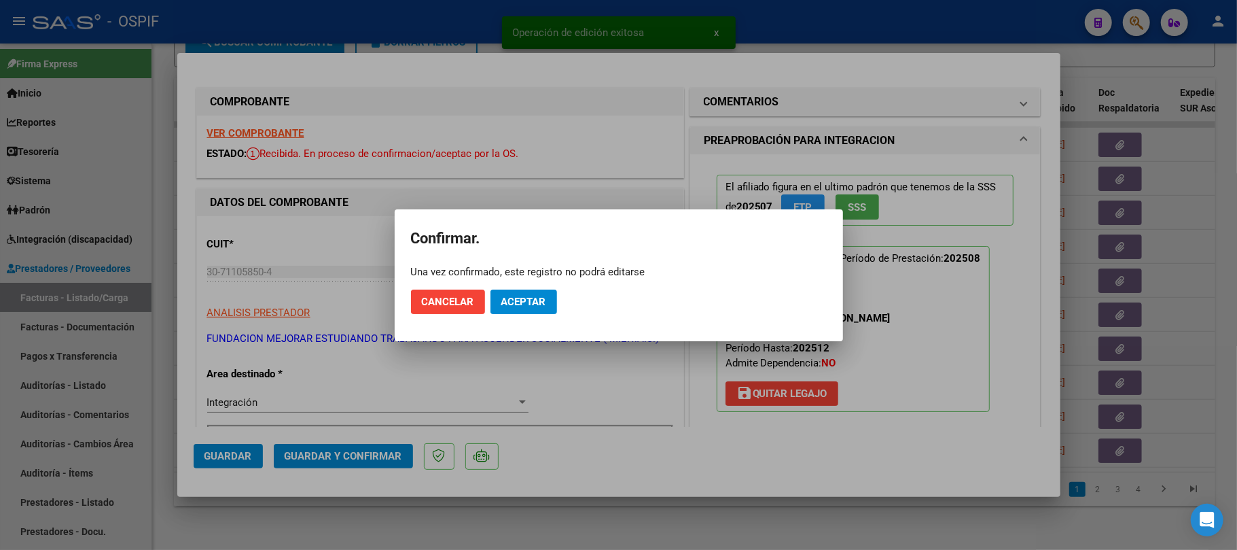
click at [546, 302] on span "Aceptar" at bounding box center [523, 302] width 45 height 12
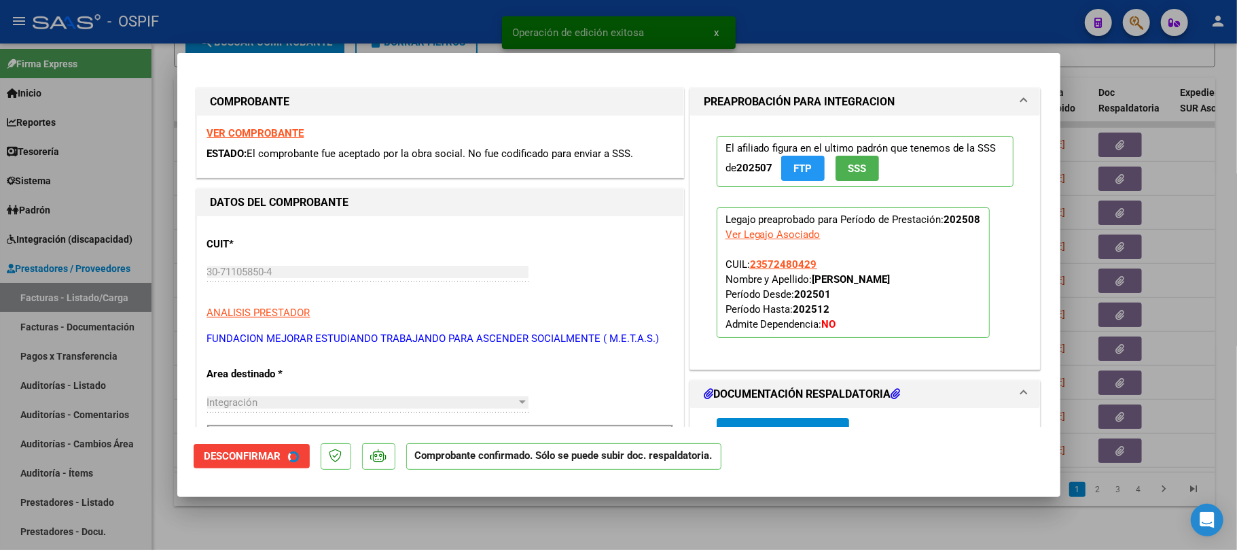
click at [797, 527] on div at bounding box center [618, 275] width 1237 height 550
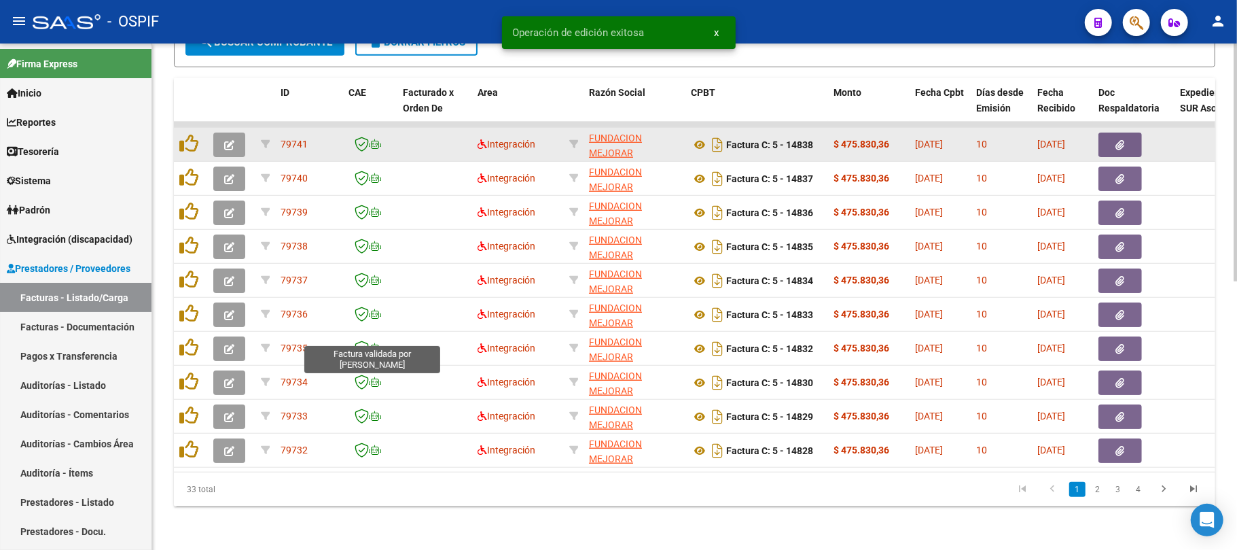
click at [228, 132] on button "button" at bounding box center [229, 144] width 32 height 24
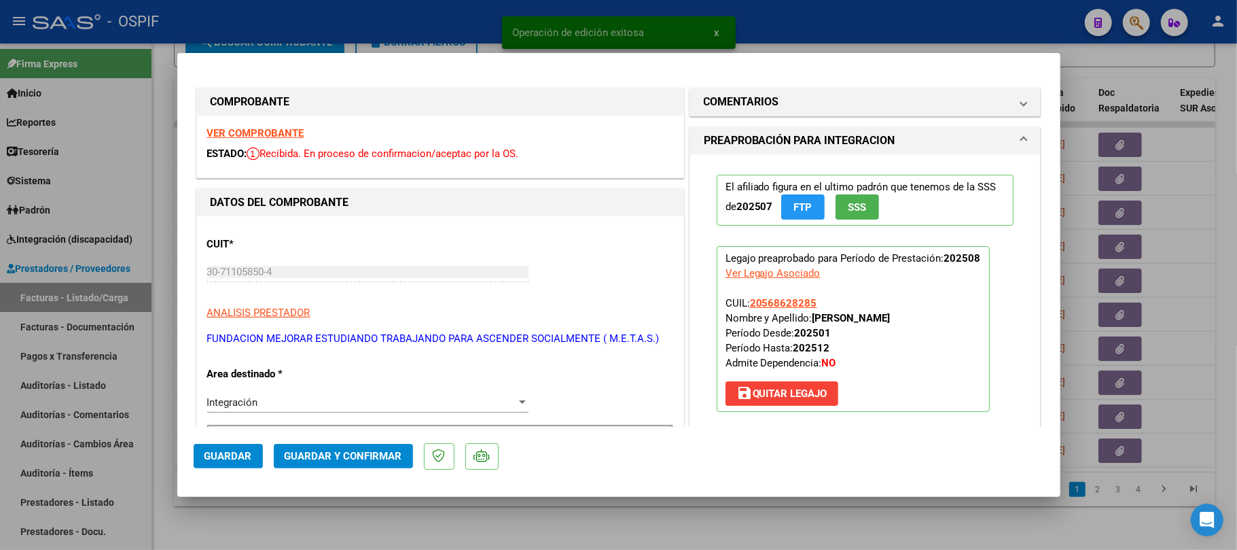
click at [359, 448] on button "Guardar y Confirmar" at bounding box center [343, 456] width 139 height 24
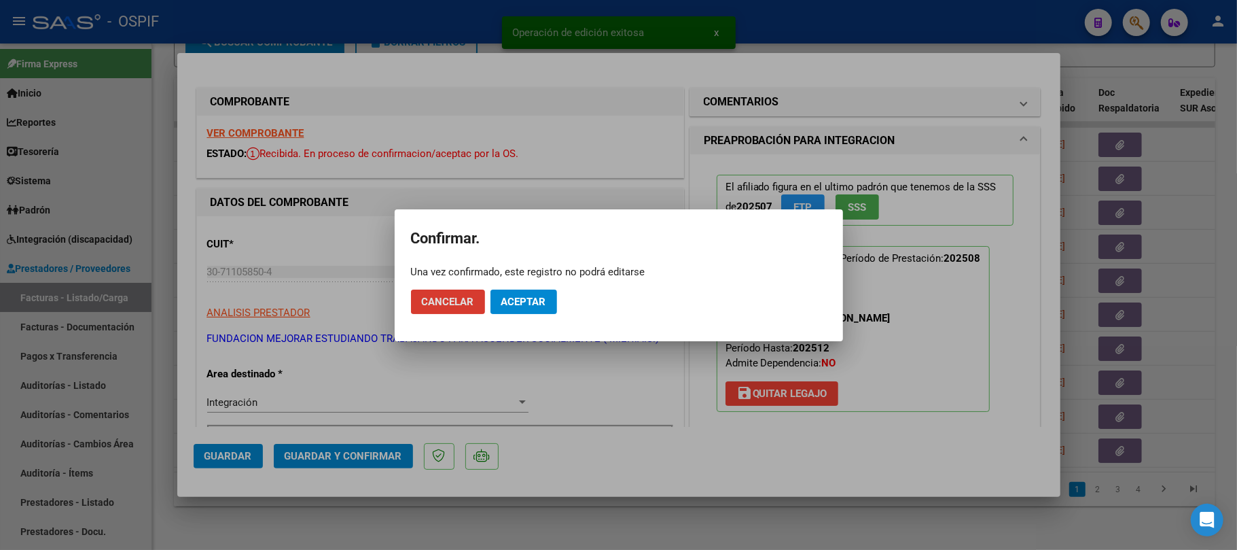
click at [520, 298] on span "Aceptar" at bounding box center [523, 302] width 45 height 12
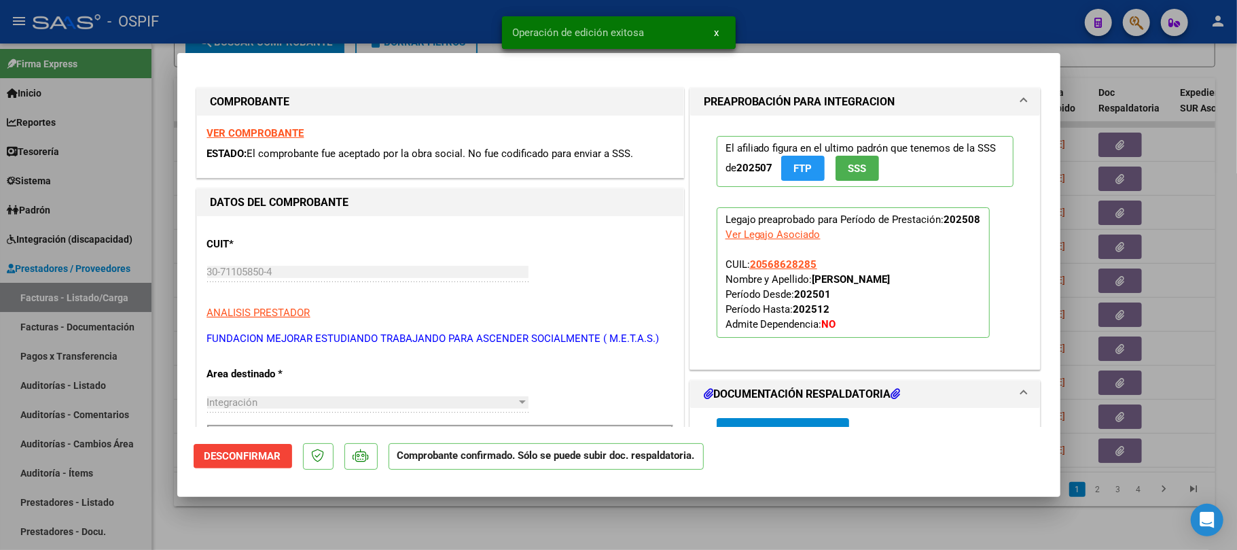
click at [578, 526] on div at bounding box center [618, 275] width 1237 height 550
type input "$ 0,00"
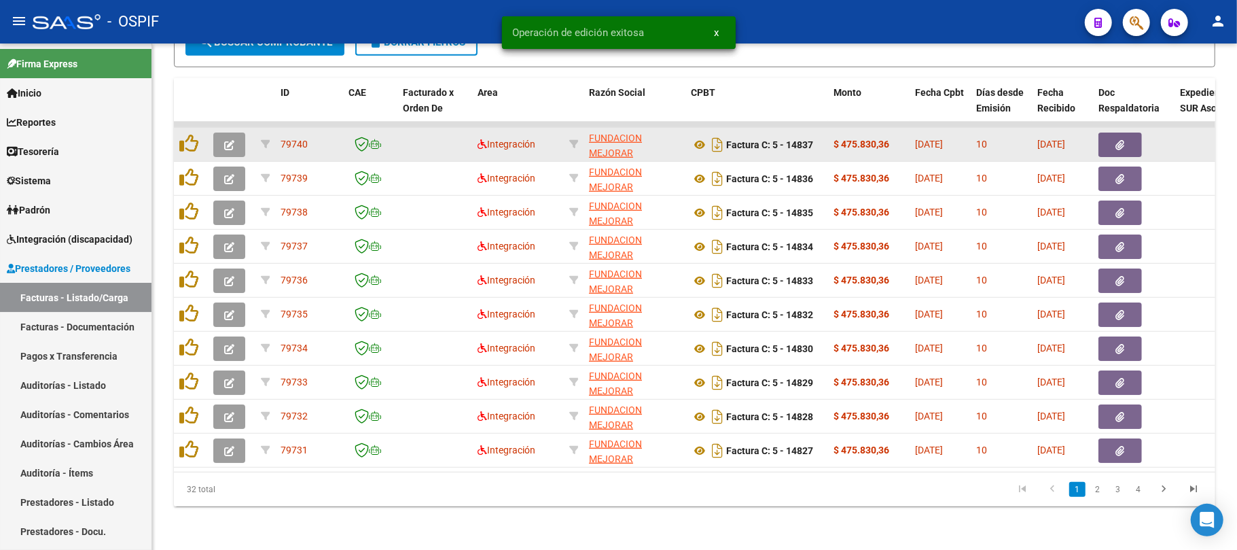
click at [235, 137] on button "button" at bounding box center [229, 144] width 32 height 24
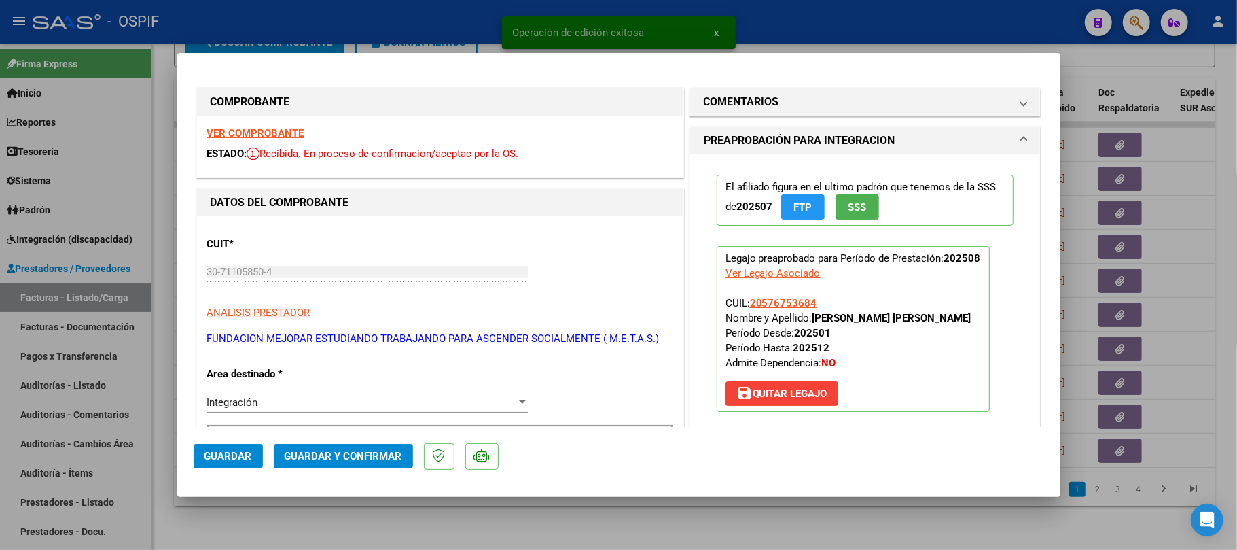
click at [400, 457] on span "Guardar y Confirmar" at bounding box center [344, 456] width 118 height 12
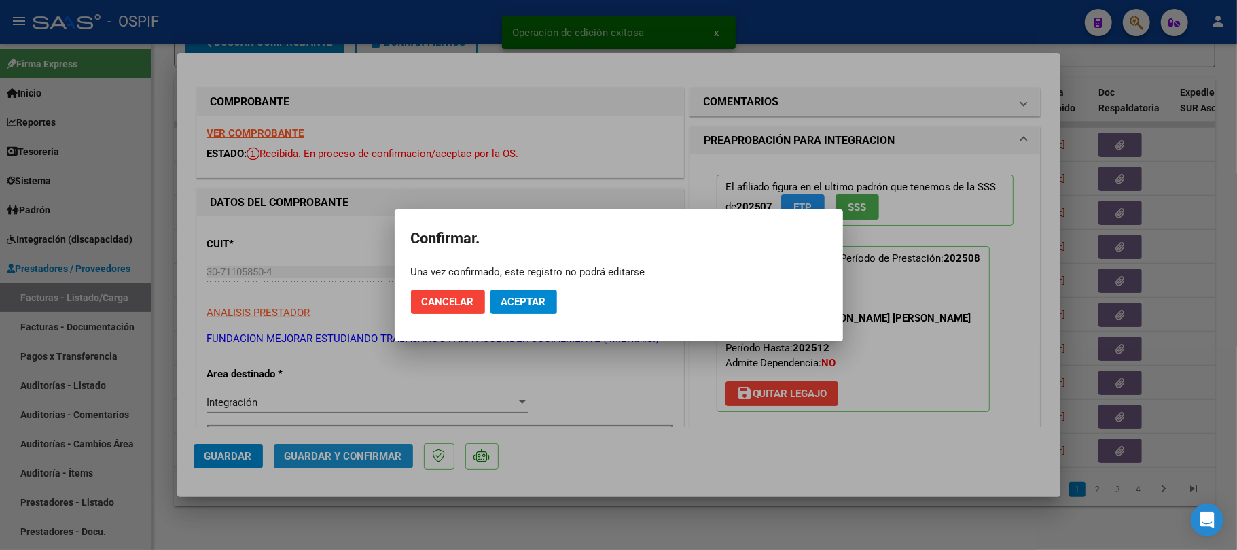
click at [539, 289] on button "Aceptar" at bounding box center [524, 301] width 67 height 24
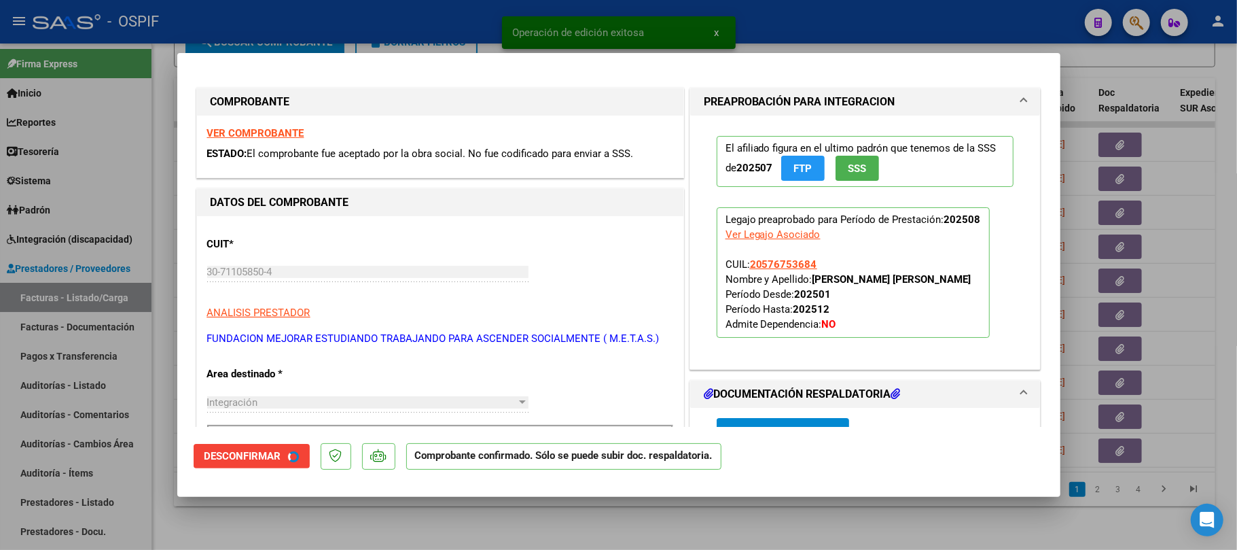
click at [1112, 503] on div at bounding box center [618, 275] width 1237 height 550
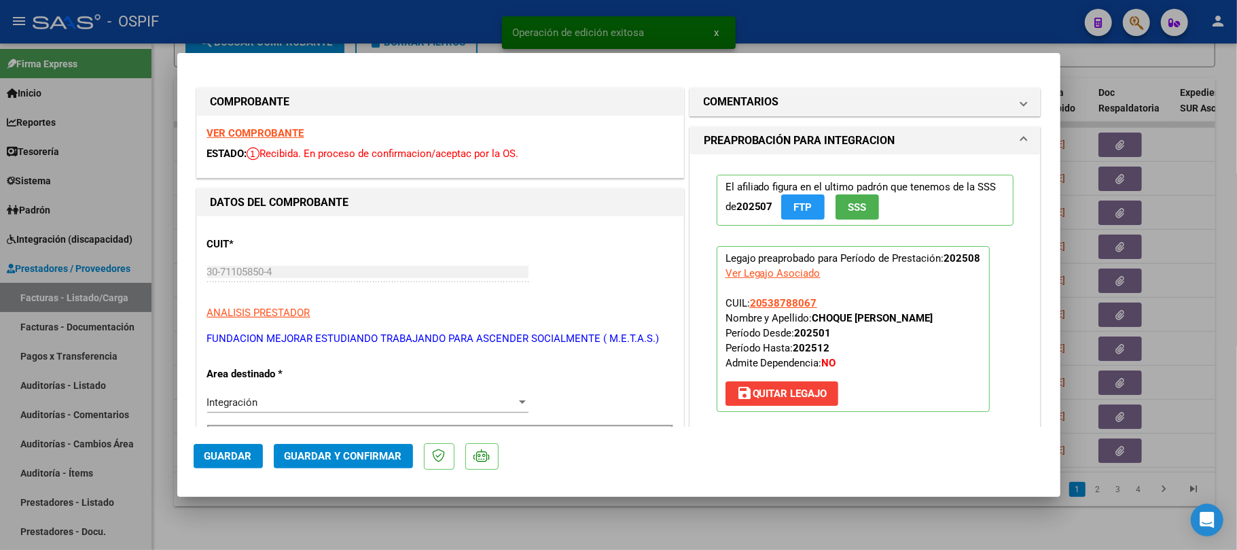
click at [333, 454] on span "Guardar y Confirmar" at bounding box center [344, 456] width 118 height 12
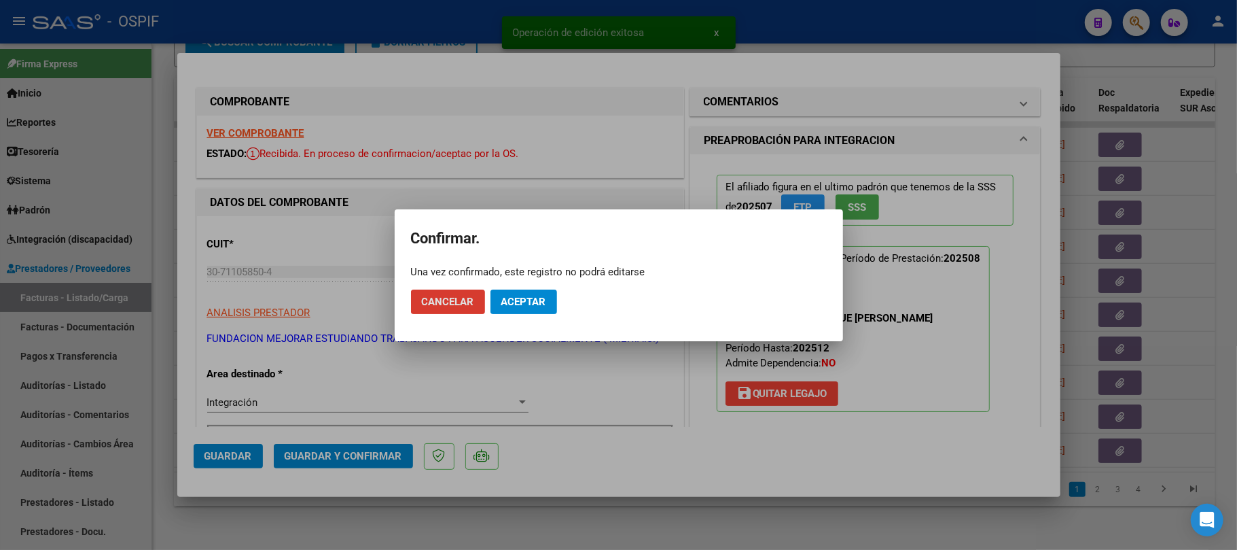
click at [544, 300] on span "Aceptar" at bounding box center [523, 302] width 45 height 12
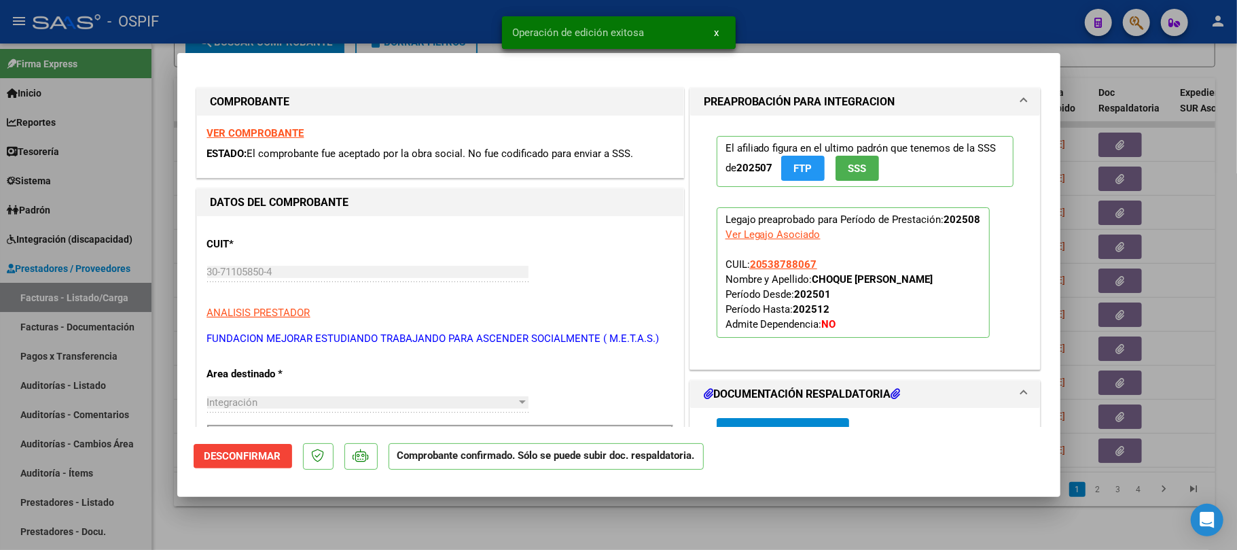
type input "$ 0,00"
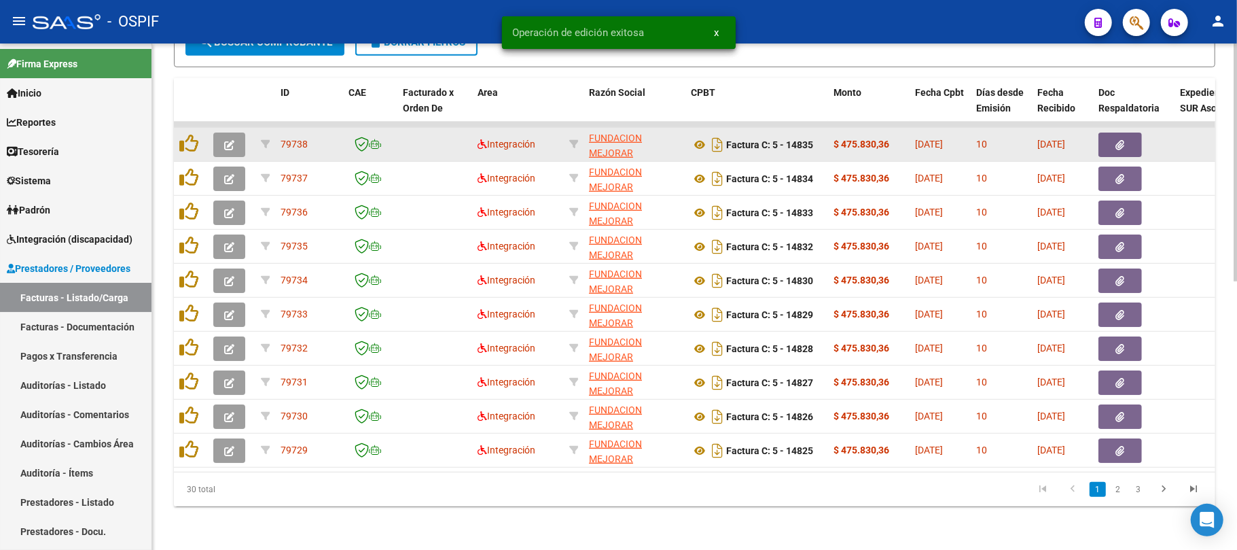
click at [228, 139] on button "button" at bounding box center [229, 144] width 32 height 24
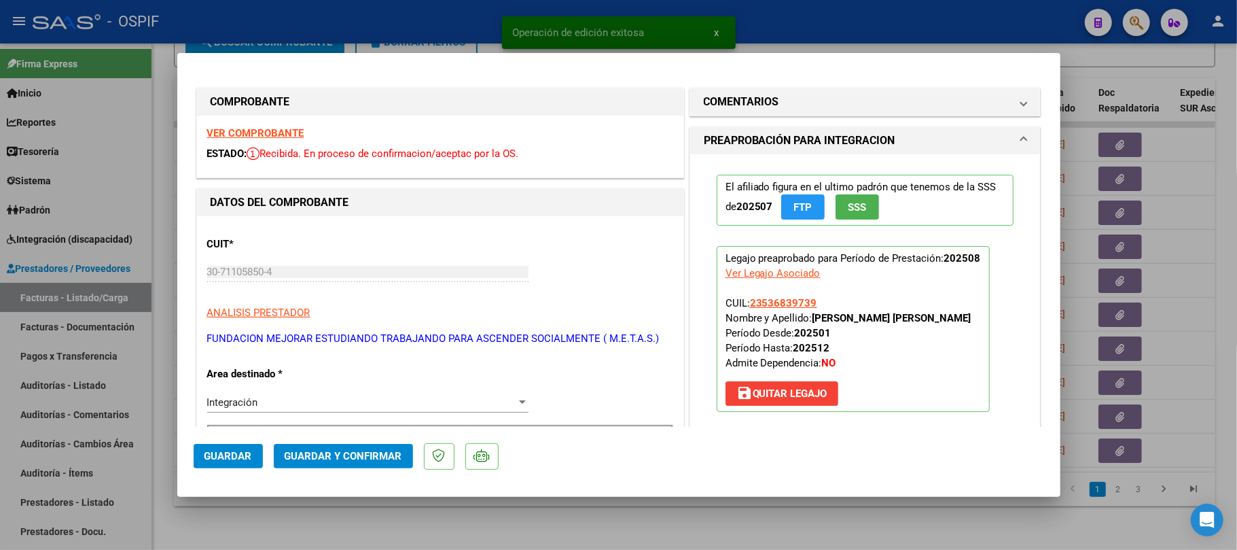
click at [351, 444] on button "Guardar y Confirmar" at bounding box center [343, 456] width 139 height 24
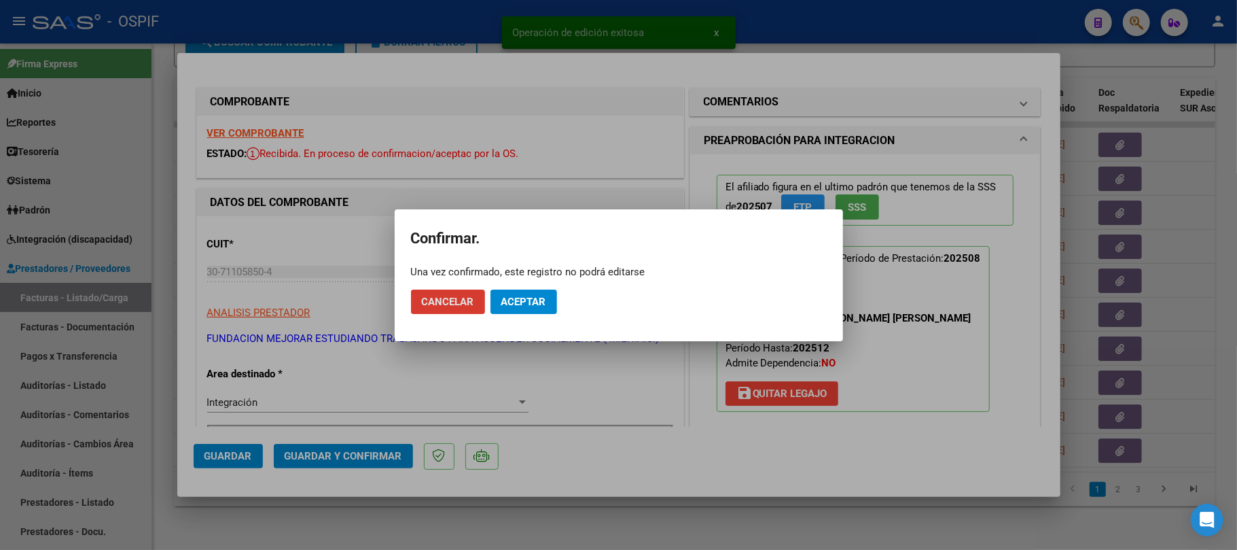
click at [525, 308] on button "Aceptar" at bounding box center [524, 301] width 67 height 24
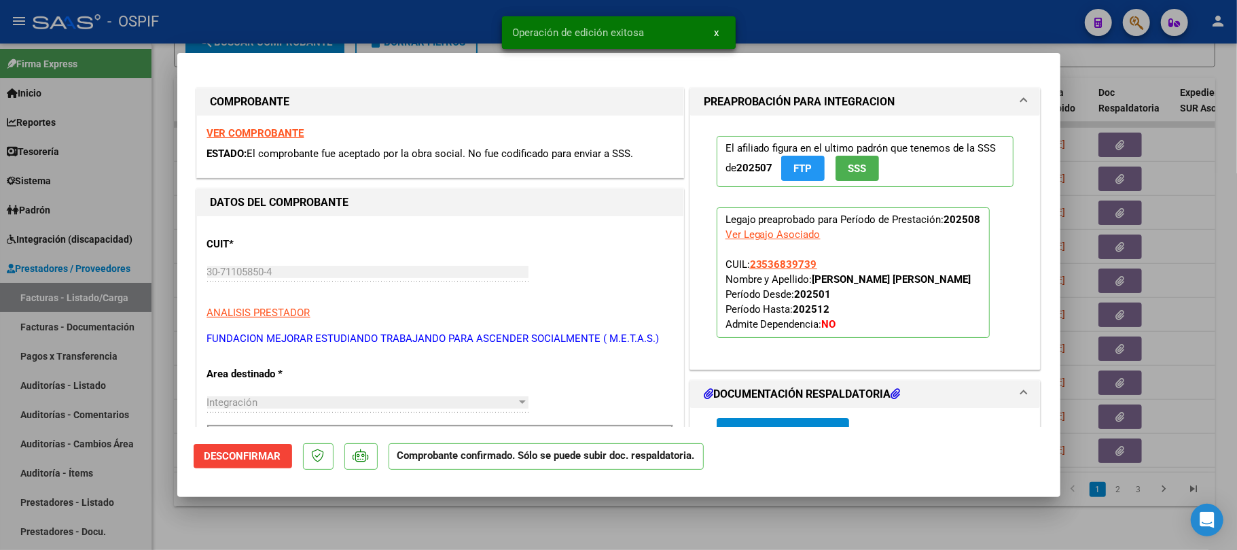
type input "$ 0,00"
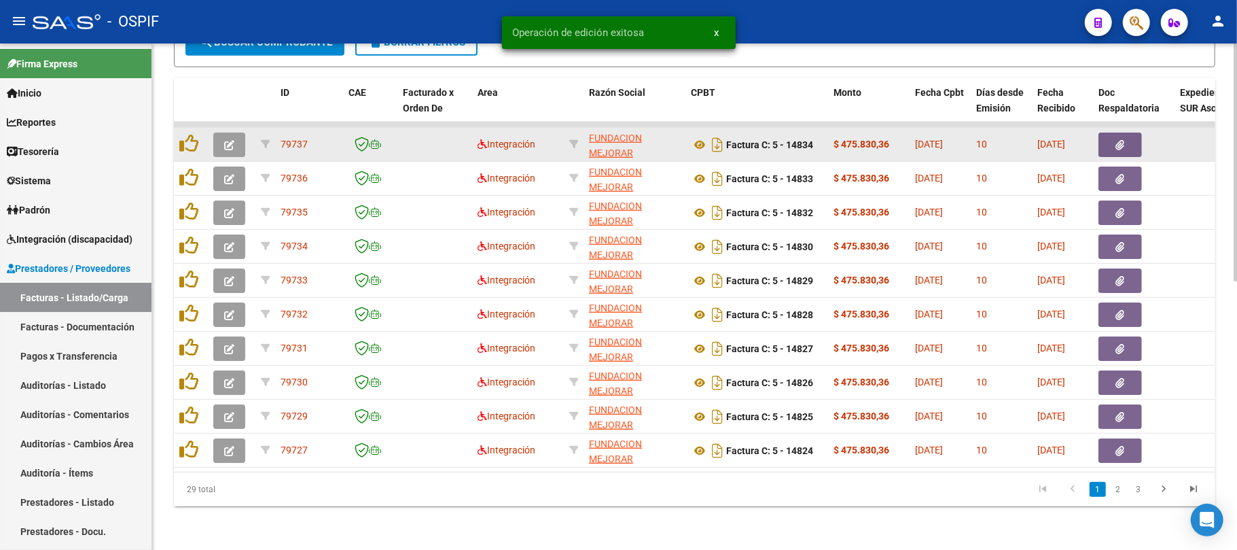
click at [226, 140] on icon "button" at bounding box center [229, 145] width 10 height 10
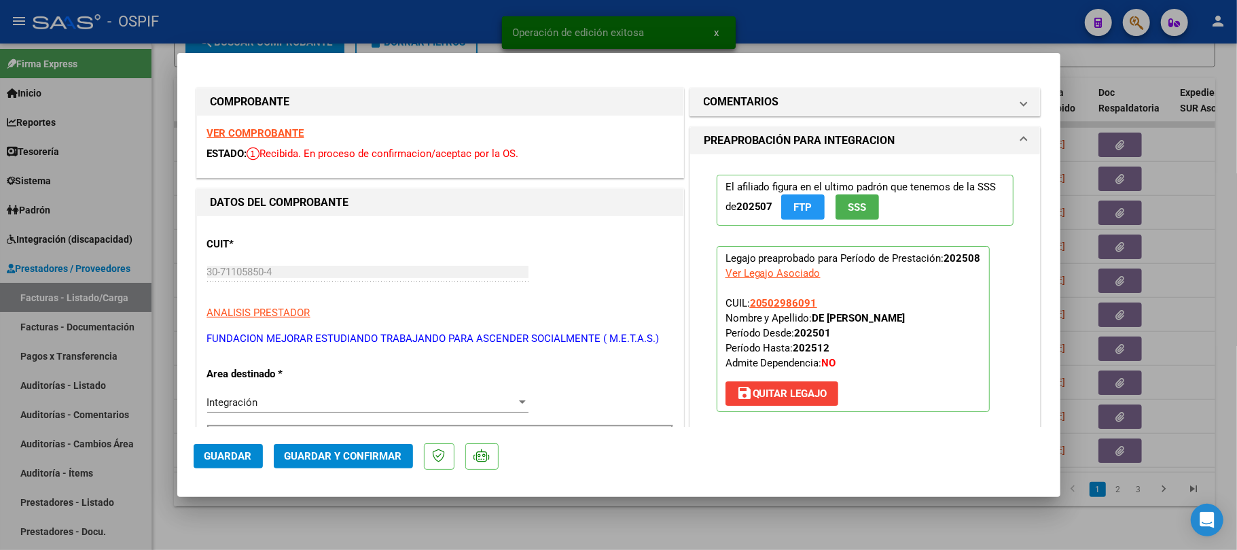
drag, startPoint x: 286, startPoint y: 121, endPoint x: 284, endPoint y: 128, distance: 7.7
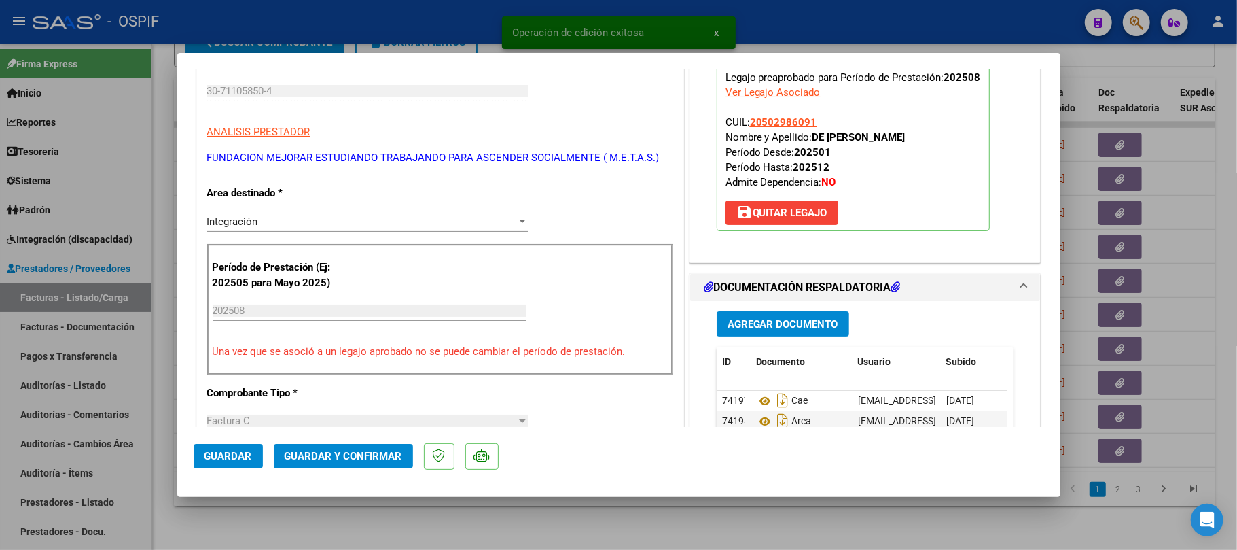
scroll to position [272, 0]
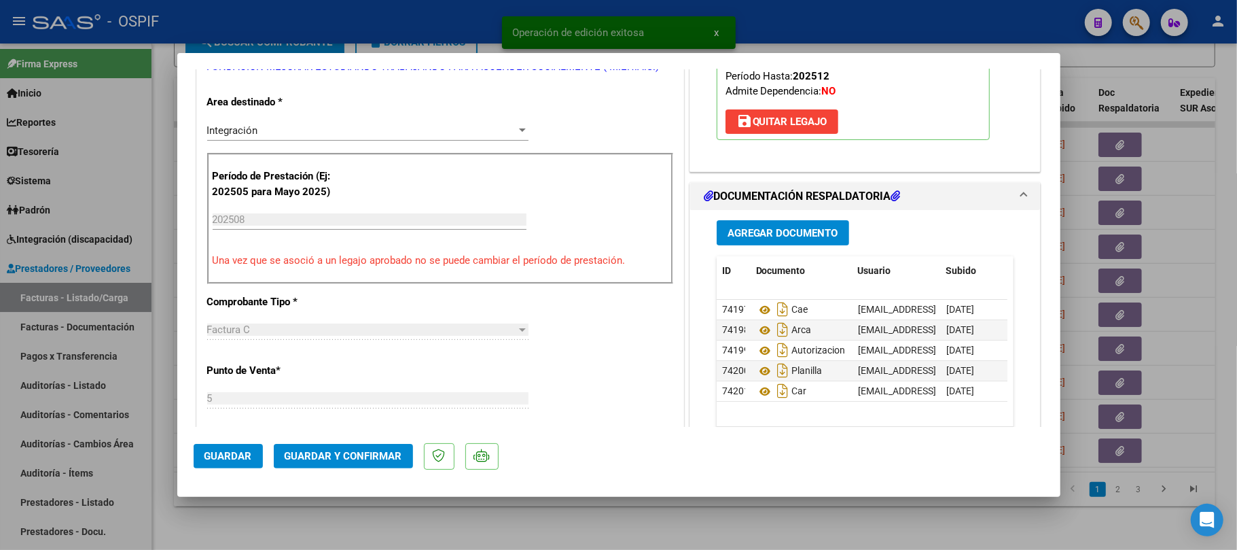
click at [299, 450] on span "Guardar y Confirmar" at bounding box center [344, 456] width 118 height 12
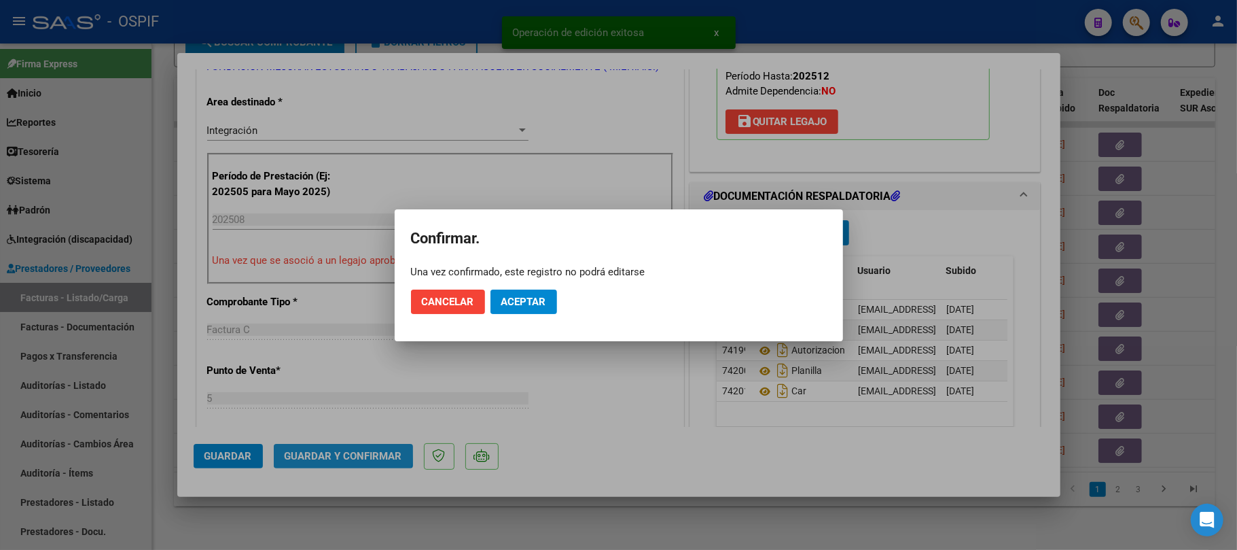
click at [542, 291] on mat-dialog-actions "Cancelar Aceptar" at bounding box center [619, 302] width 416 height 46
click at [542, 299] on span "Aceptar" at bounding box center [523, 302] width 45 height 12
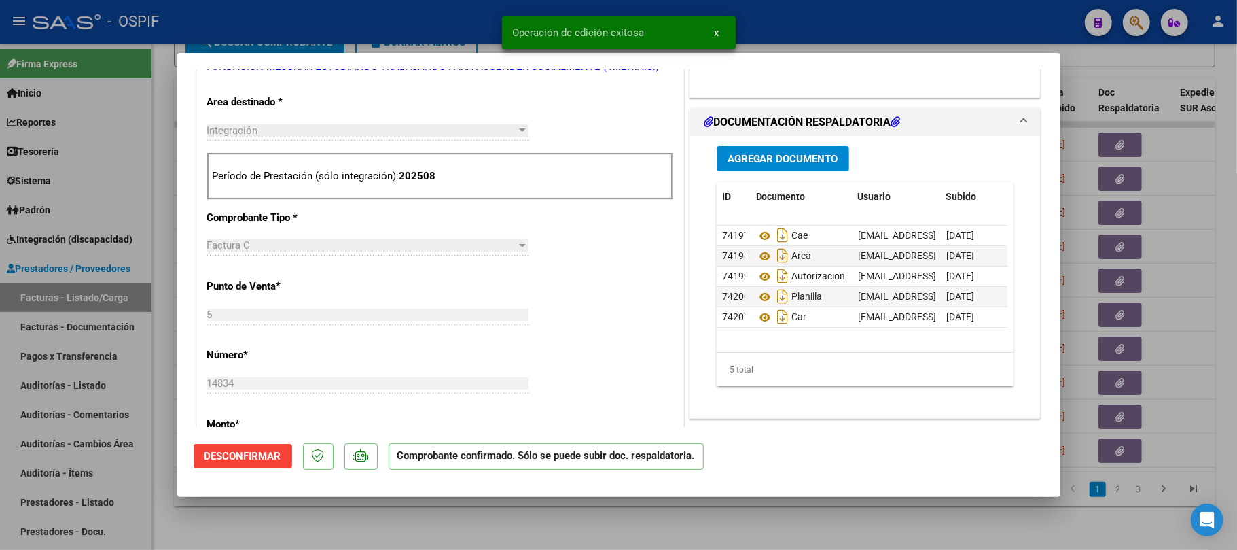
click at [603, 523] on div at bounding box center [618, 275] width 1237 height 550
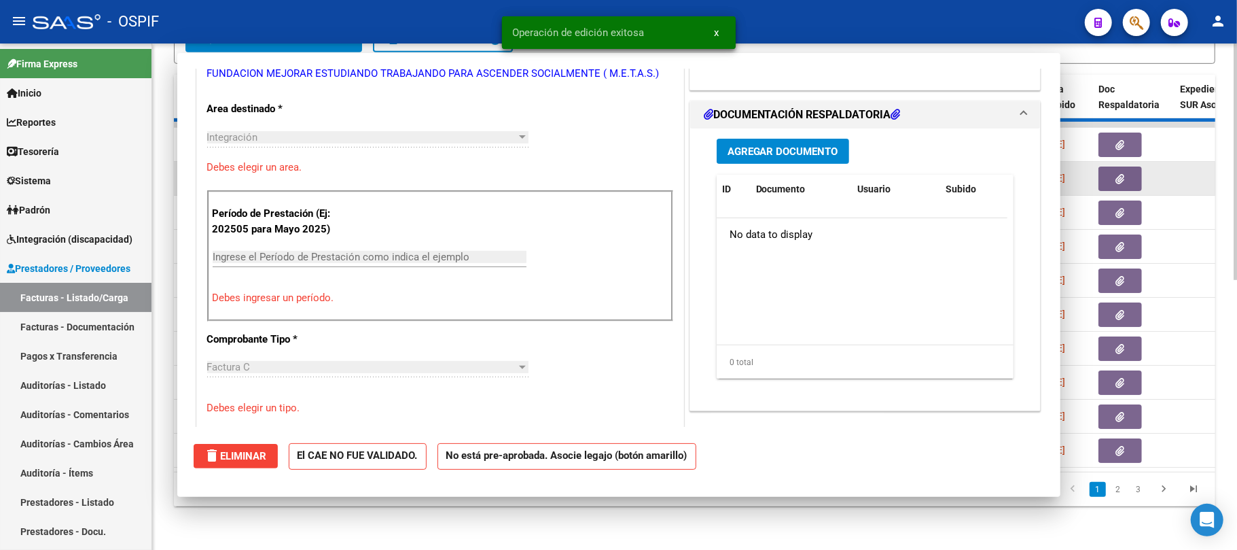
scroll to position [0, 0]
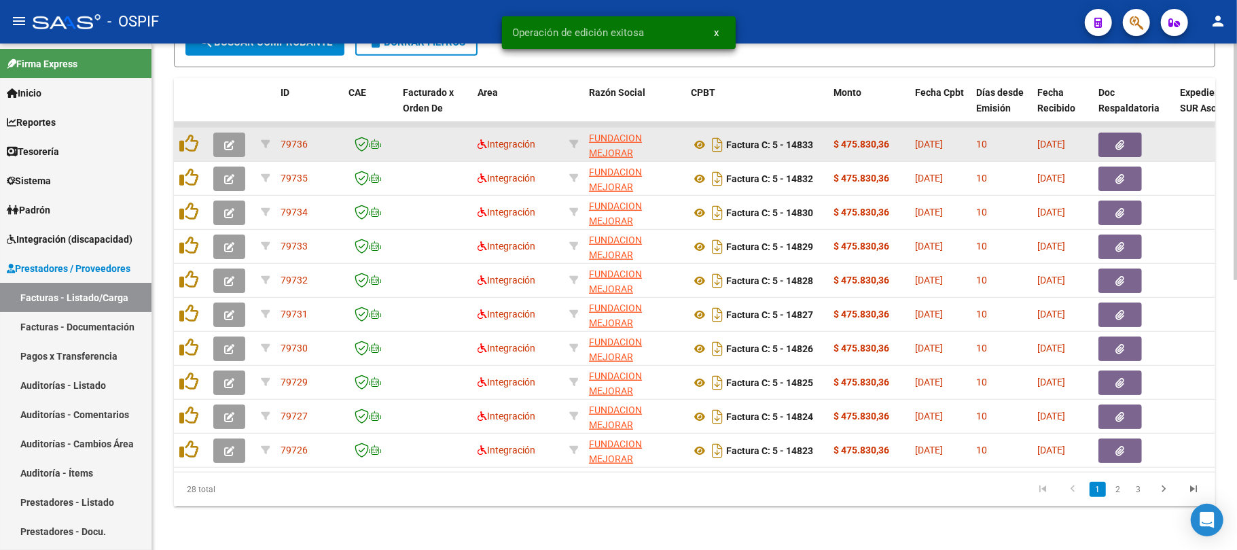
click at [229, 140] on icon "button" at bounding box center [229, 145] width 10 height 10
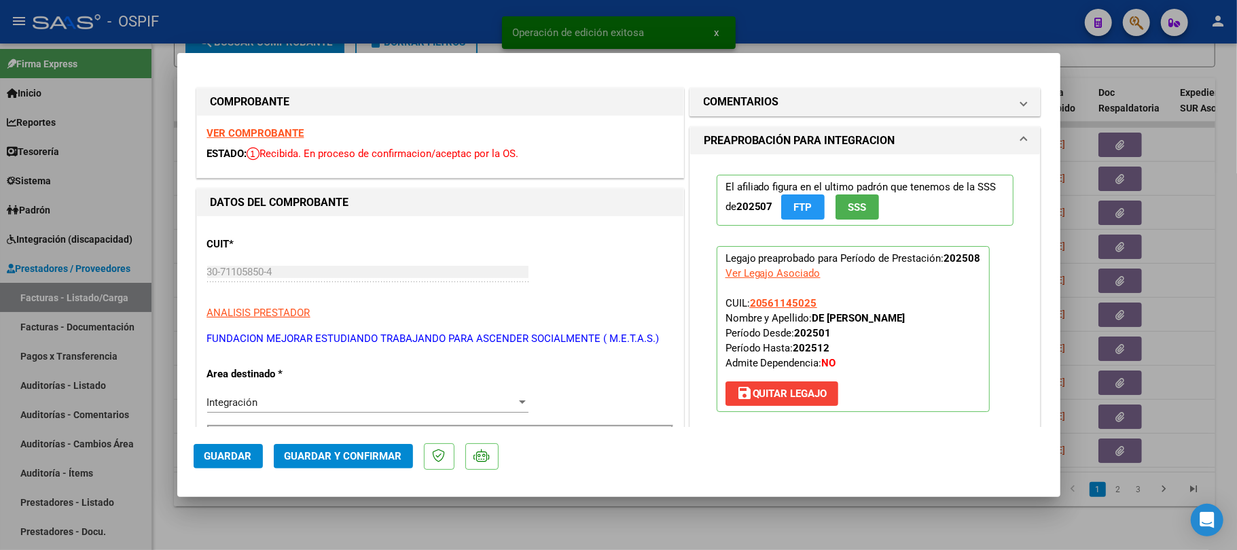
click at [370, 450] on span "Guardar y Confirmar" at bounding box center [344, 456] width 118 height 12
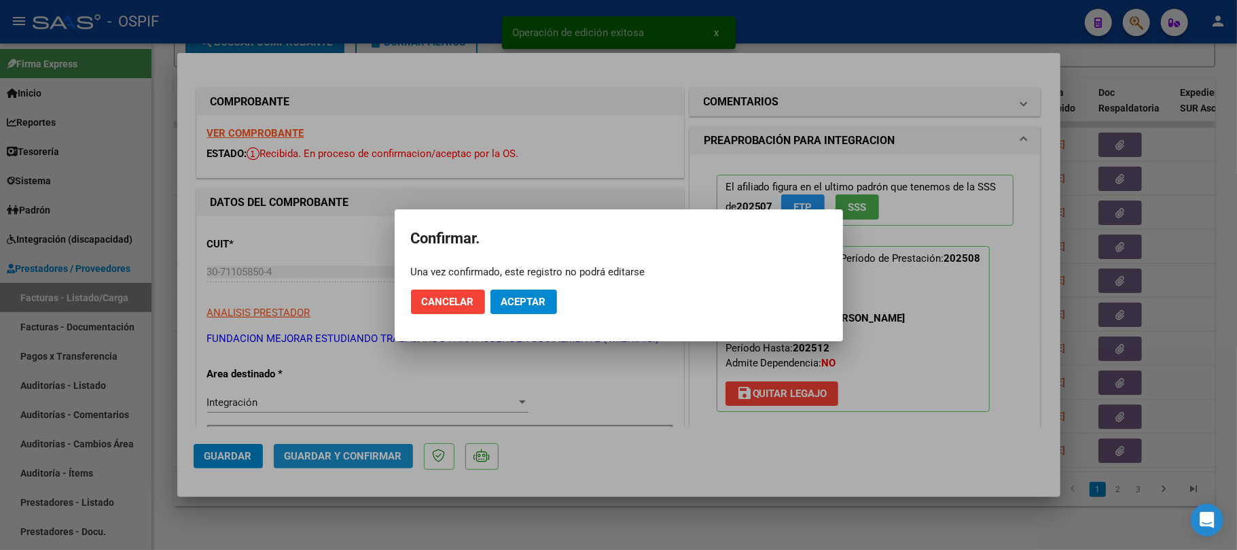
click at [525, 294] on button "Aceptar" at bounding box center [524, 301] width 67 height 24
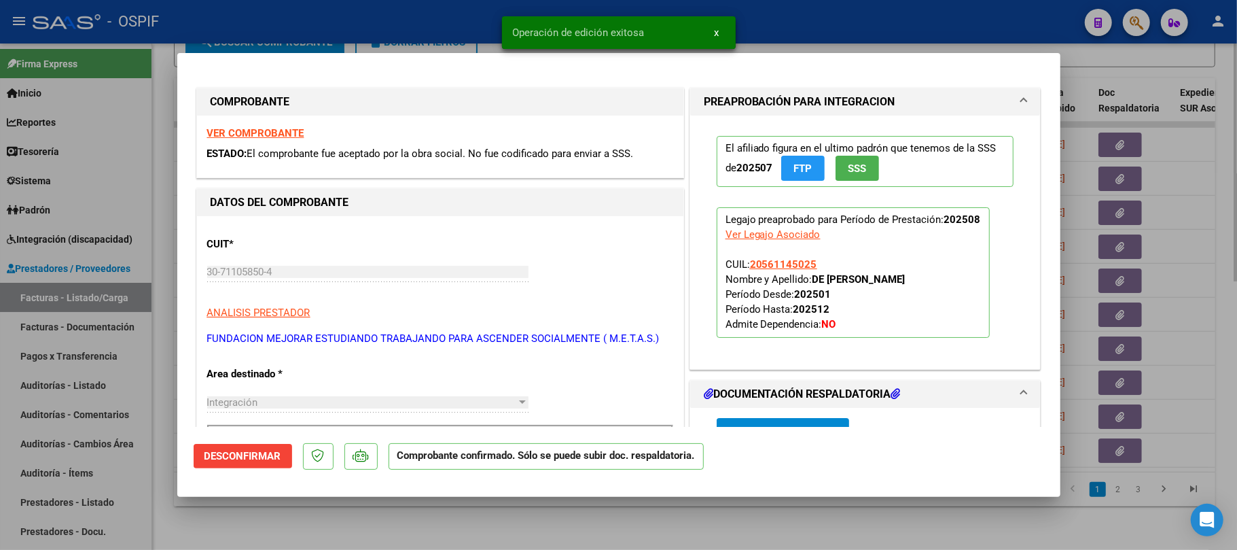
drag, startPoint x: 552, startPoint y: 507, endPoint x: 535, endPoint y: 512, distance: 17.6
click at [552, 504] on div at bounding box center [618, 275] width 1237 height 550
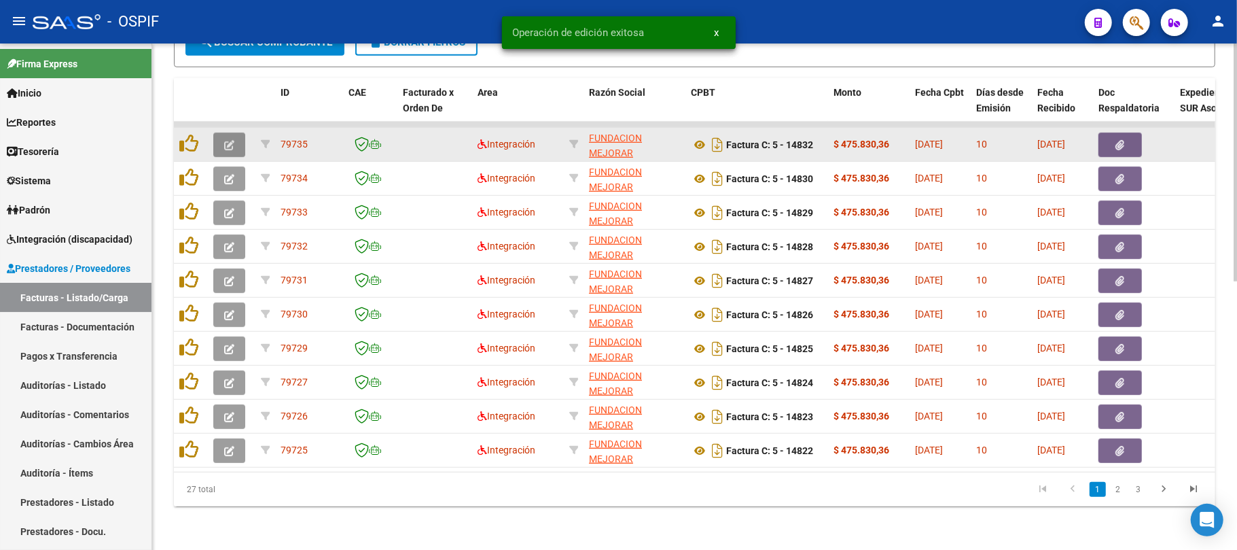
click at [229, 140] on icon "button" at bounding box center [229, 145] width 10 height 10
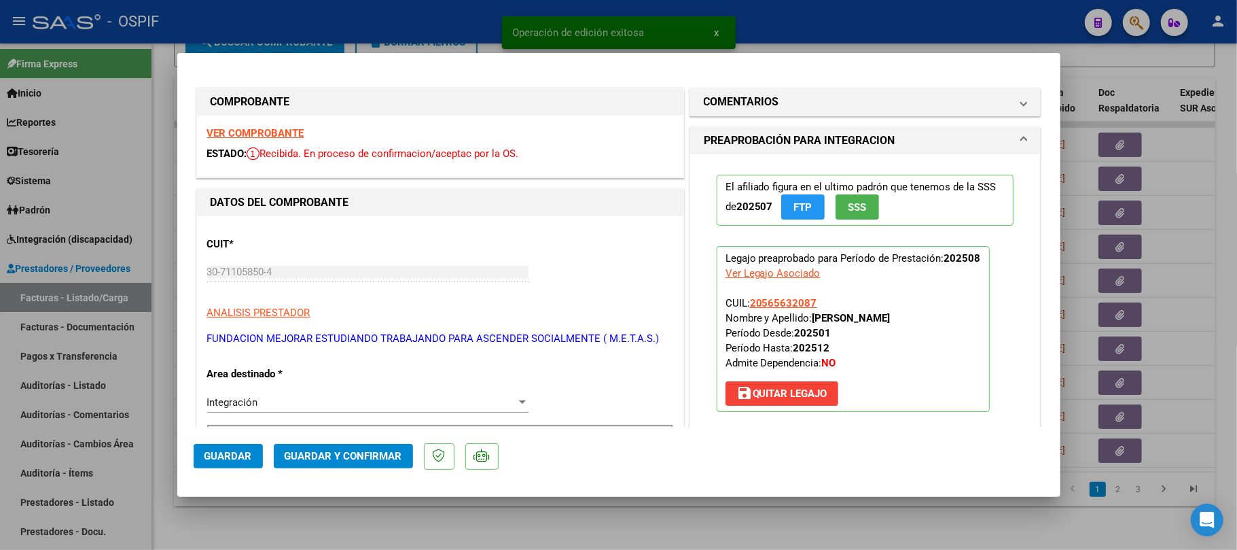
scroll to position [544, 0]
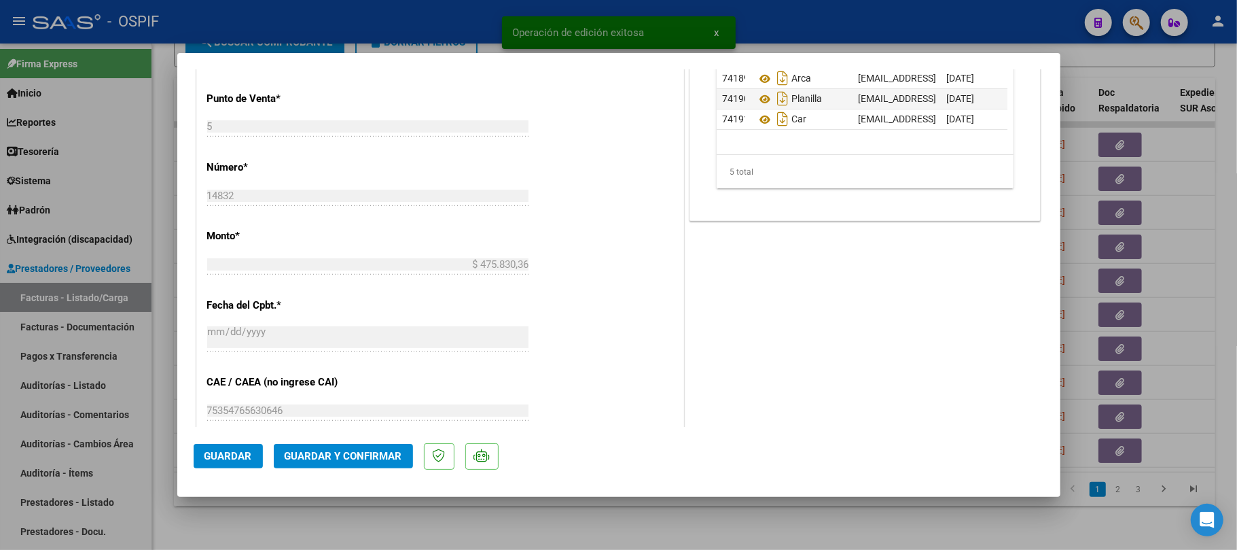
click at [380, 455] on span "Guardar y Confirmar" at bounding box center [344, 456] width 118 height 12
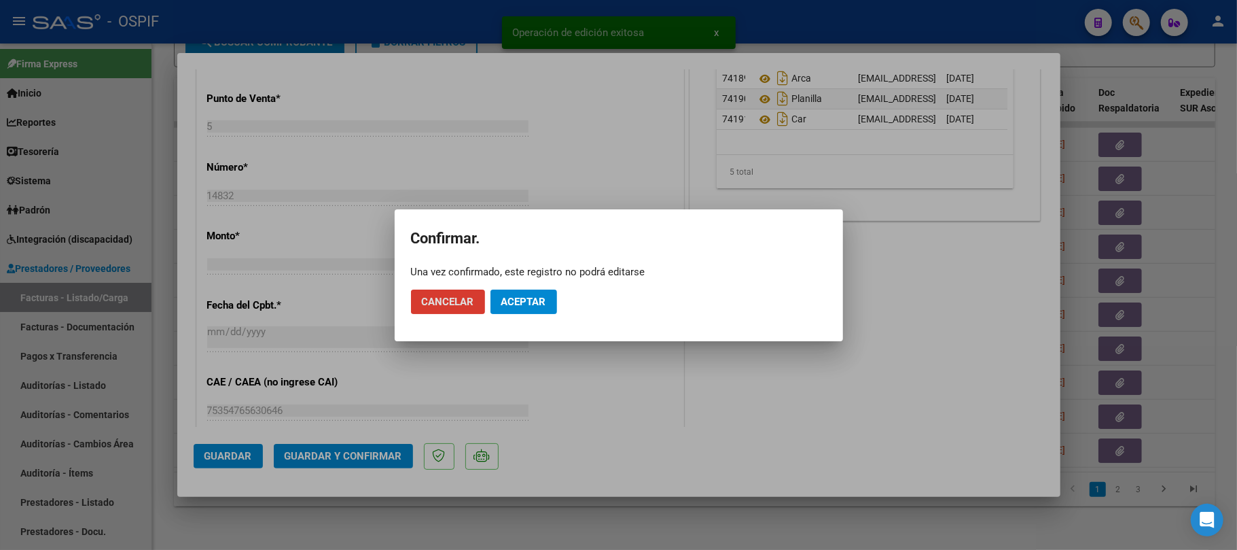
click at [525, 296] on span "Aceptar" at bounding box center [523, 302] width 45 height 12
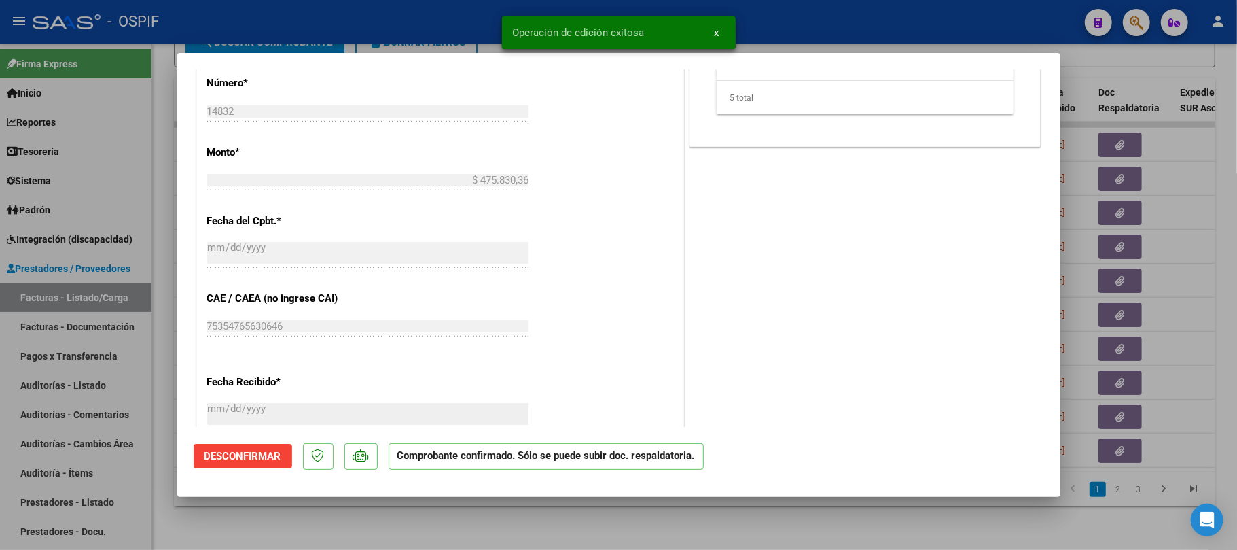
click at [529, 517] on div at bounding box center [618, 275] width 1237 height 550
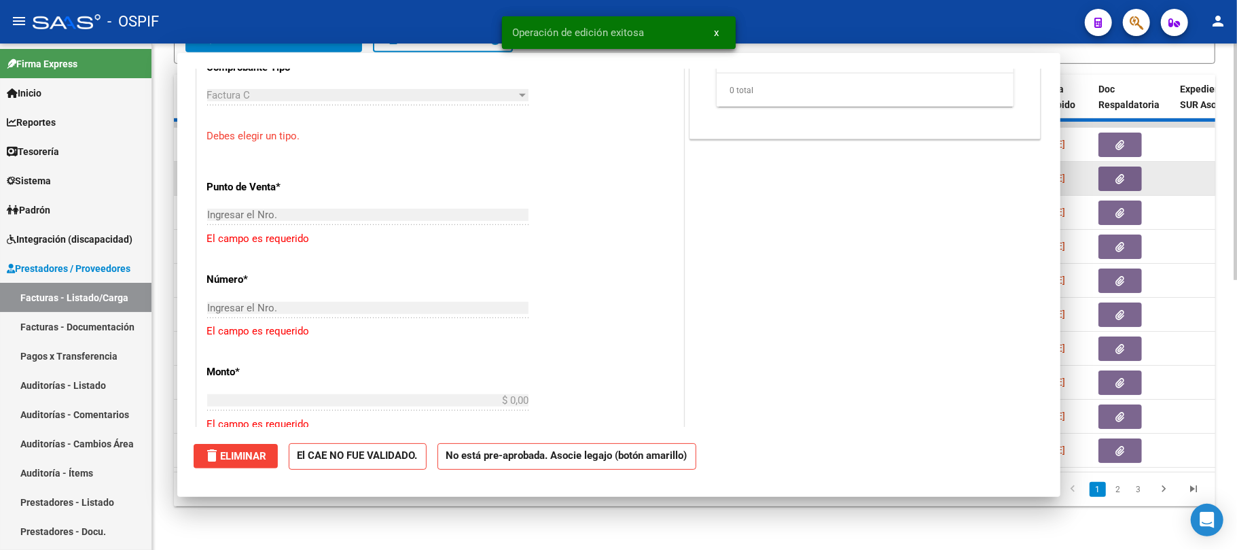
scroll to position [0, 0]
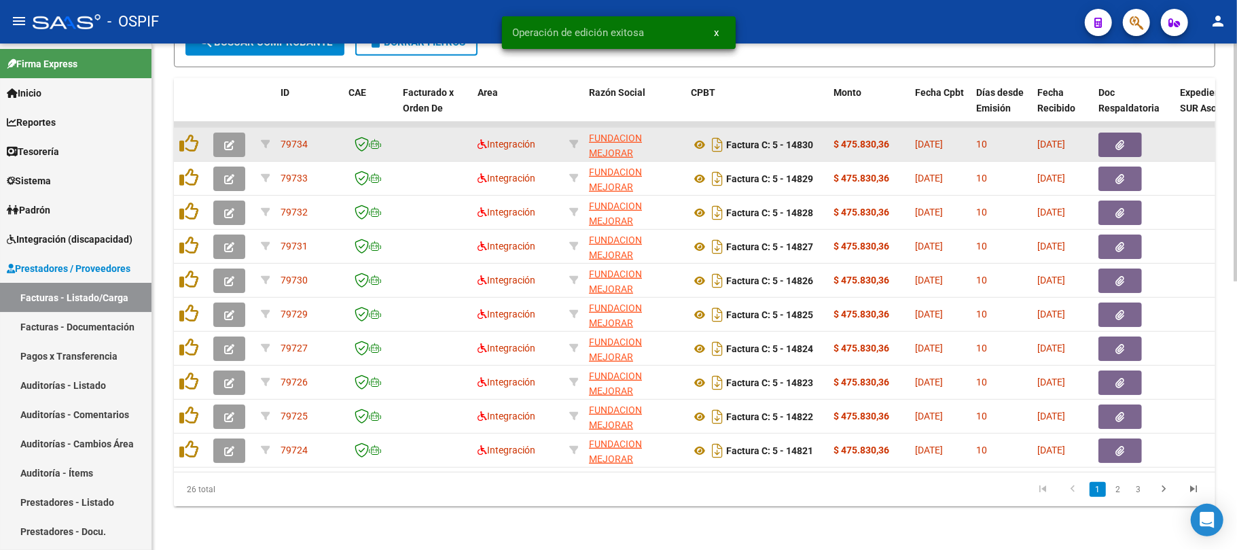
click at [235, 132] on button "button" at bounding box center [229, 144] width 32 height 24
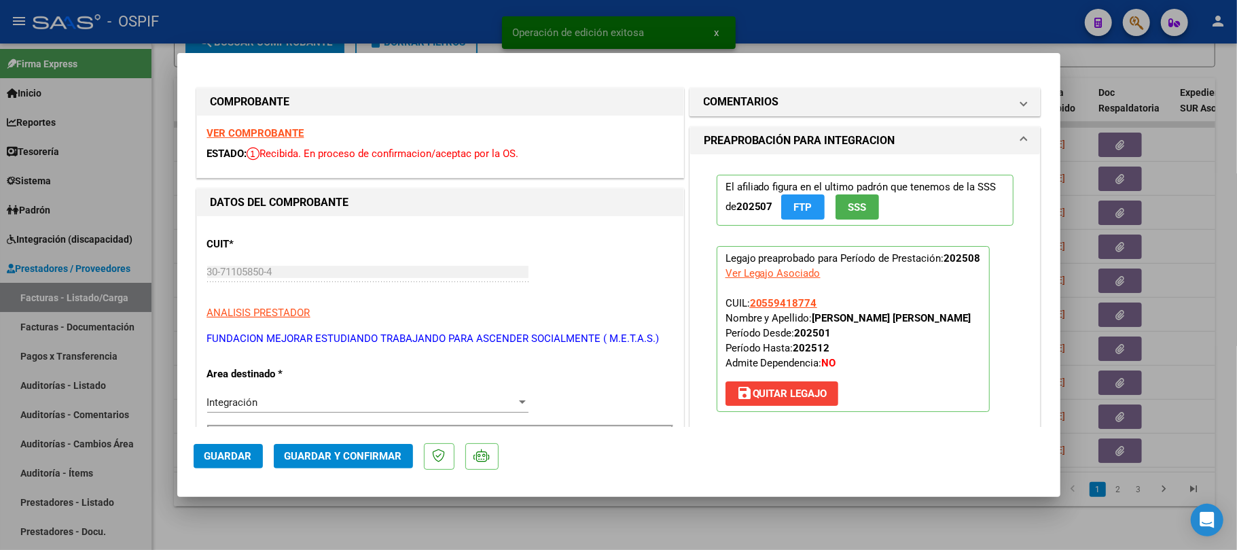
click at [337, 452] on span "Guardar y Confirmar" at bounding box center [344, 456] width 118 height 12
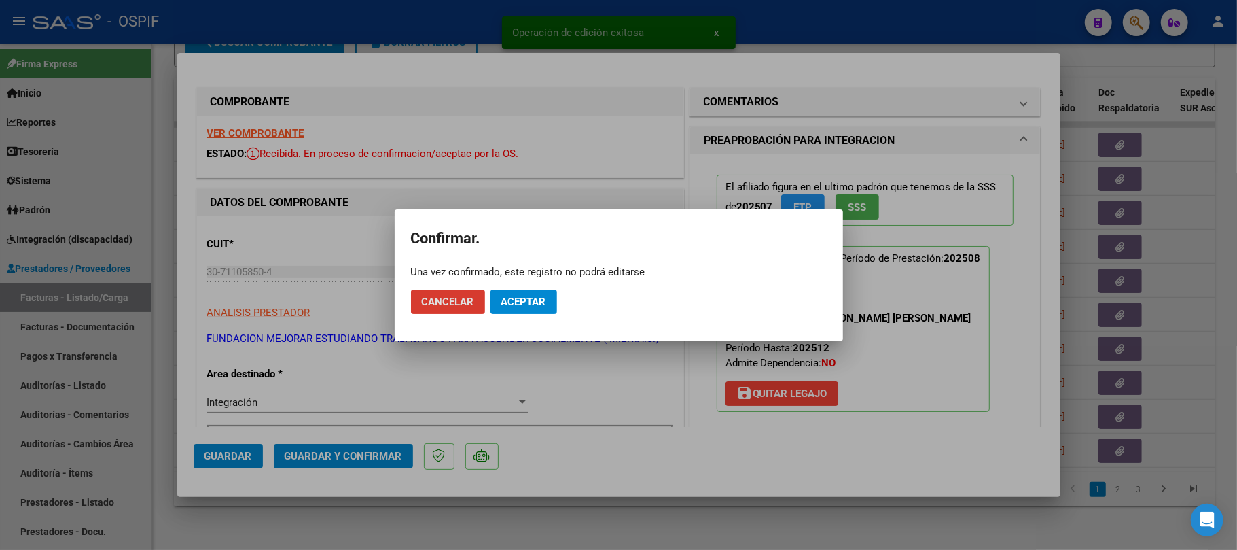
click at [533, 306] on span "Aceptar" at bounding box center [523, 302] width 45 height 12
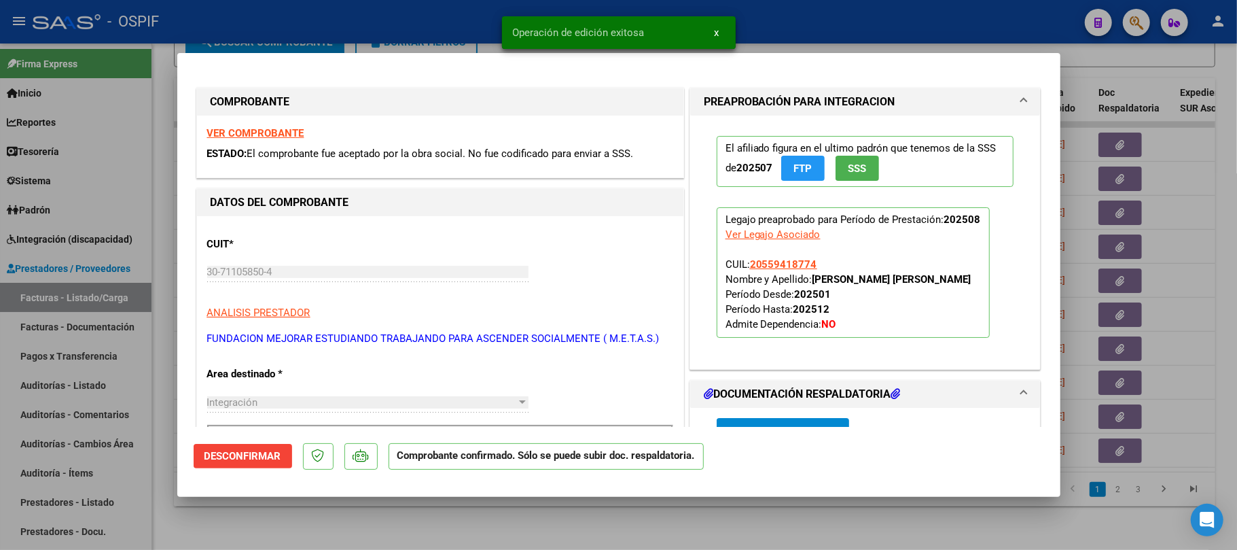
click at [585, 536] on div at bounding box center [618, 275] width 1237 height 550
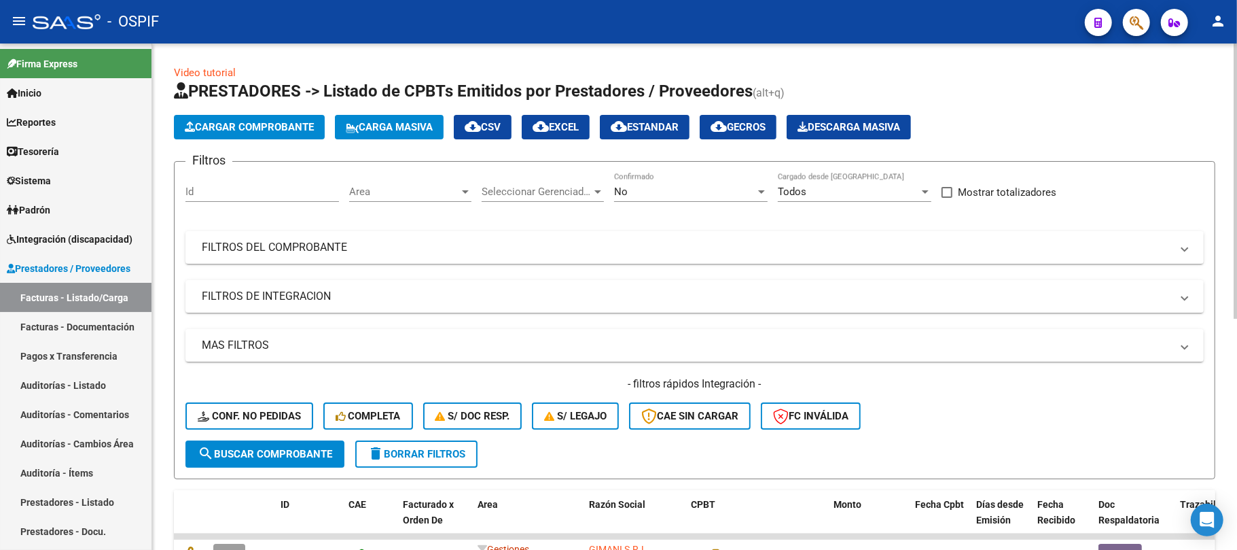
drag, startPoint x: 425, startPoint y: 444, endPoint x: 476, endPoint y: 442, distance: 51.0
click at [425, 444] on button "delete Borrar Filtros" at bounding box center [416, 453] width 122 height 27
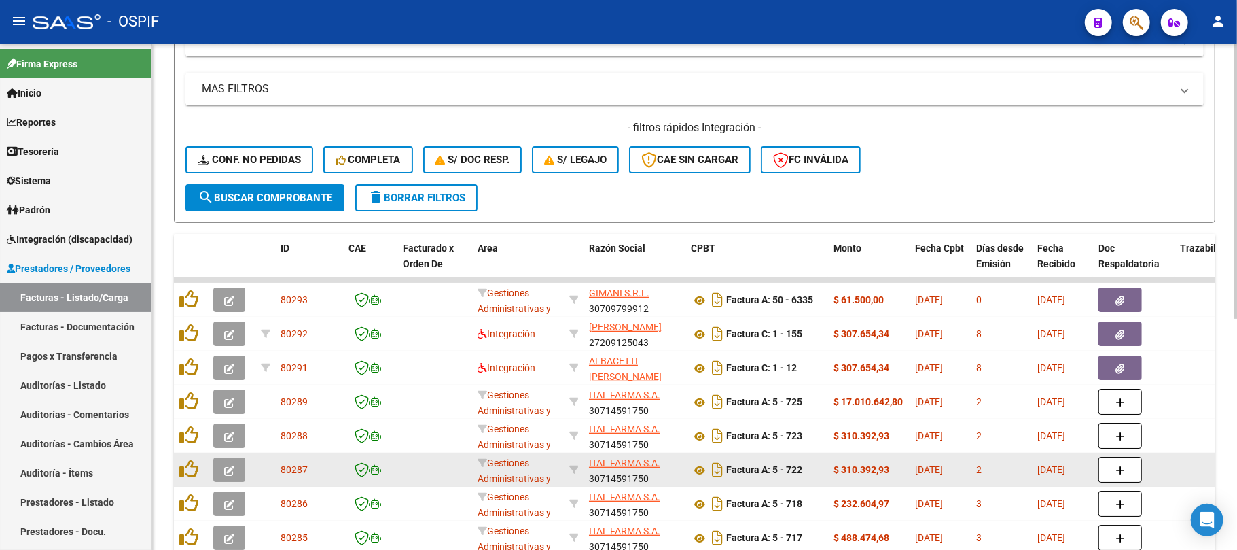
scroll to position [364, 0]
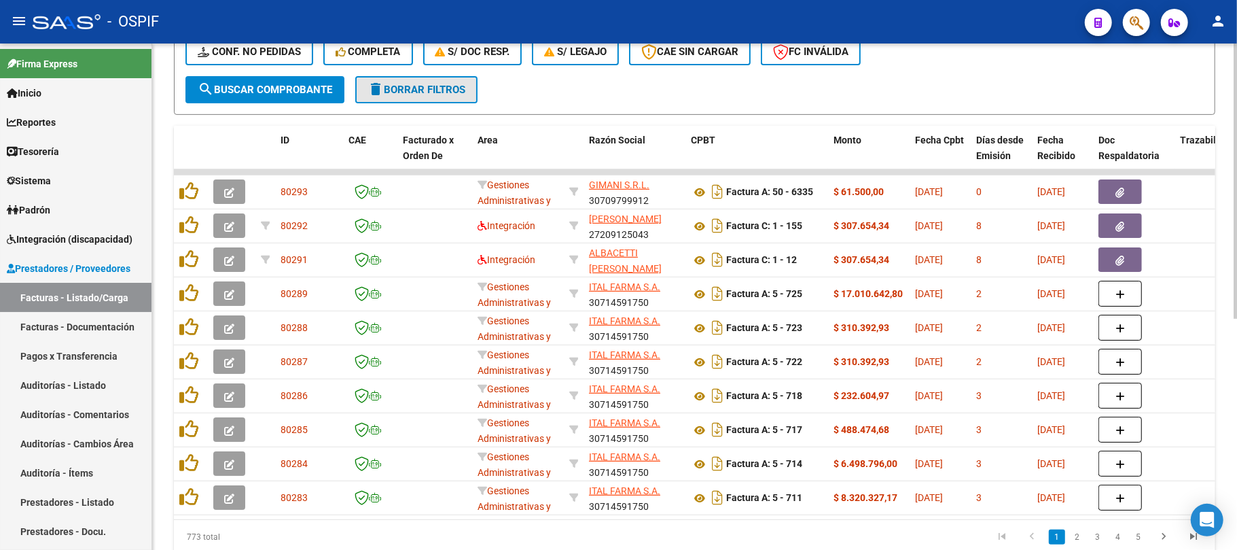
click at [398, 79] on button "delete Borrar Filtros" at bounding box center [416, 89] width 122 height 27
click at [454, 90] on span "delete Borrar Filtros" at bounding box center [417, 90] width 98 height 12
click at [436, 101] on button "delete Borrar Filtros" at bounding box center [416, 89] width 122 height 27
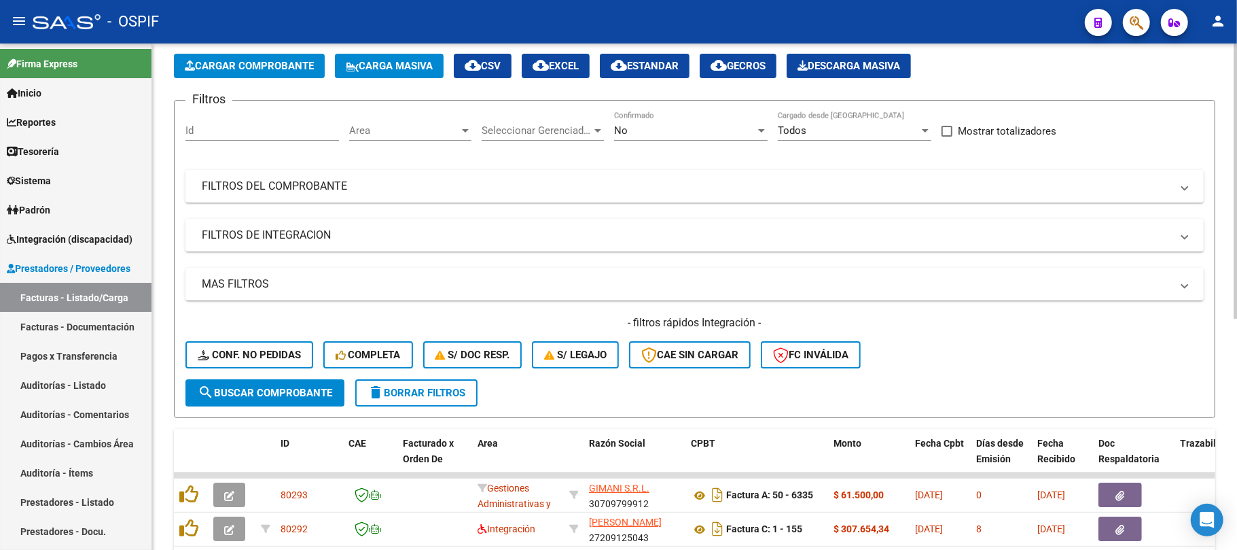
scroll to position [0, 0]
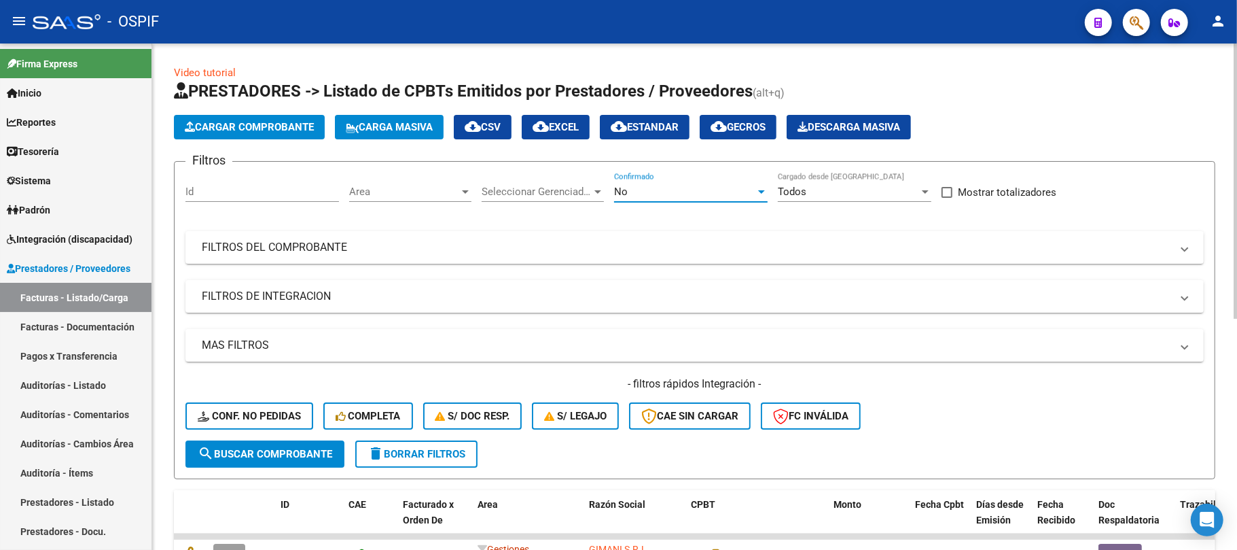
click at [652, 193] on div "No" at bounding box center [684, 191] width 141 height 12
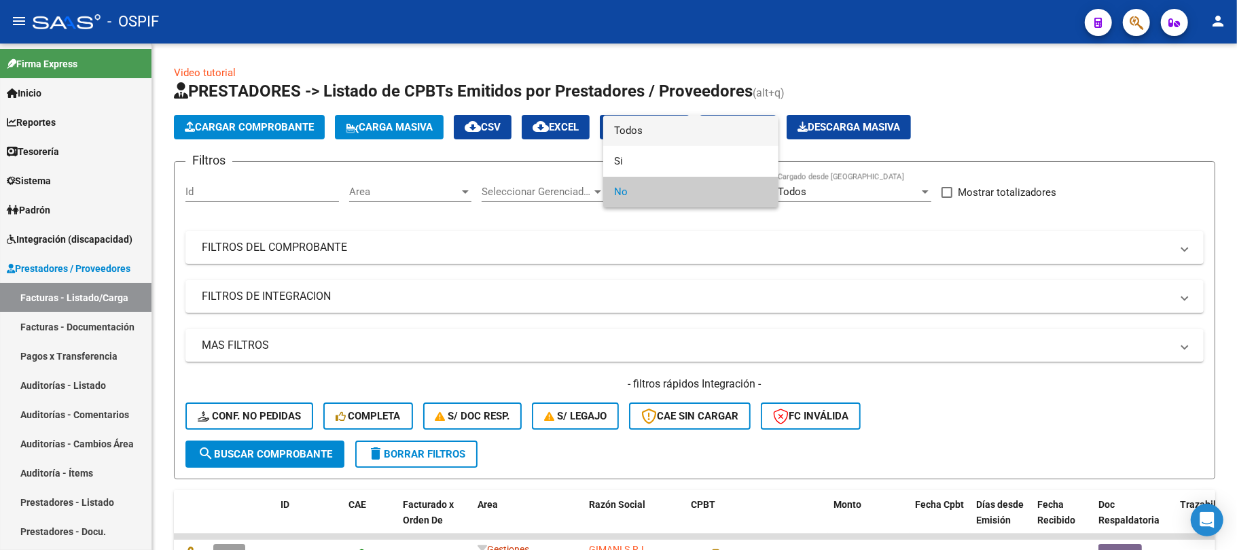
click at [626, 137] on span "Todos" at bounding box center [691, 131] width 154 height 31
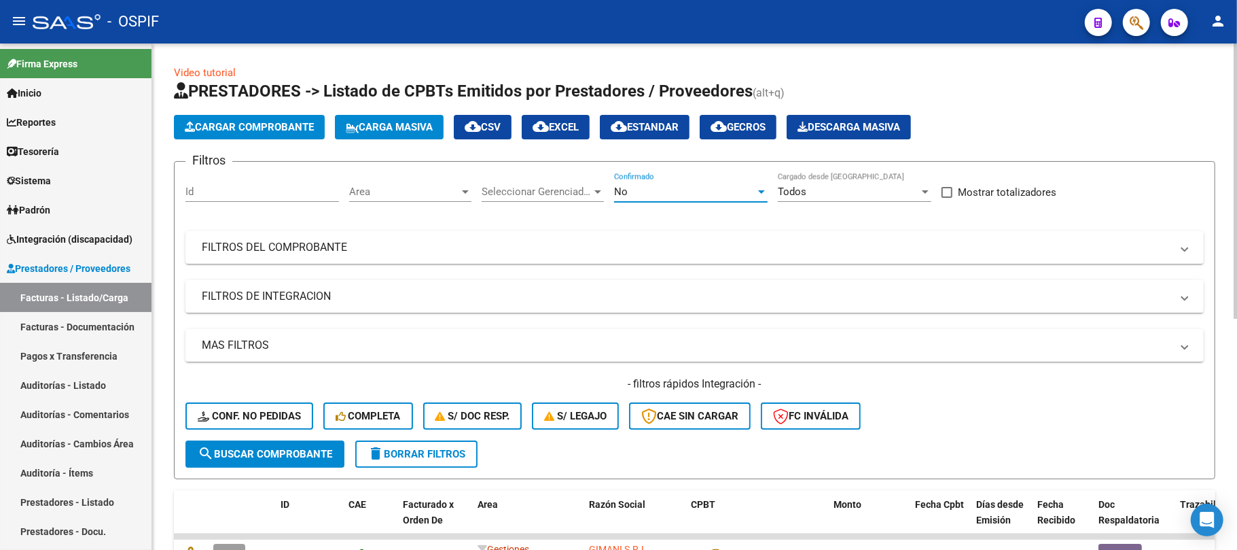
click at [425, 191] on span "Area" at bounding box center [404, 191] width 110 height 12
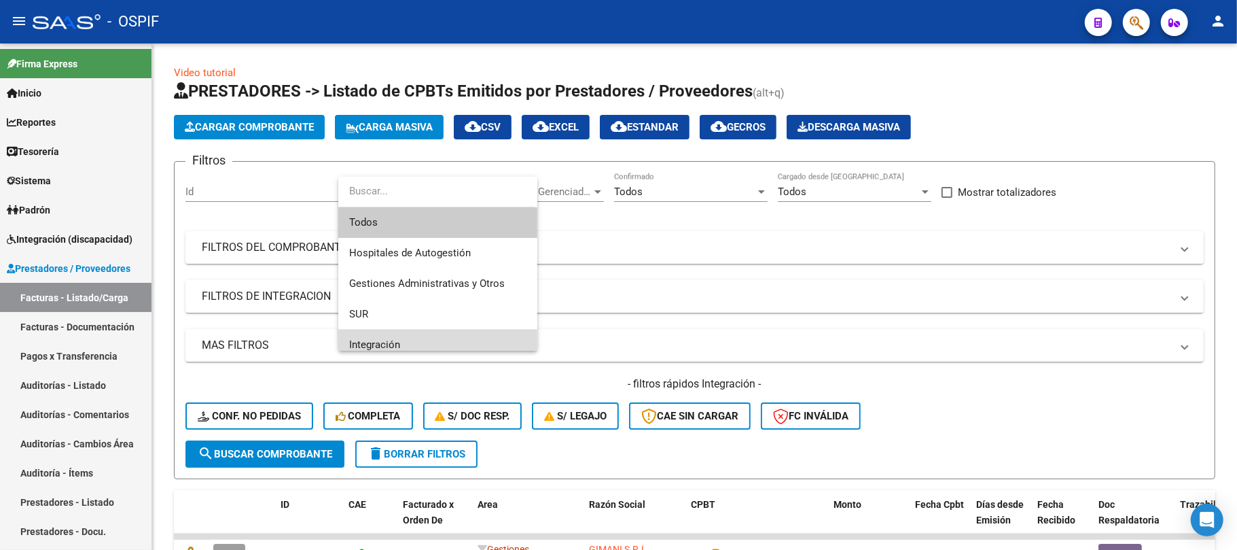
click at [408, 332] on span "Integración" at bounding box center [437, 345] width 177 height 31
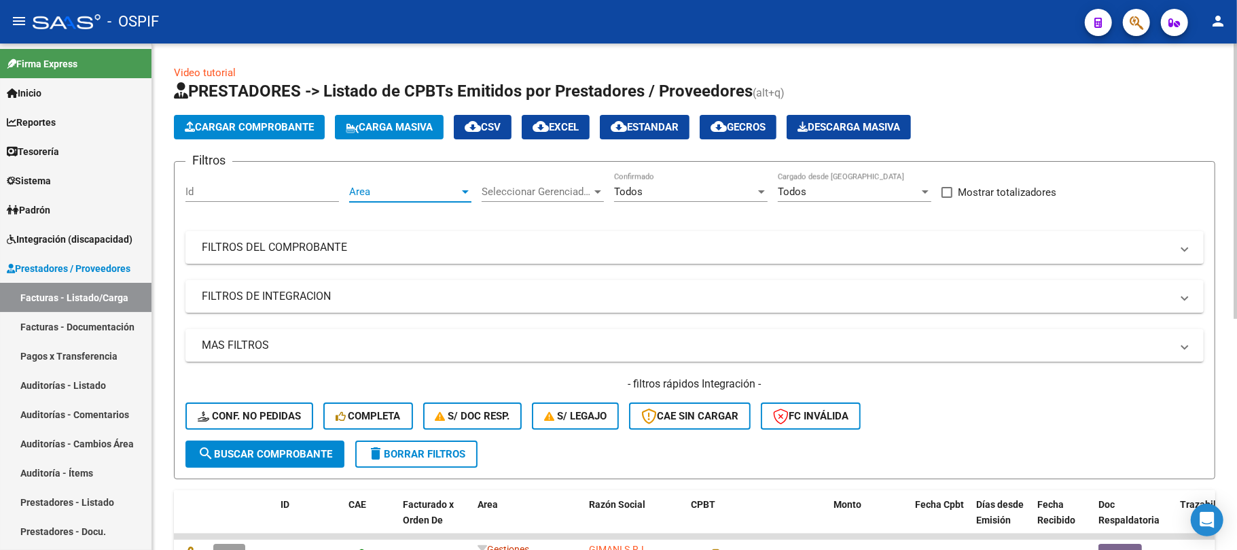
scroll to position [10, 0]
click at [631, 246] on mat-panel-title "FILTROS DEL COMPROBANTE" at bounding box center [687, 247] width 970 height 15
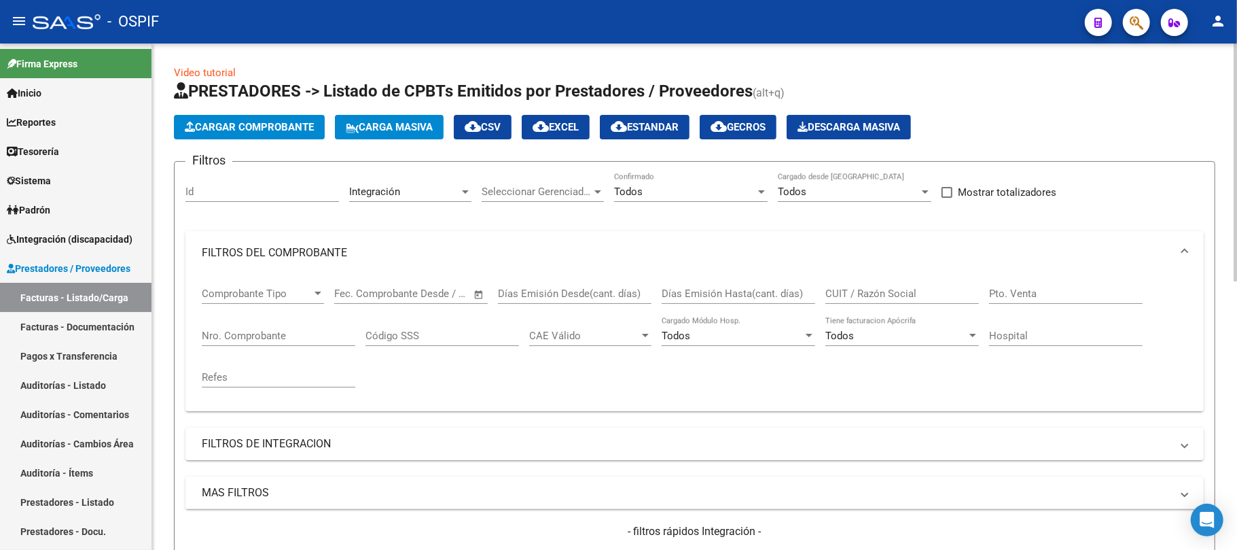
click at [885, 289] on input "CUIT / Razón Social" at bounding box center [902, 293] width 154 height 12
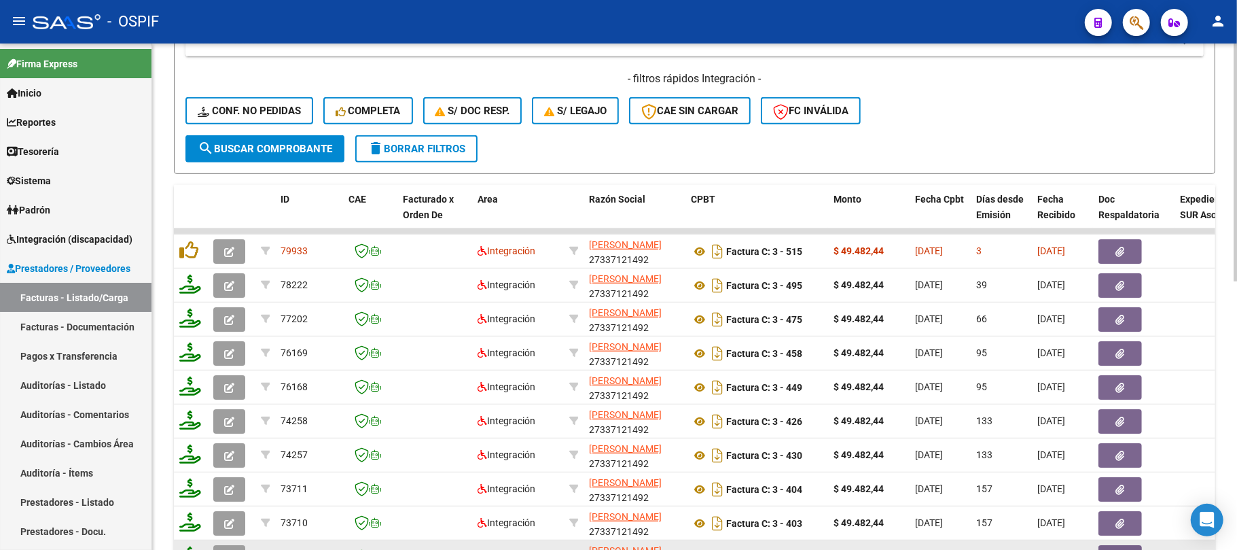
scroll to position [572, 0]
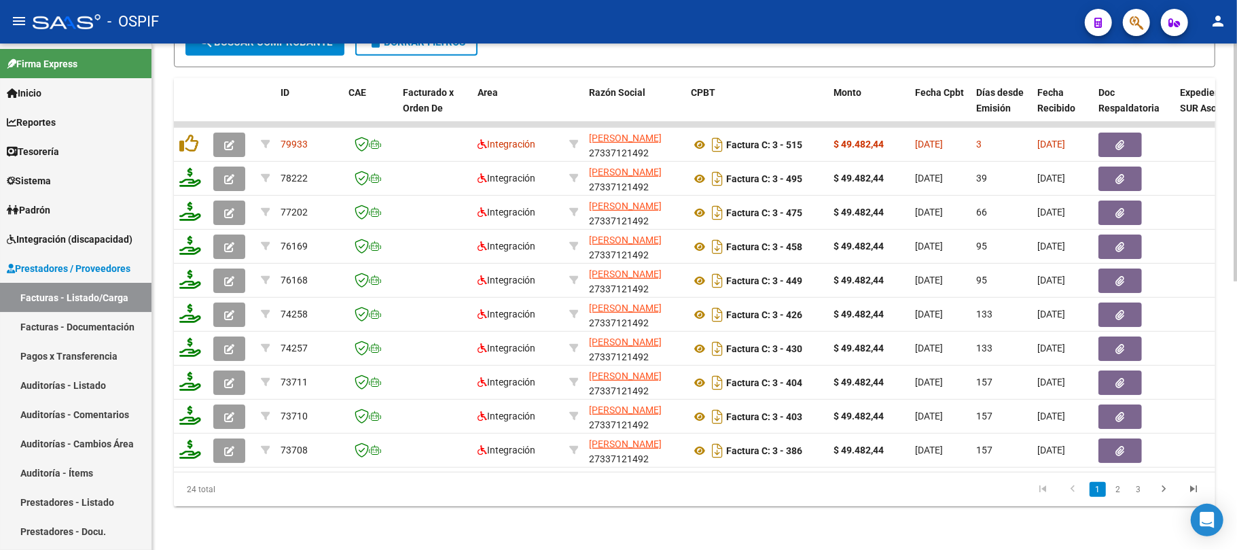
type input "escobar"
click at [1113, 490] on link "2" at bounding box center [1118, 489] width 16 height 15
click at [1103, 489] on link "1" at bounding box center [1098, 489] width 16 height 15
